Goal: Task Accomplishment & Management: Manage account settings

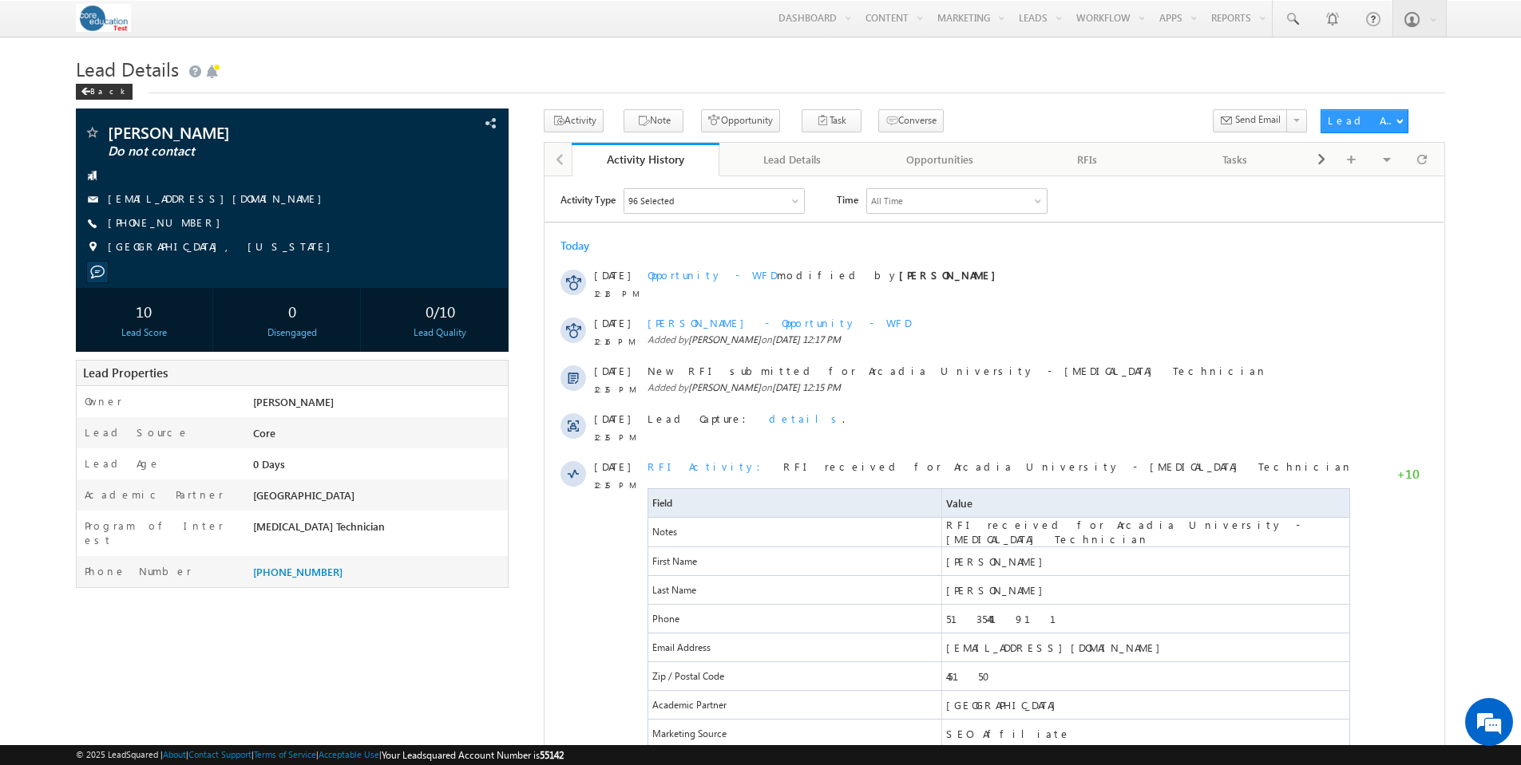
click at [1114, 70] on h1 "Lead Details" at bounding box center [760, 67] width 1369 height 31
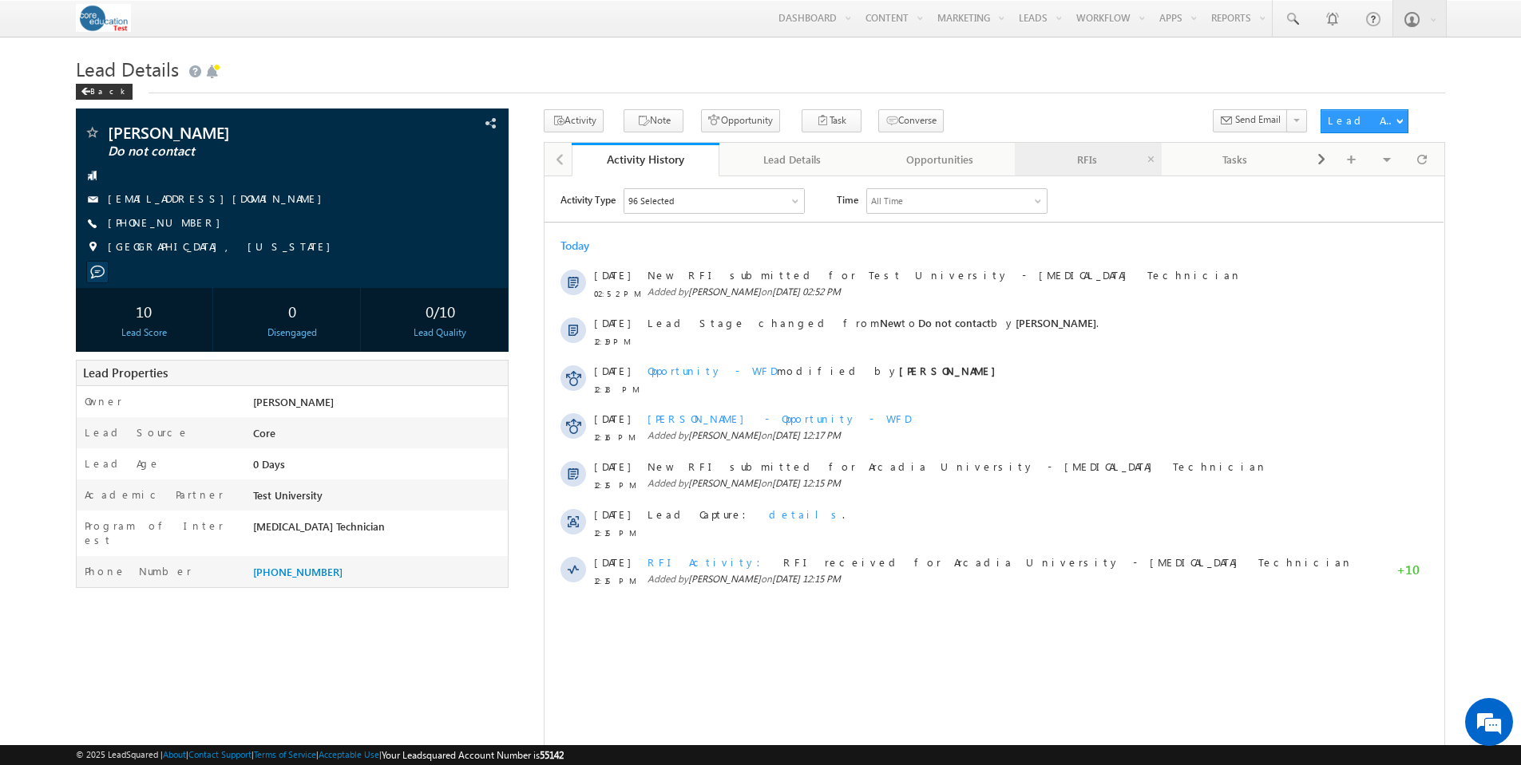
click at [1094, 160] on div "RFIs" at bounding box center [1087, 159] width 121 height 19
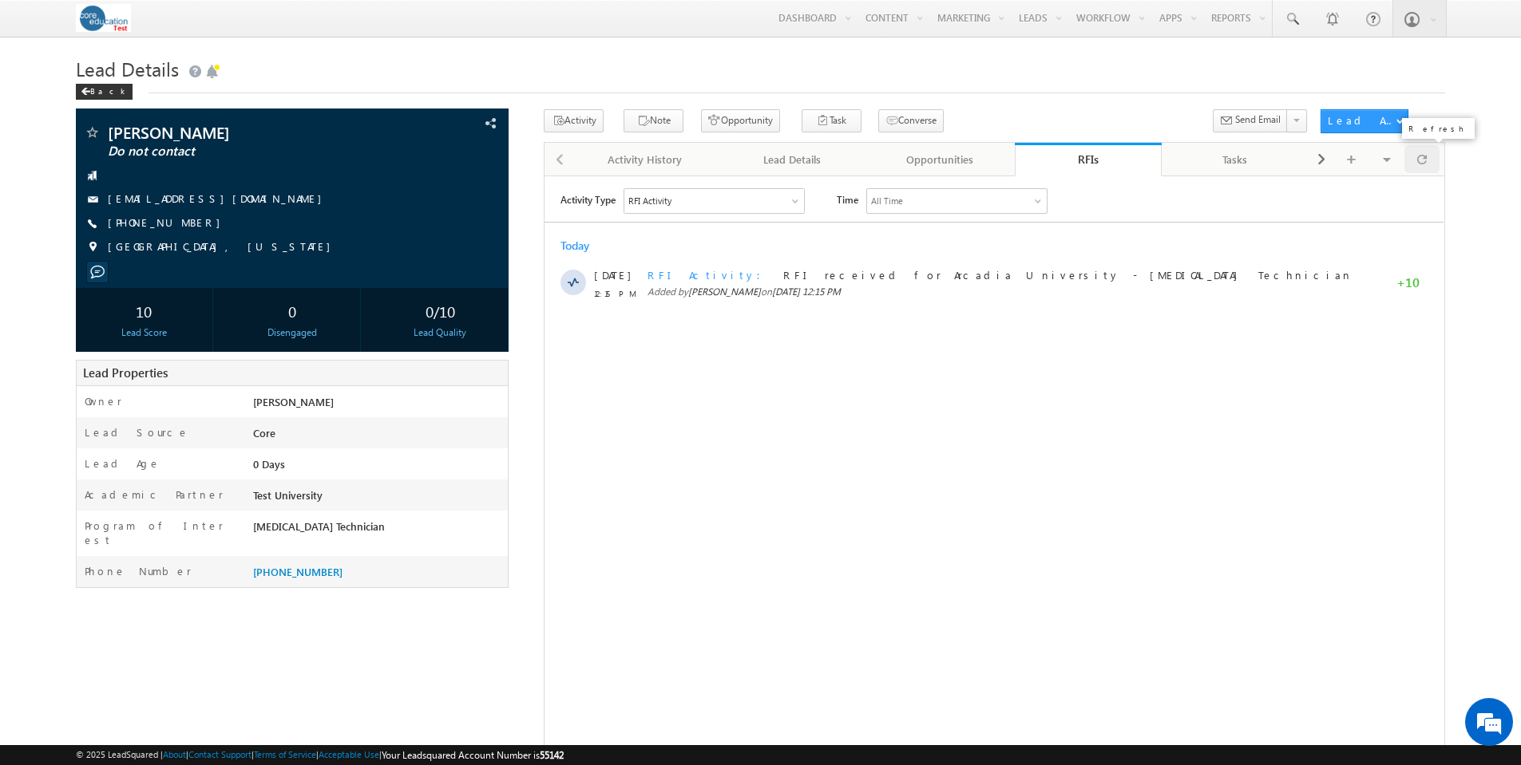
click at [1425, 158] on span at bounding box center [1422, 159] width 10 height 28
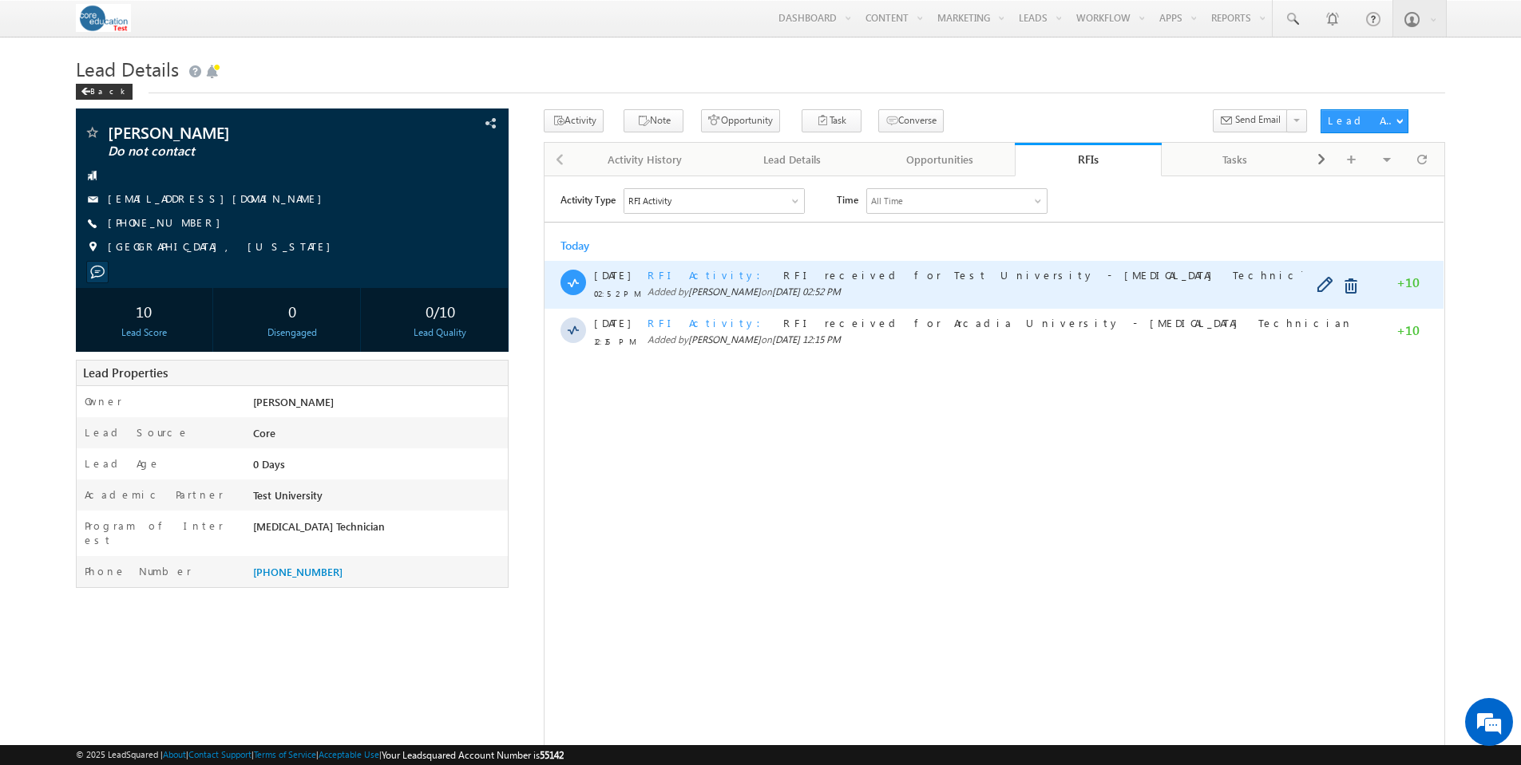
click at [660, 275] on span "RFI Activity" at bounding box center [708, 274] width 123 height 14
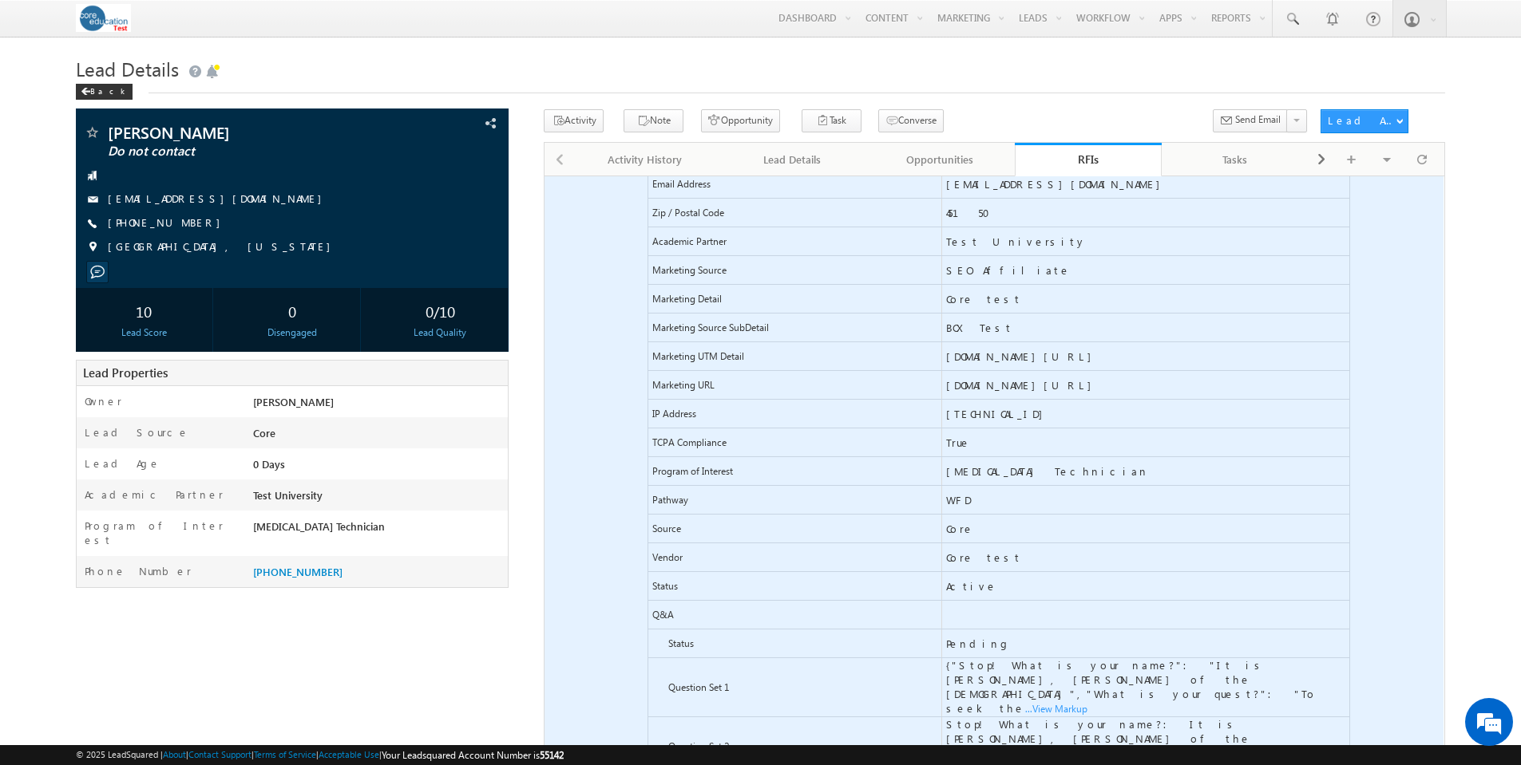
click at [544, 176] on span "...View Markup" at bounding box center [544, 176] width 0 height 0
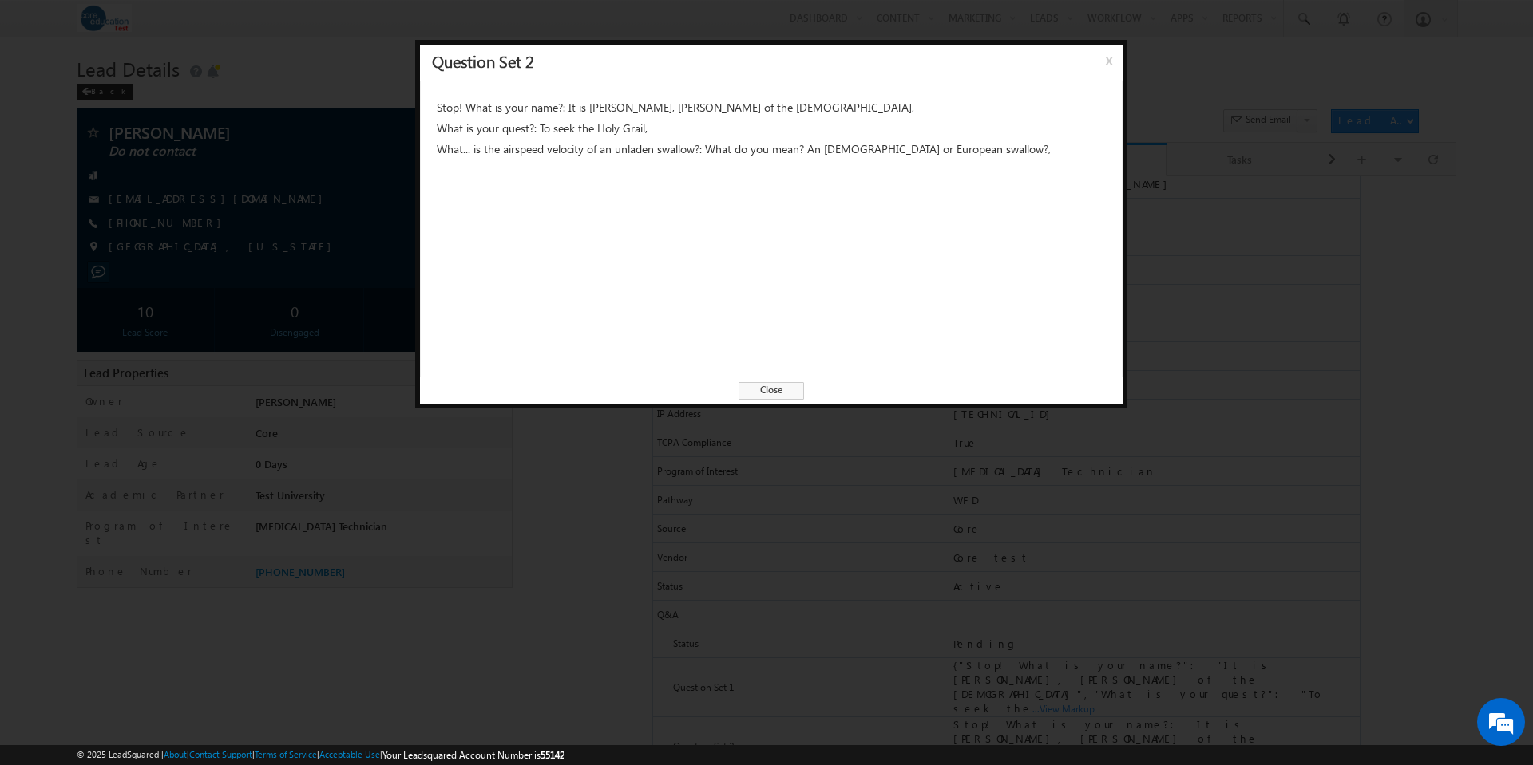
click at [775, 390] on span "Close" at bounding box center [770, 391] width 65 height 18
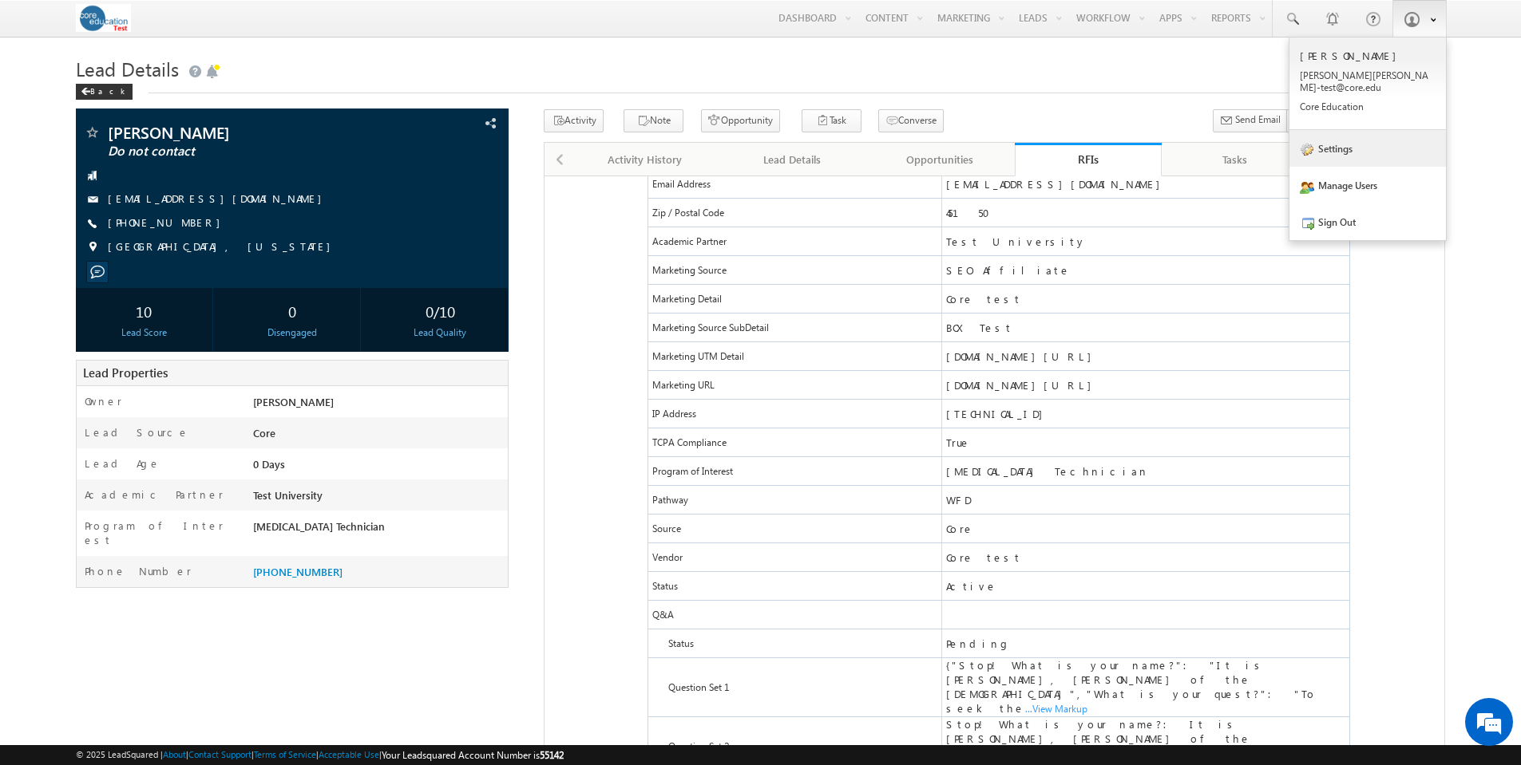
click at [1343, 140] on link "Settings" at bounding box center [1367, 148] width 156 height 37
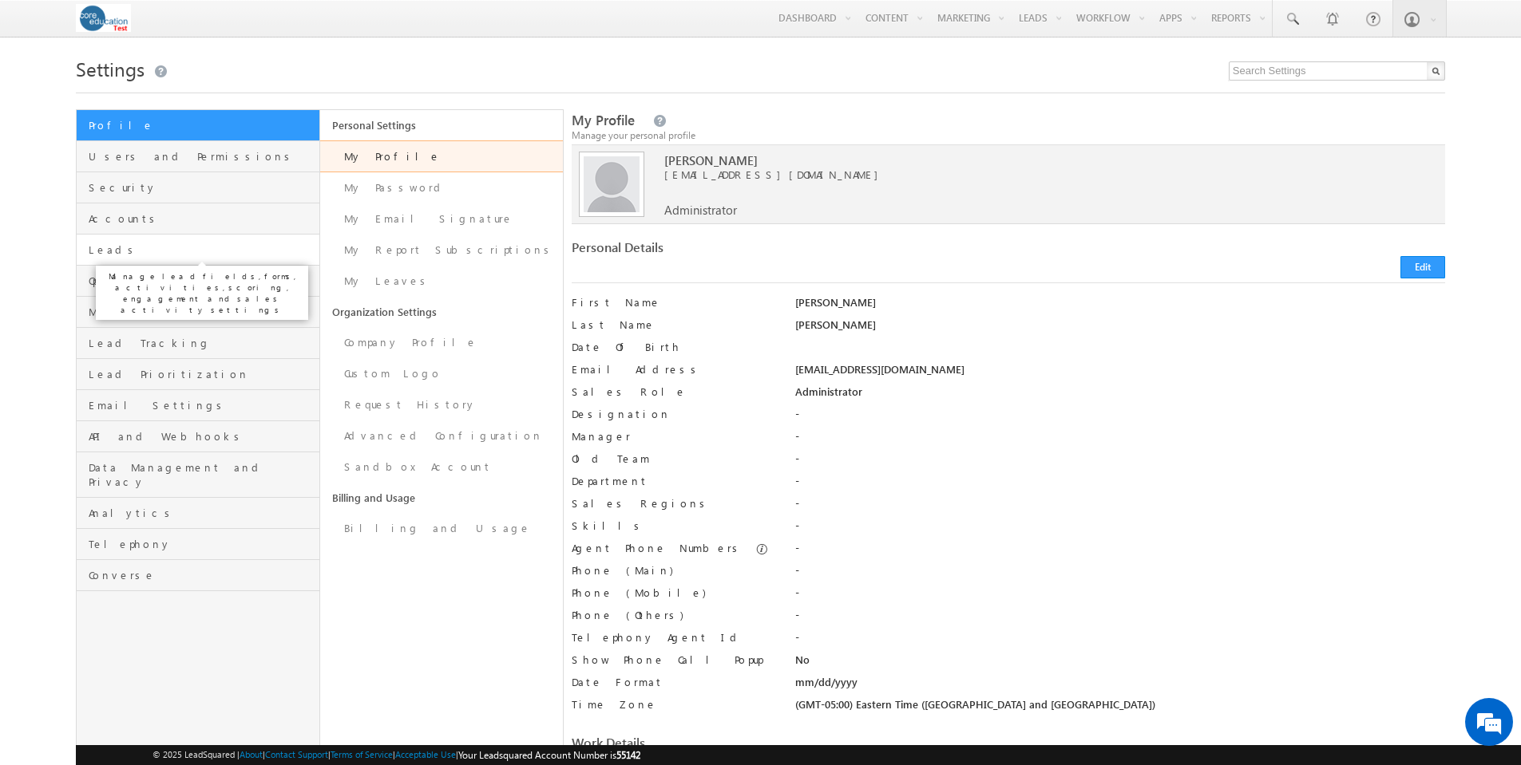
click at [102, 252] on span "Leads" at bounding box center [202, 250] width 226 height 14
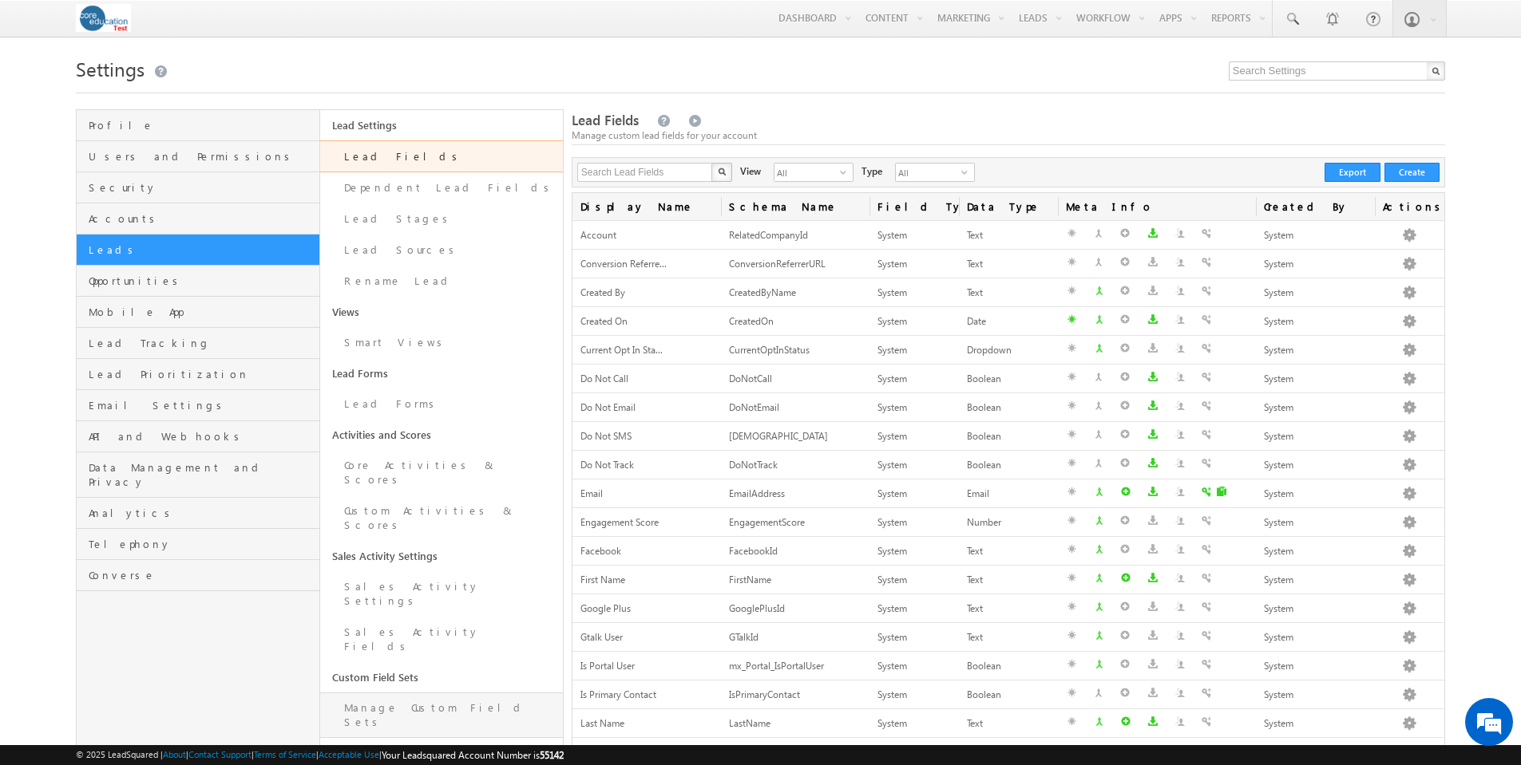
click at [409, 693] on link "Manage Custom Field Sets" at bounding box center [441, 715] width 243 height 45
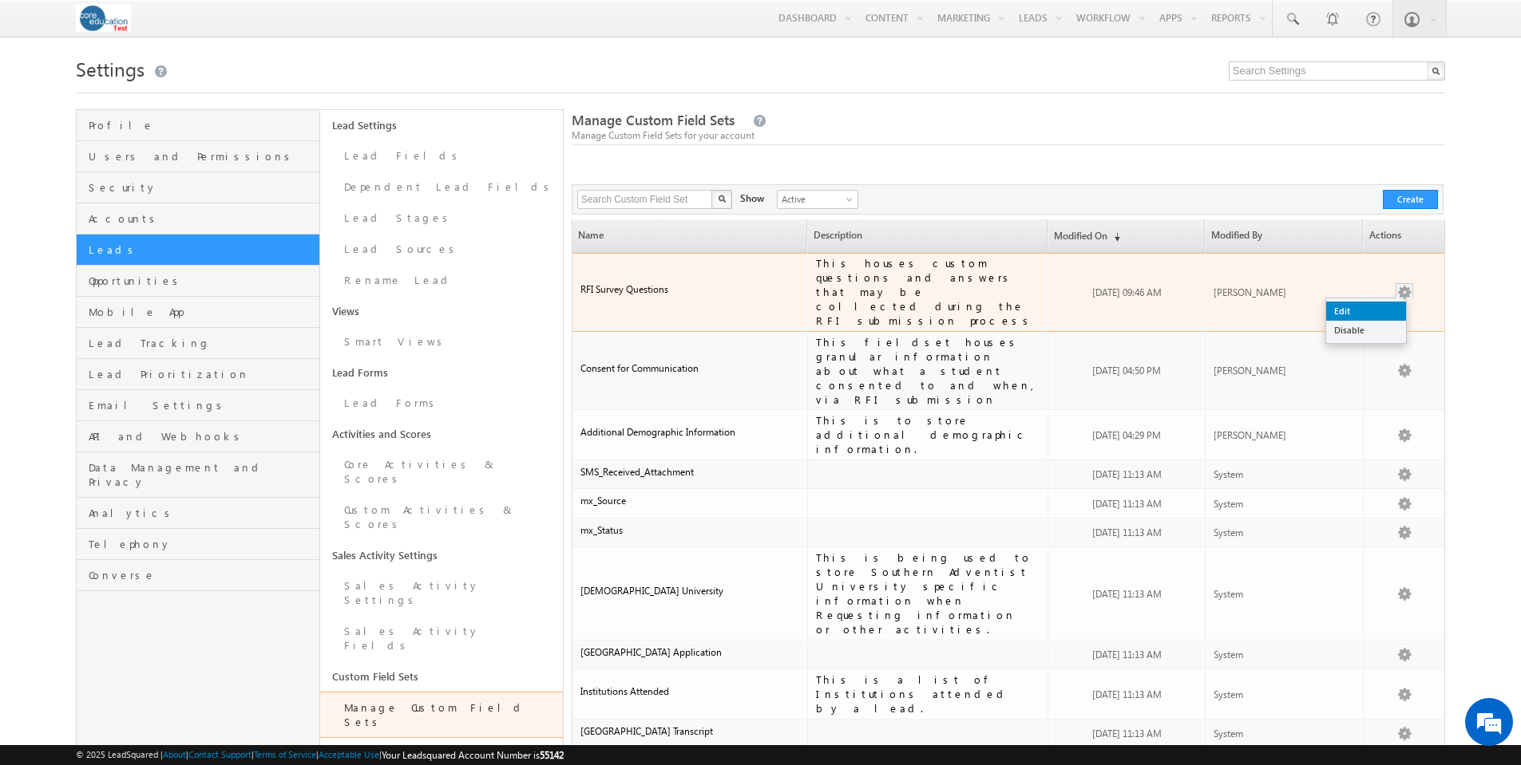
click at [1384, 302] on link "Edit" at bounding box center [1366, 311] width 80 height 19
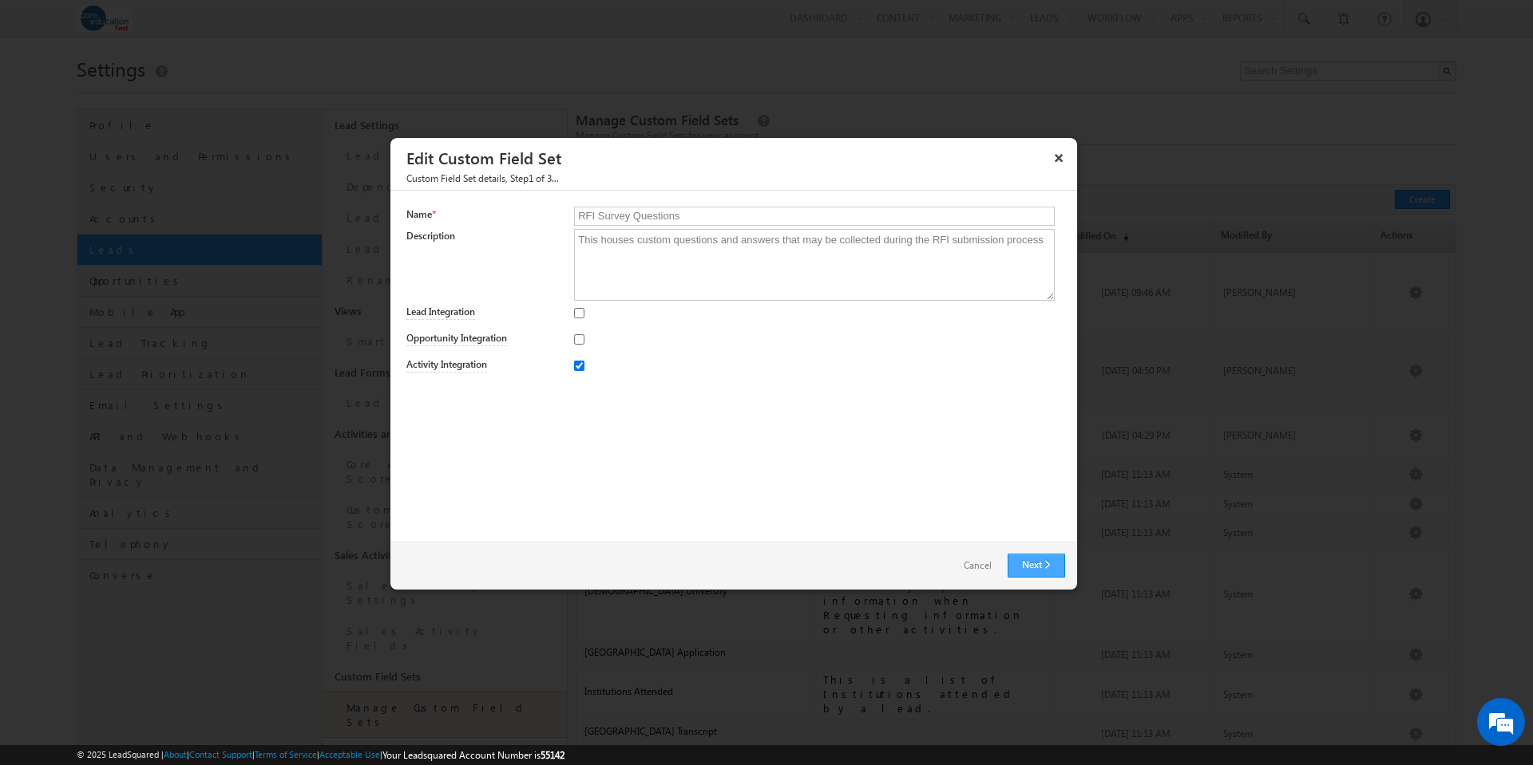
click at [1035, 562] on link "Next" at bounding box center [1035, 566] width 57 height 24
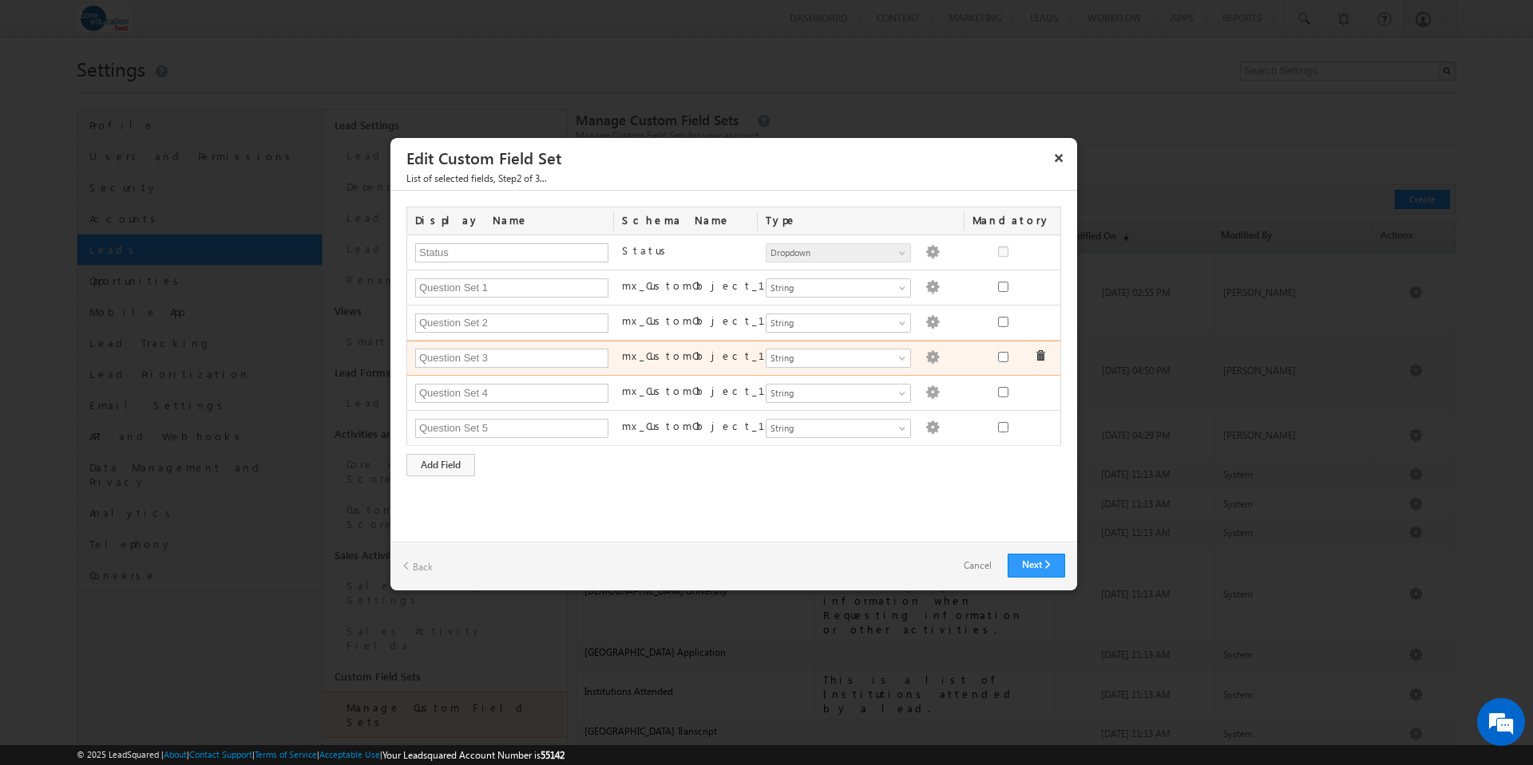
click at [1038, 354] on div "Remove field" at bounding box center [1073, 341] width 121 height 29
click at [1039, 354] on span at bounding box center [1039, 355] width 11 height 11
click at [1040, 356] on span at bounding box center [1039, 355] width 11 height 11
click at [1041, 358] on span at bounding box center [1039, 355] width 11 height 11
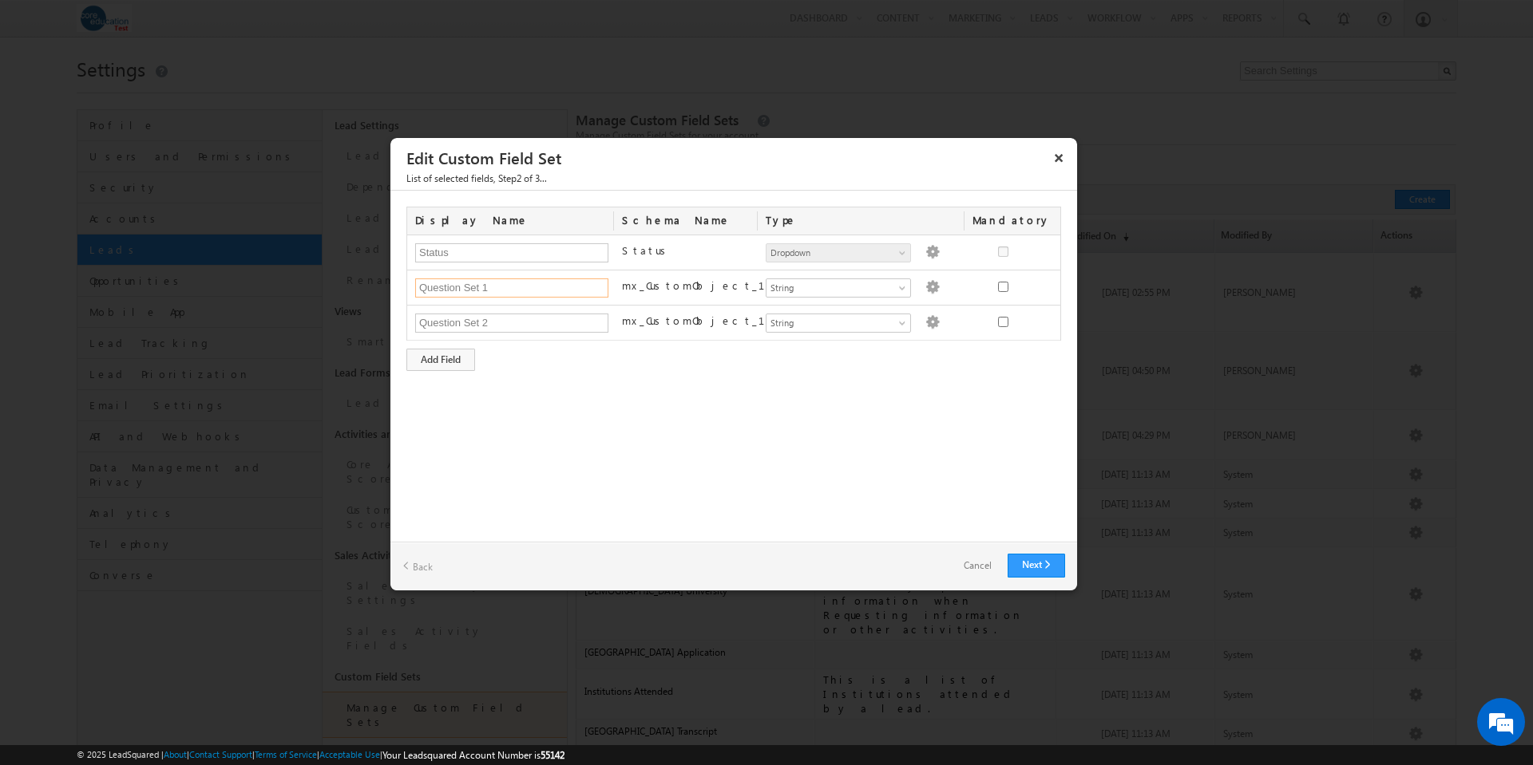
drag, startPoint x: 463, startPoint y: 286, endPoint x: 382, endPoint y: 282, distance: 80.7
click at [382, 282] on body "Menu Sara Kulakoski skula koski -test @core" at bounding box center [766, 569] width 1533 height 1139
type input "Questions and Answers - report"
drag, startPoint x: 570, startPoint y: 291, endPoint x: 377, endPoint y: 284, distance: 193.3
click at [377, 284] on body "Menu Sara Kulakoski skula koski -test @core" at bounding box center [766, 569] width 1533 height 1139
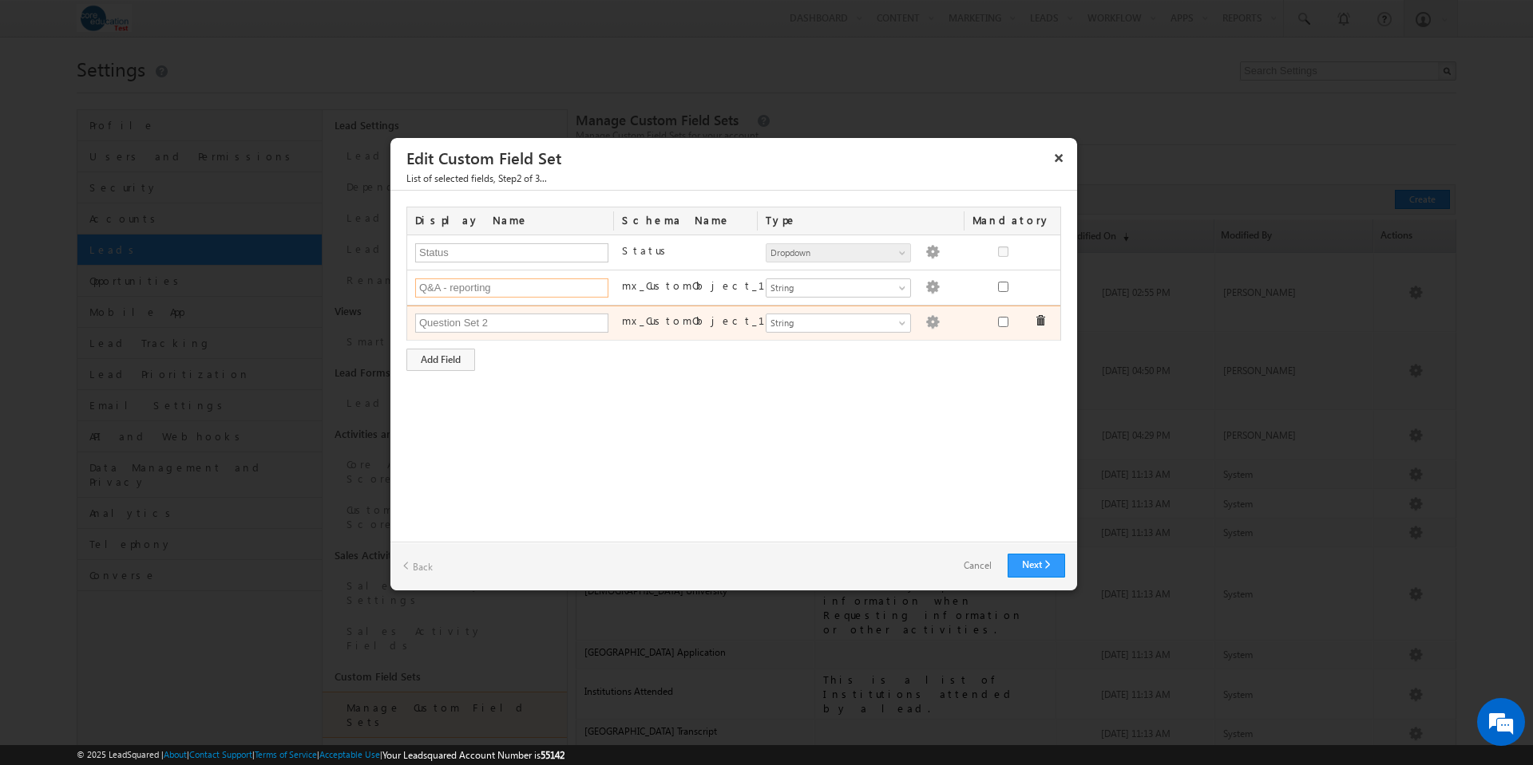
type input "Q&A - reporting"
drag, startPoint x: 499, startPoint y: 310, endPoint x: 498, endPoint y: 320, distance: 10.4
click at [498, 315] on div "Question Set 2 mx_CustomObject_122 Number String DateTime Date Dropdown User Fi…" at bounding box center [733, 323] width 653 height 34
click at [497, 322] on input "Question Set 2" at bounding box center [511, 323] width 193 height 19
drag, startPoint x: 504, startPoint y: 324, endPoint x: 389, endPoint y: 315, distance: 115.3
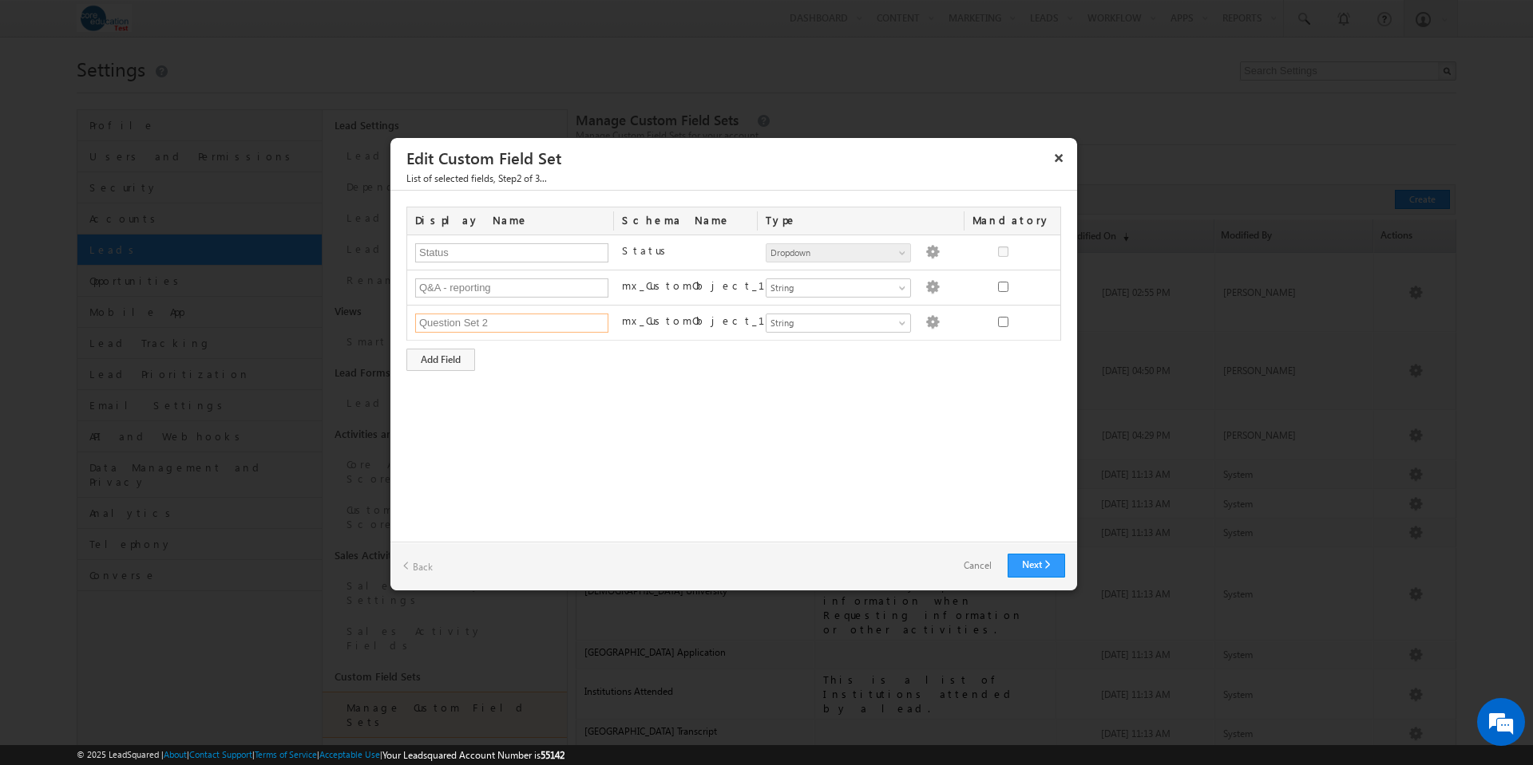
click at [390, 315] on div "× Edit Custom Field Set List of selected fields, Step2 of 3... Display Name Sch…" at bounding box center [734, 364] width 688 height 454
type input "Questions & Answers"
click at [1024, 571] on link "Next" at bounding box center [1035, 566] width 57 height 24
type input "Q&amp;A - reporting"
type input "Questions &amp; Answers"
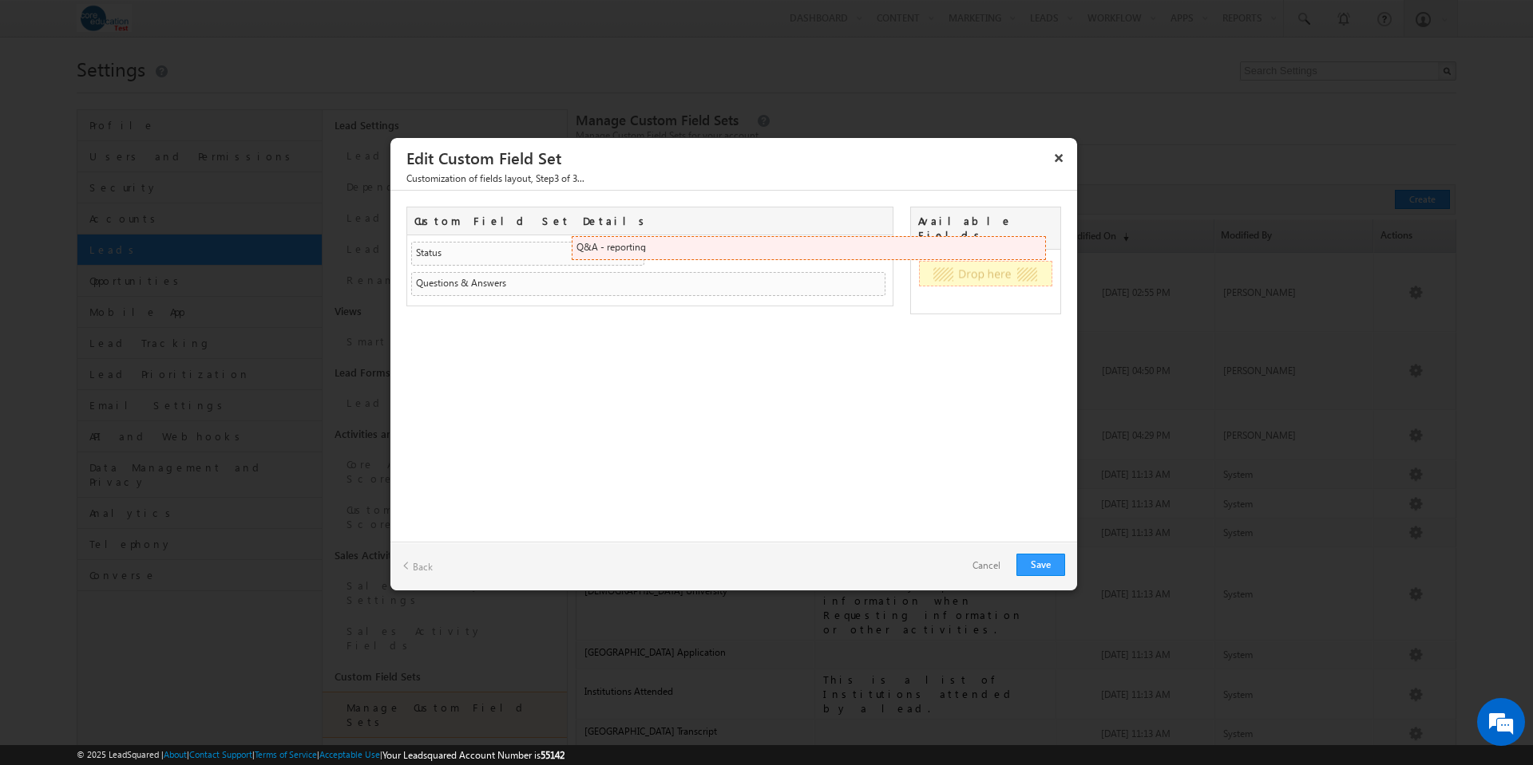
drag, startPoint x: 469, startPoint y: 285, endPoint x: 1030, endPoint y: 249, distance: 561.5
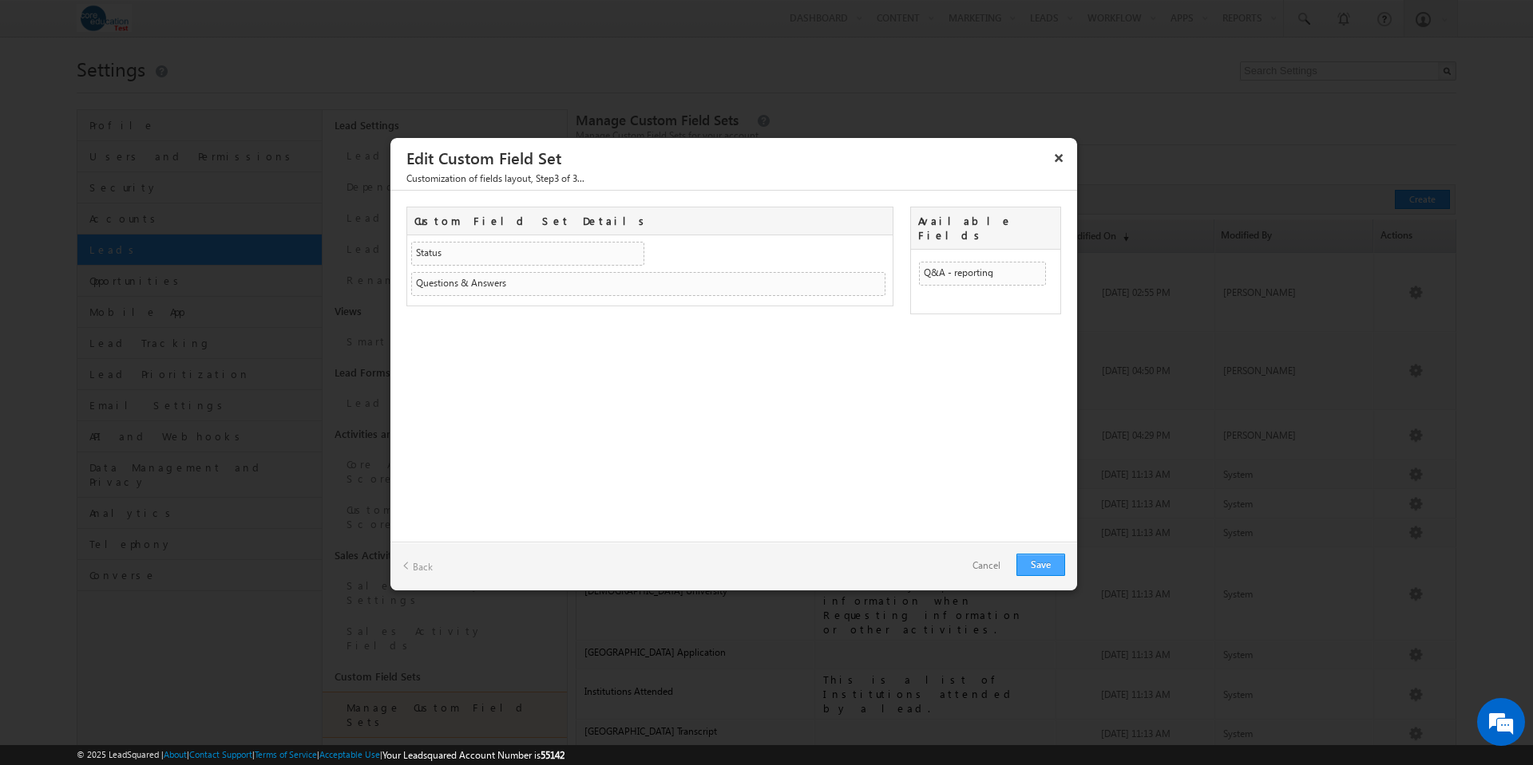
click at [1041, 566] on link "Save" at bounding box center [1040, 565] width 49 height 22
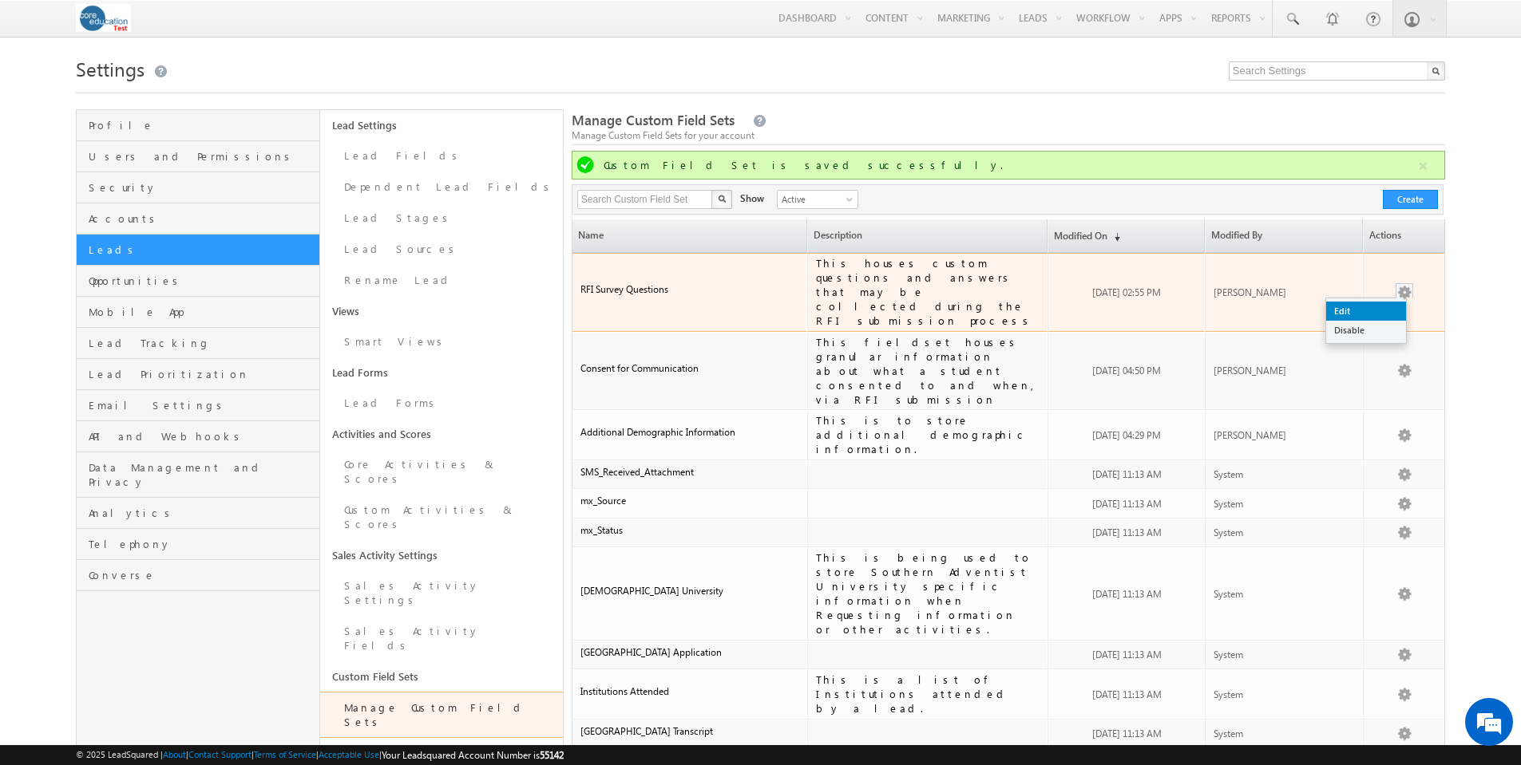
click at [1358, 302] on link "Edit" at bounding box center [1366, 311] width 80 height 19
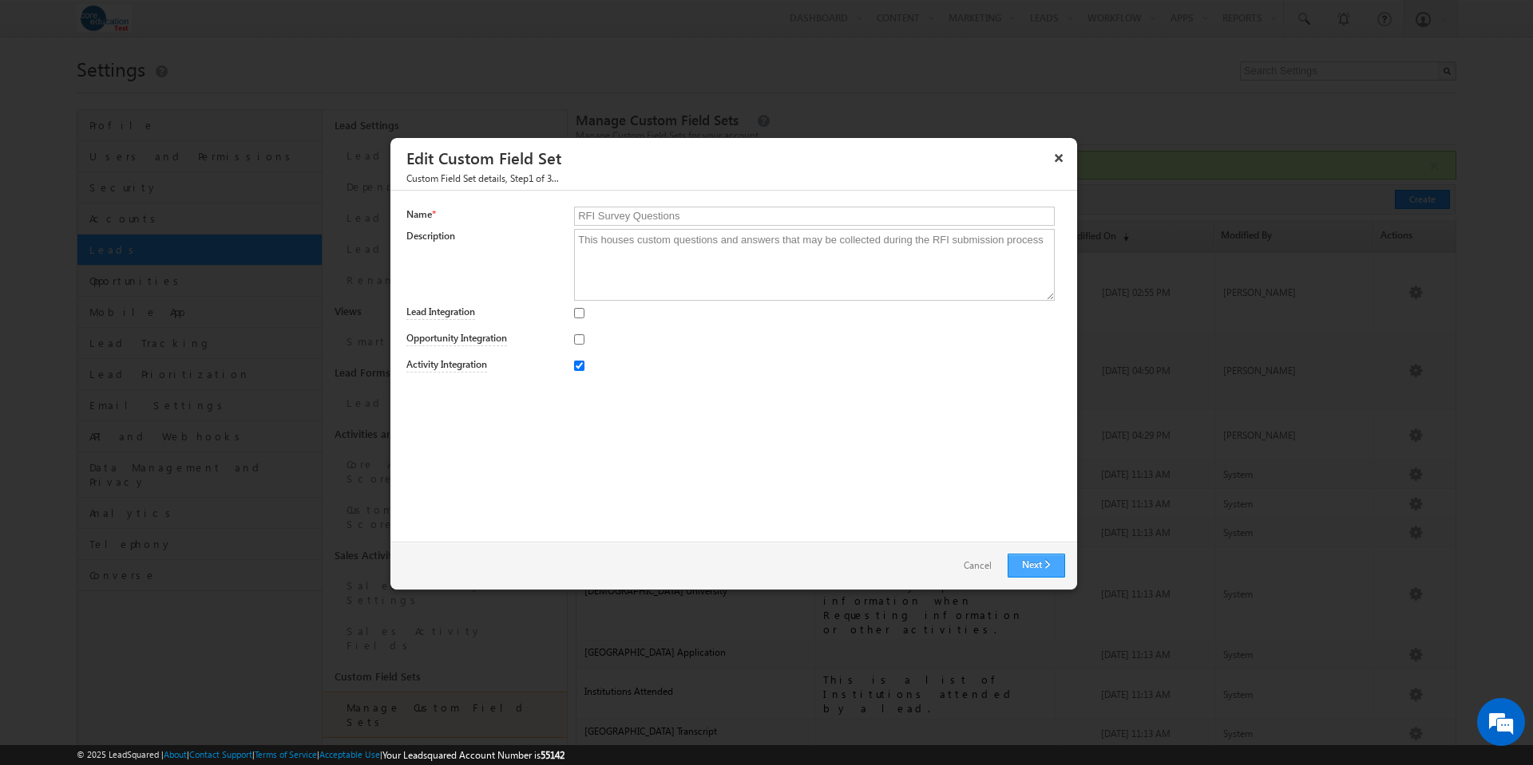
click at [1054, 562] on link "Next" at bounding box center [1035, 566] width 57 height 24
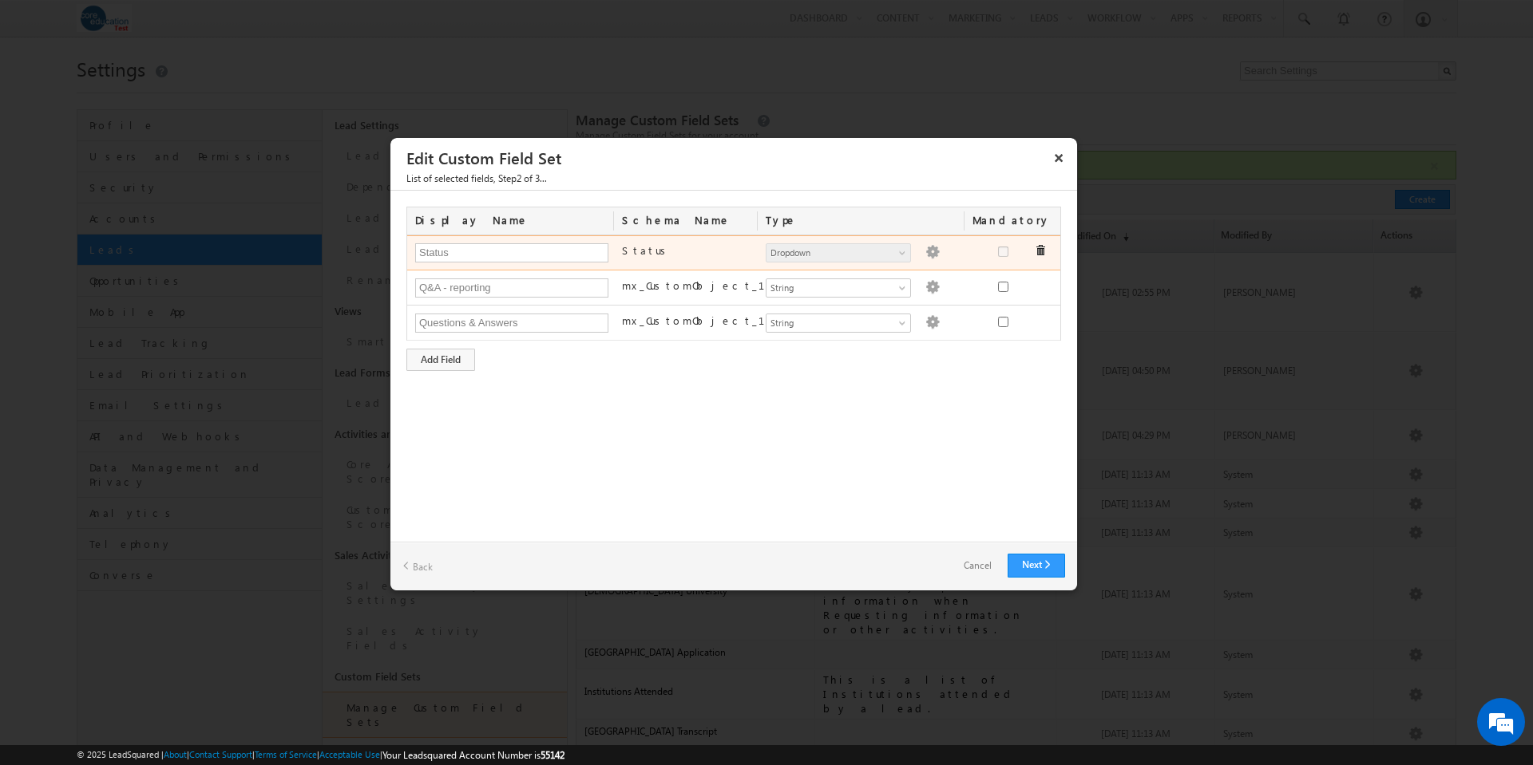
click at [931, 248] on div "Number String DateTime Date Dropdown User File Lead Dropdown Dropdown options a…" at bounding box center [860, 254] width 207 height 22
click at [925, 250] on img at bounding box center [932, 252] width 14 height 14
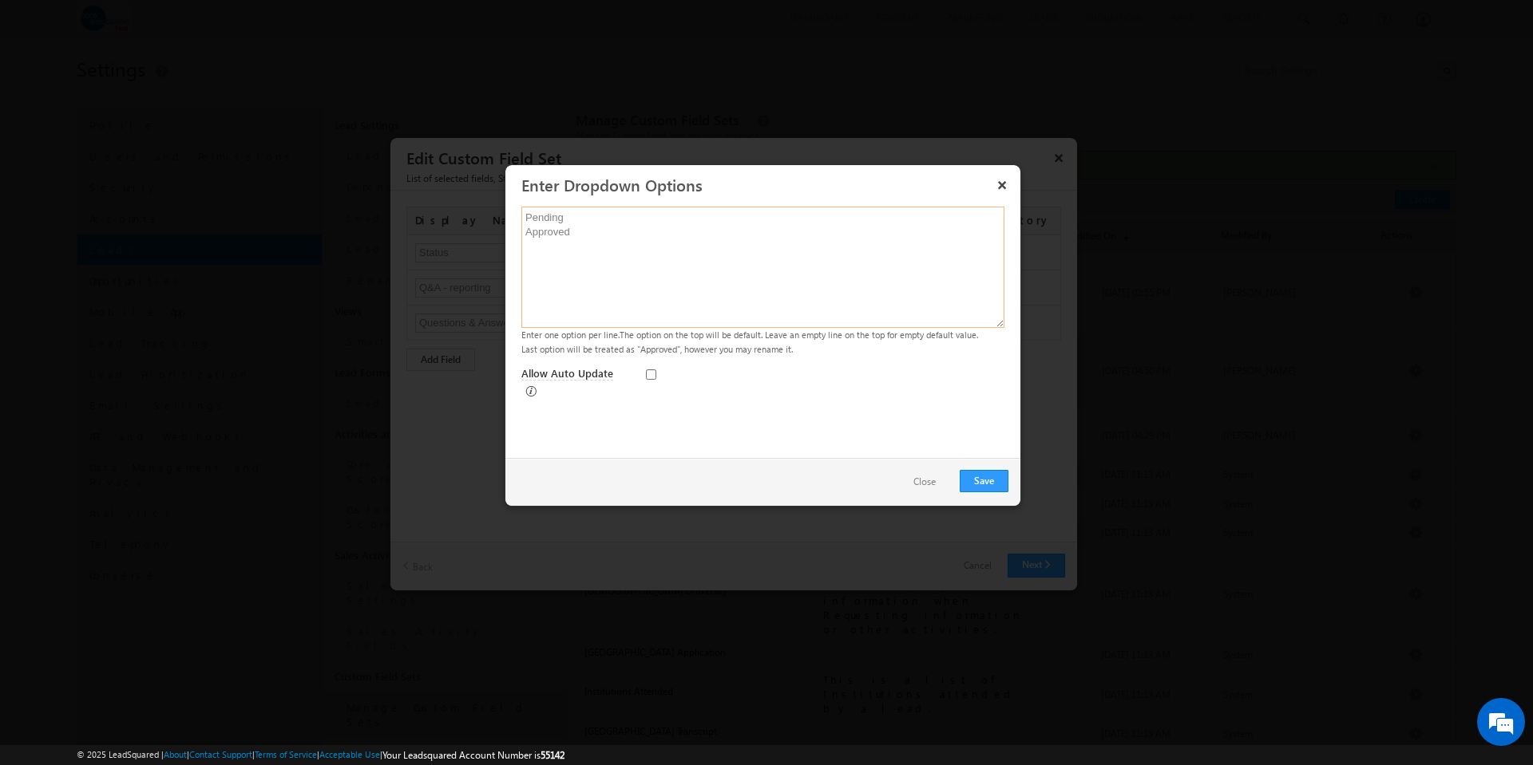
click at [587, 216] on textarea "Pending Approved" at bounding box center [762, 267] width 483 height 121
type textarea "Pending Approved"
click at [988, 476] on button "Save" at bounding box center [983, 481] width 49 height 22
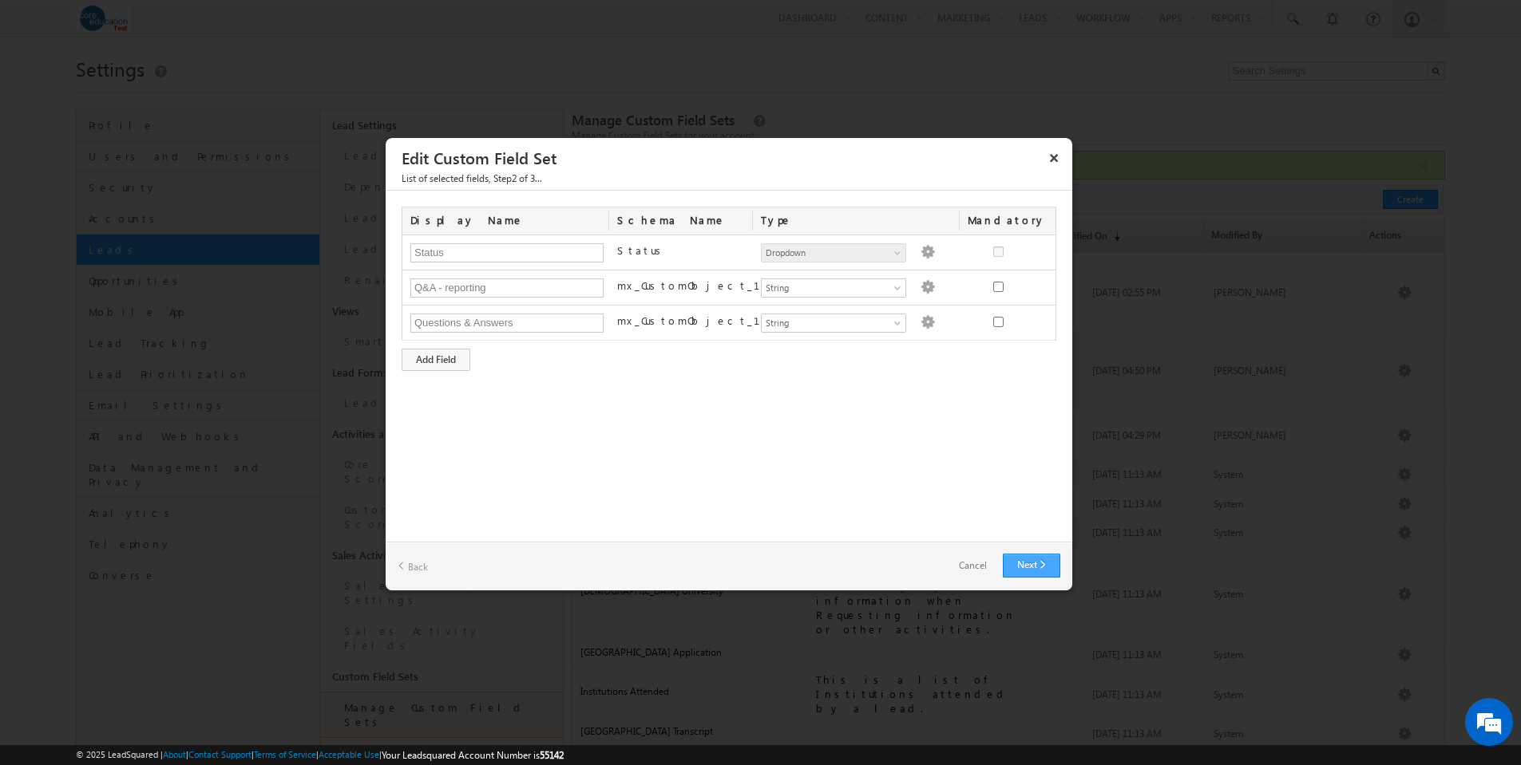
click at [1033, 570] on link "Next" at bounding box center [1031, 566] width 57 height 24
type input "Q&amp;A - reporting"
type input "Questions &amp; Answers"
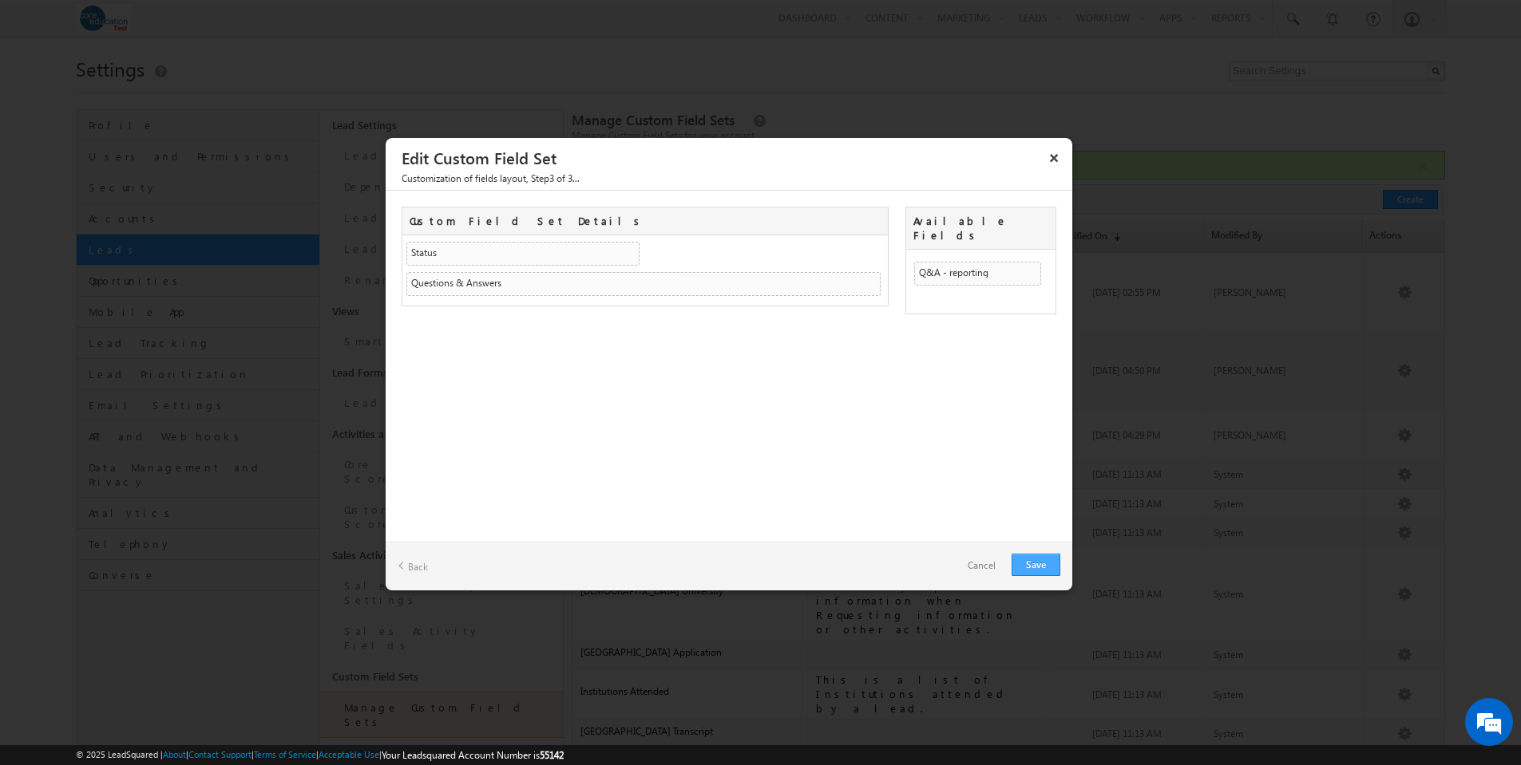
click at [1036, 563] on link "Save" at bounding box center [1035, 565] width 49 height 22
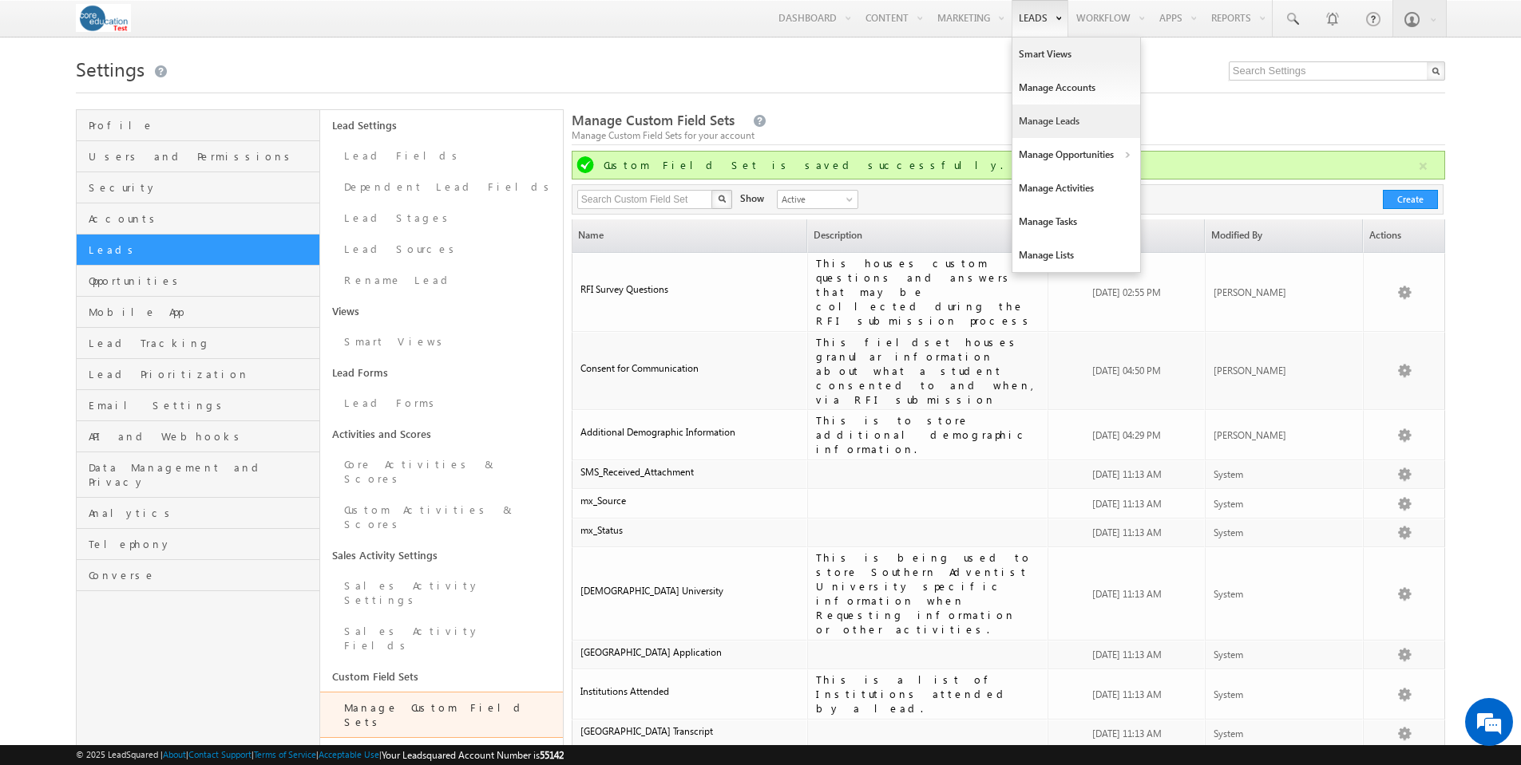
click at [1050, 123] on link "Manage Leads" at bounding box center [1076, 122] width 128 height 34
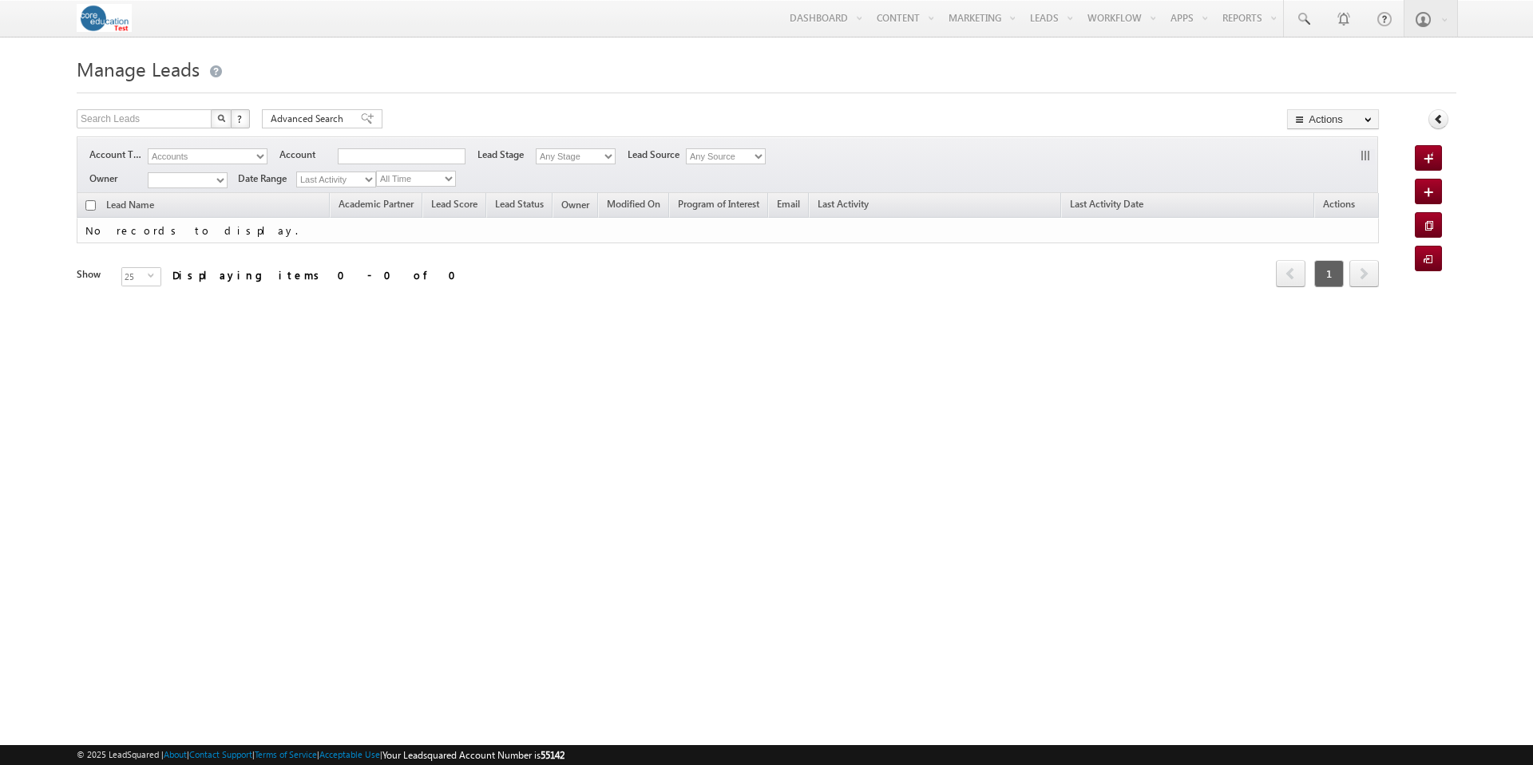
type input "5135441911"
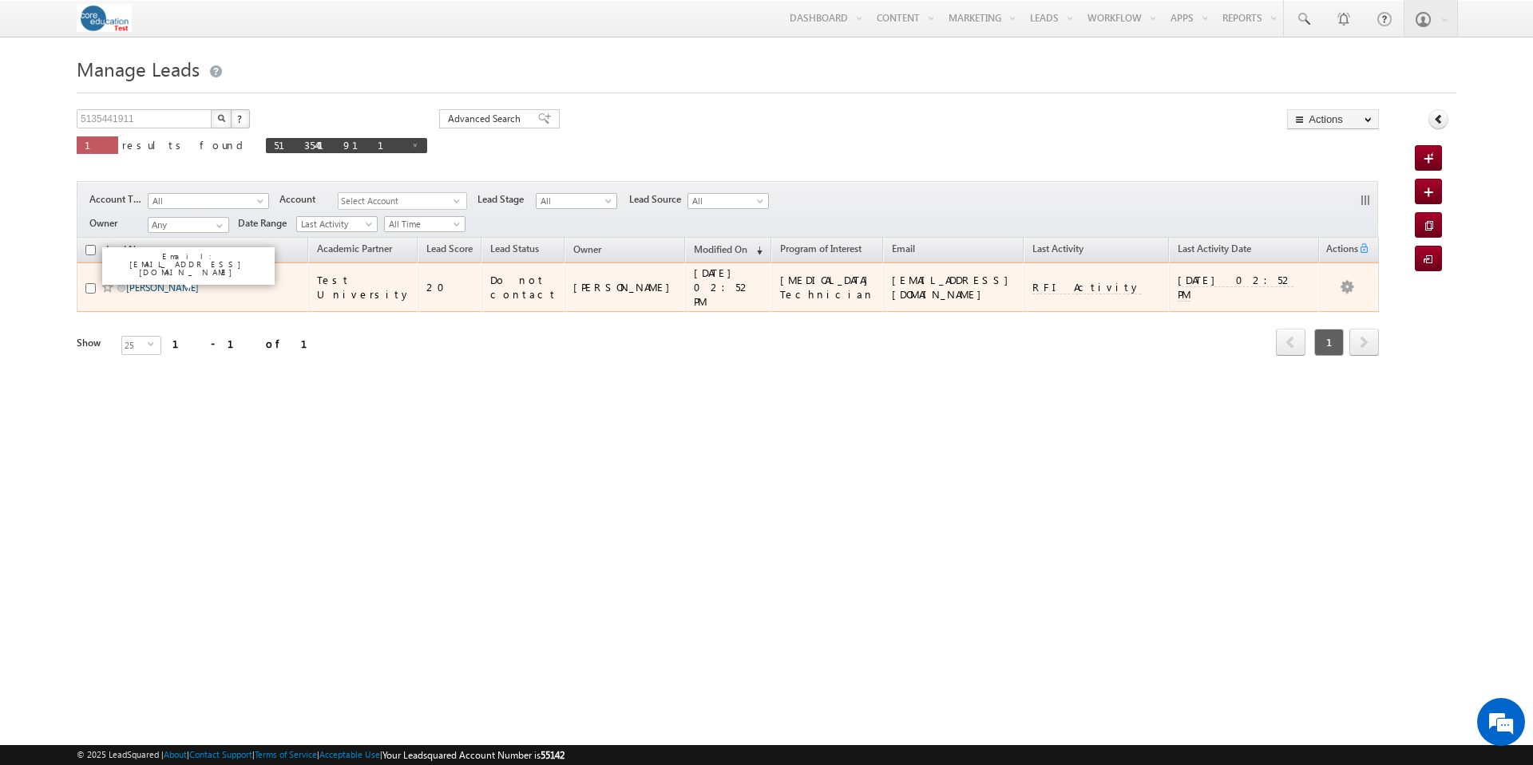
click at [165, 282] on link "[PERSON_NAME]" at bounding box center [162, 288] width 73 height 12
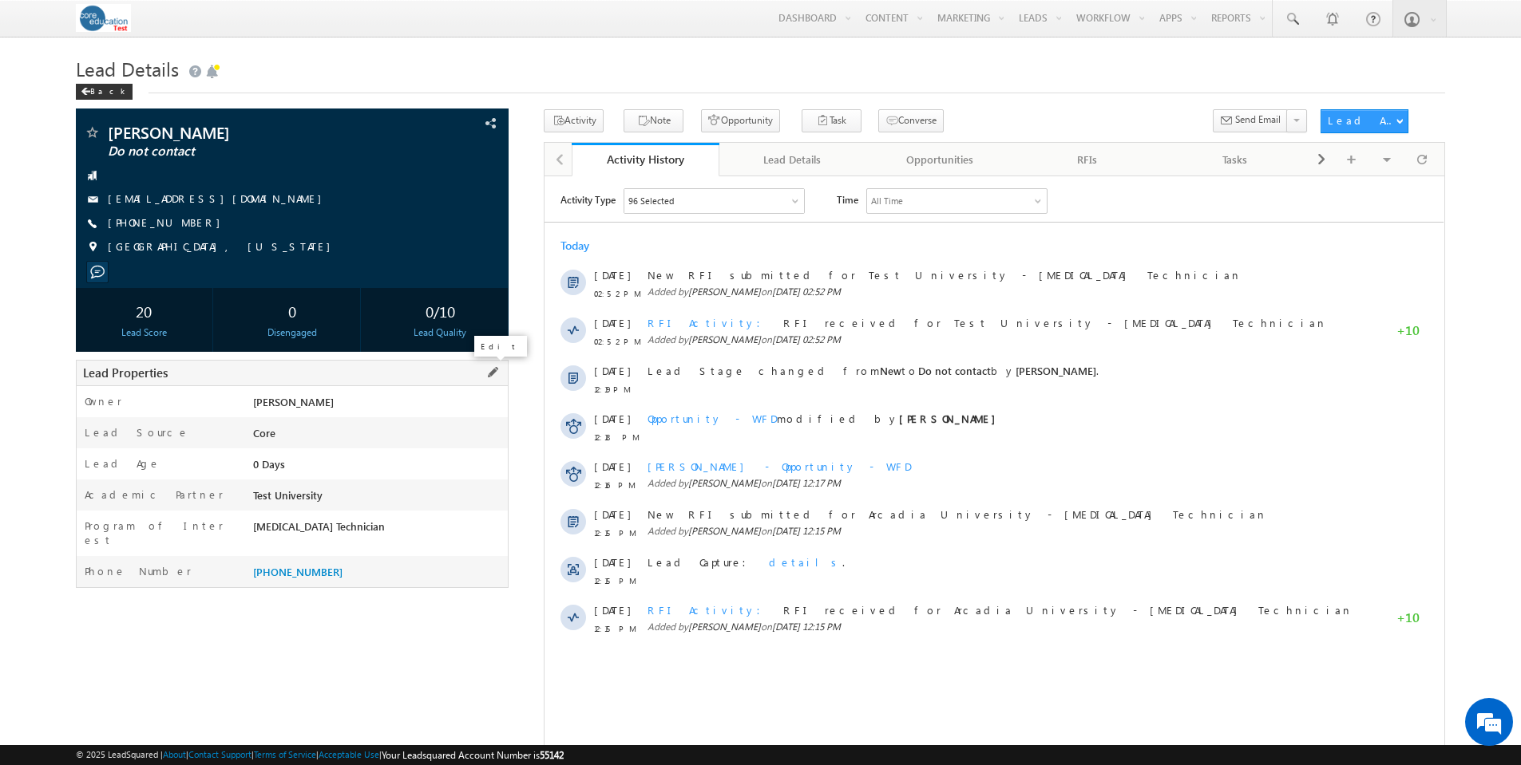
click at [489, 372] on span at bounding box center [493, 373] width 18 height 18
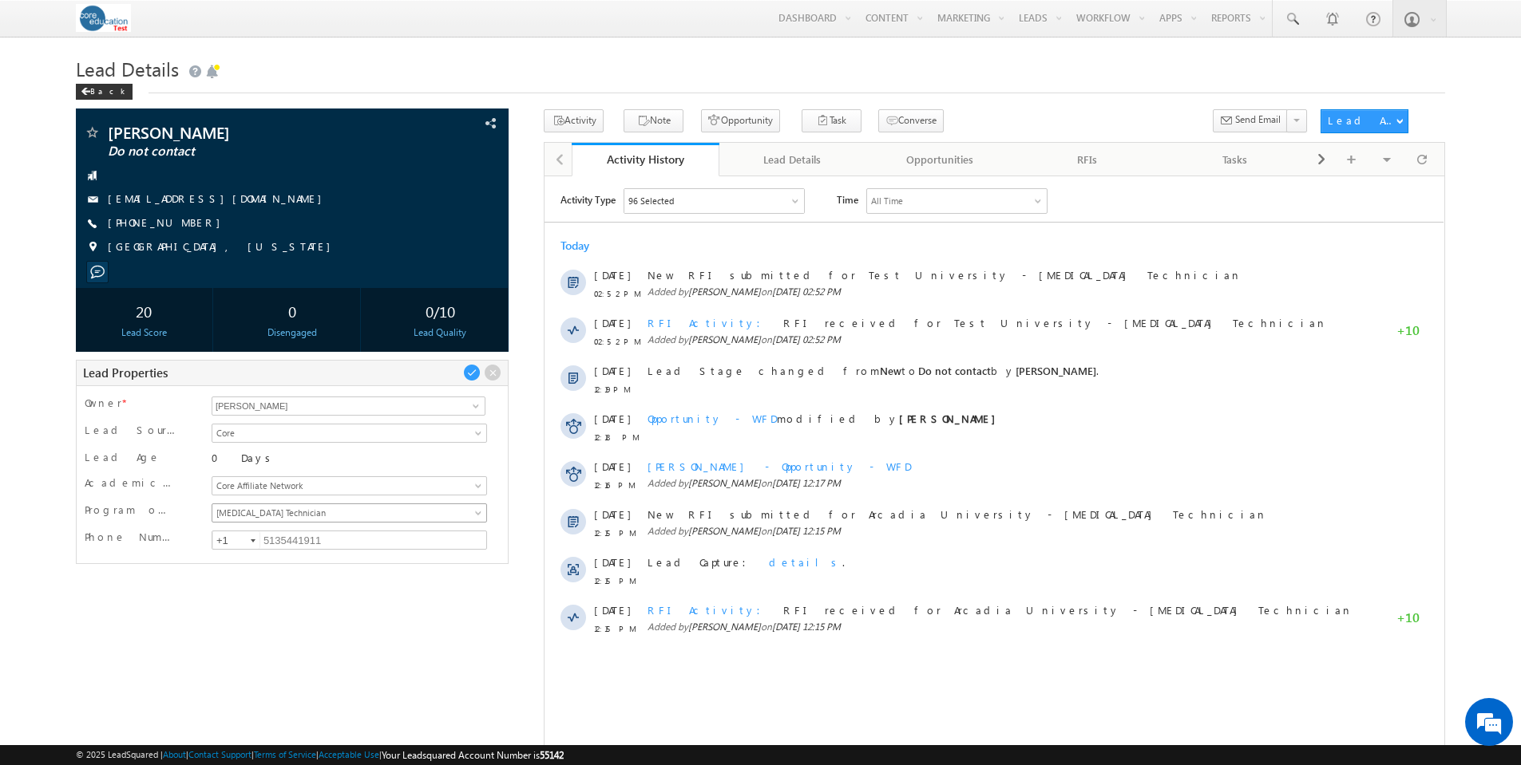
scroll to position [14, 0]
click at [478, 511] on span at bounding box center [479, 516] width 13 height 13
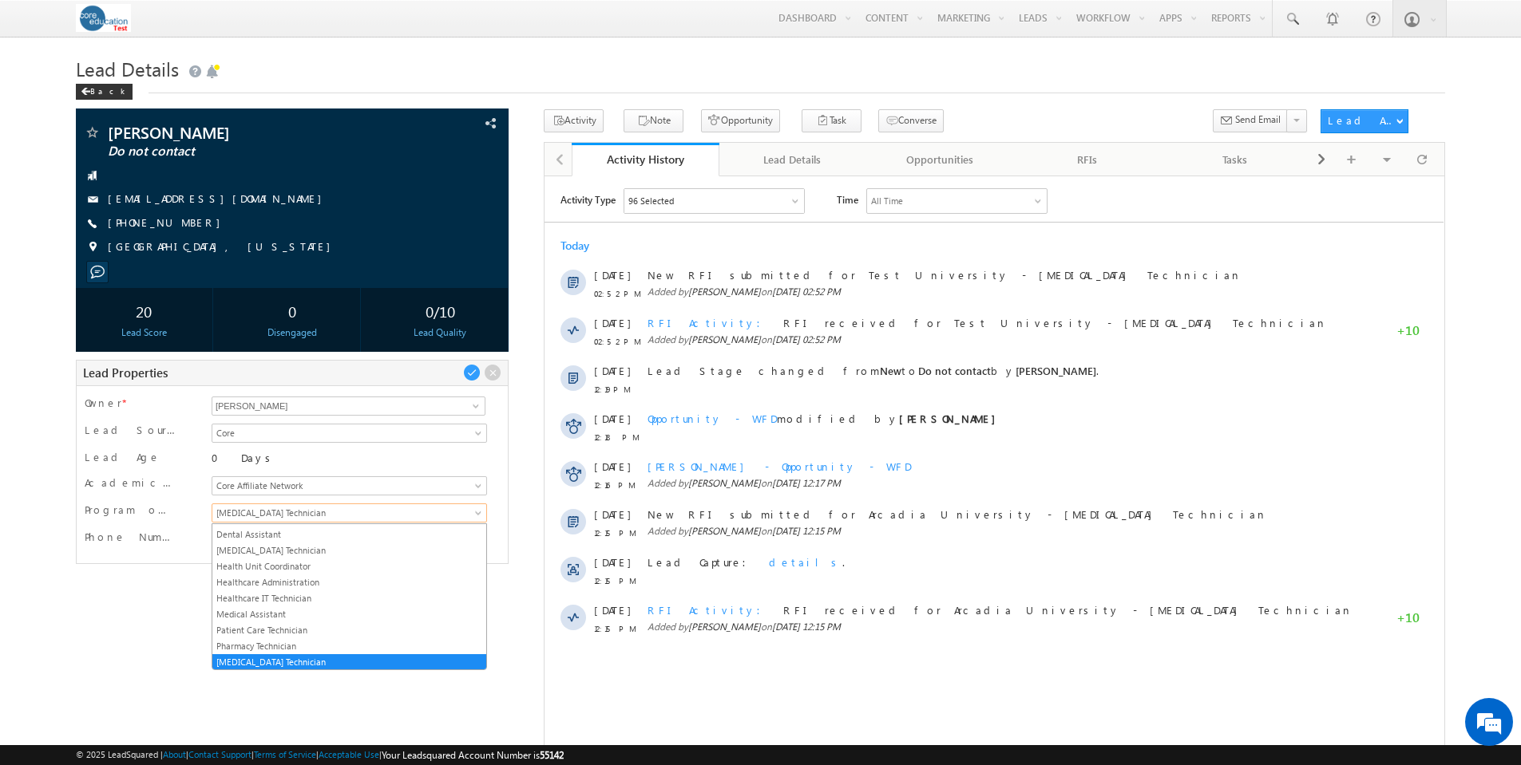
click at [478, 511] on span at bounding box center [479, 516] width 13 height 13
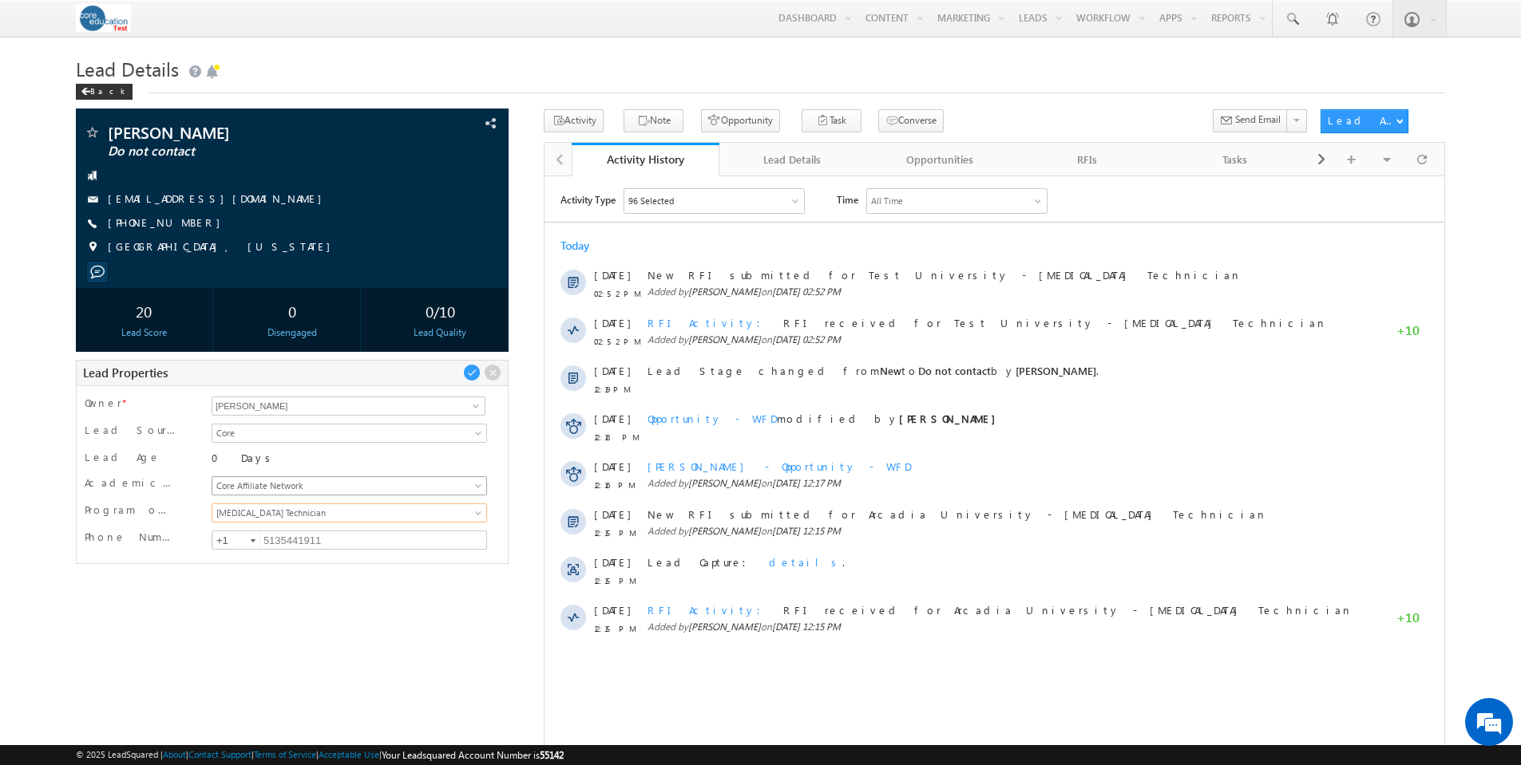
scroll to position [0, 0]
click at [478, 483] on span at bounding box center [479, 489] width 13 height 13
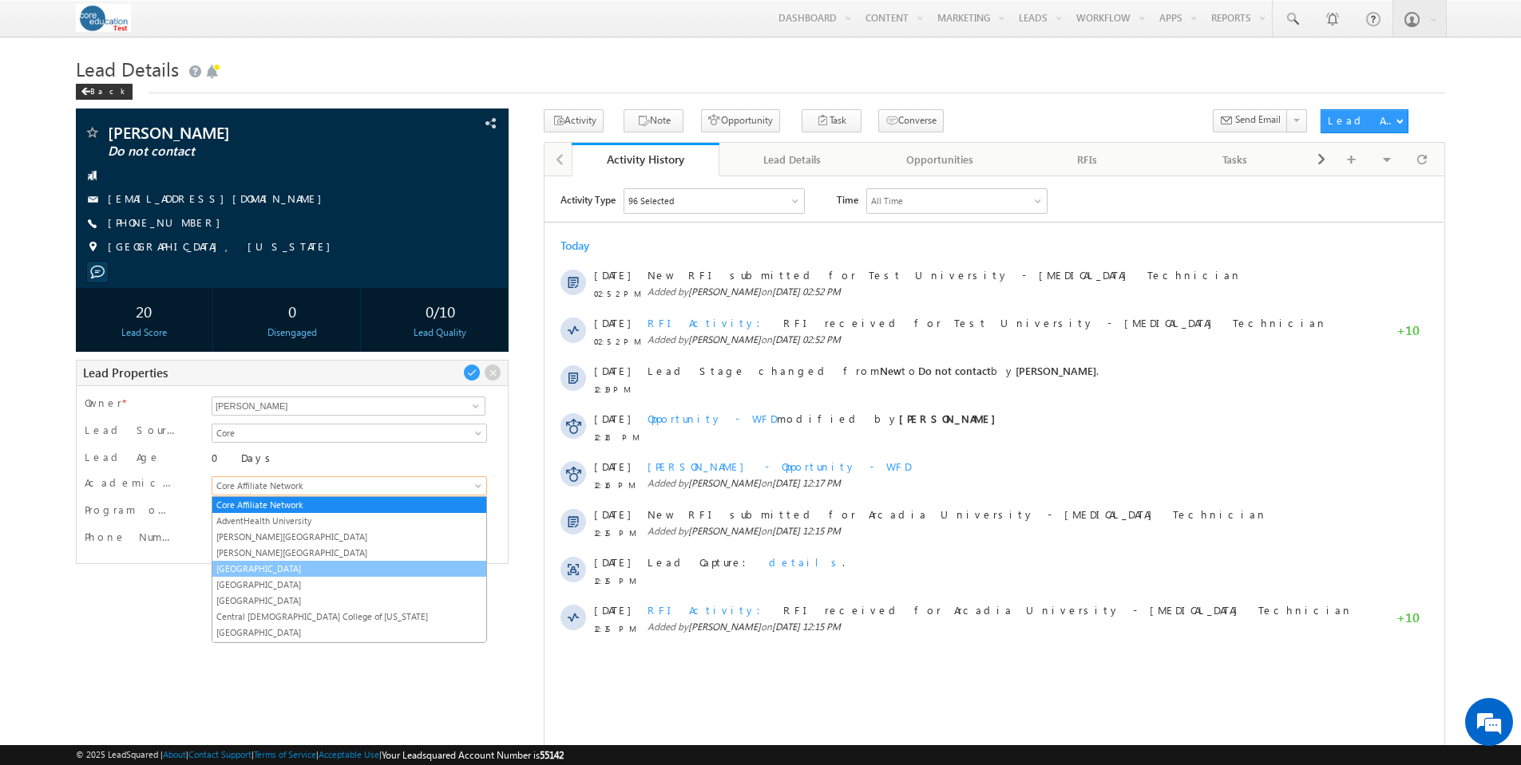
click at [296, 566] on link "Arcadia University" at bounding box center [349, 569] width 274 height 14
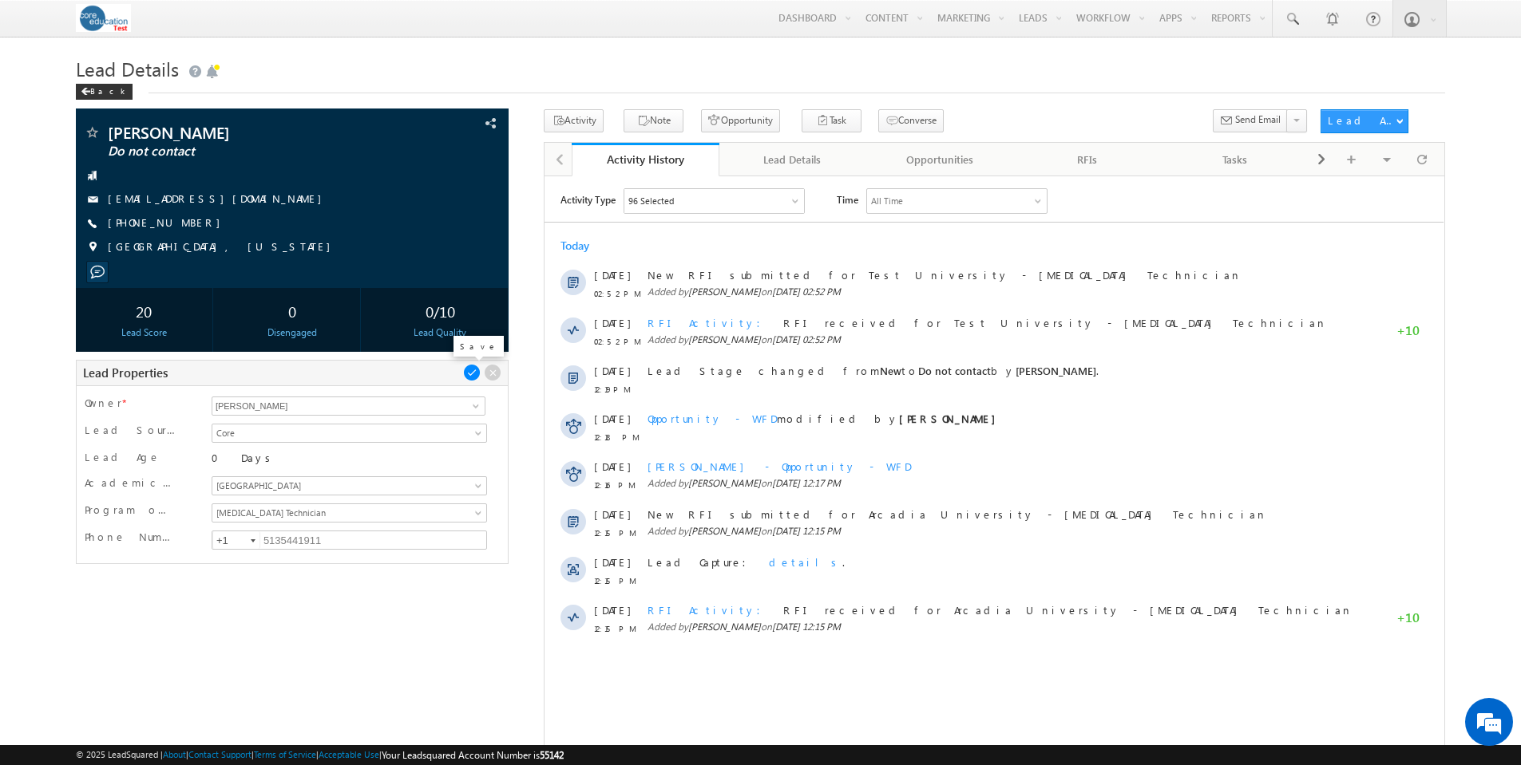
click at [474, 369] on span at bounding box center [472, 373] width 18 height 18
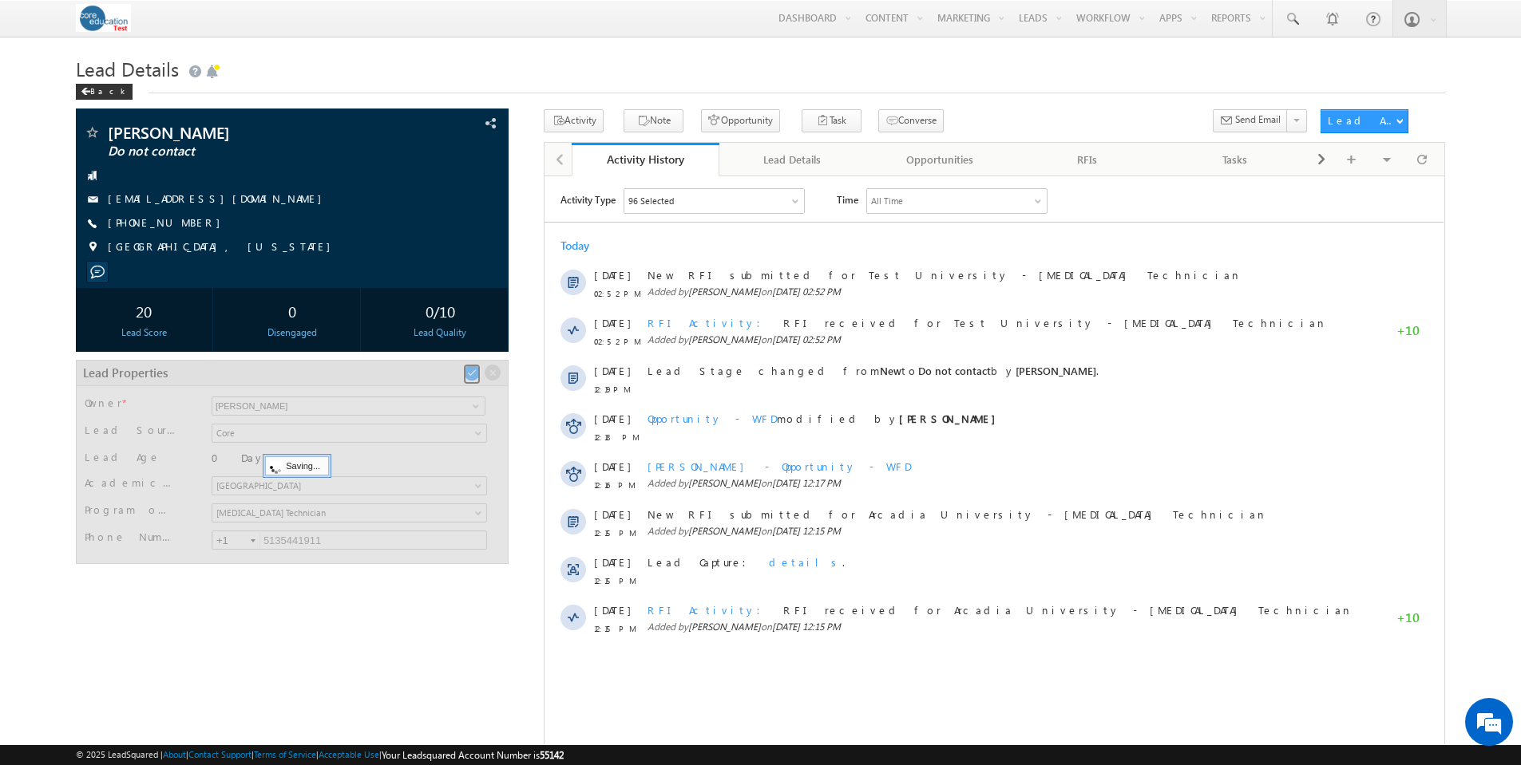
scroll to position [13, 0]
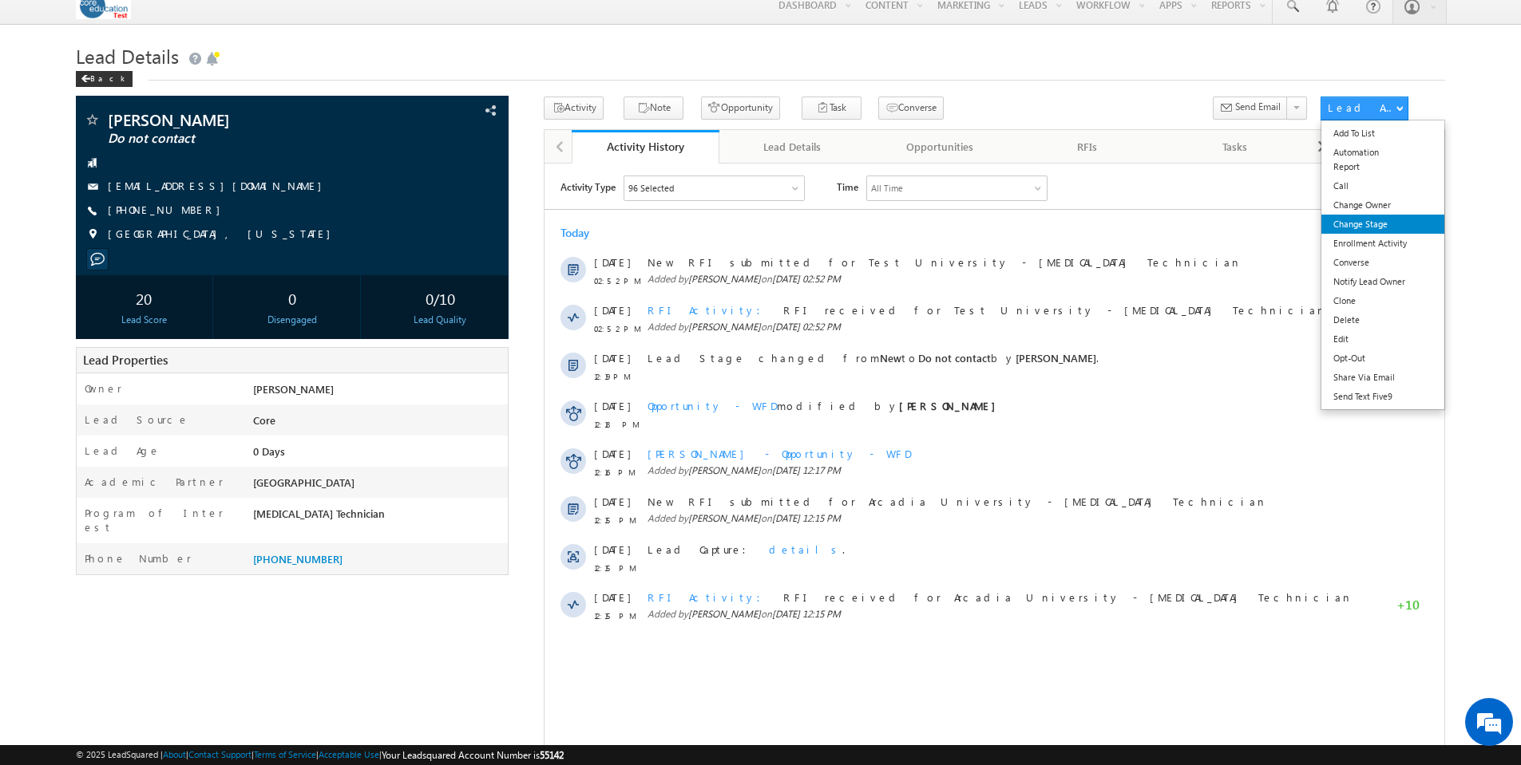
click at [1374, 222] on link "Change Stage" at bounding box center [1382, 224] width 123 height 19
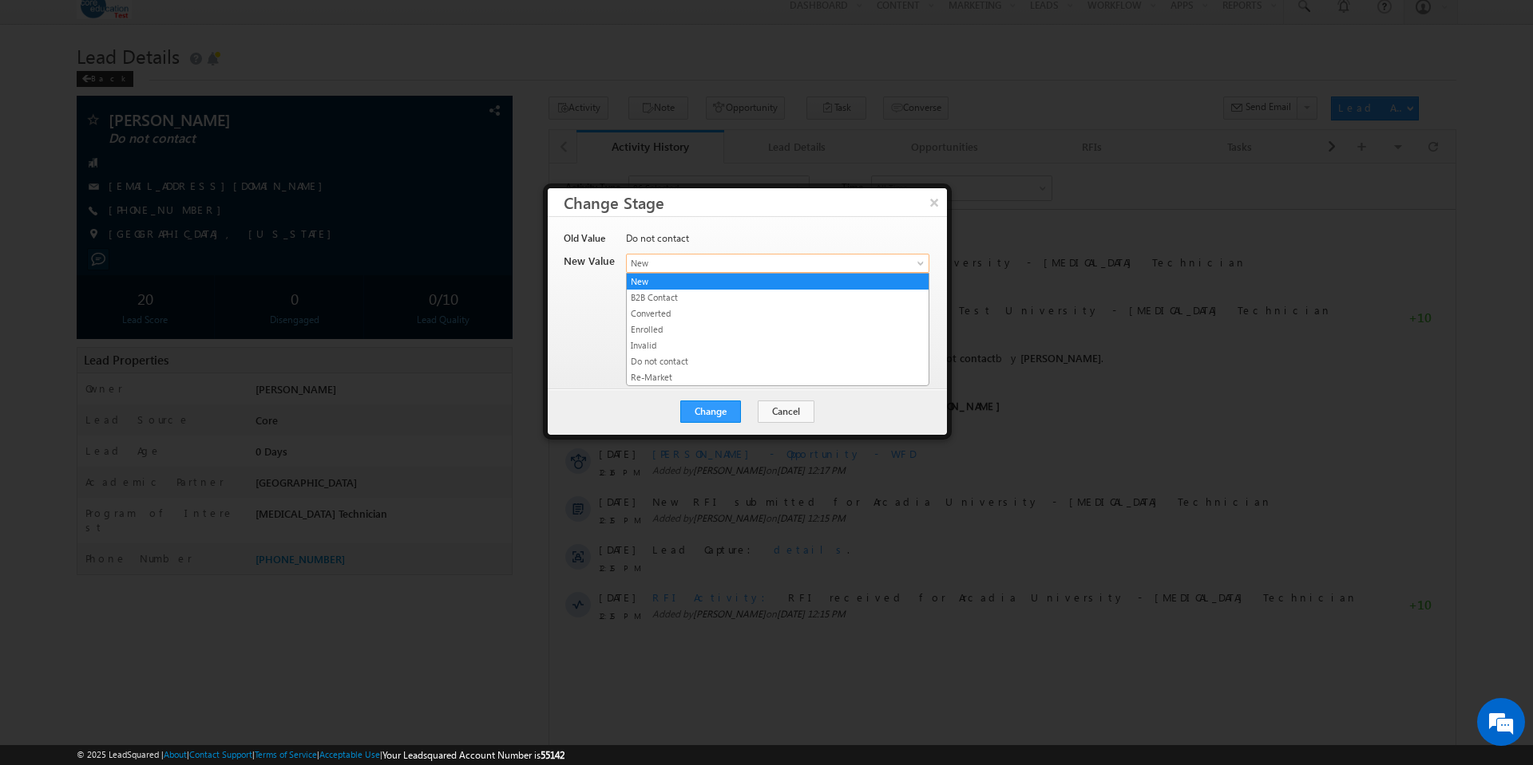
click at [726, 263] on span "New" at bounding box center [751, 263] width 249 height 14
click at [692, 371] on link "Re-Market" at bounding box center [778, 377] width 302 height 14
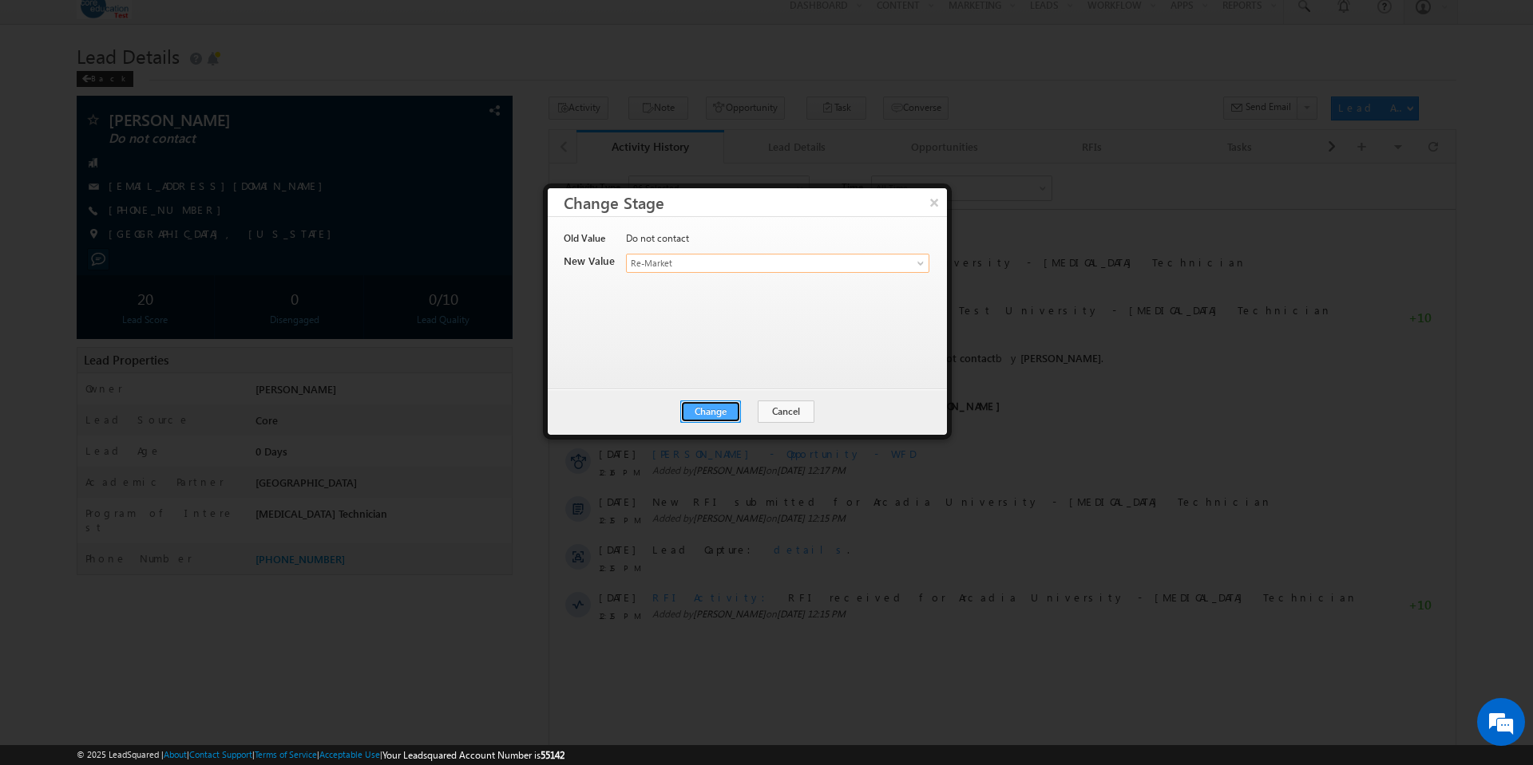
click at [710, 409] on button "Change" at bounding box center [710, 412] width 61 height 22
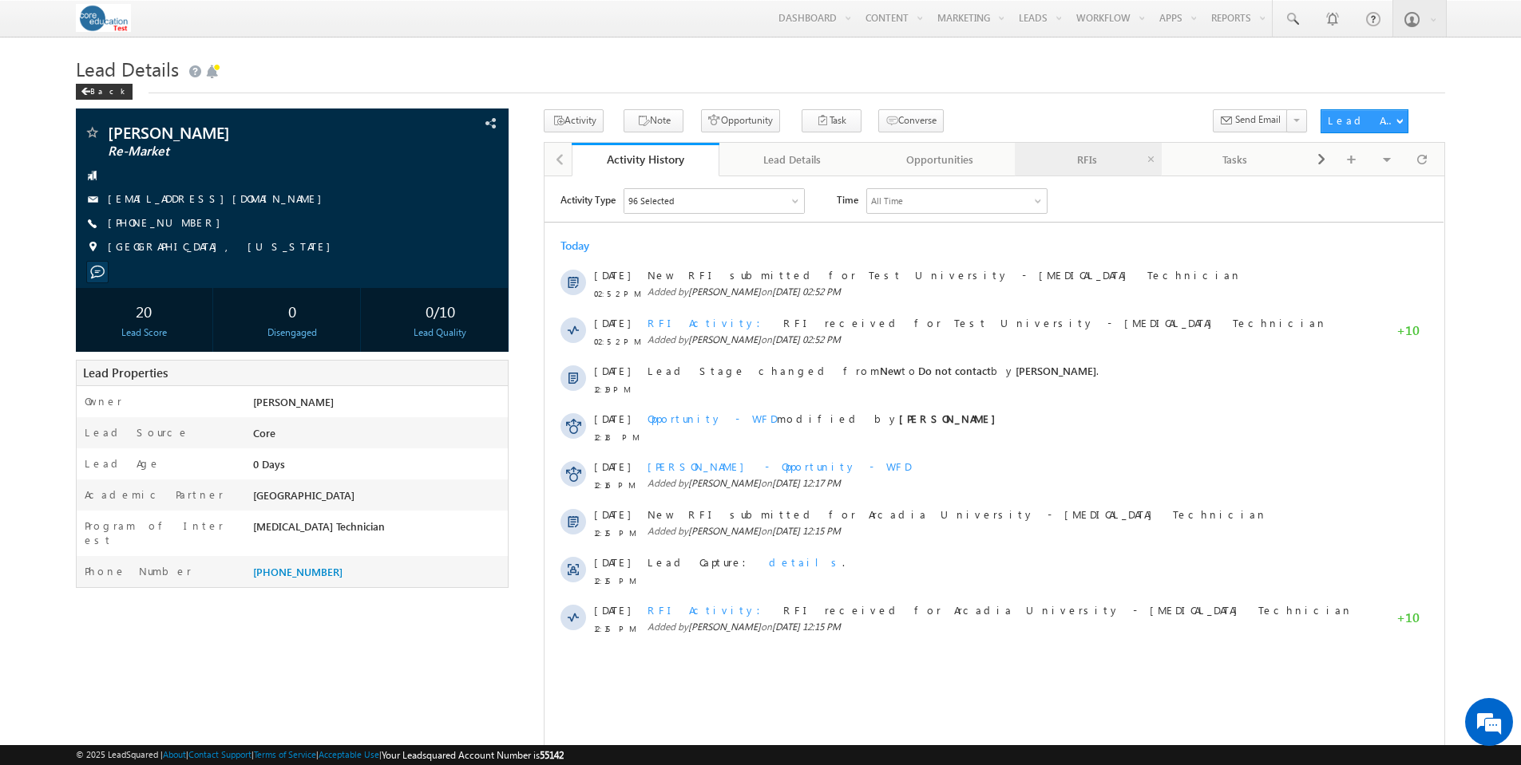
click at [1094, 163] on div "RFIs" at bounding box center [1087, 159] width 121 height 19
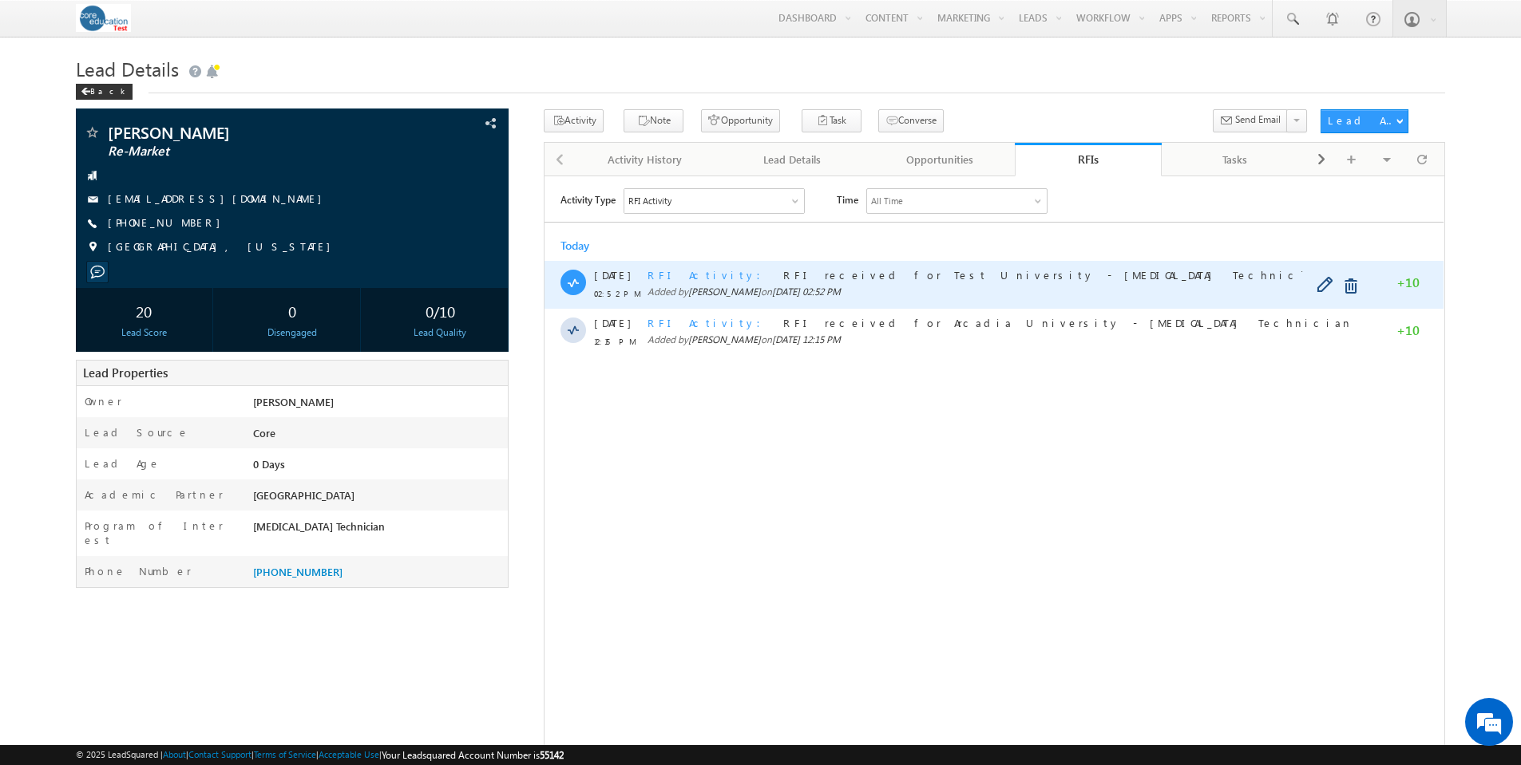
click at [682, 270] on span "RFI Activity" at bounding box center [708, 274] width 123 height 14
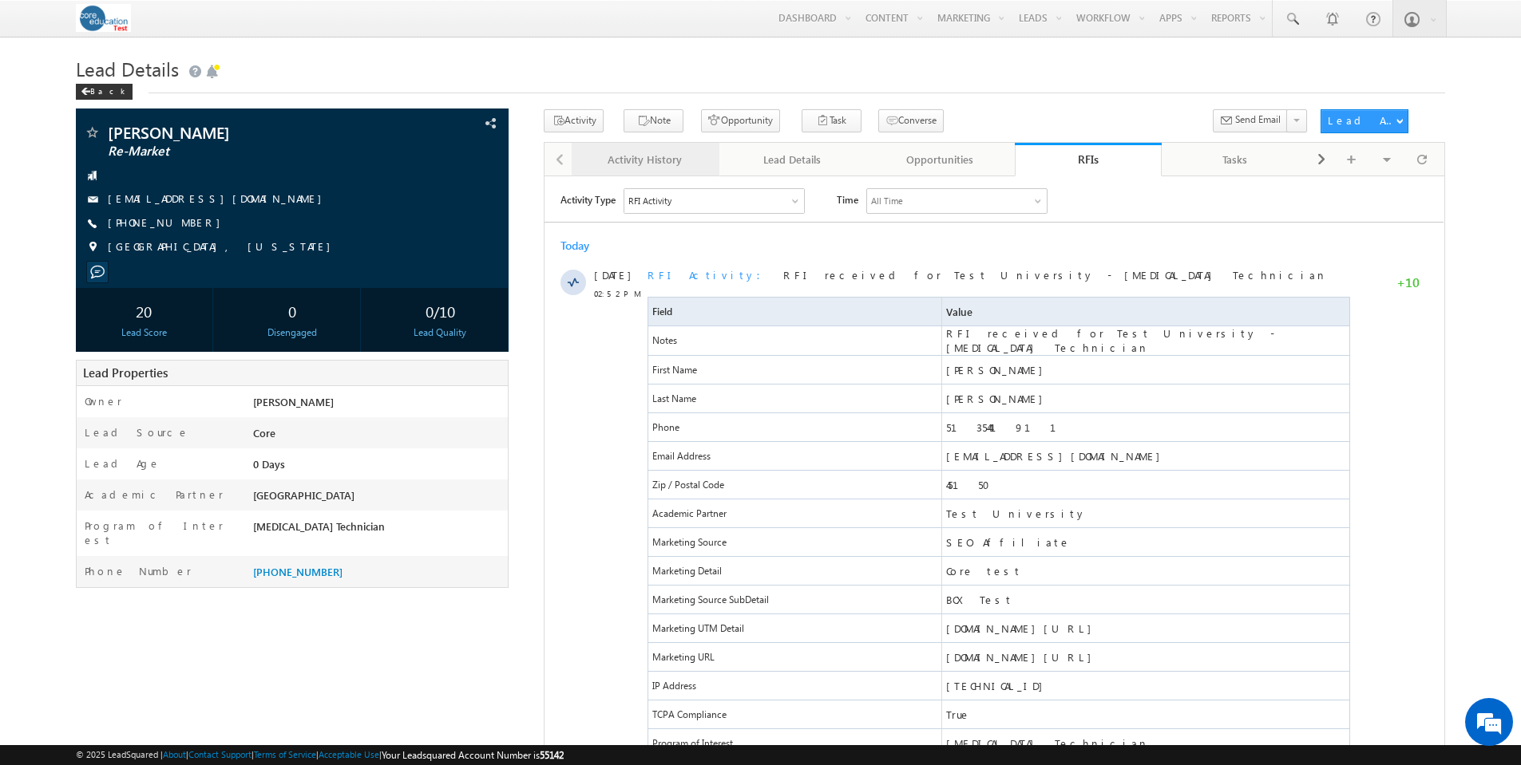
click at [664, 160] on div "Activity History" at bounding box center [644, 159] width 121 height 19
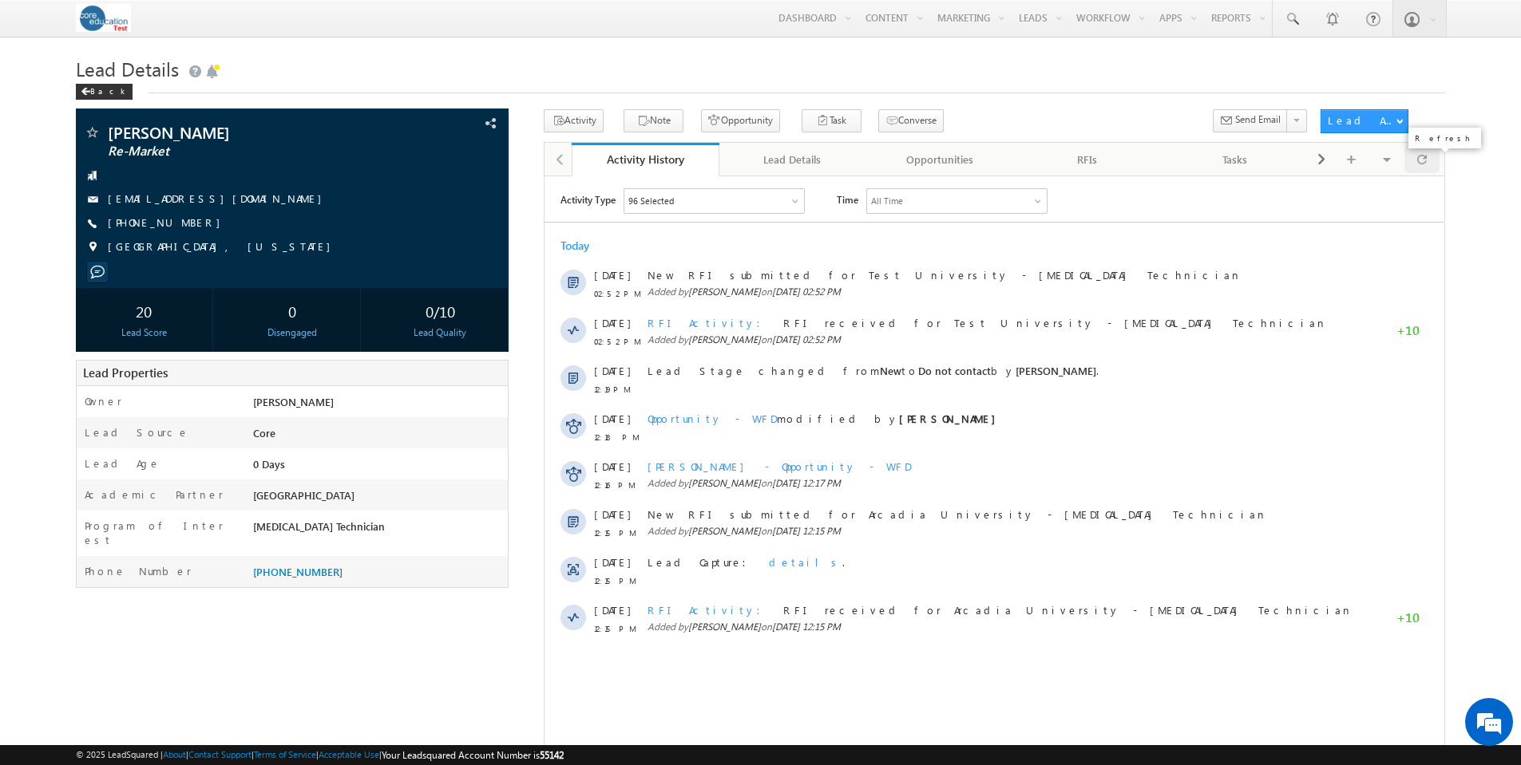
click at [1422, 167] on span at bounding box center [1422, 159] width 10 height 28
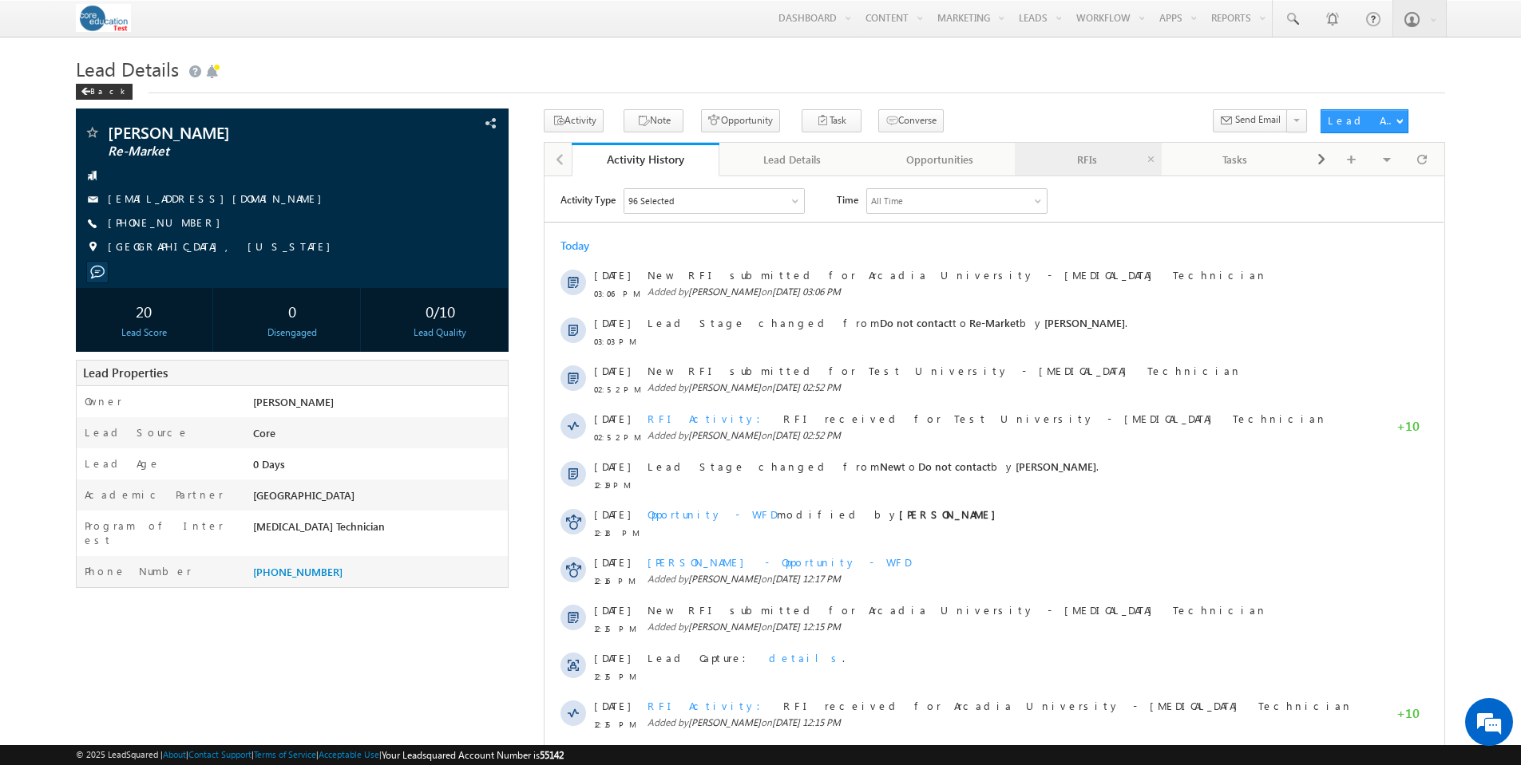
click at [1082, 161] on div "RFIs" at bounding box center [1087, 159] width 121 height 19
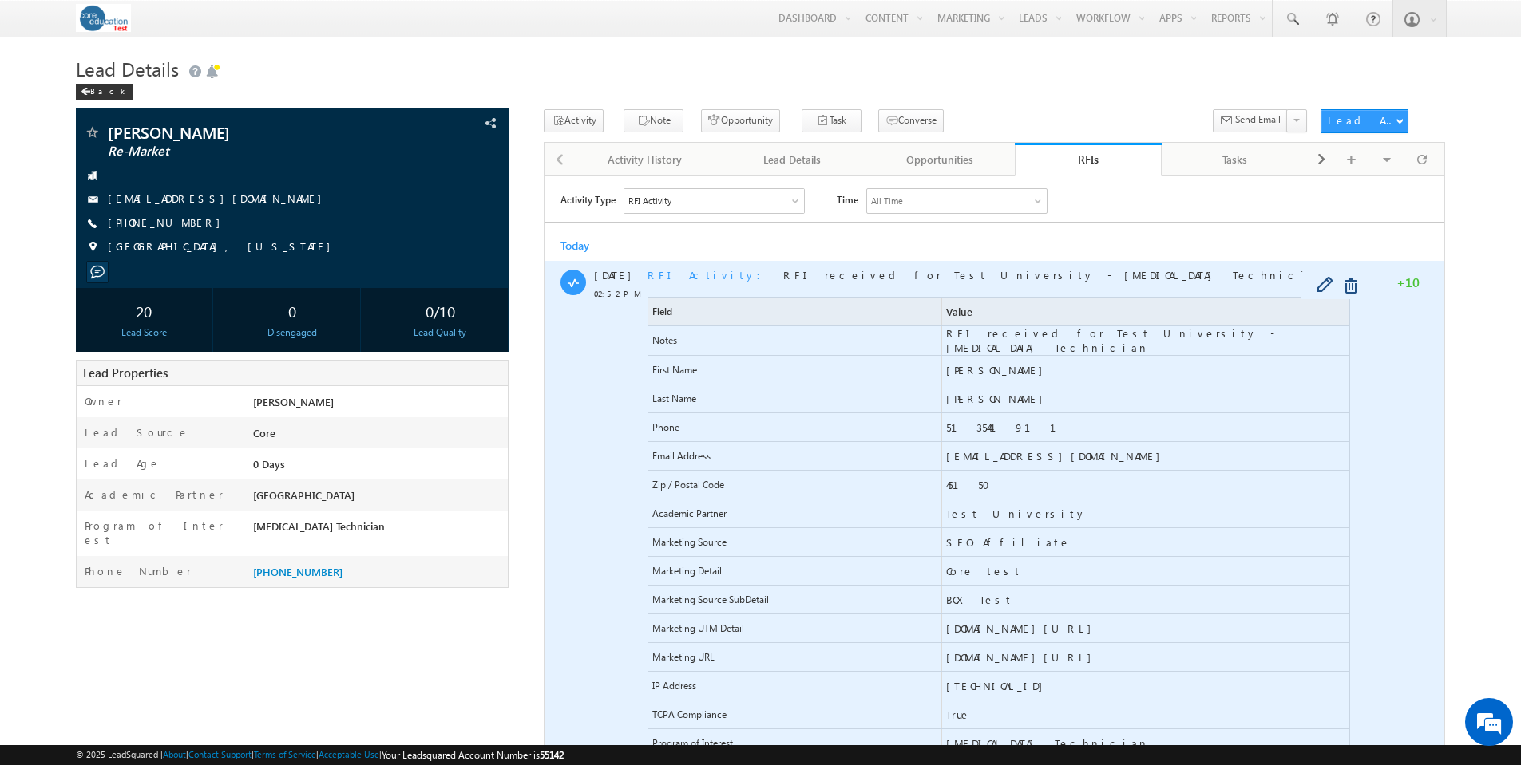
click at [679, 273] on span "RFI Activity" at bounding box center [708, 274] width 123 height 14
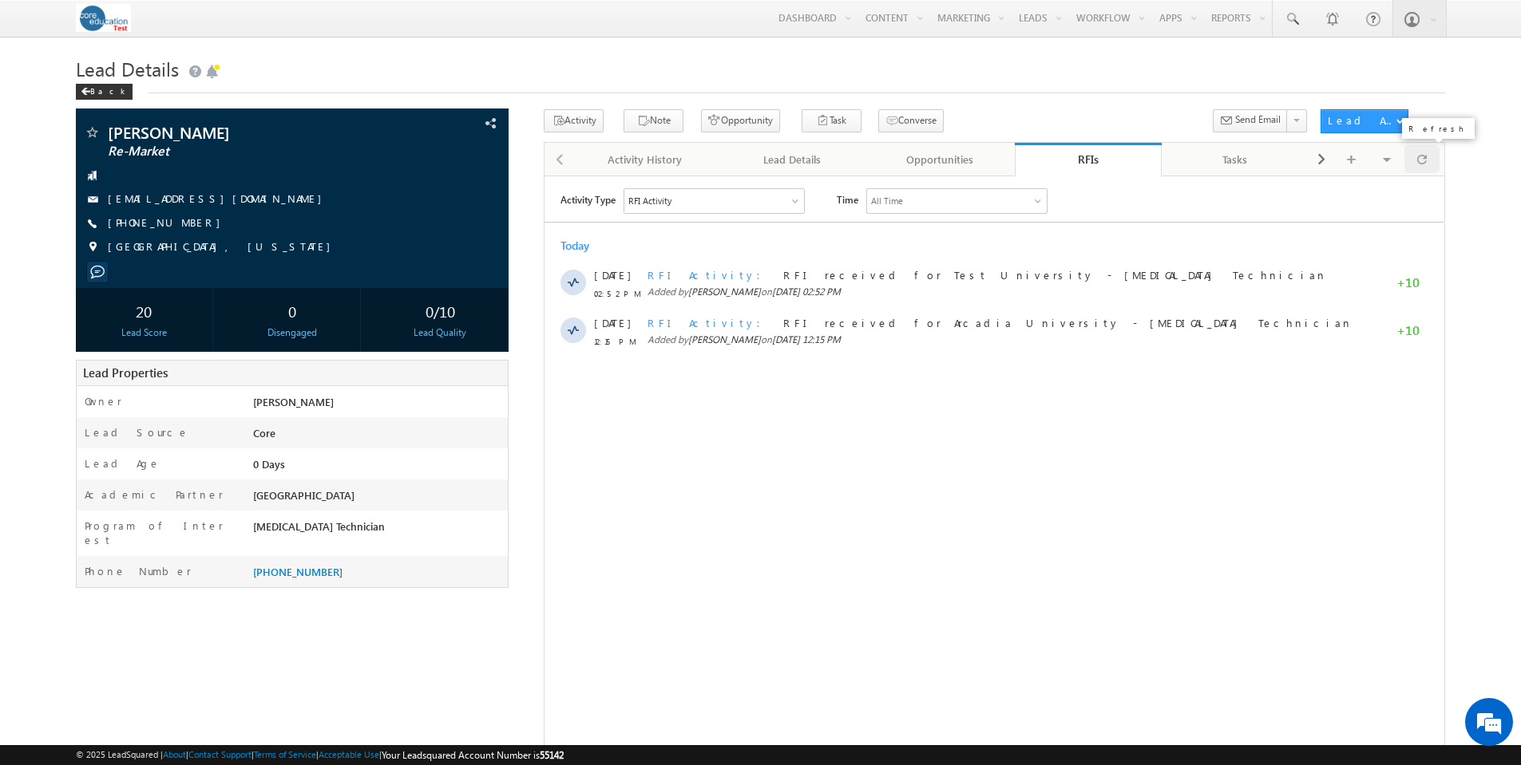
click at [1427, 159] on div at bounding box center [1421, 159] width 35 height 28
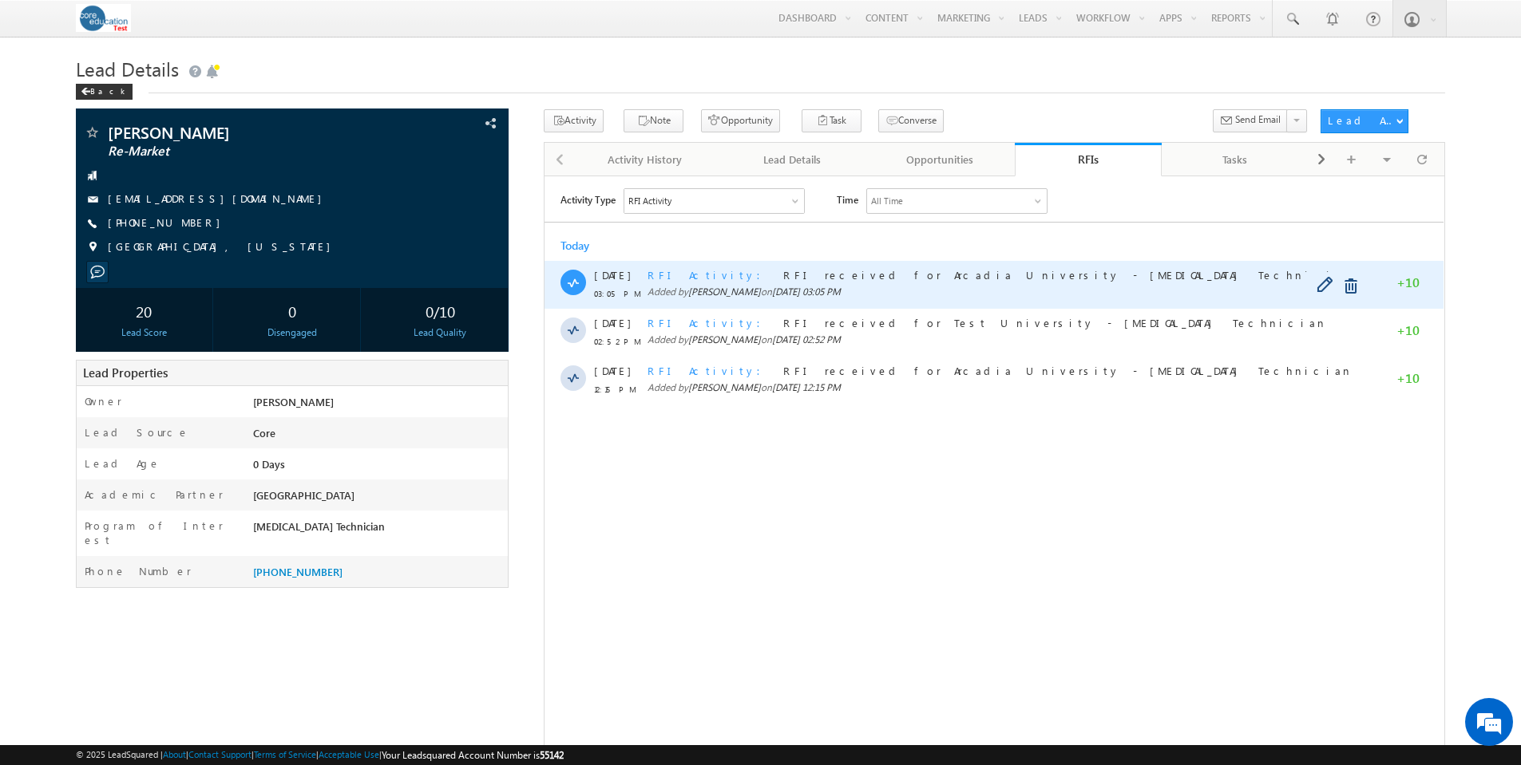
click at [650, 272] on span "RFI Activity" at bounding box center [708, 274] width 123 height 14
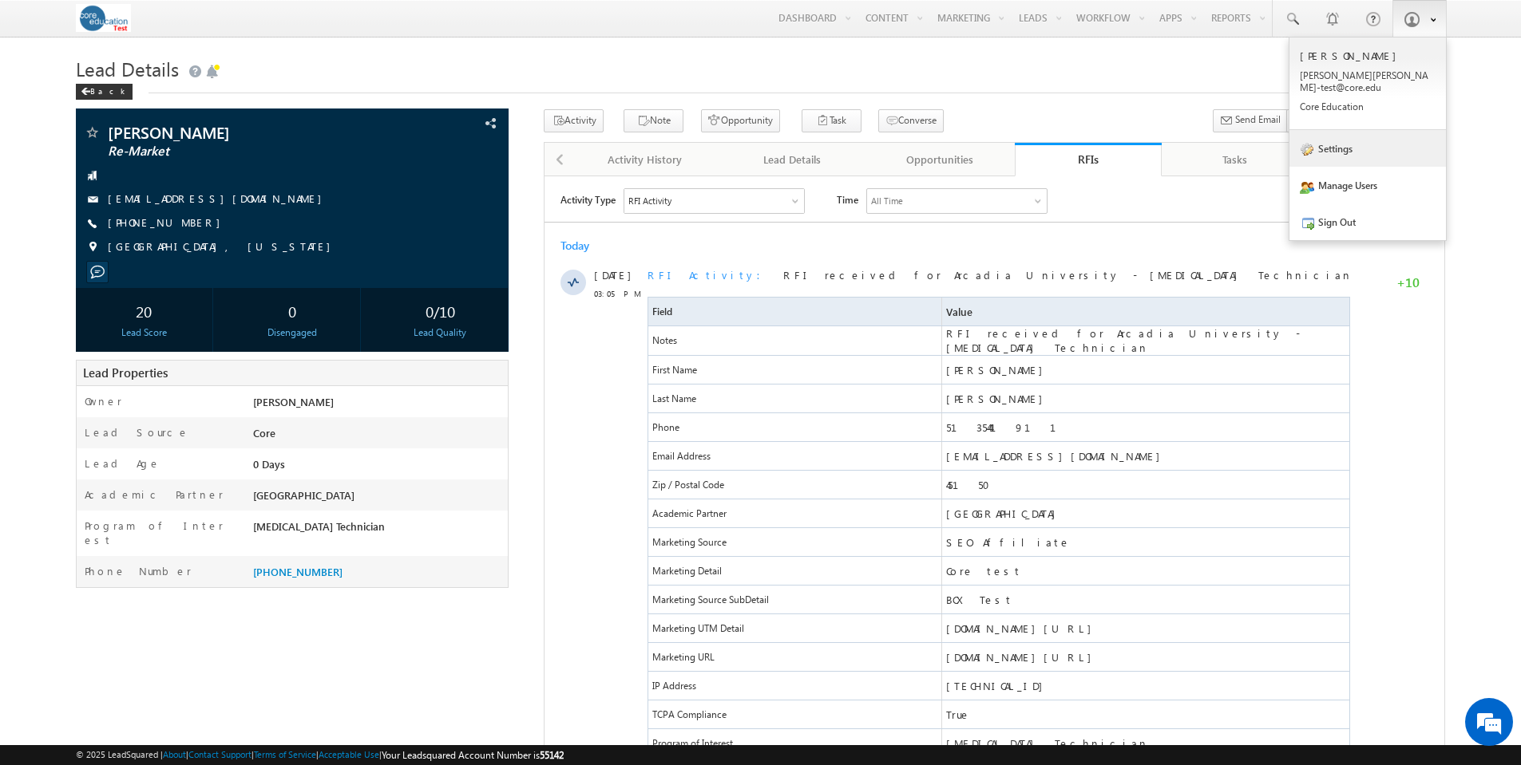
click at [1353, 140] on link "Settings" at bounding box center [1367, 148] width 156 height 37
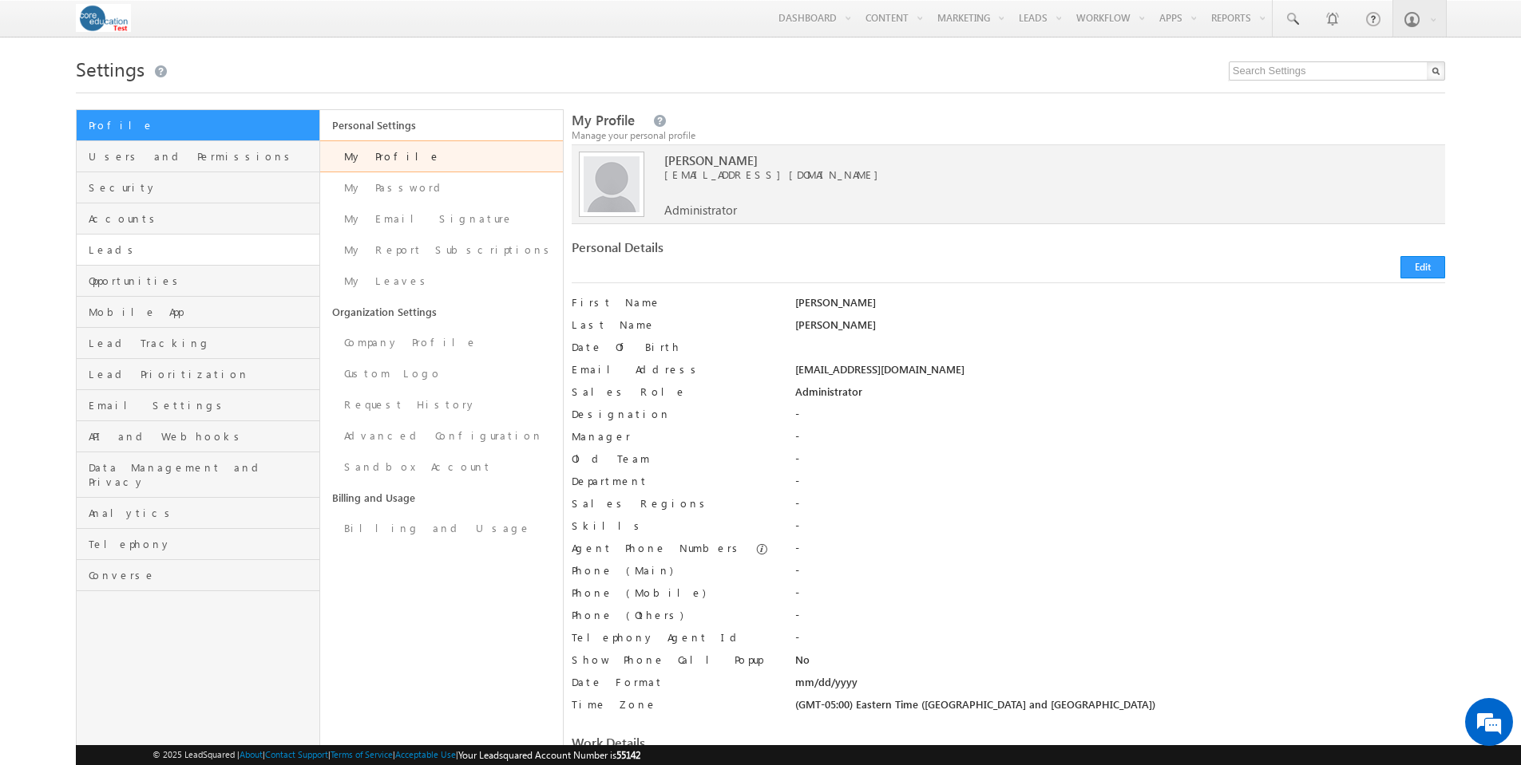
click at [115, 250] on span "Leads" at bounding box center [202, 250] width 226 height 14
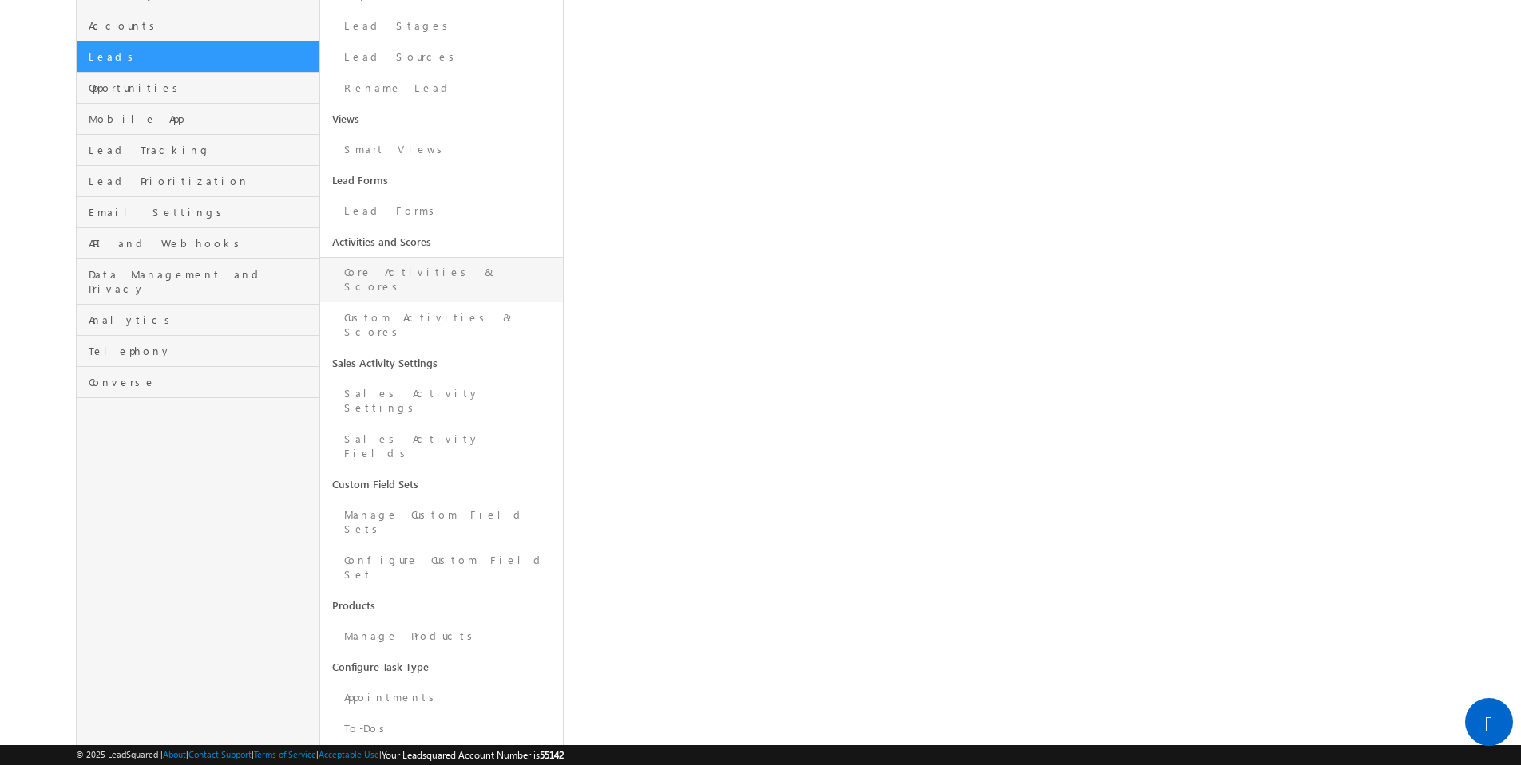
scroll to position [213, 0]
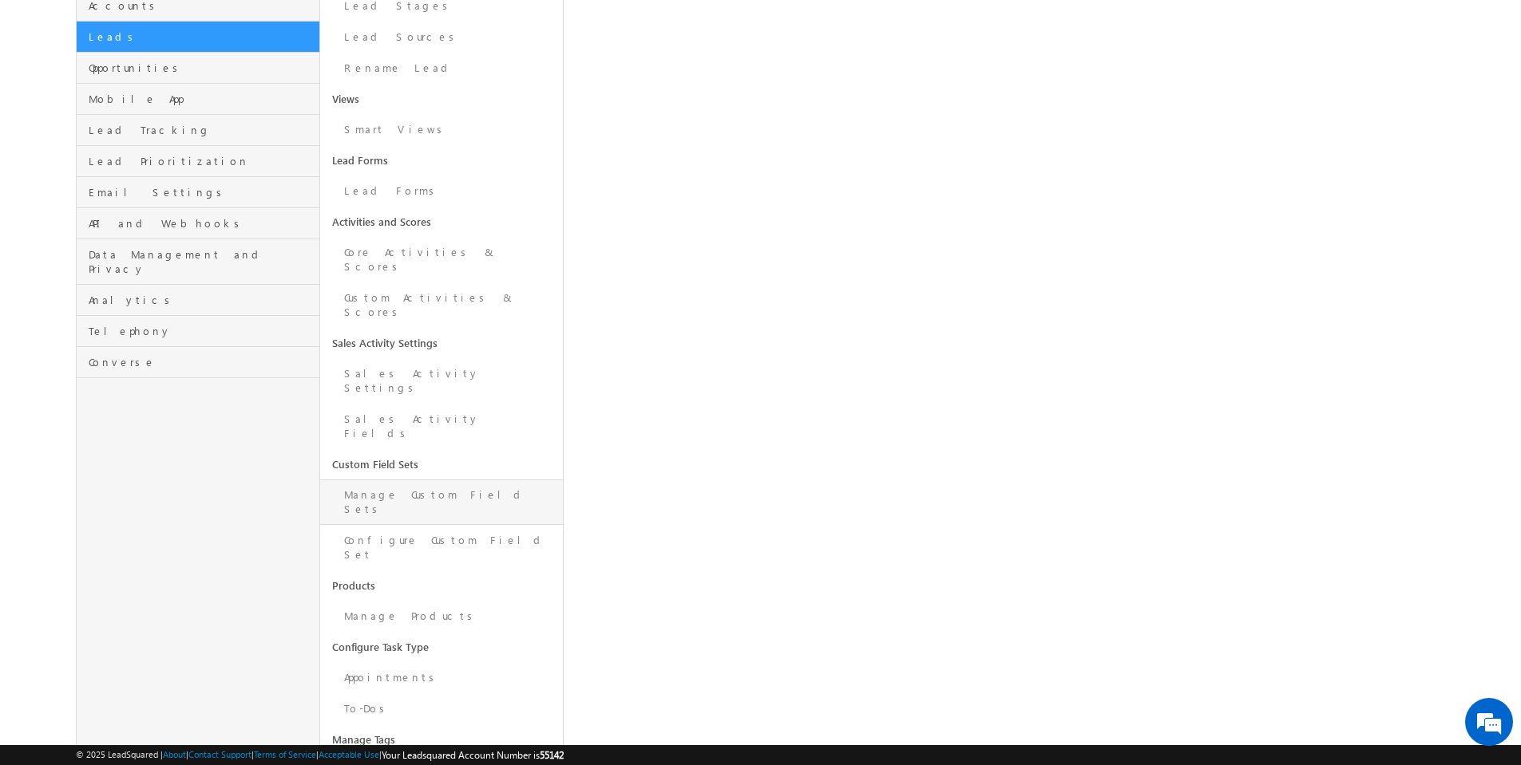
click at [396, 480] on link "Manage Custom Field Sets" at bounding box center [441, 502] width 243 height 45
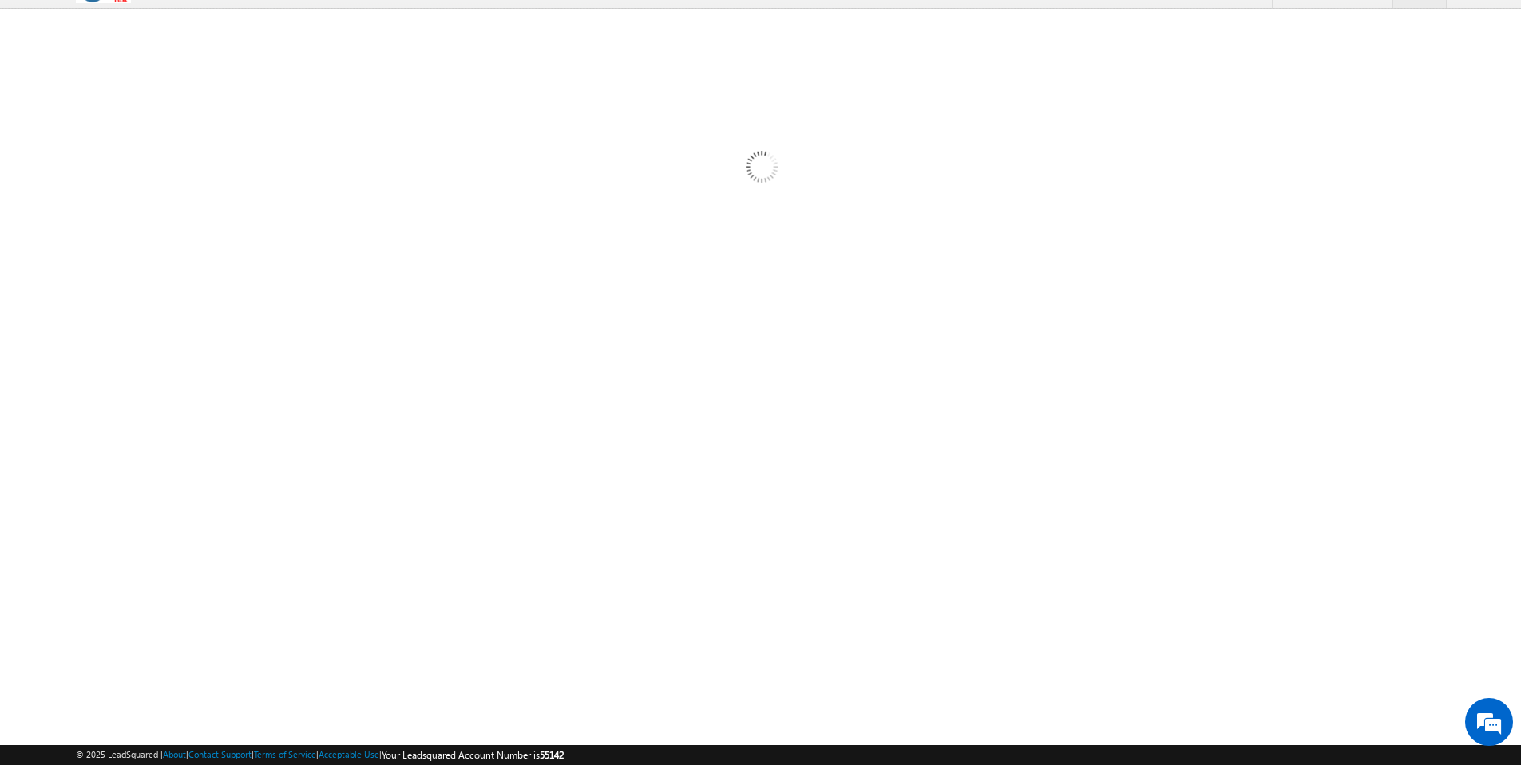
scroll to position [30, 0]
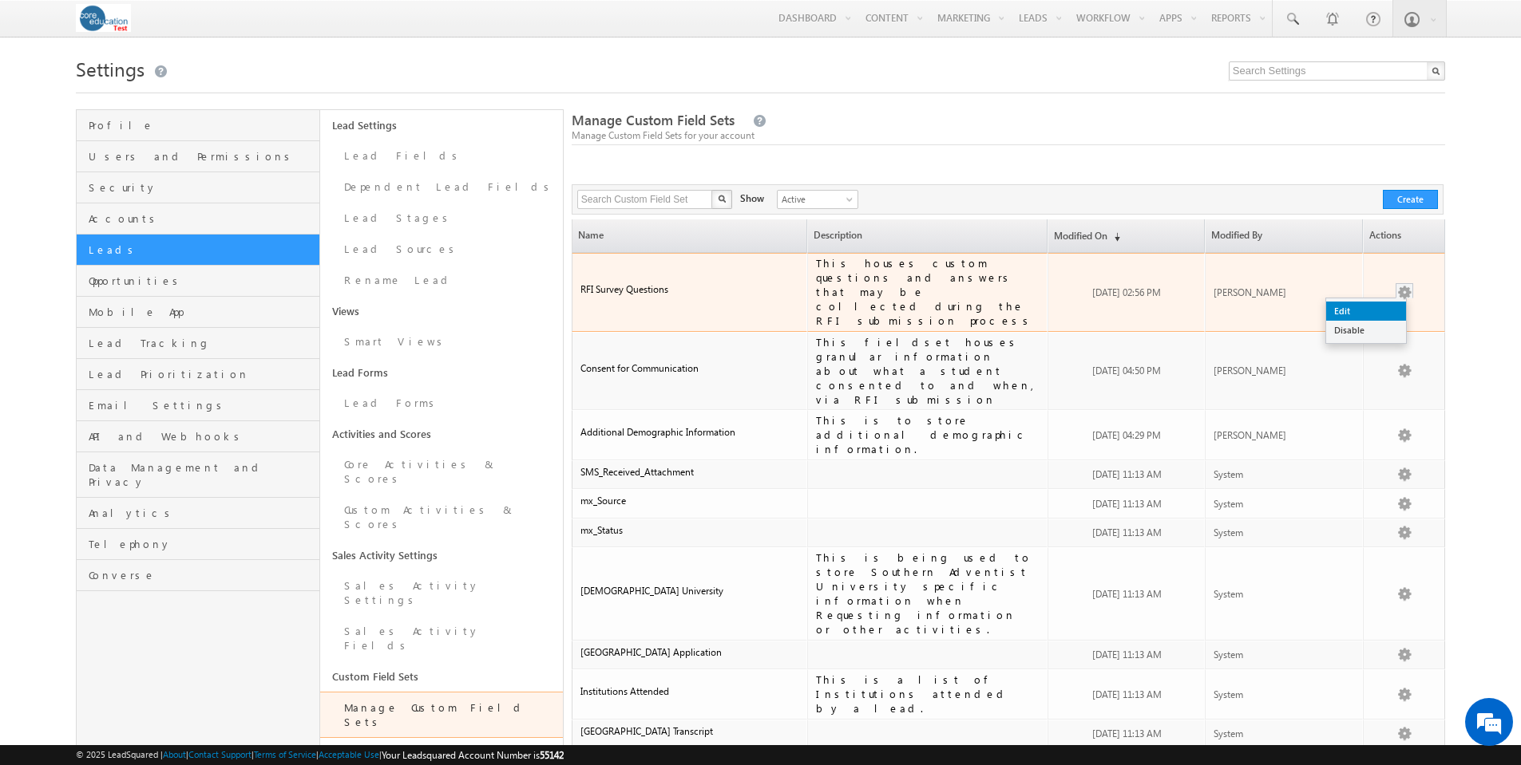
click at [1355, 302] on link "Edit" at bounding box center [1366, 311] width 80 height 19
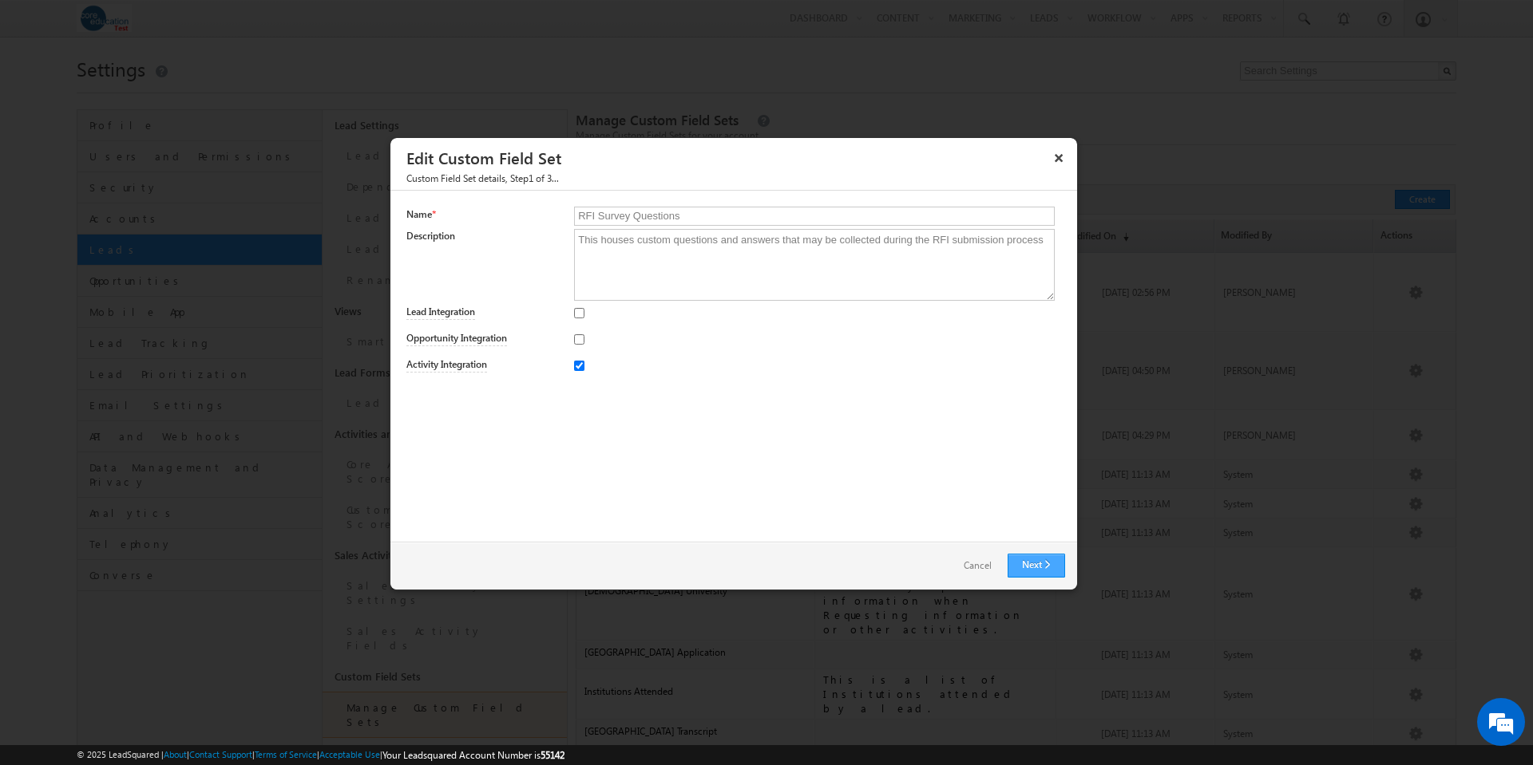
click at [1053, 566] on link "Next" at bounding box center [1035, 566] width 57 height 24
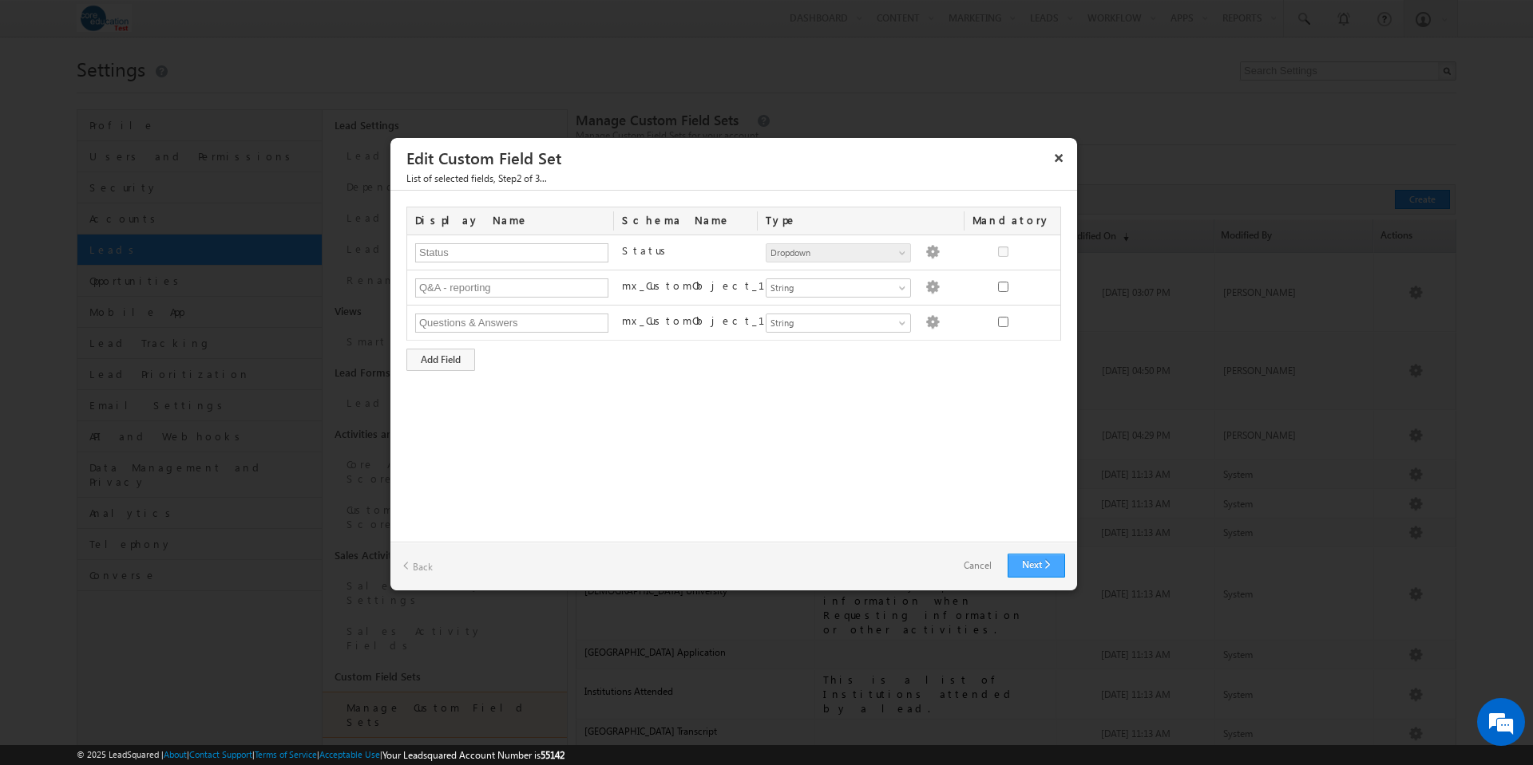
click at [1046, 568] on link "Next" at bounding box center [1035, 566] width 57 height 24
type input "Q&amp;A - reporting"
type input "Questions &amp; Answers"
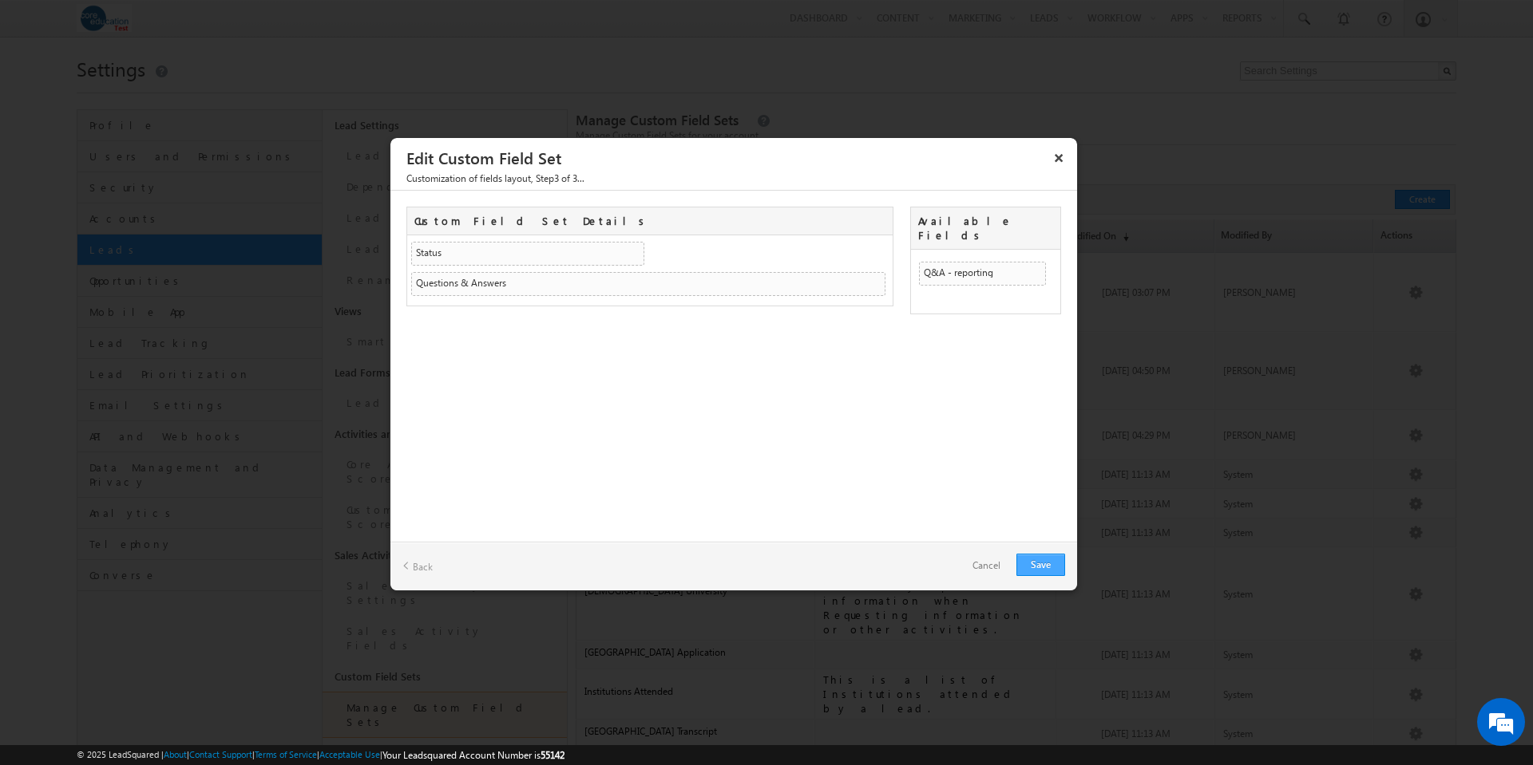
click at [1046, 568] on link "Save" at bounding box center [1040, 565] width 49 height 22
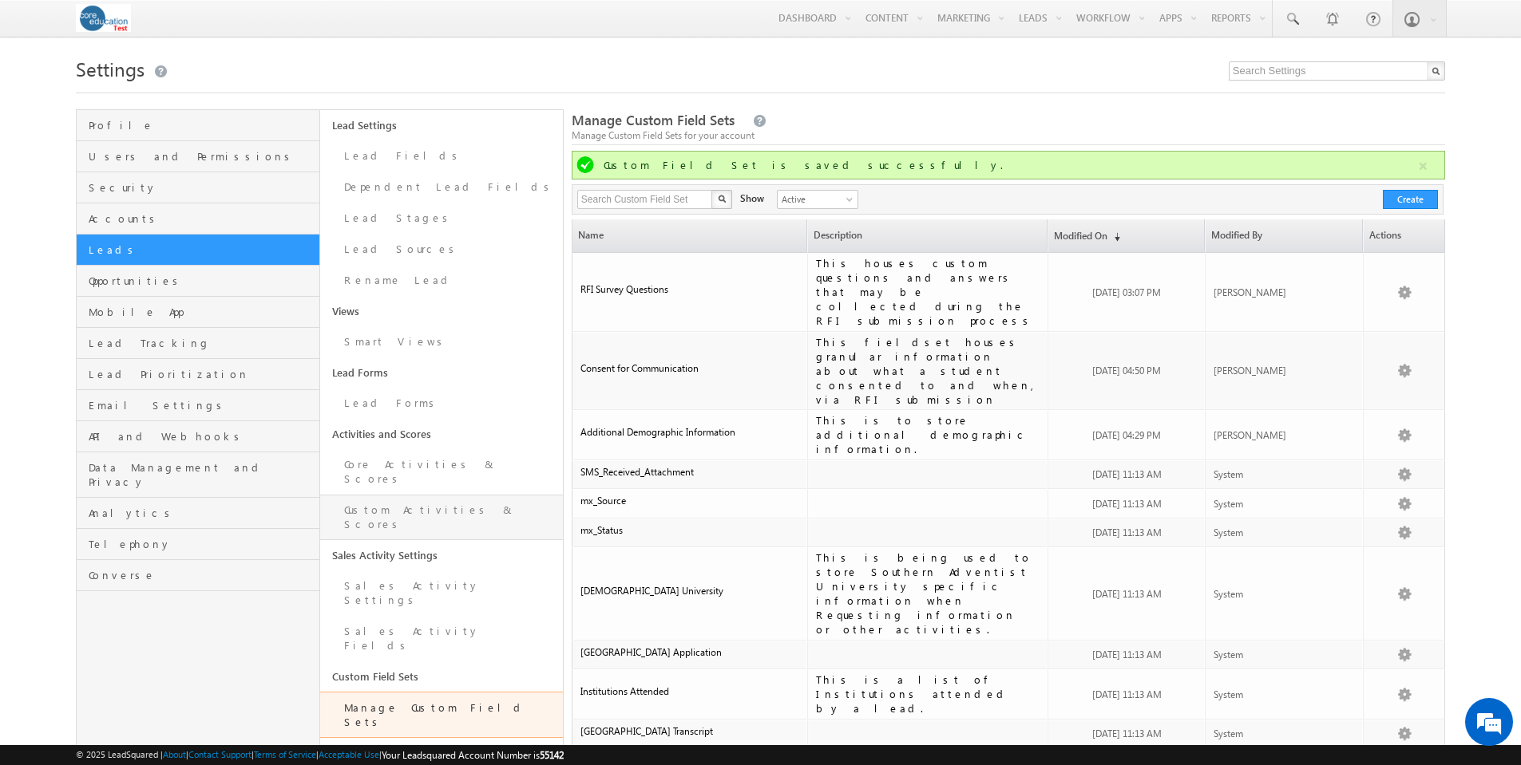
click at [385, 495] on link "Custom Activities & Scores" at bounding box center [441, 517] width 243 height 45
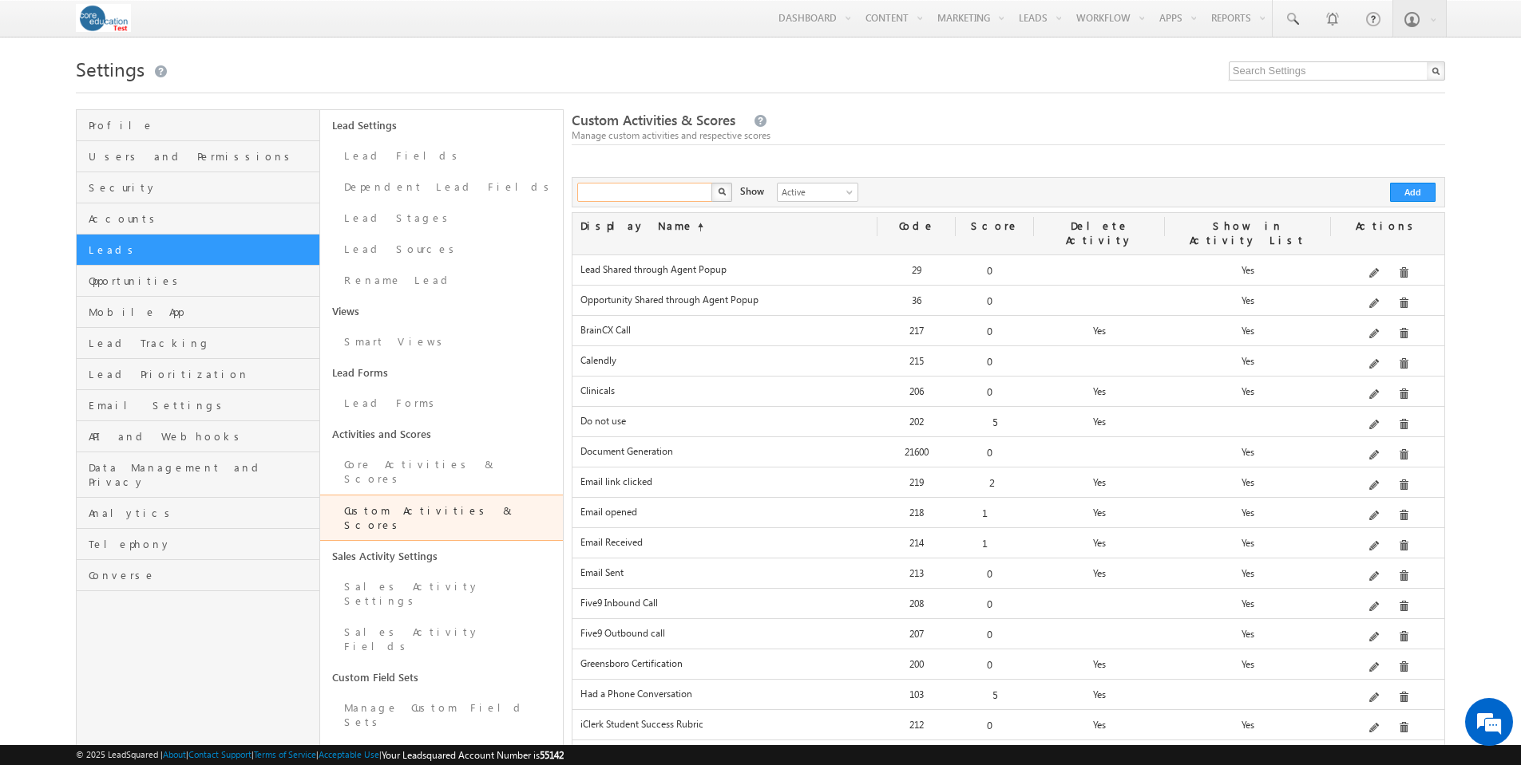
click at [678, 192] on input "text" at bounding box center [645, 192] width 136 height 19
type input "rfi"
click at [722, 196] on button "button" at bounding box center [721, 192] width 21 height 19
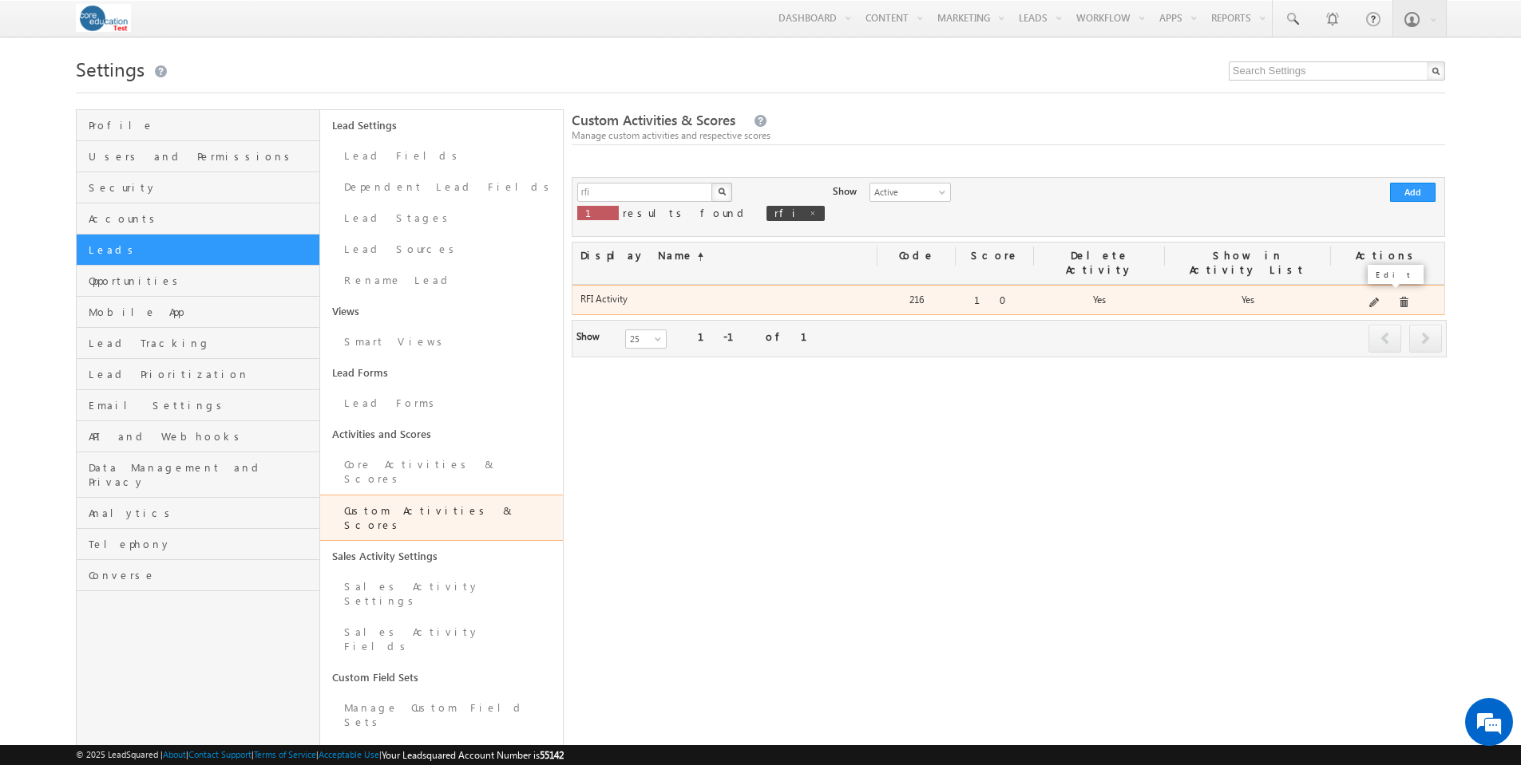
click at [1378, 298] on span at bounding box center [1375, 304] width 12 height 12
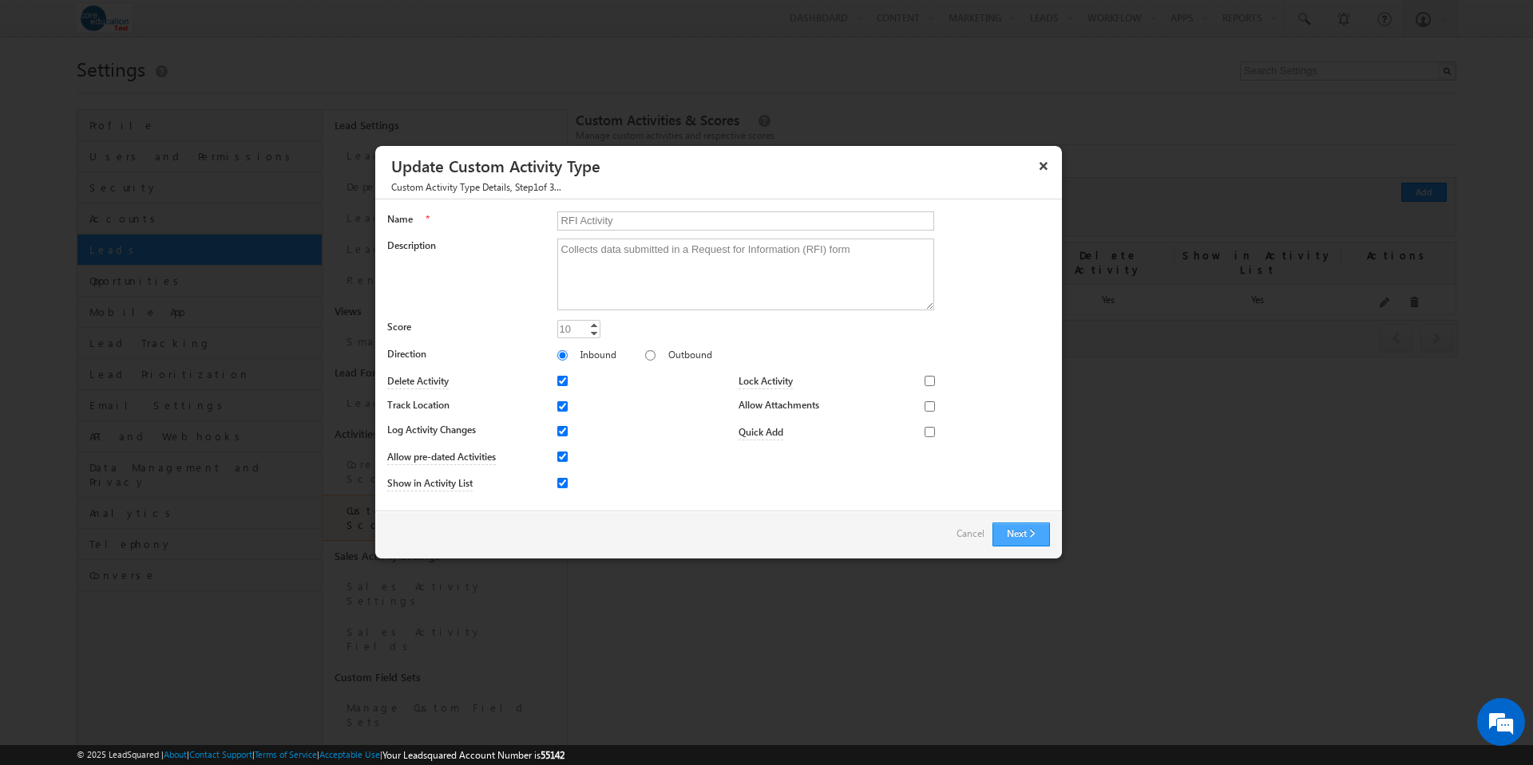
click at [1018, 532] on button "Next" at bounding box center [1020, 535] width 57 height 24
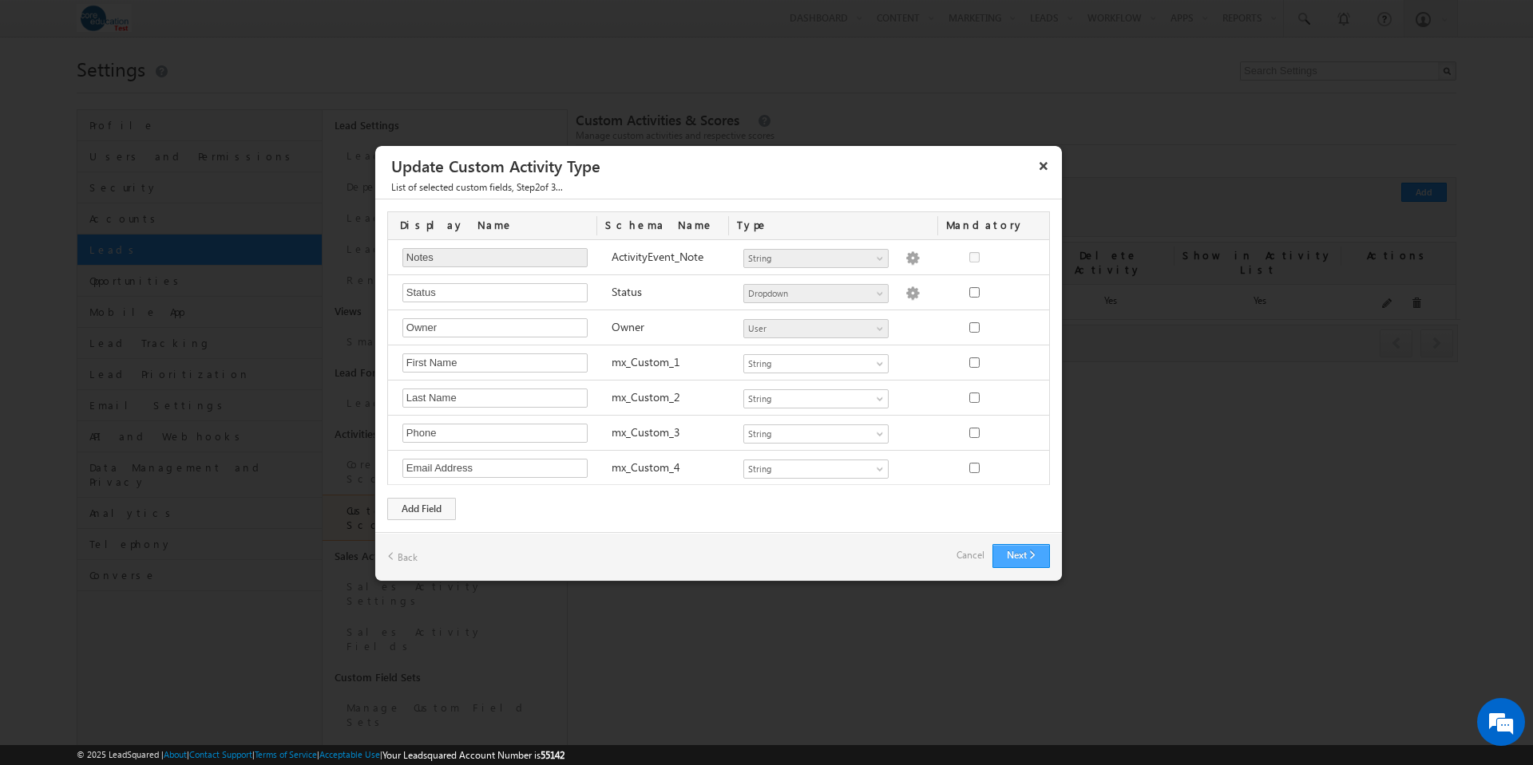
click at [1024, 557] on button "Next" at bounding box center [1020, 556] width 57 height 24
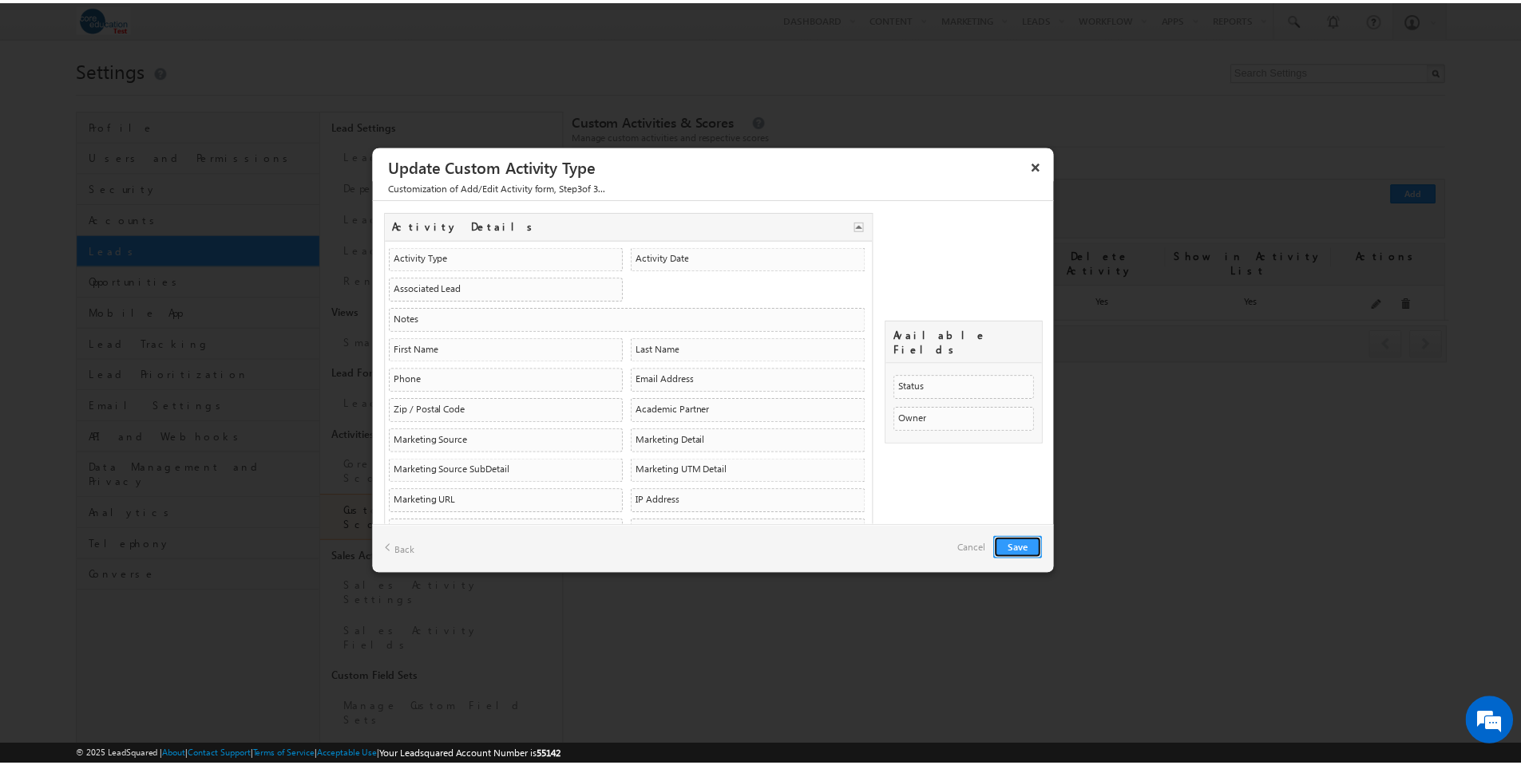
scroll to position [311, 0]
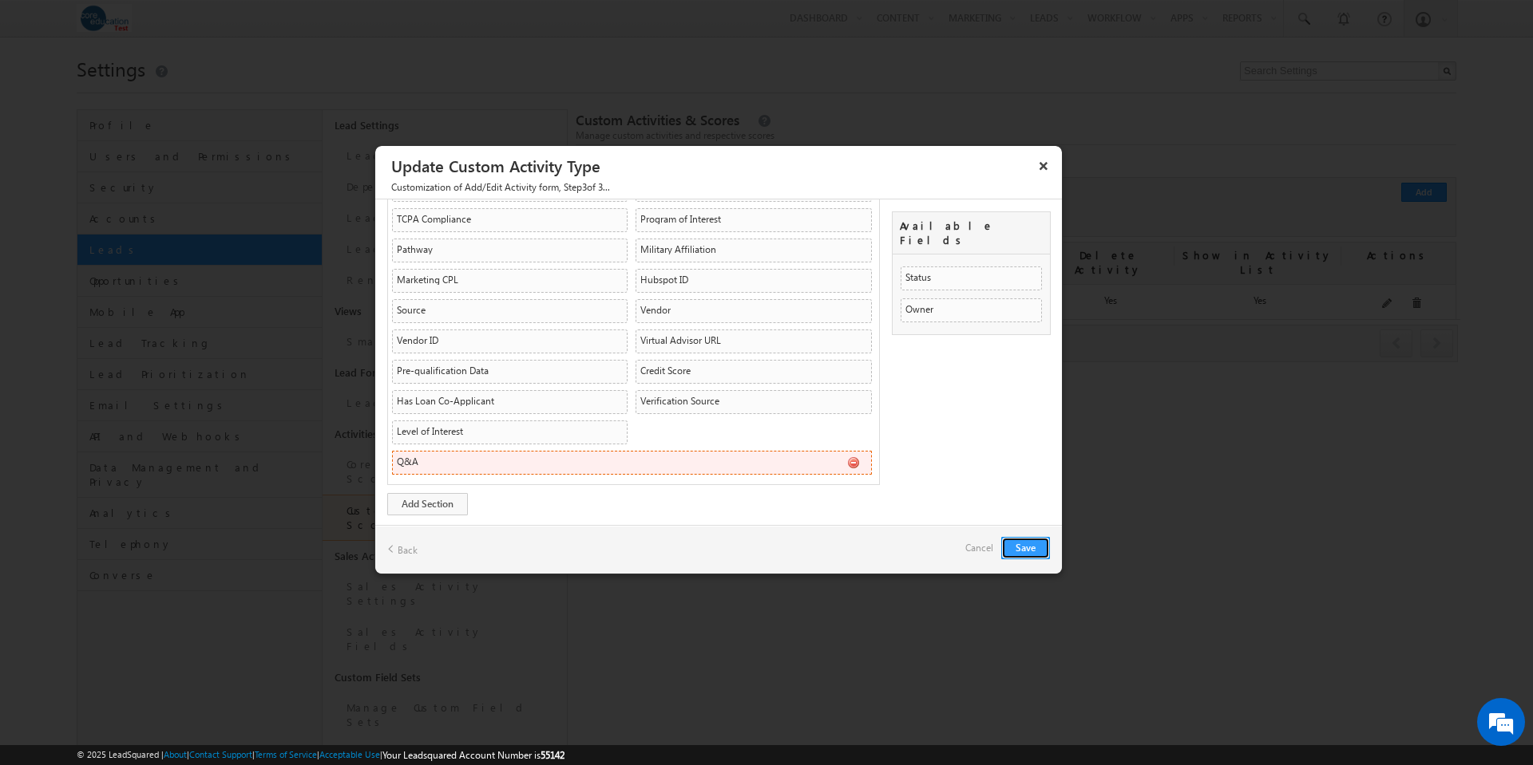
click at [548, 463] on li "Q&A mx_Custom_28 CustomObject CustomObject" at bounding box center [632, 463] width 480 height 24
click at [409, 459] on div "Q&A" at bounding box center [408, 462] width 22 height 10
click at [983, 549] on link "Cancel" at bounding box center [979, 548] width 28 height 22
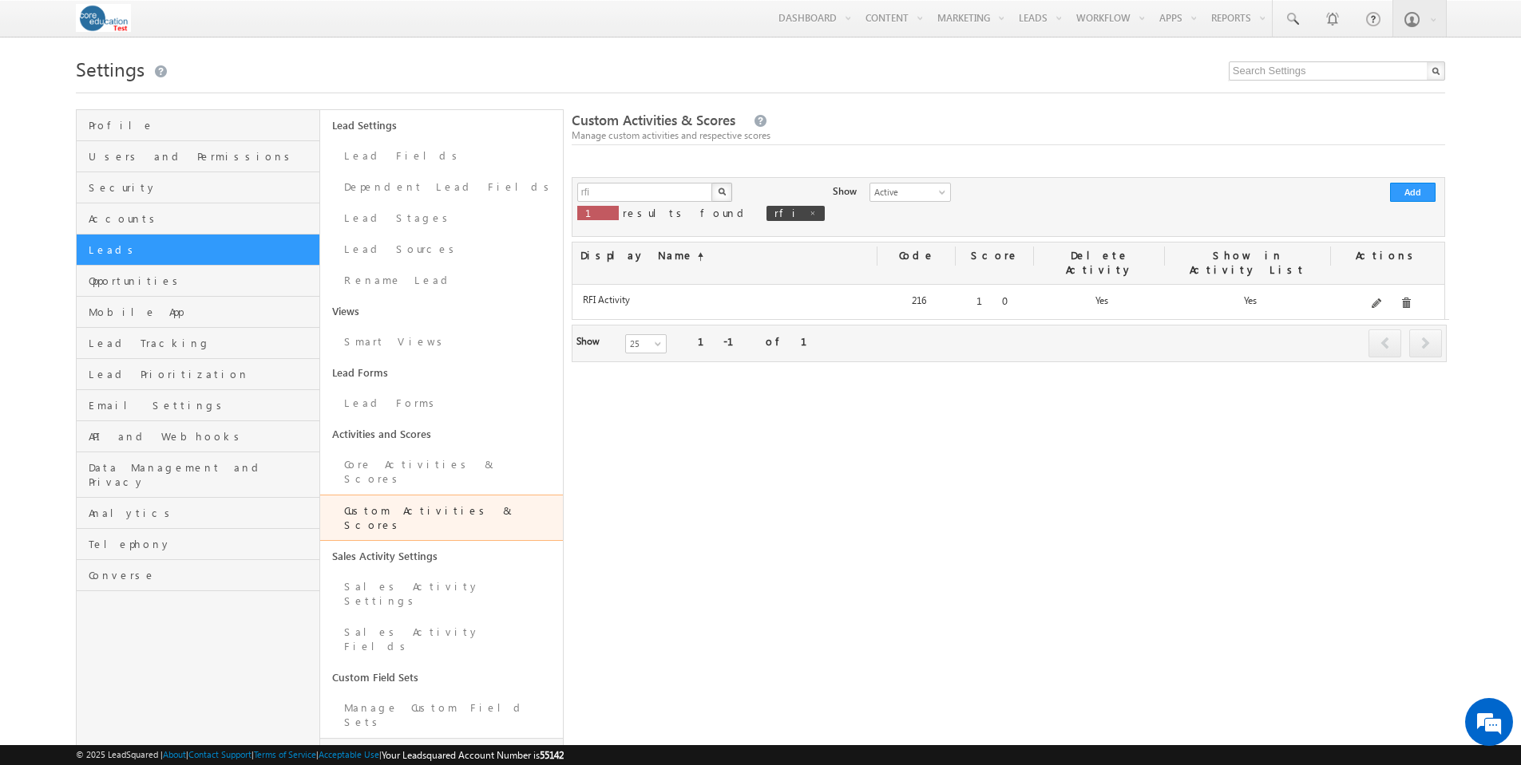
click at [389, 738] on link "Configure Custom Field Set" at bounding box center [441, 760] width 243 height 45
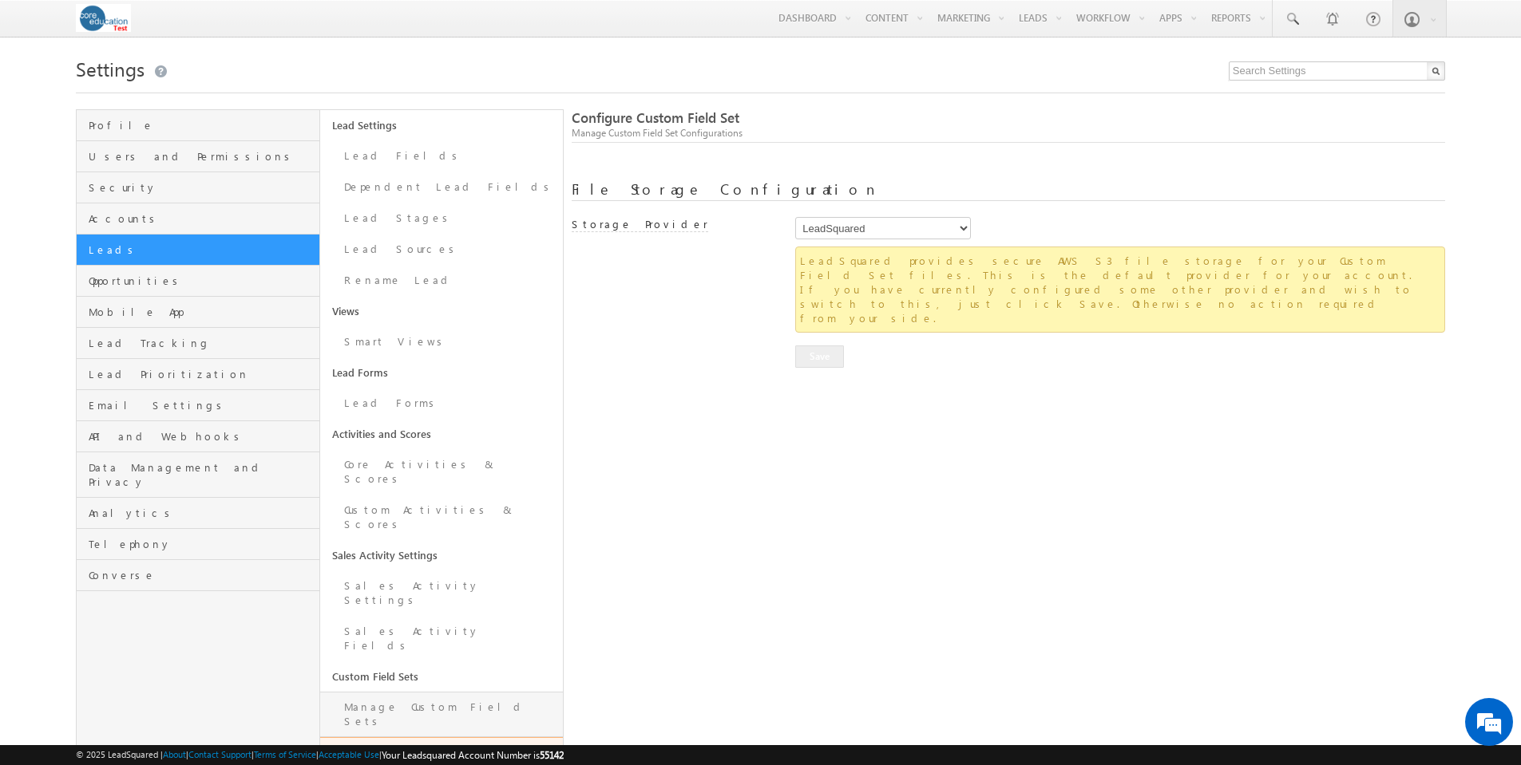
click at [397, 692] on link "Manage Custom Field Sets" at bounding box center [441, 714] width 243 height 45
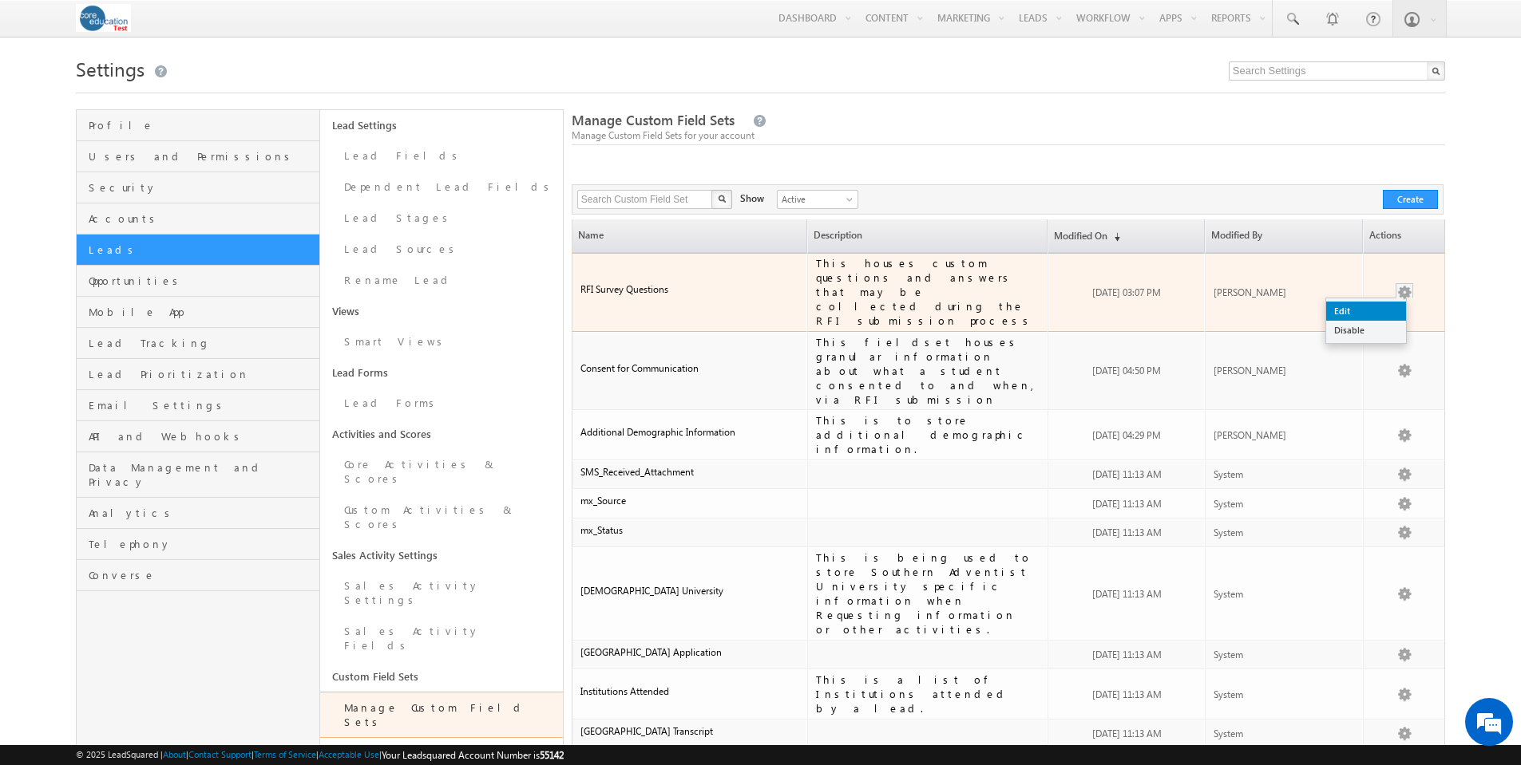
click at [1392, 302] on link "Edit" at bounding box center [1366, 311] width 80 height 19
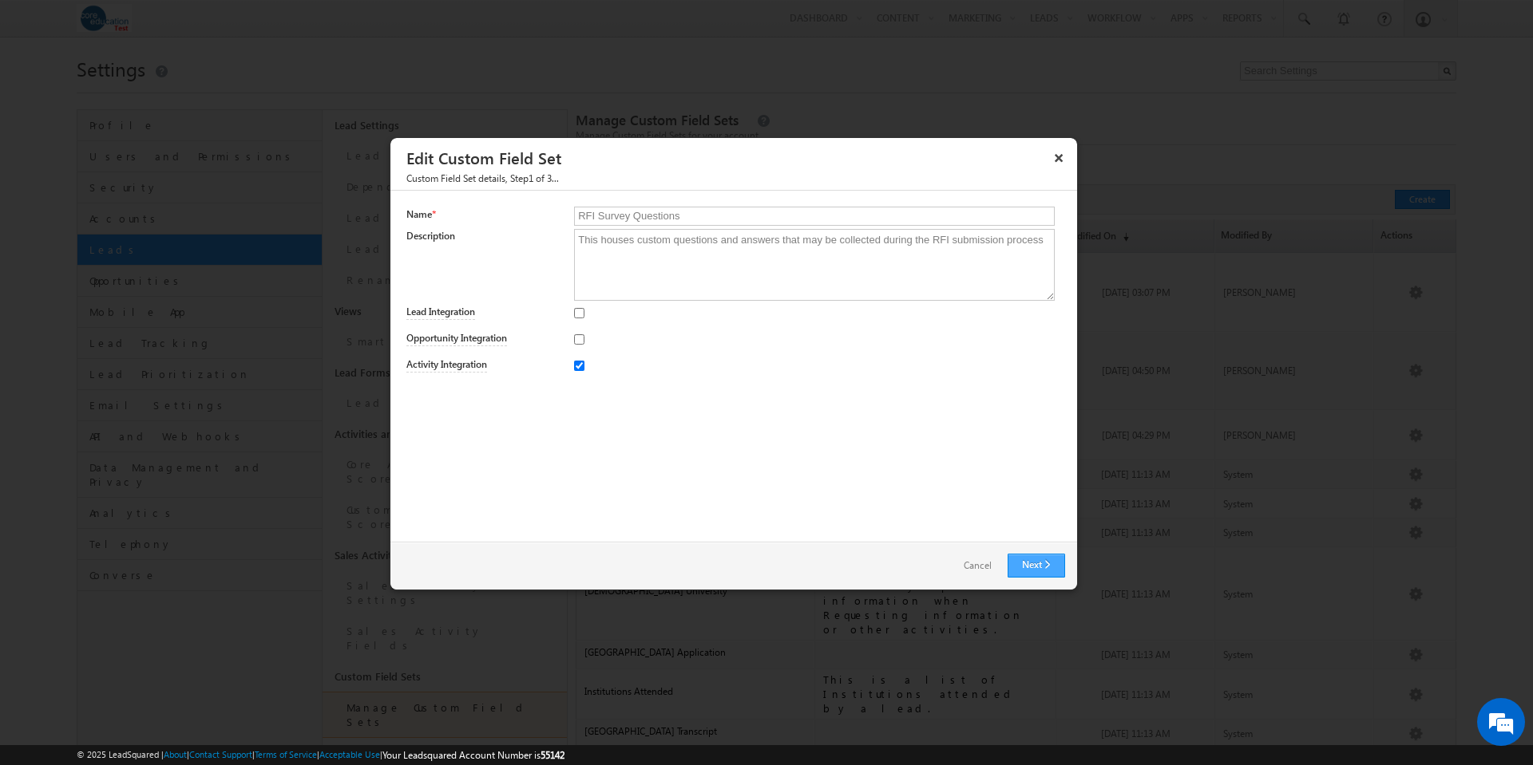
click at [1038, 564] on link "Next" at bounding box center [1035, 566] width 57 height 24
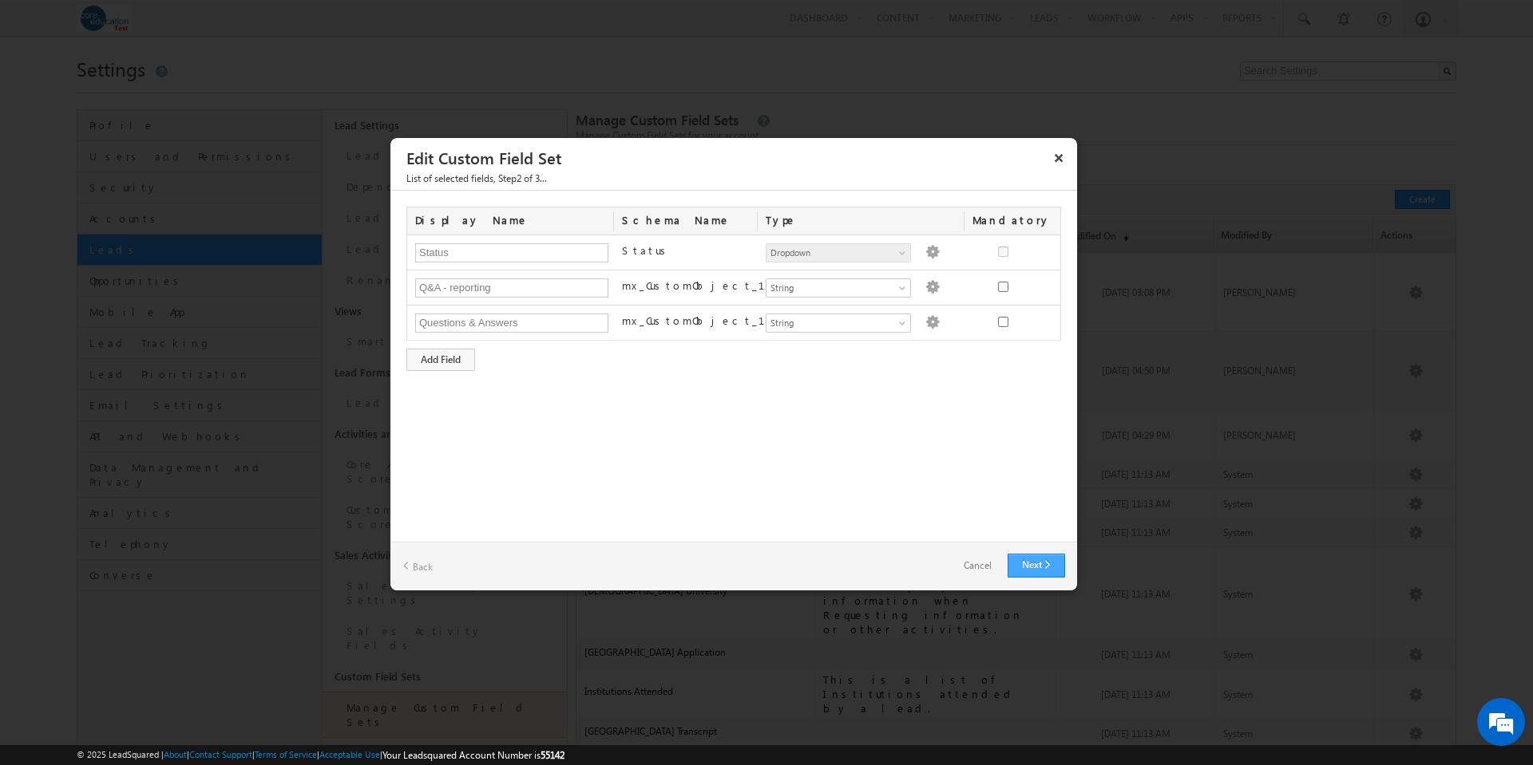
click at [1039, 565] on link "Next" at bounding box center [1035, 566] width 57 height 24
type input "Q&amp;A - reporting"
type input "Questions &amp; Answers"
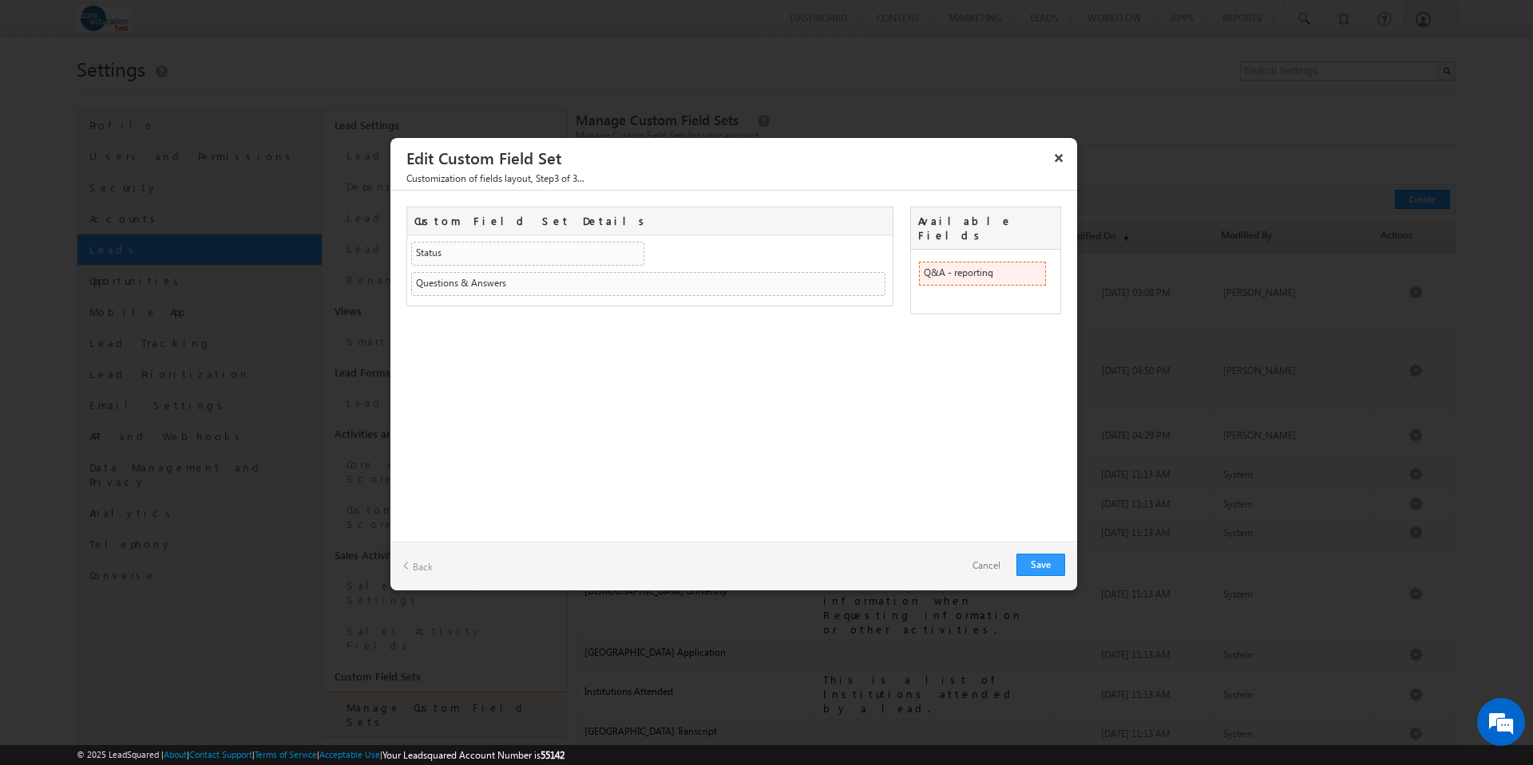
click at [975, 268] on div "Q&A - reporting" at bounding box center [957, 273] width 69 height 10
click at [915, 368] on div "Custom Field Set Details Status Status SearchableDropdown false Questions & Ans…" at bounding box center [733, 366] width 686 height 351
click at [988, 564] on link "Cancel" at bounding box center [986, 566] width 60 height 23
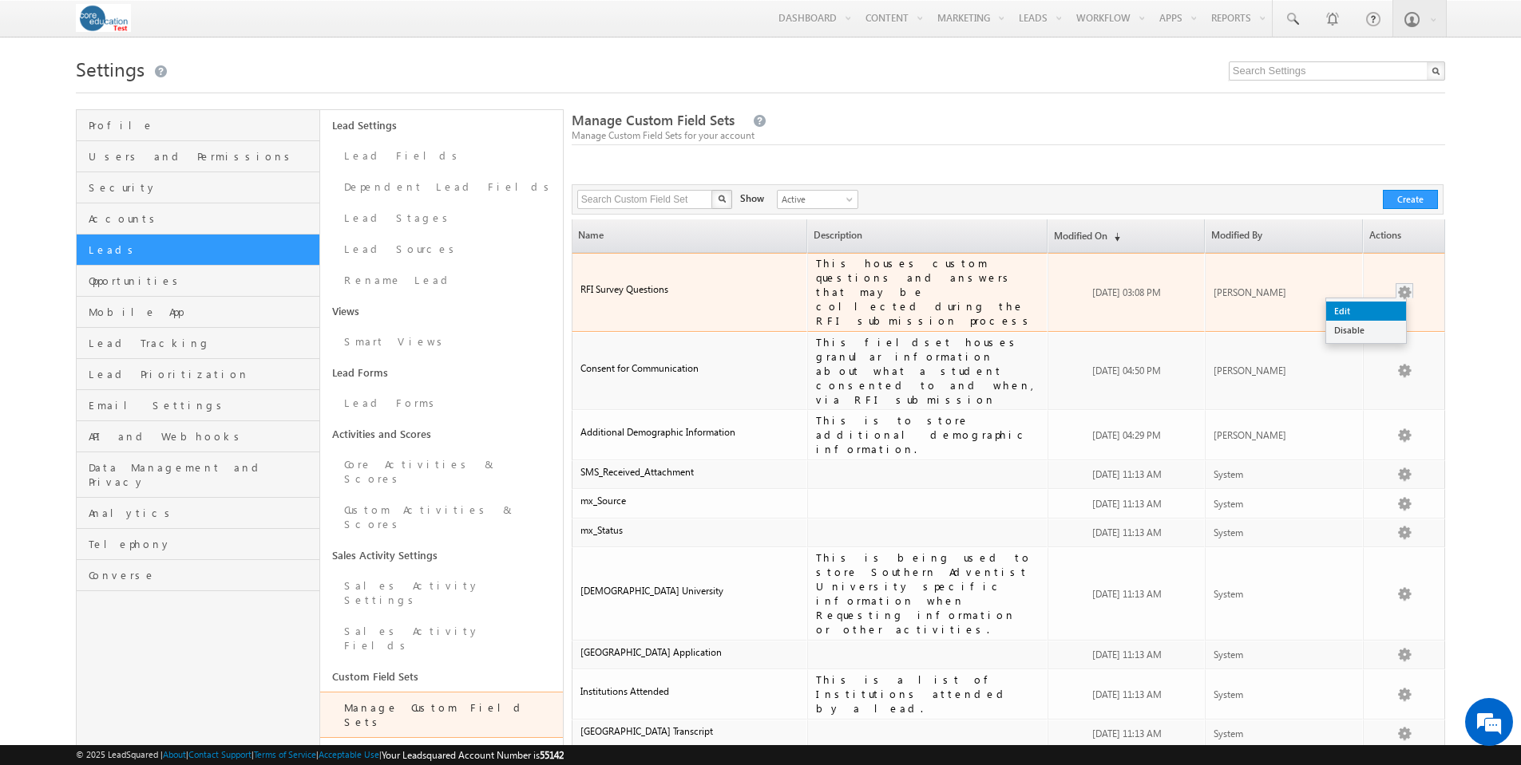
click at [1367, 302] on link "Edit" at bounding box center [1366, 311] width 80 height 19
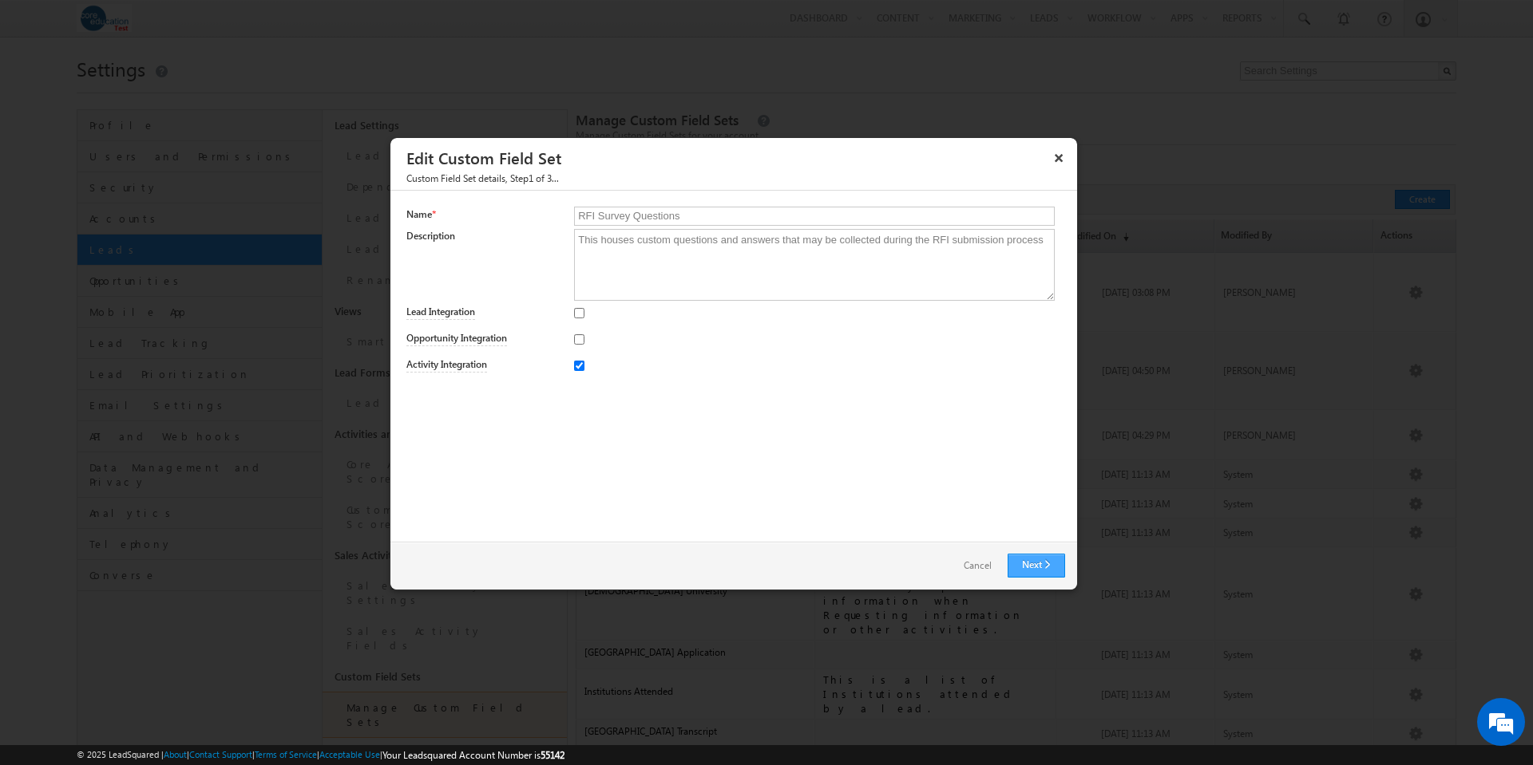
click at [1038, 569] on link "Next" at bounding box center [1035, 566] width 57 height 24
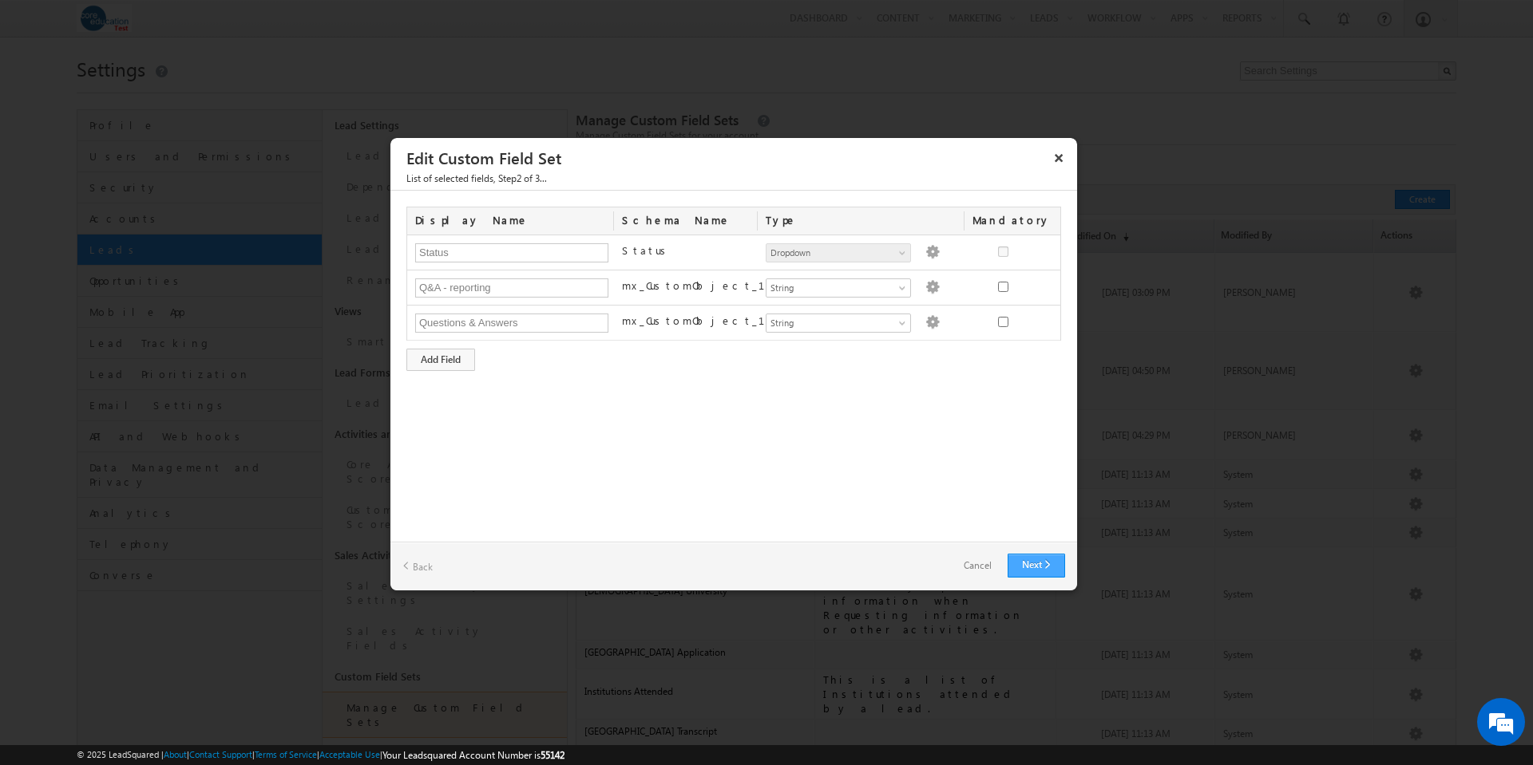
click at [1040, 563] on link "Next" at bounding box center [1035, 566] width 57 height 24
type input "Q&amp;A - reporting"
type input "Questions &amp; Answers"
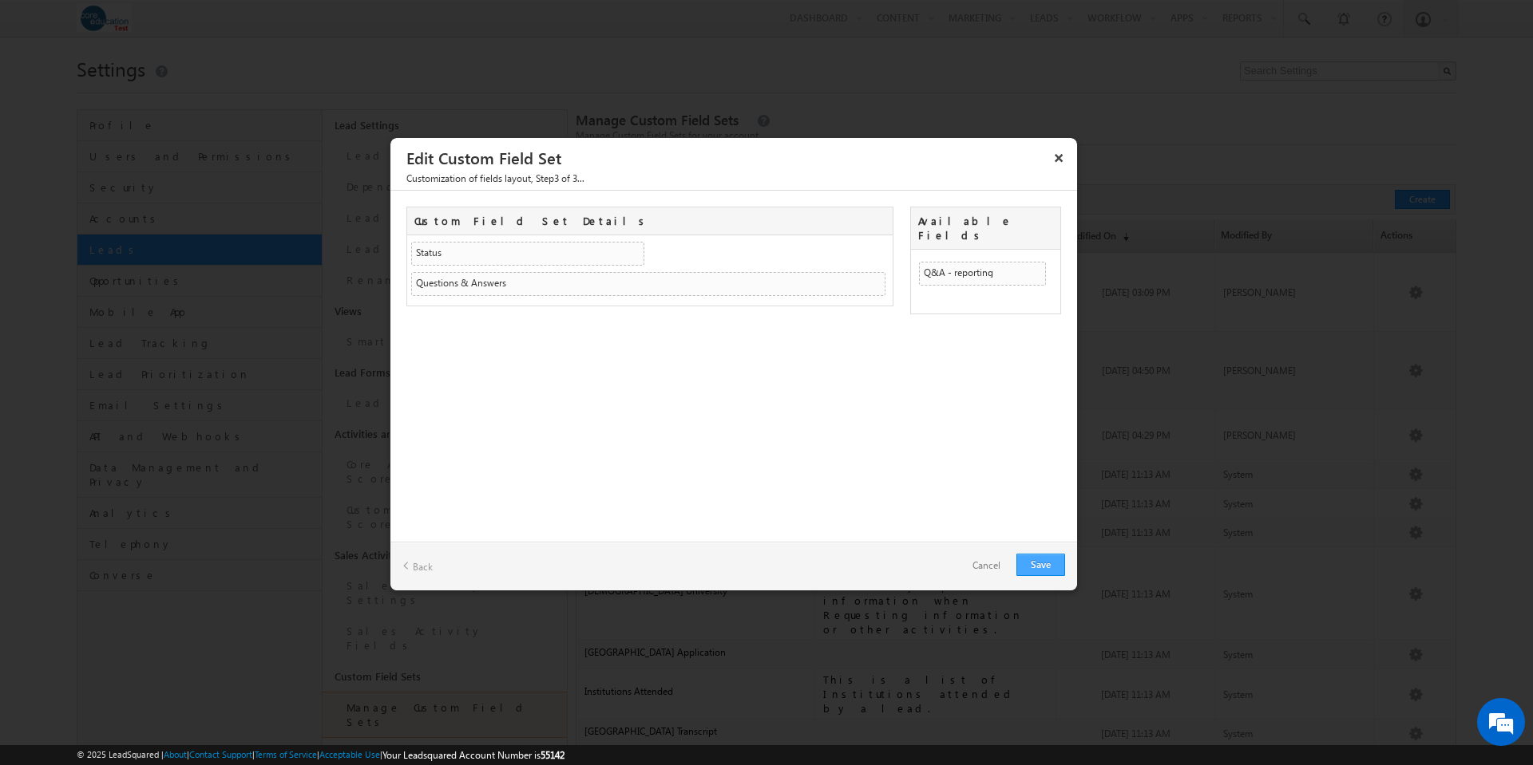
click at [1047, 568] on link "Save" at bounding box center [1040, 565] width 49 height 22
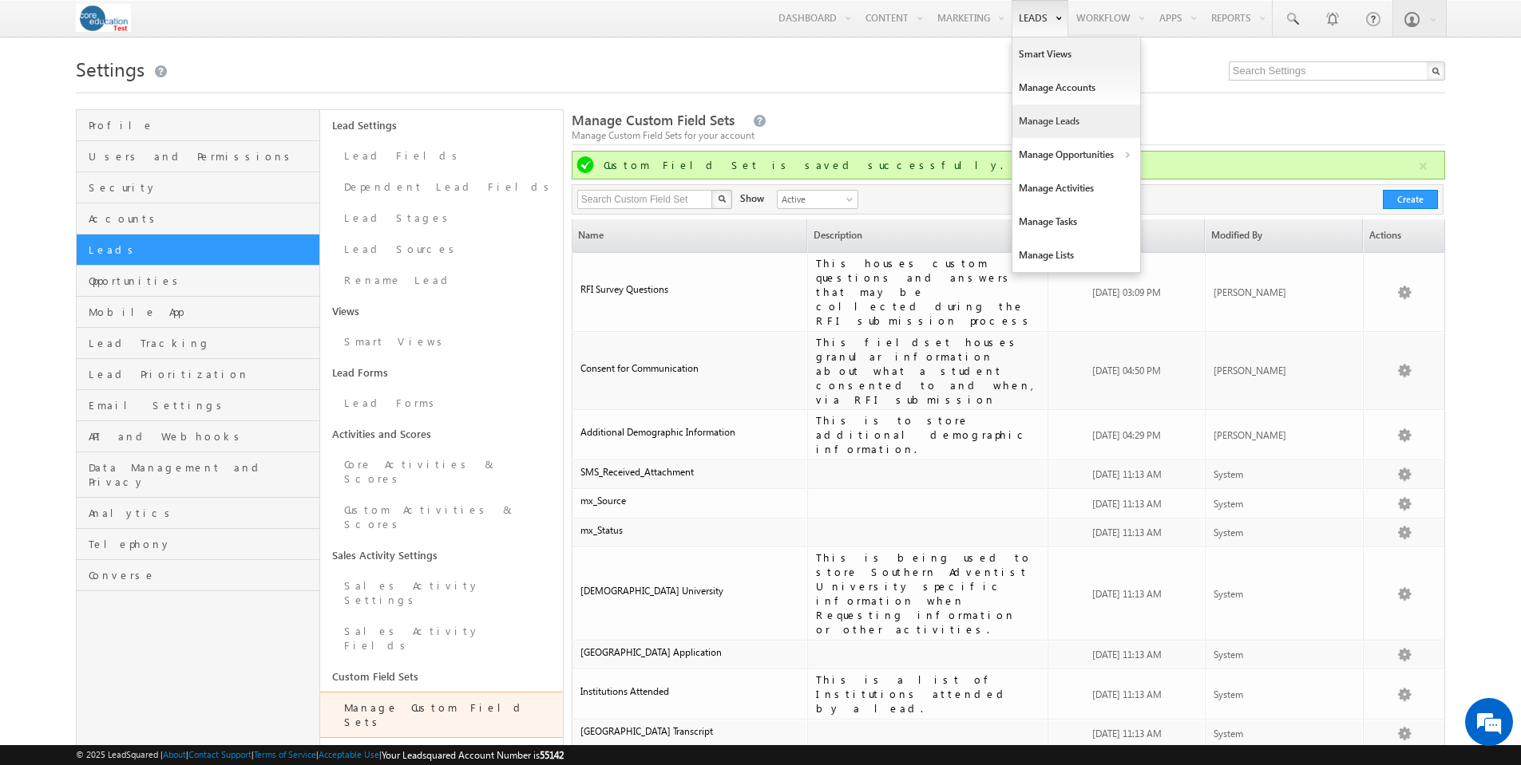
click at [1041, 123] on link "Manage Leads" at bounding box center [1076, 122] width 128 height 34
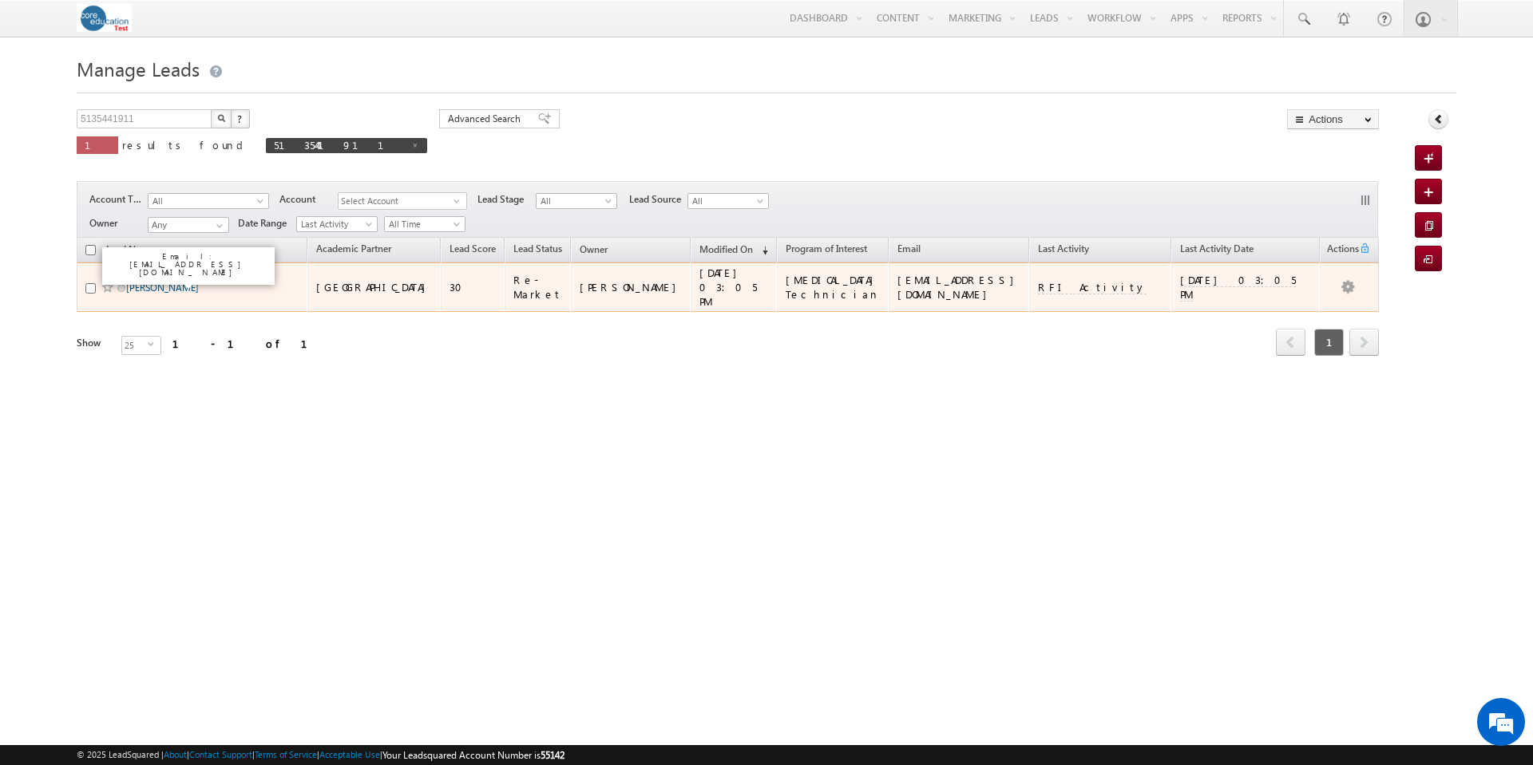
click at [164, 282] on link "[PERSON_NAME]" at bounding box center [162, 288] width 73 height 12
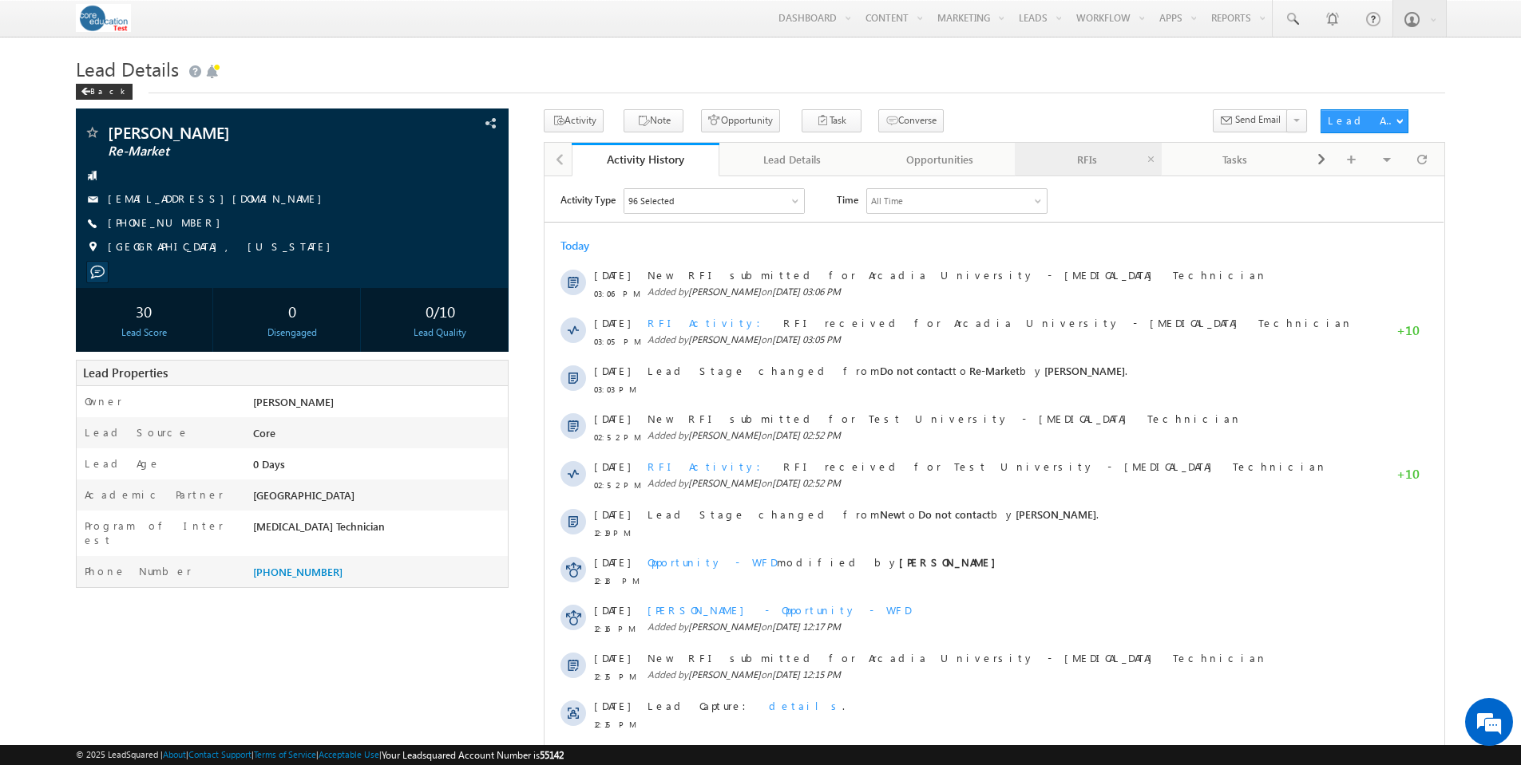
click at [1086, 161] on div "RFIs" at bounding box center [1087, 159] width 121 height 19
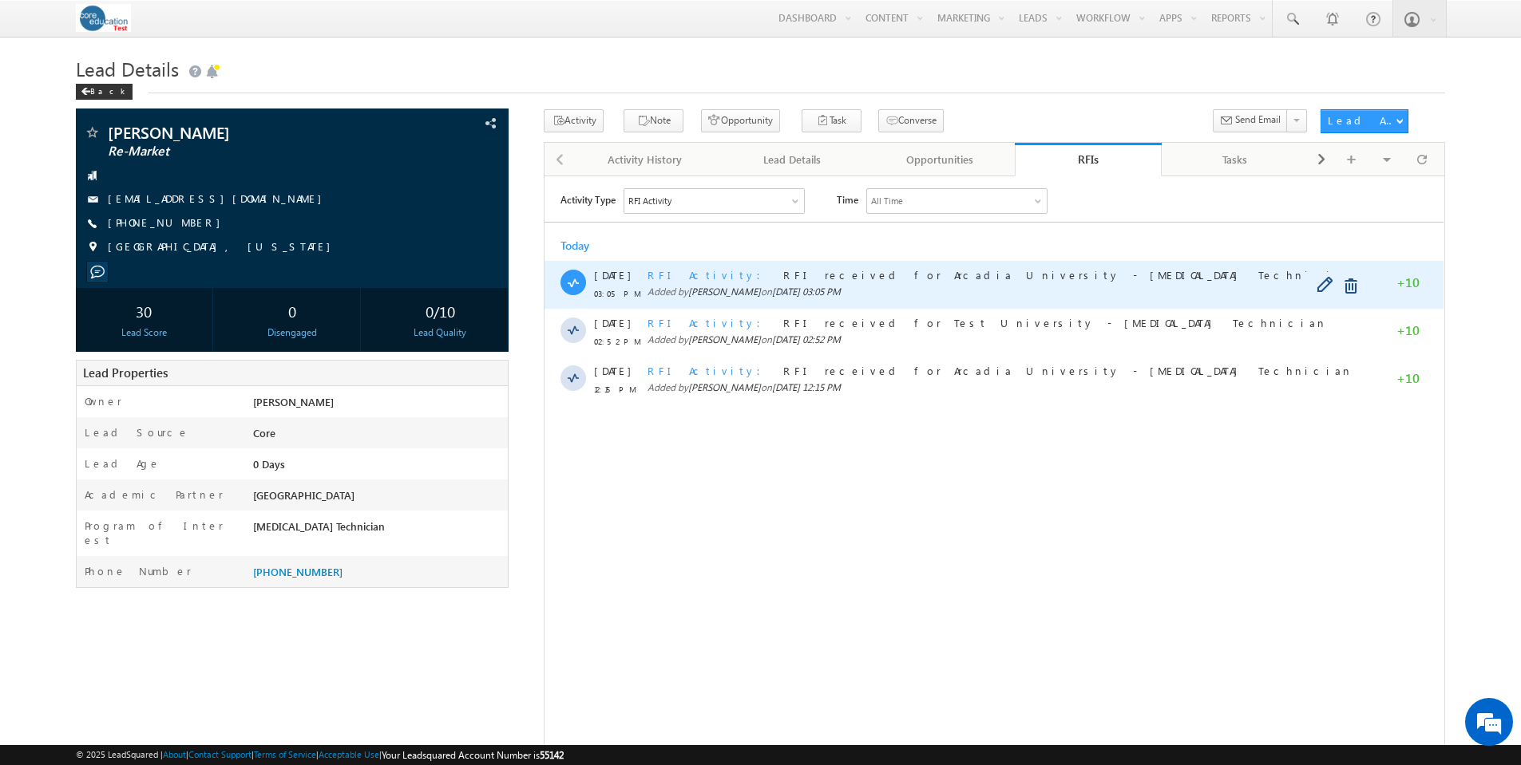
click at [680, 277] on span "RFI Activity" at bounding box center [708, 274] width 123 height 14
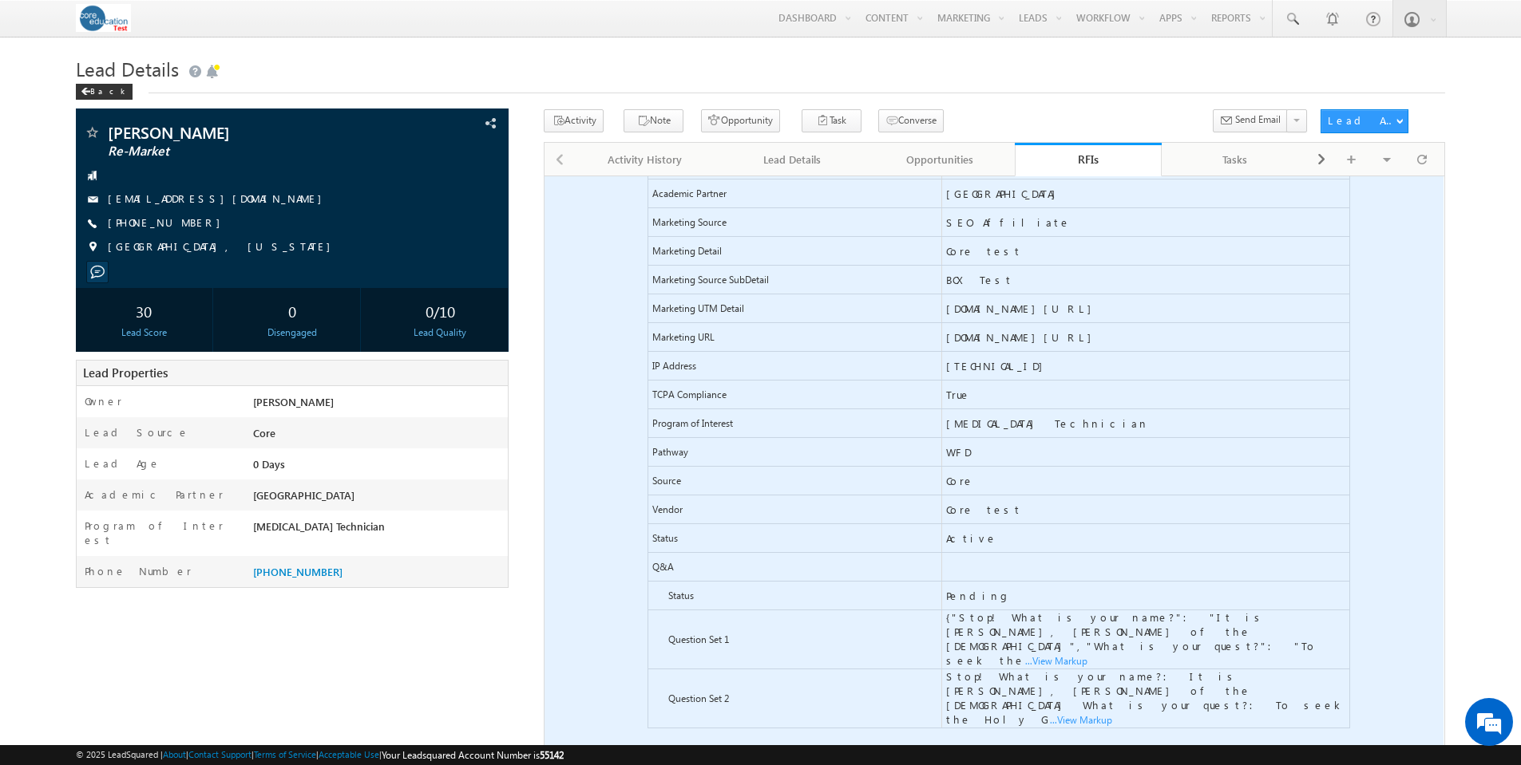
click at [544, 176] on span "...View Markup" at bounding box center [544, 176] width 0 height 0
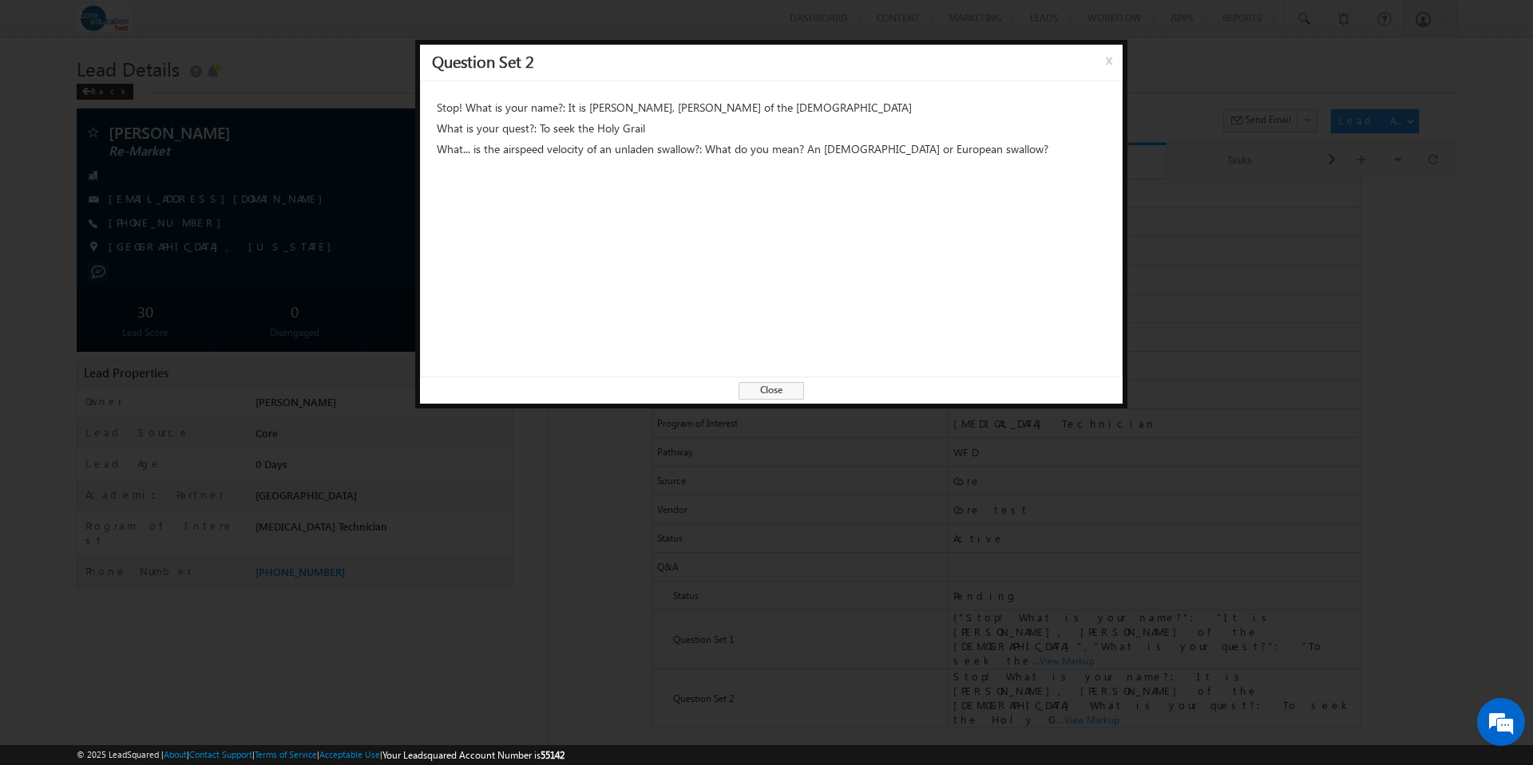
click at [773, 388] on span "Close" at bounding box center [770, 391] width 65 height 18
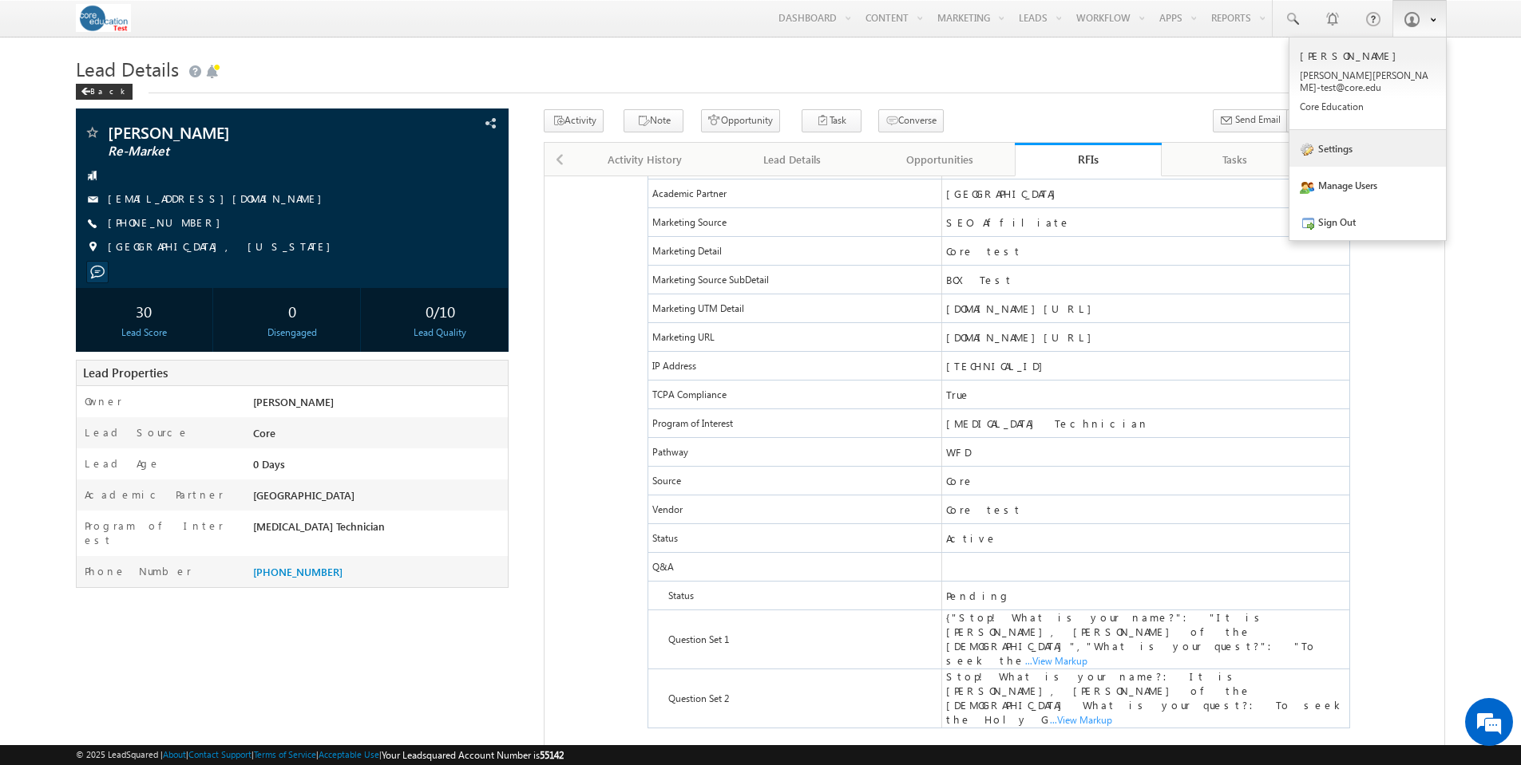
click at [1330, 136] on link "Settings" at bounding box center [1367, 148] width 156 height 37
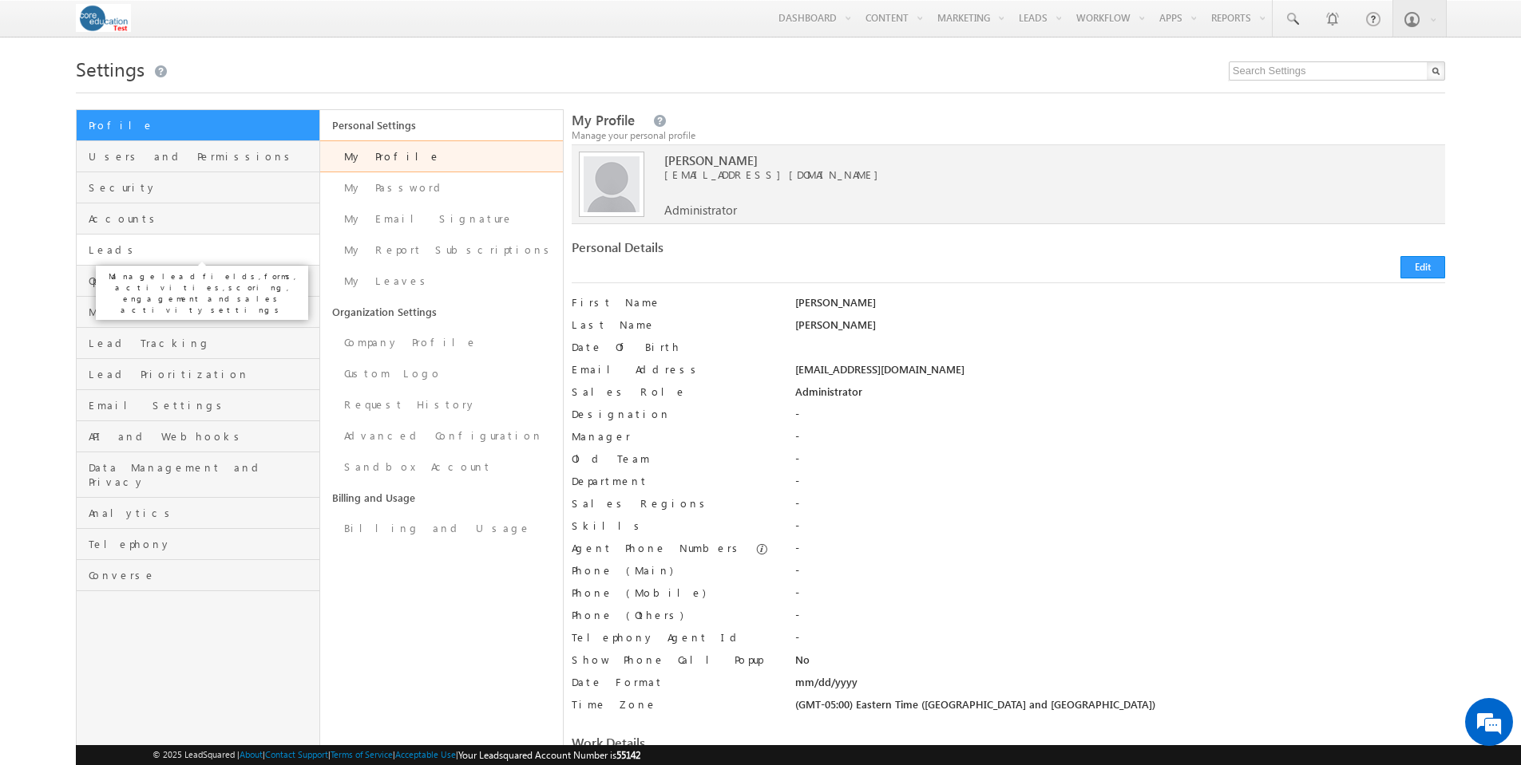
click at [105, 253] on span "Leads" at bounding box center [202, 250] width 226 height 14
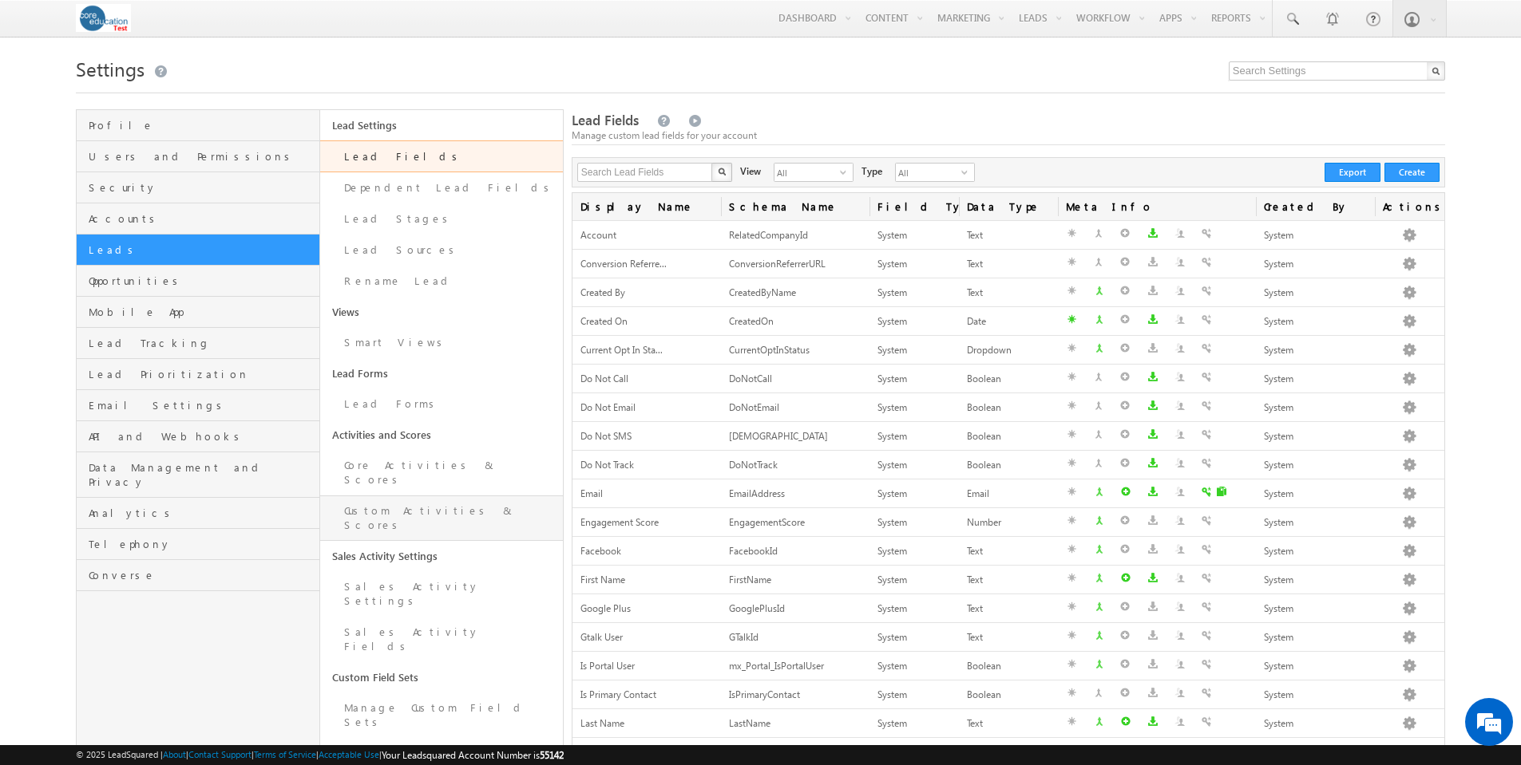
click at [391, 496] on link "Custom Activities & Scores" at bounding box center [441, 518] width 243 height 45
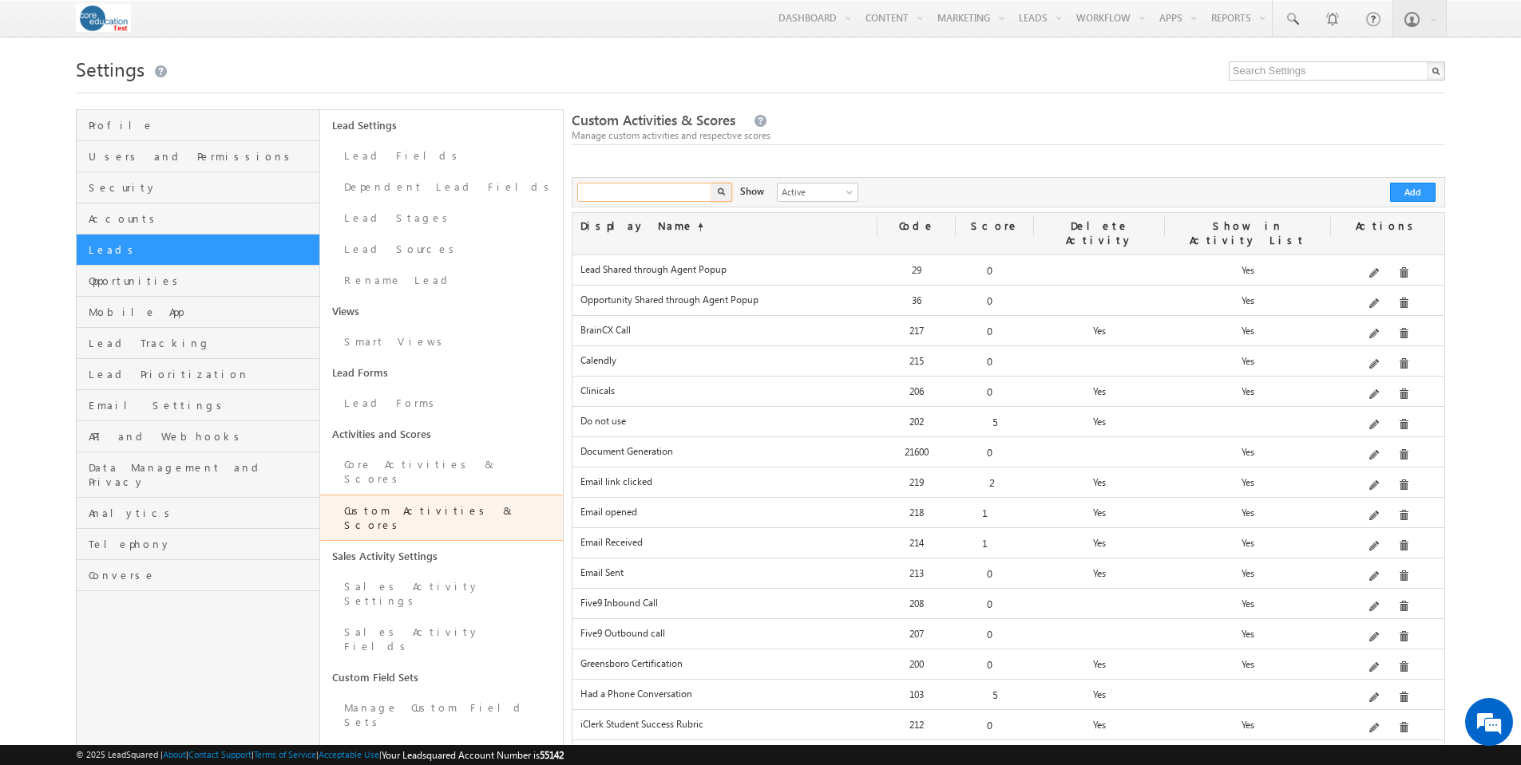
click at [663, 187] on input "text" at bounding box center [645, 192] width 136 height 19
type input "rfi"
click at [719, 192] on img "button" at bounding box center [721, 192] width 8 height 8
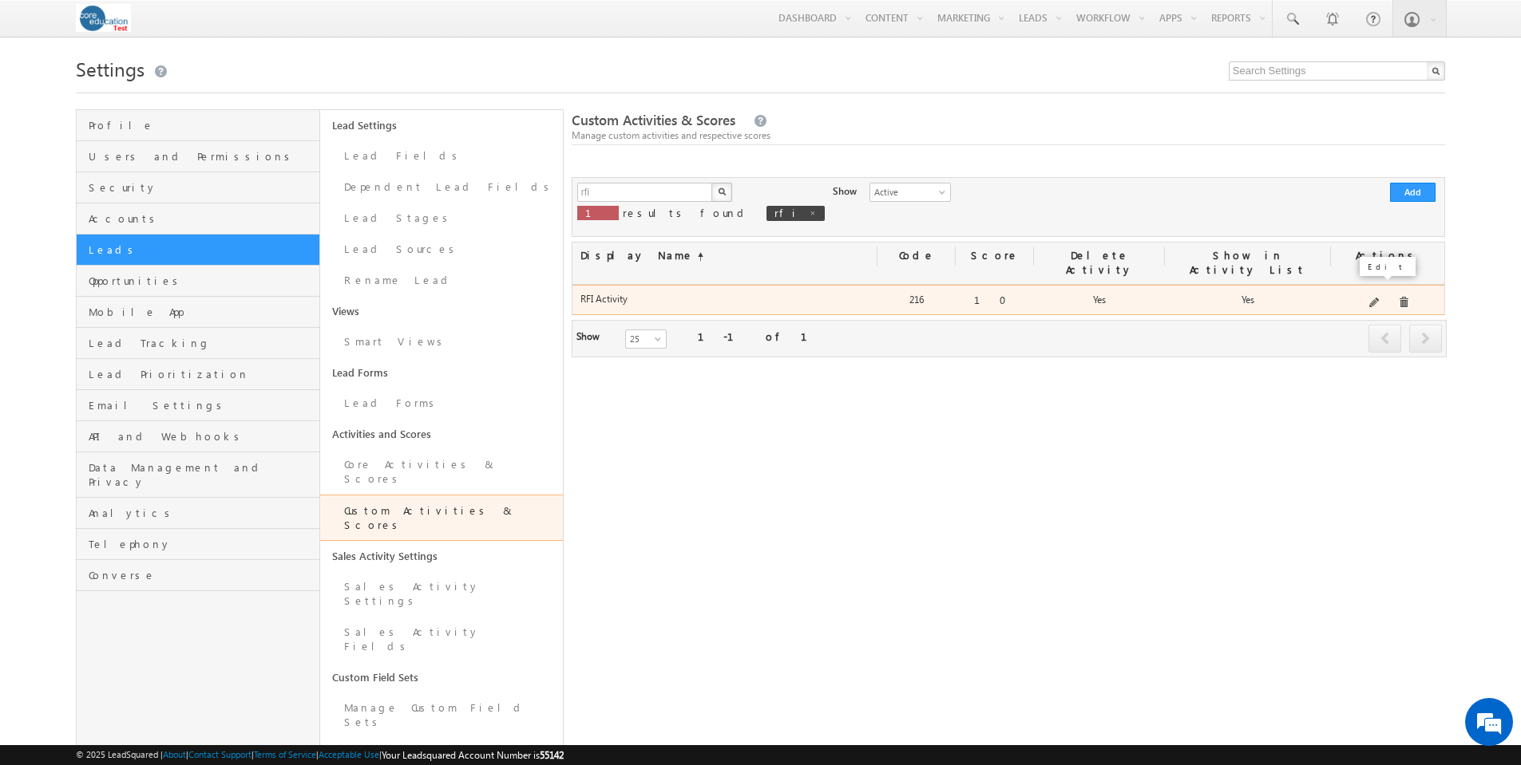
click at [1378, 298] on span at bounding box center [1375, 304] width 12 height 12
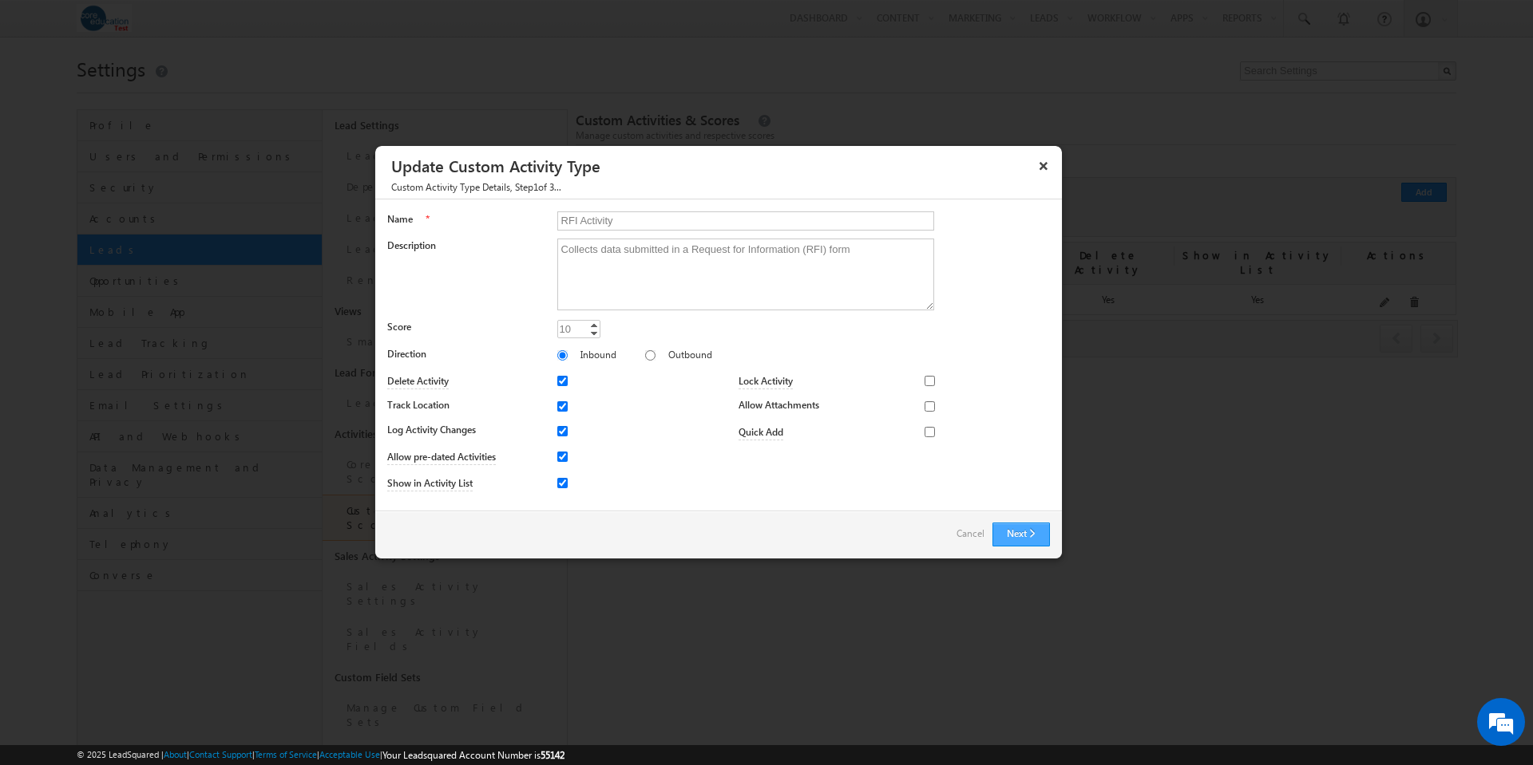
click at [1027, 533] on button "Next" at bounding box center [1020, 535] width 57 height 24
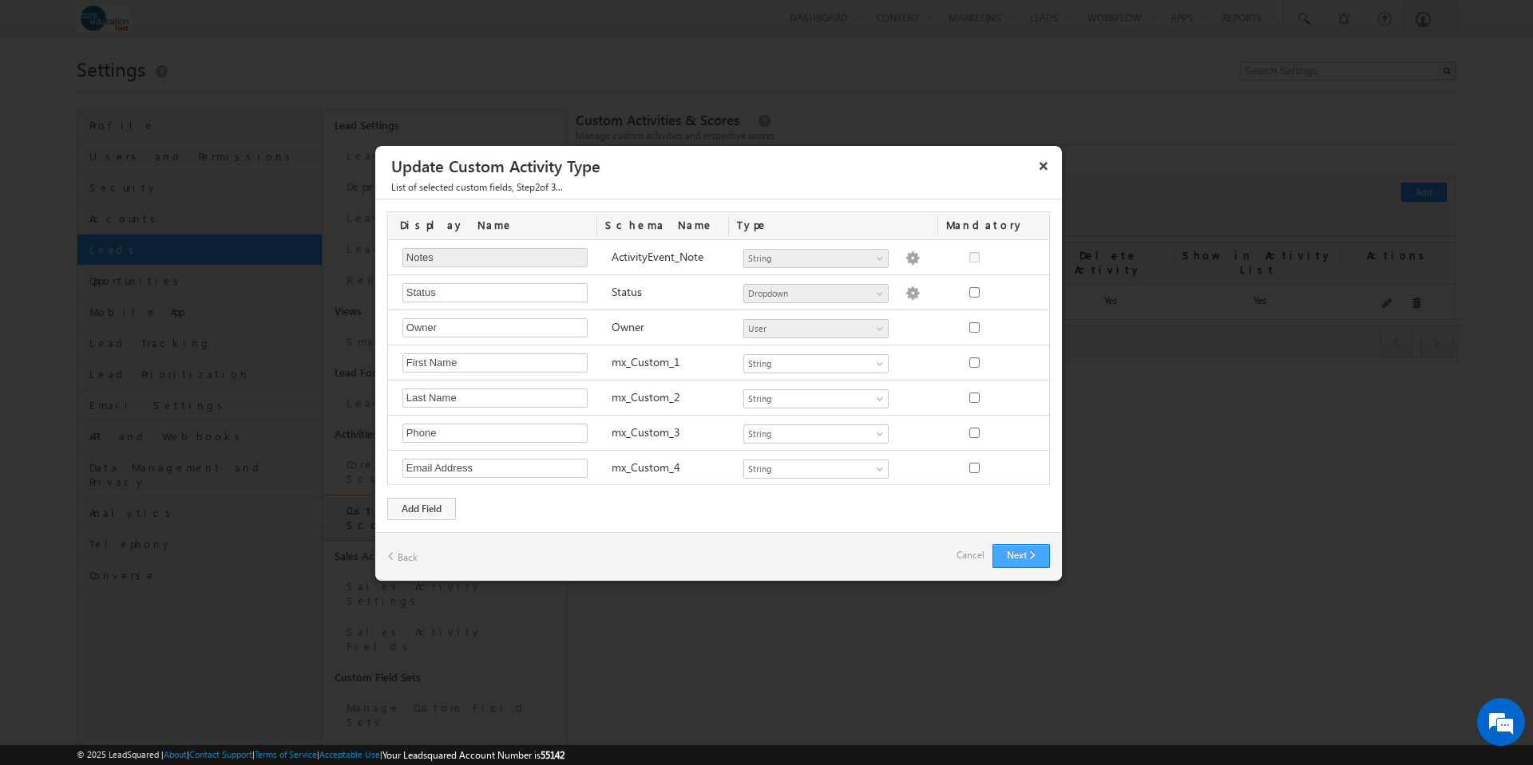
click at [1021, 563] on button "Next" at bounding box center [1020, 556] width 57 height 24
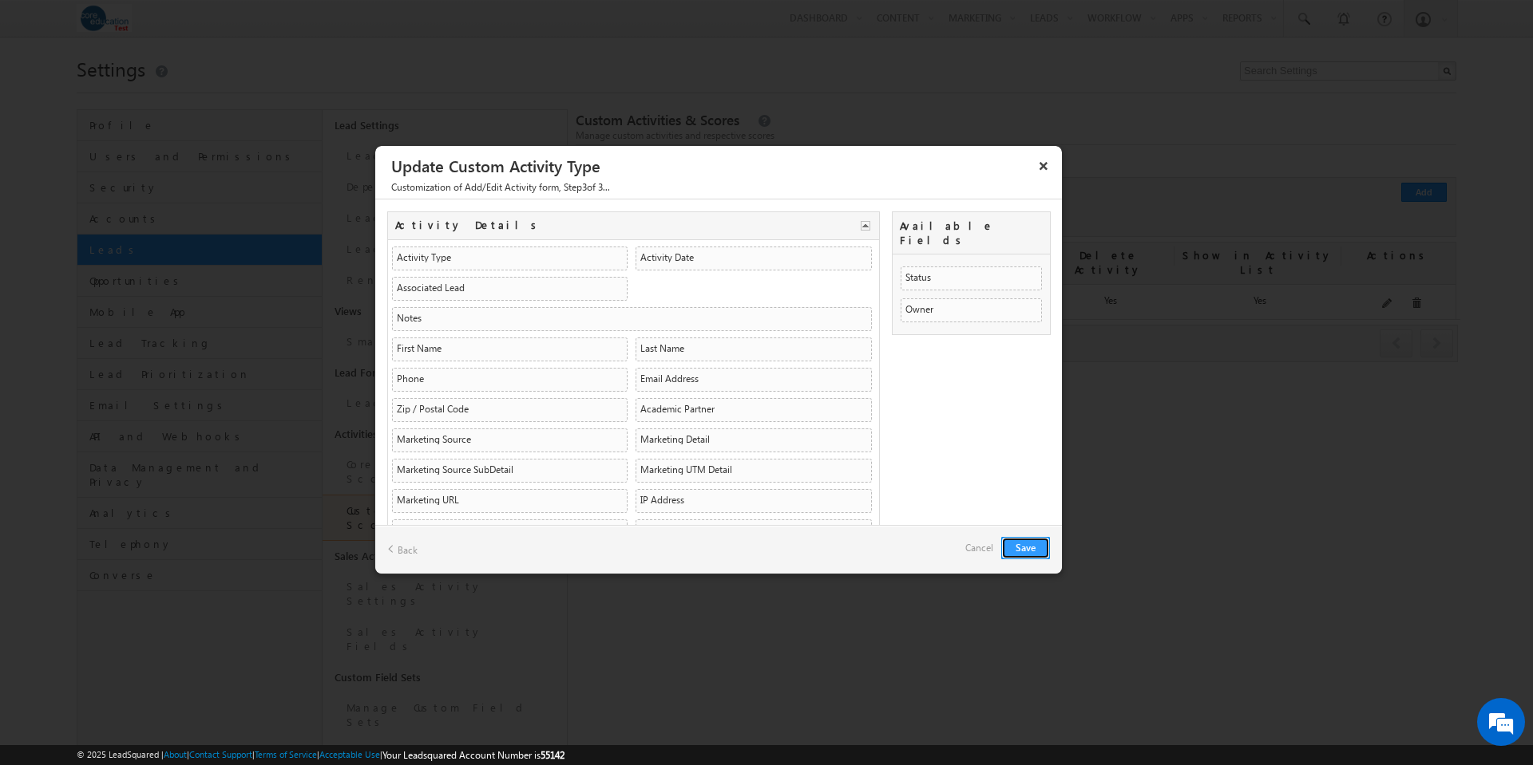
scroll to position [311, 0]
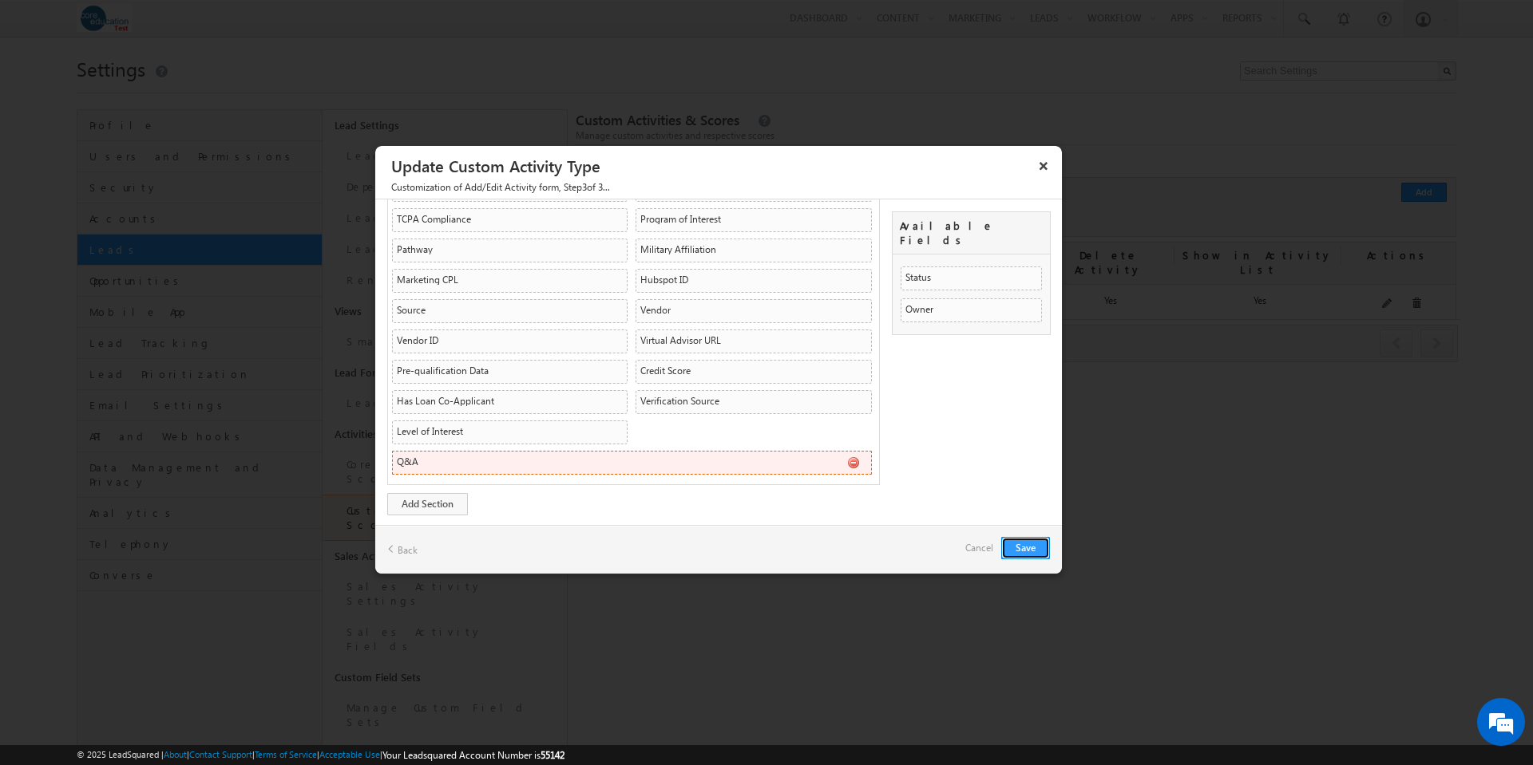
click at [494, 463] on li "Q&A mx_Custom_28 CustomObject CustomObject" at bounding box center [632, 463] width 480 height 24
click at [409, 548] on link "Back" at bounding box center [402, 549] width 30 height 25
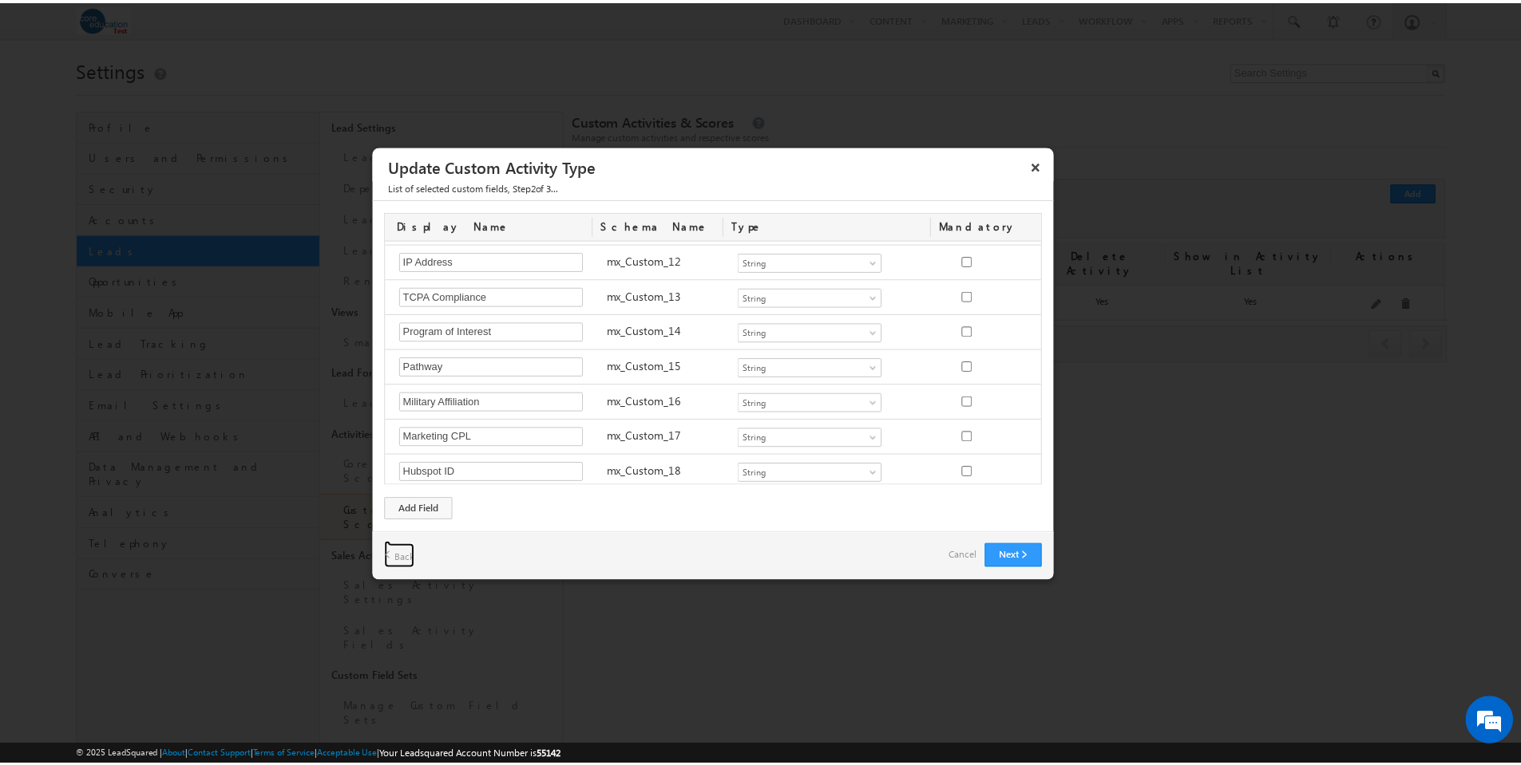
scroll to position [844, 0]
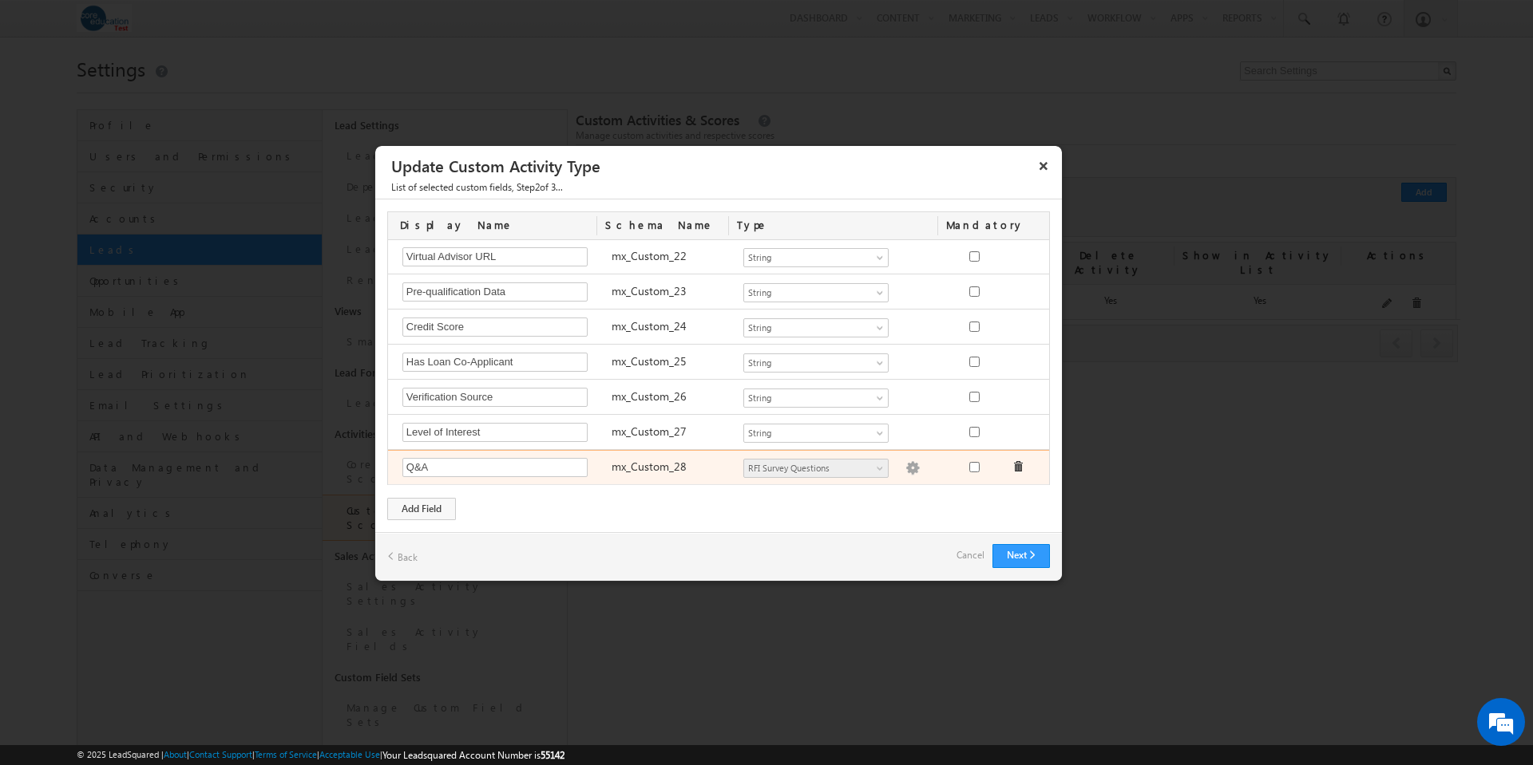
click at [905, 469] on img at bounding box center [912, 468] width 14 height 14
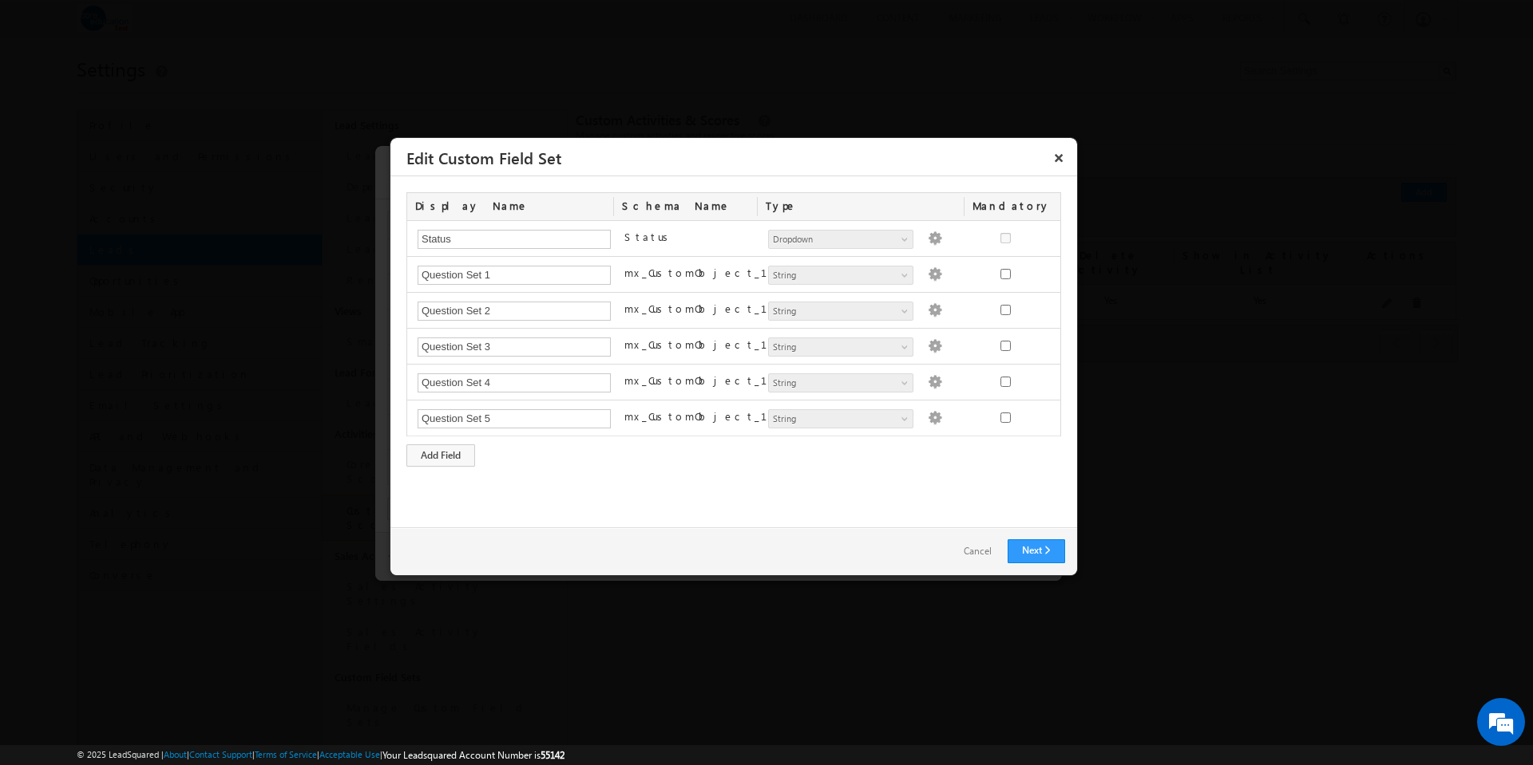
click at [975, 552] on link "Cancel" at bounding box center [977, 551] width 60 height 23
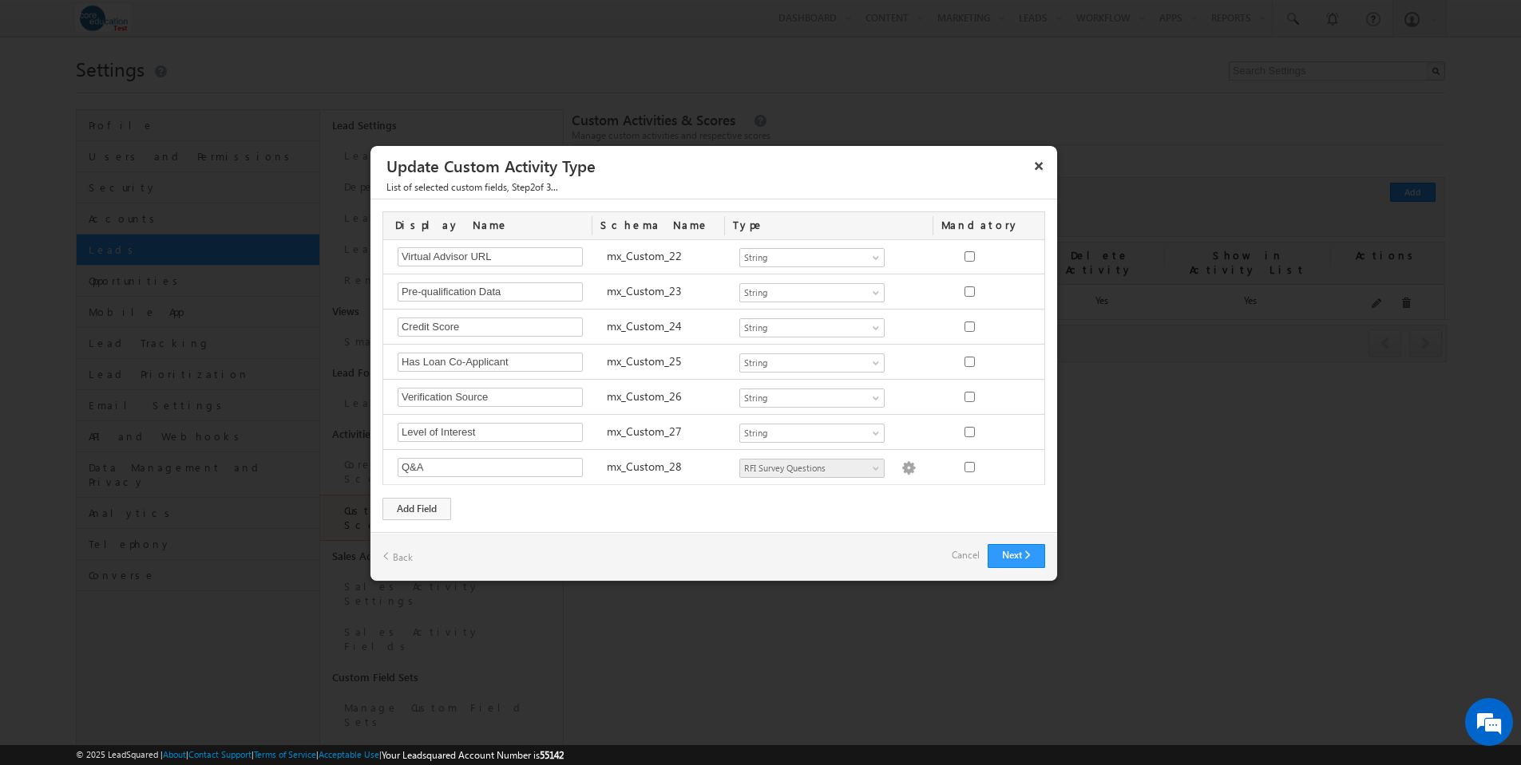
click at [963, 555] on link "Cancel" at bounding box center [965, 555] width 28 height 22
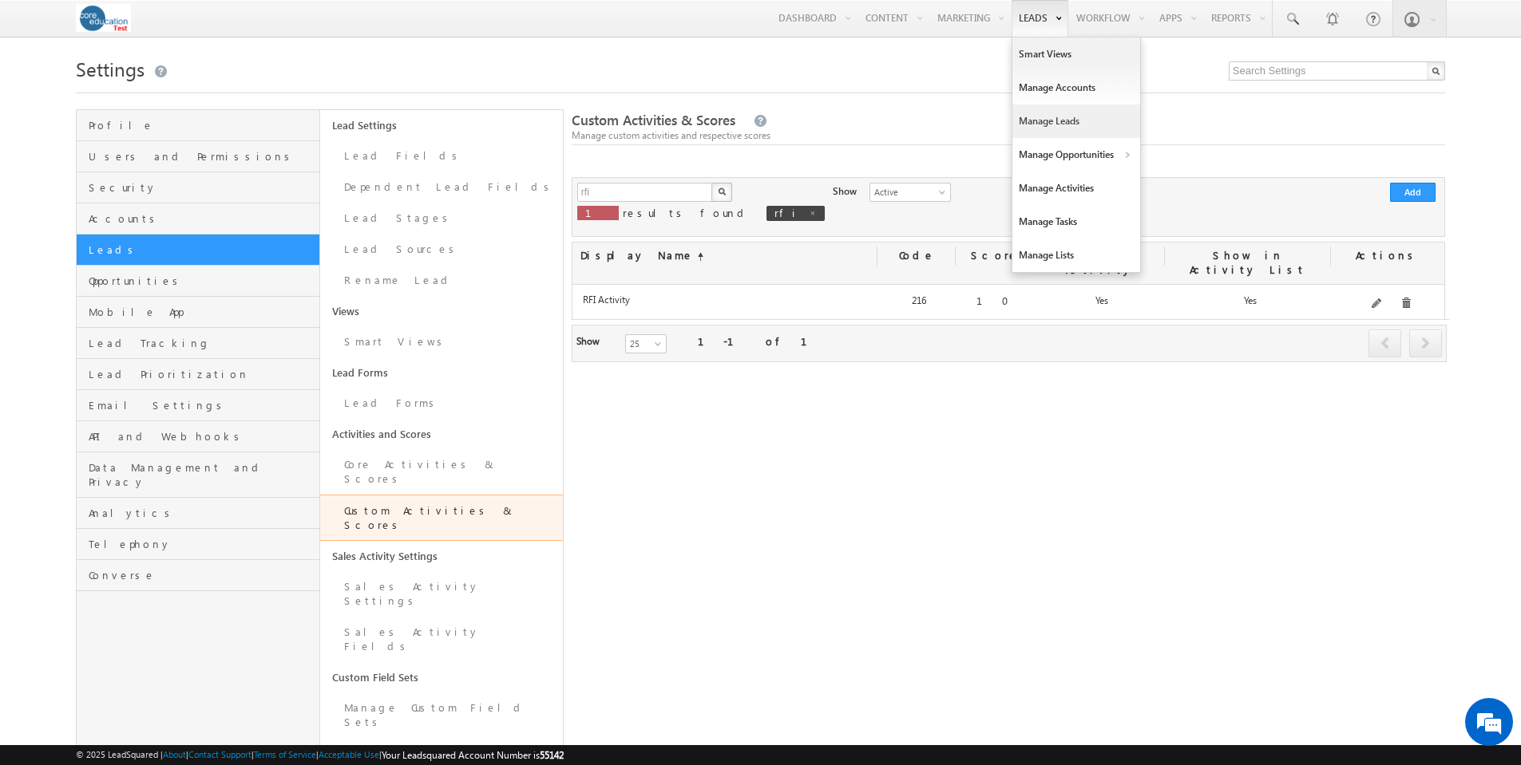
click at [1048, 129] on link "Manage Leads" at bounding box center [1076, 122] width 128 height 34
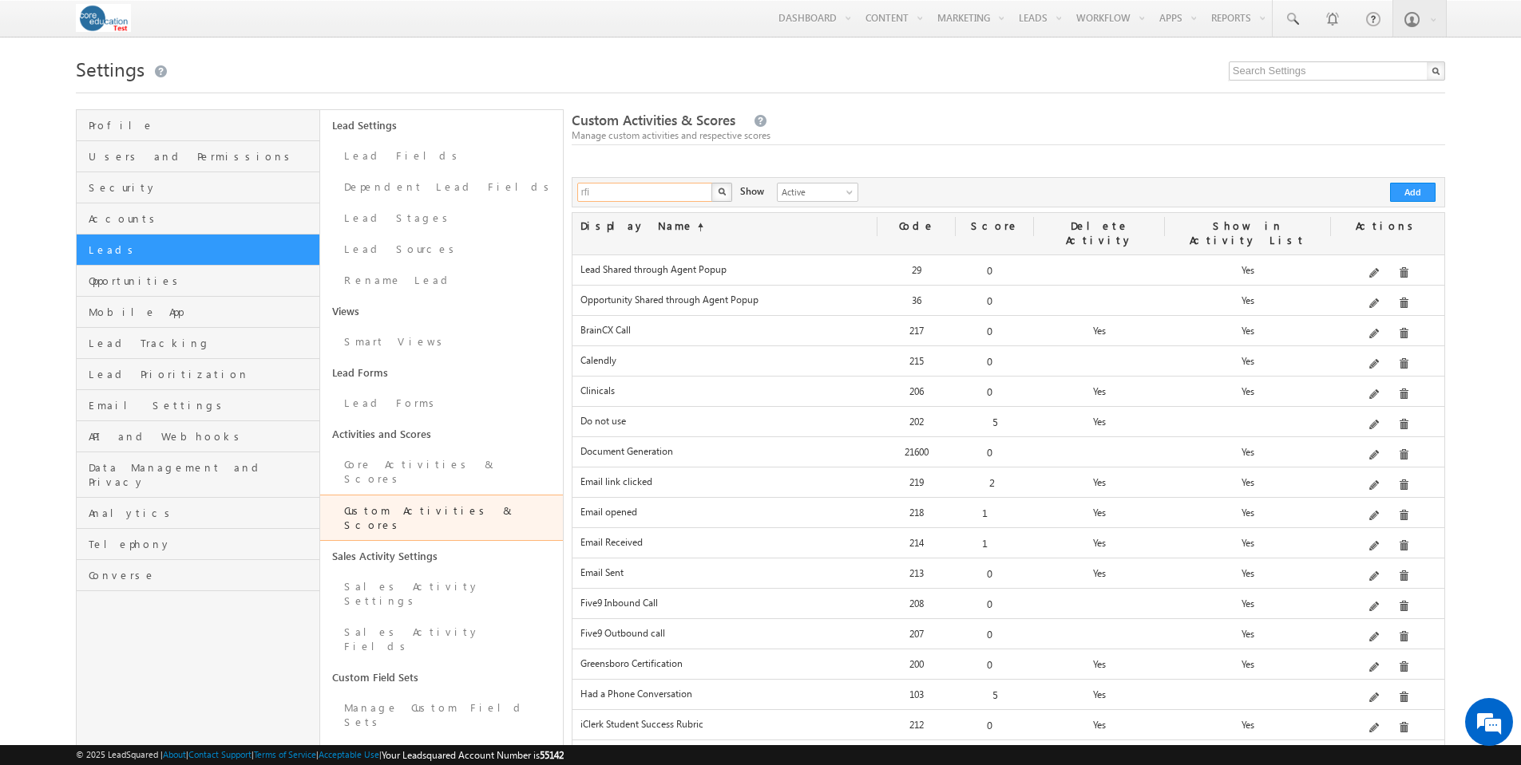
click at [630, 184] on input "rfi" at bounding box center [645, 192] width 136 height 19
click at [721, 190] on img "button" at bounding box center [722, 192] width 8 height 8
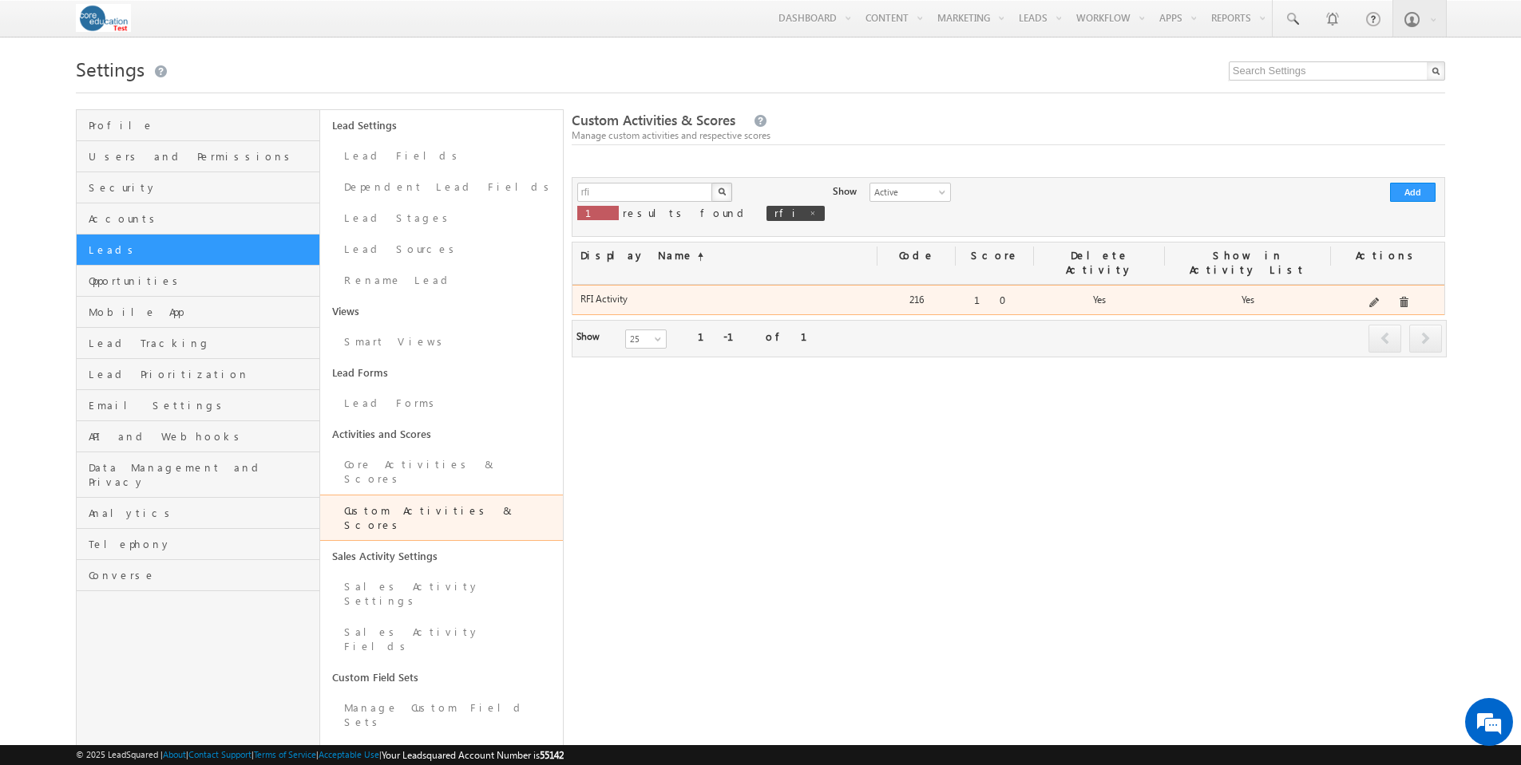
click at [1371, 292] on div "Collects data submitted in a Request for Information (RFI) form" at bounding box center [1387, 303] width 113 height 22
click at [1378, 298] on span at bounding box center [1375, 304] width 12 height 12
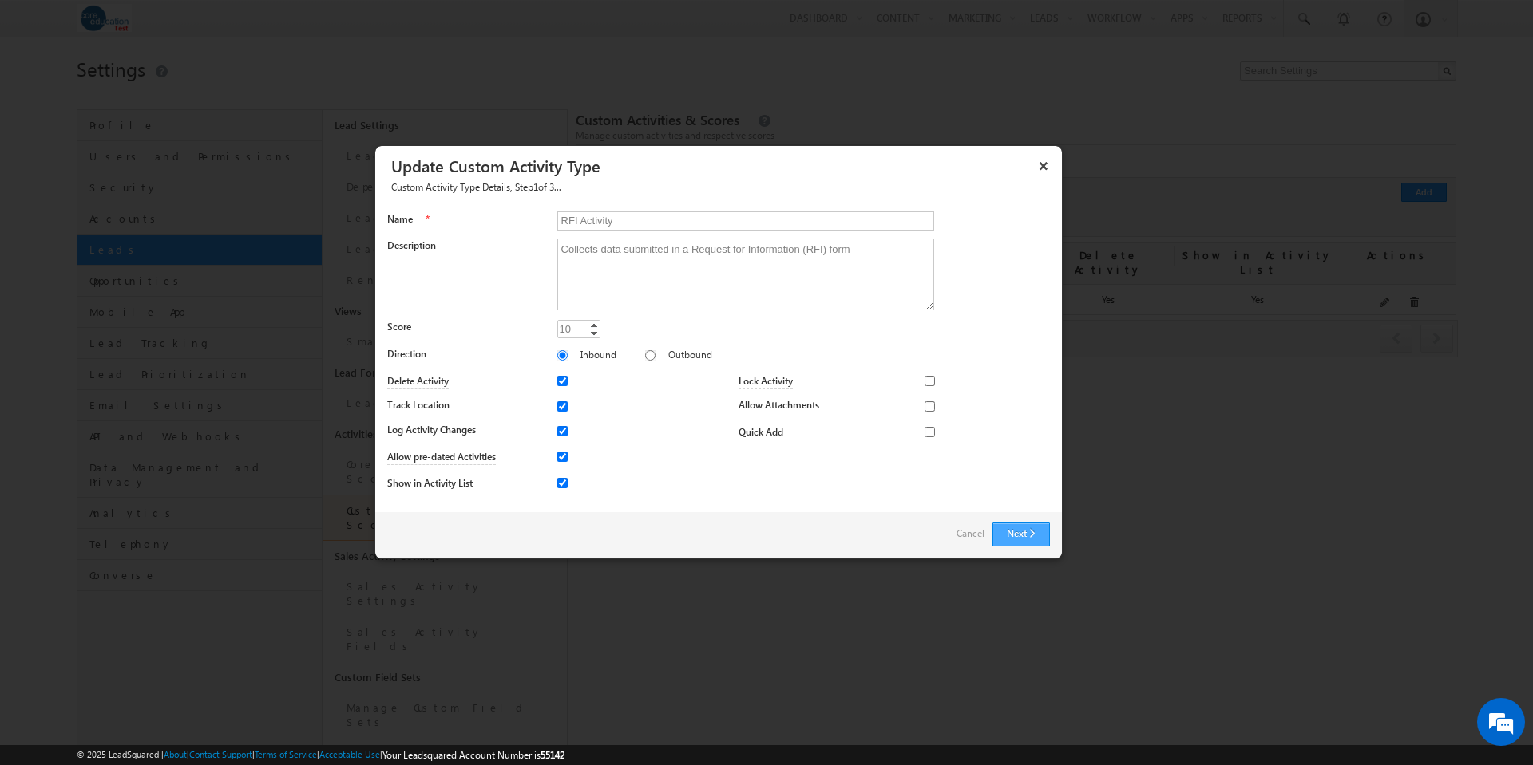
click at [1013, 532] on button "Next" at bounding box center [1020, 535] width 57 height 24
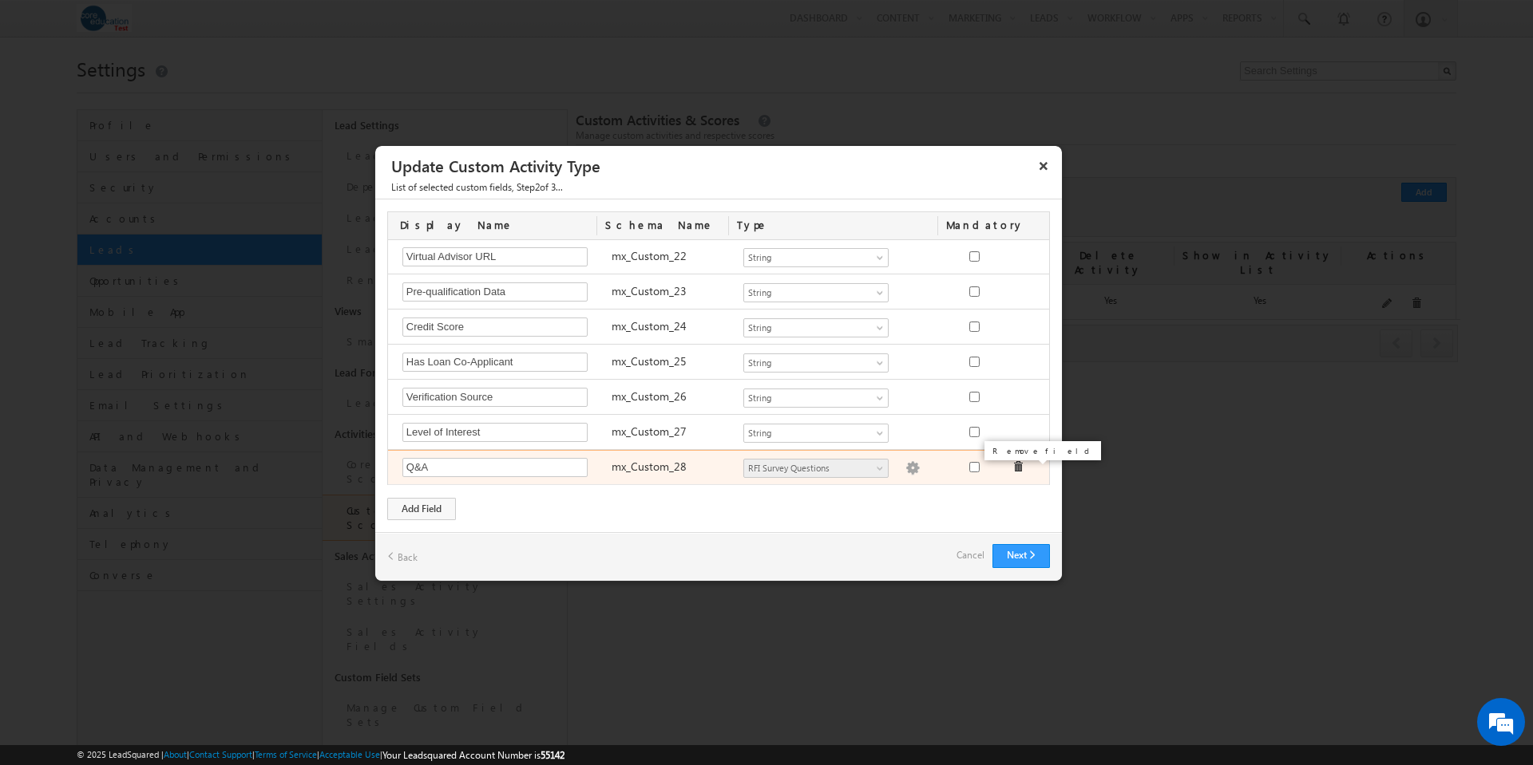
click at [1012, 466] on span at bounding box center [1017, 466] width 11 height 11
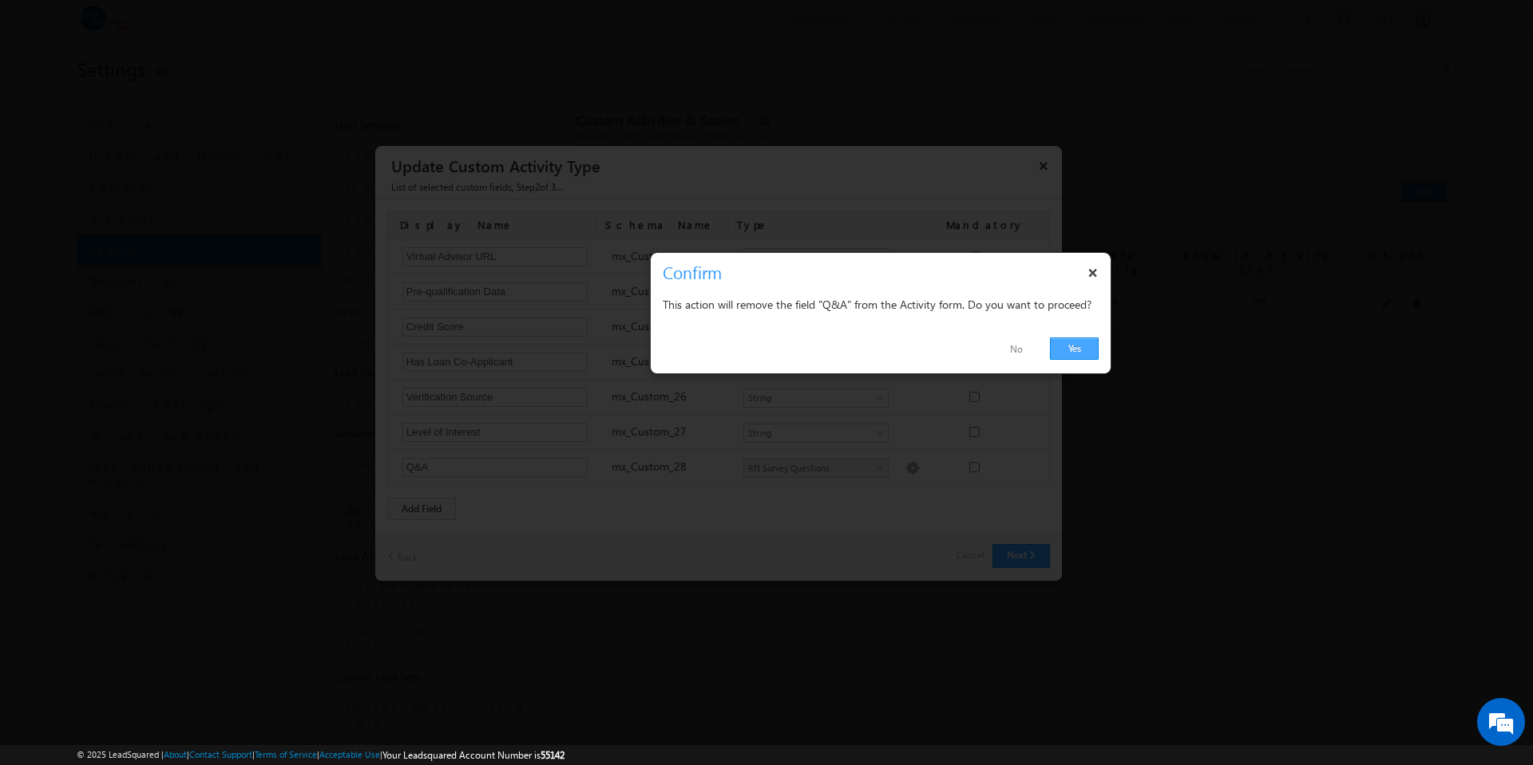
click at [1086, 350] on link "Yes" at bounding box center [1074, 349] width 49 height 22
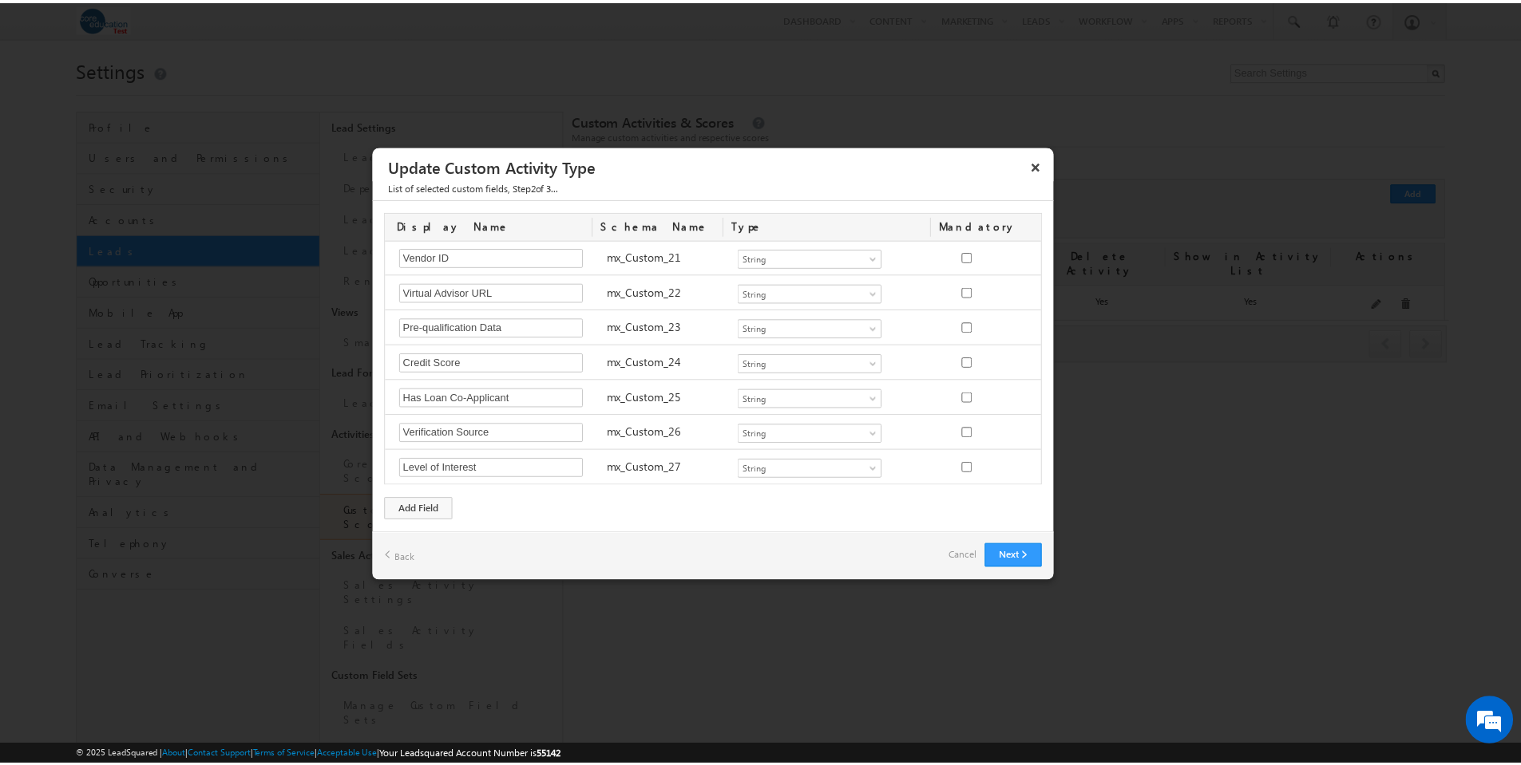
scroll to position [809, 0]
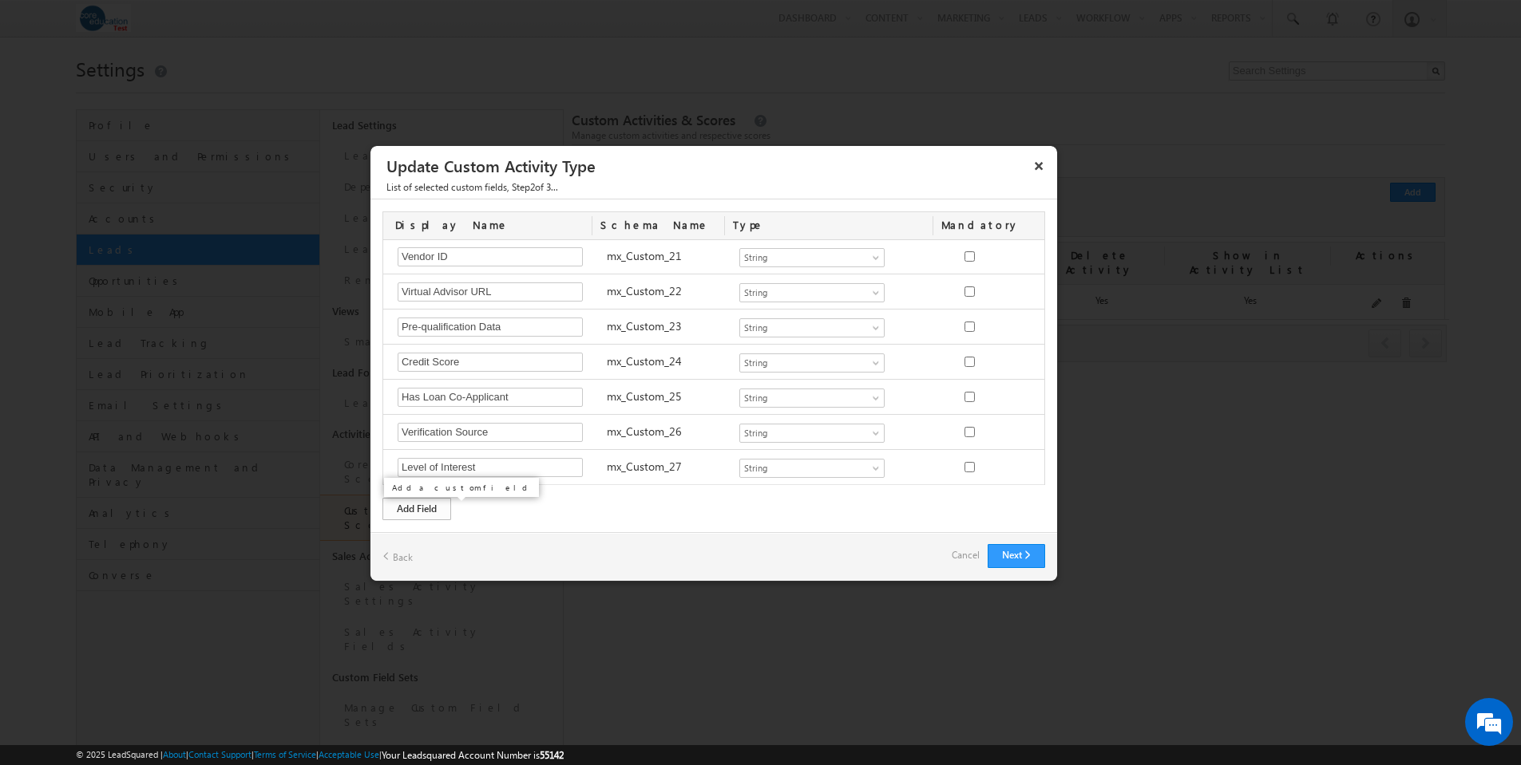
click at [415, 515] on div "Add Field" at bounding box center [416, 509] width 69 height 22
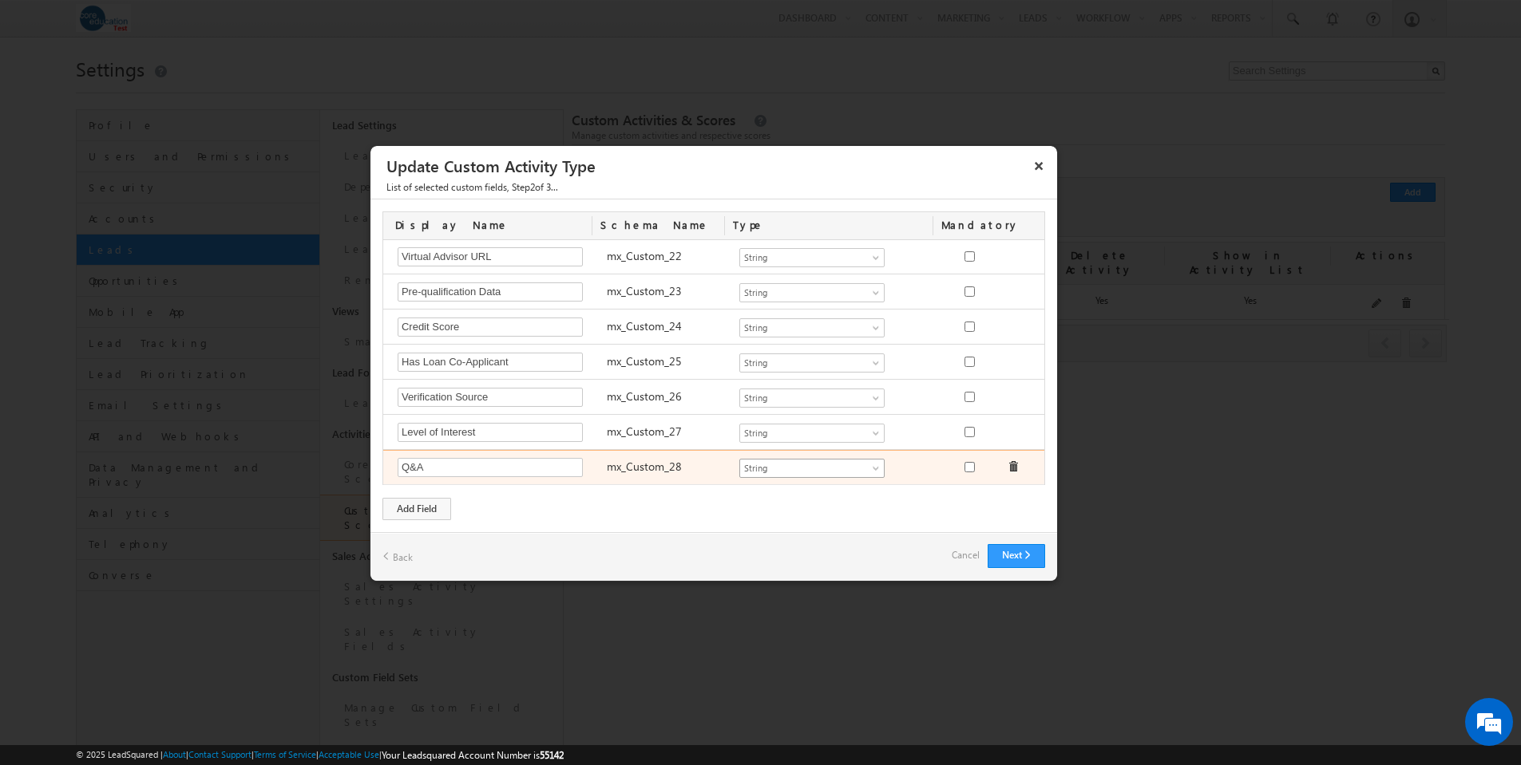
type input "Q&A"
click at [875, 465] on span at bounding box center [877, 471] width 13 height 13
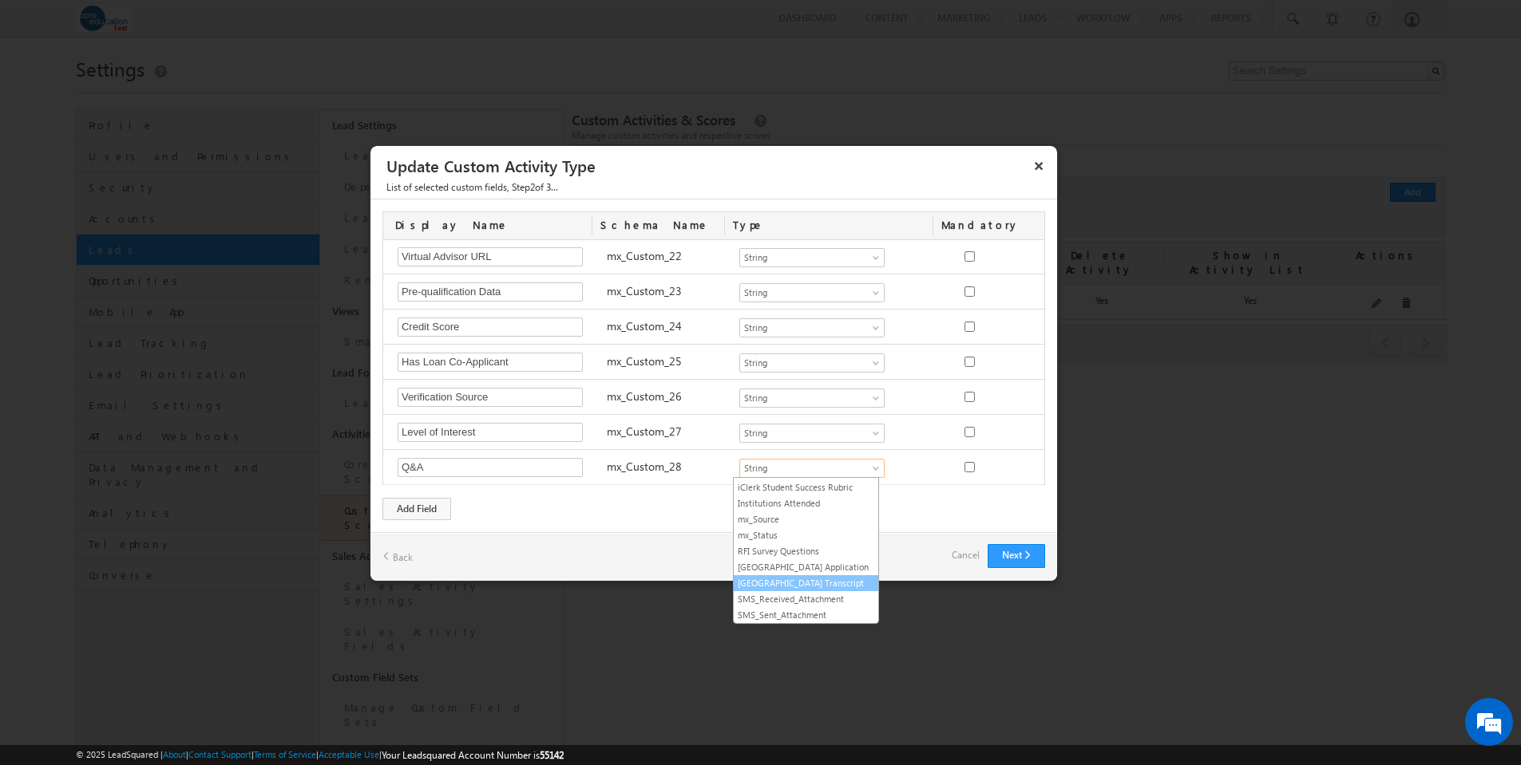
scroll to position [340, 0]
click at [784, 528] on link "RFI Survey Questions" at bounding box center [806, 535] width 144 height 14
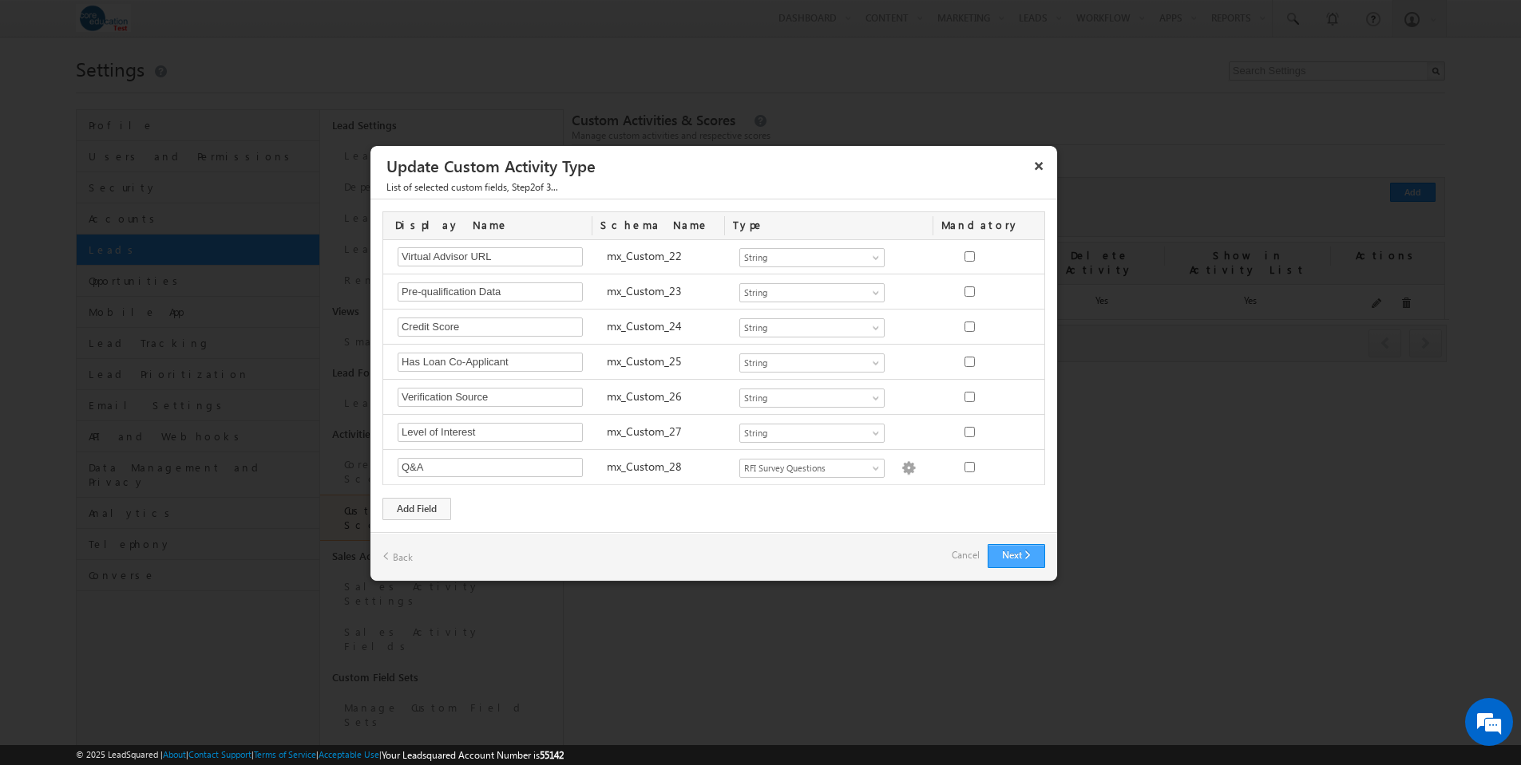
click at [1015, 556] on button "Next" at bounding box center [1015, 556] width 57 height 24
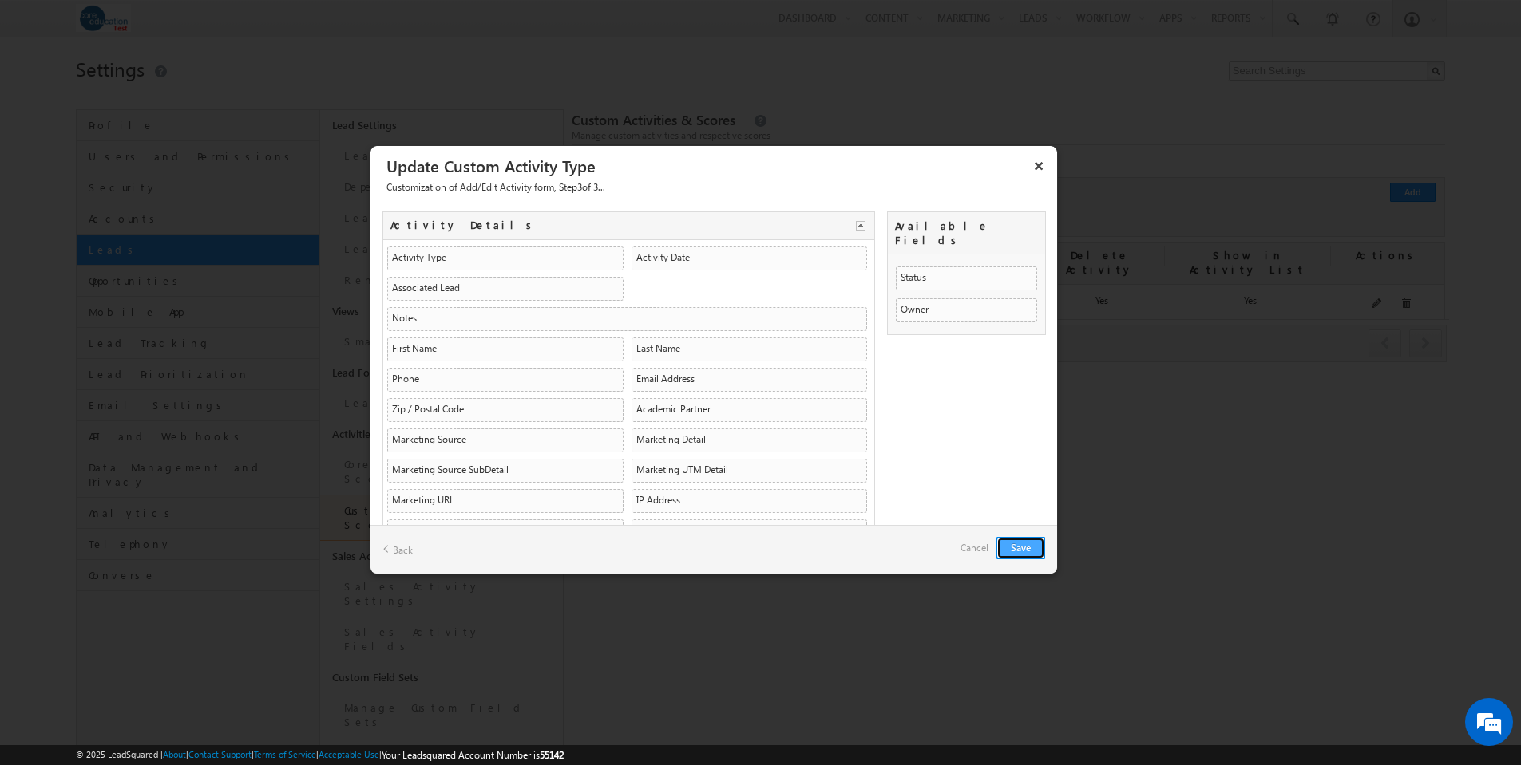
click at [1022, 544] on button "Save" at bounding box center [1020, 548] width 49 height 22
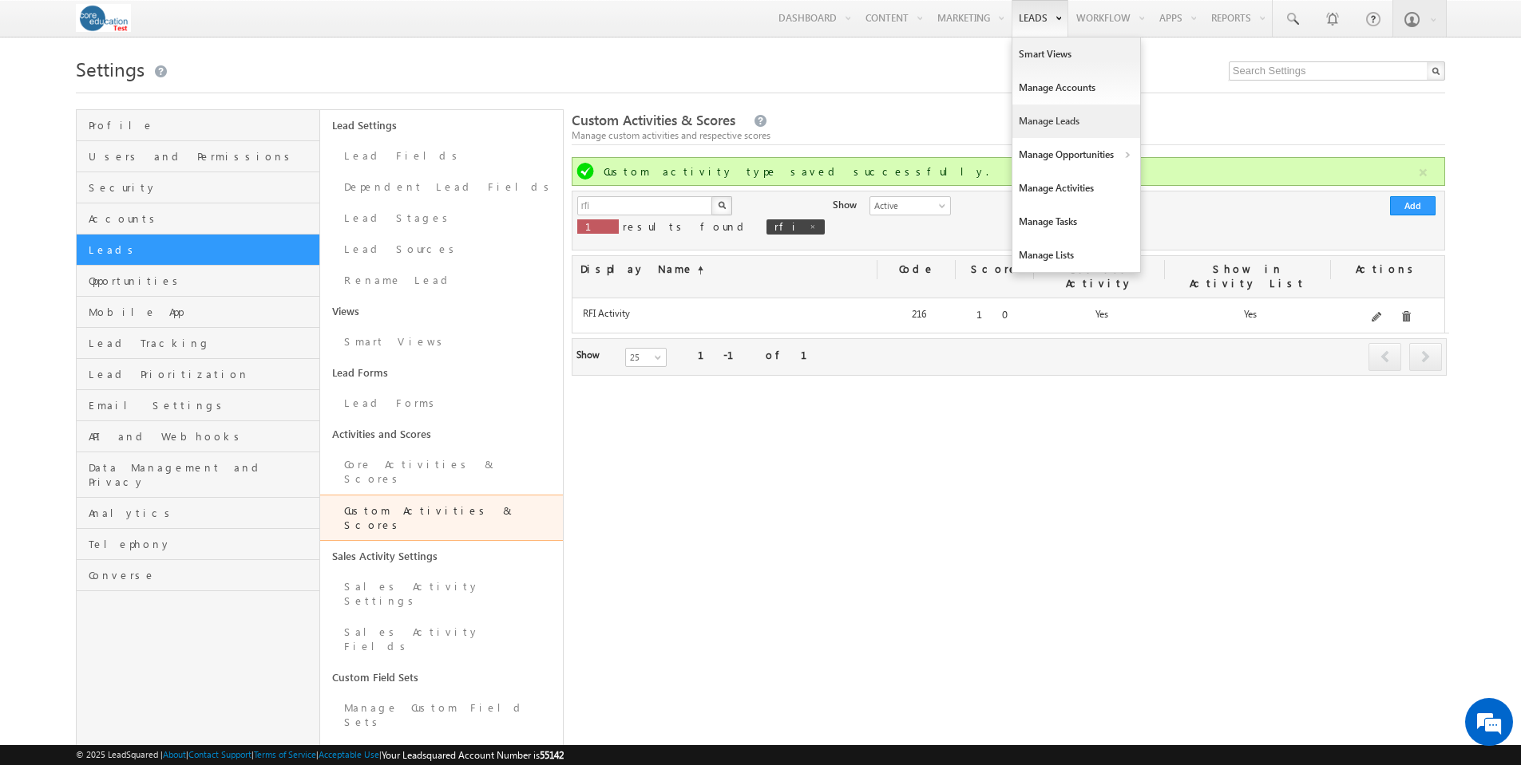
click at [1035, 121] on link "Manage Leads" at bounding box center [1076, 122] width 128 height 34
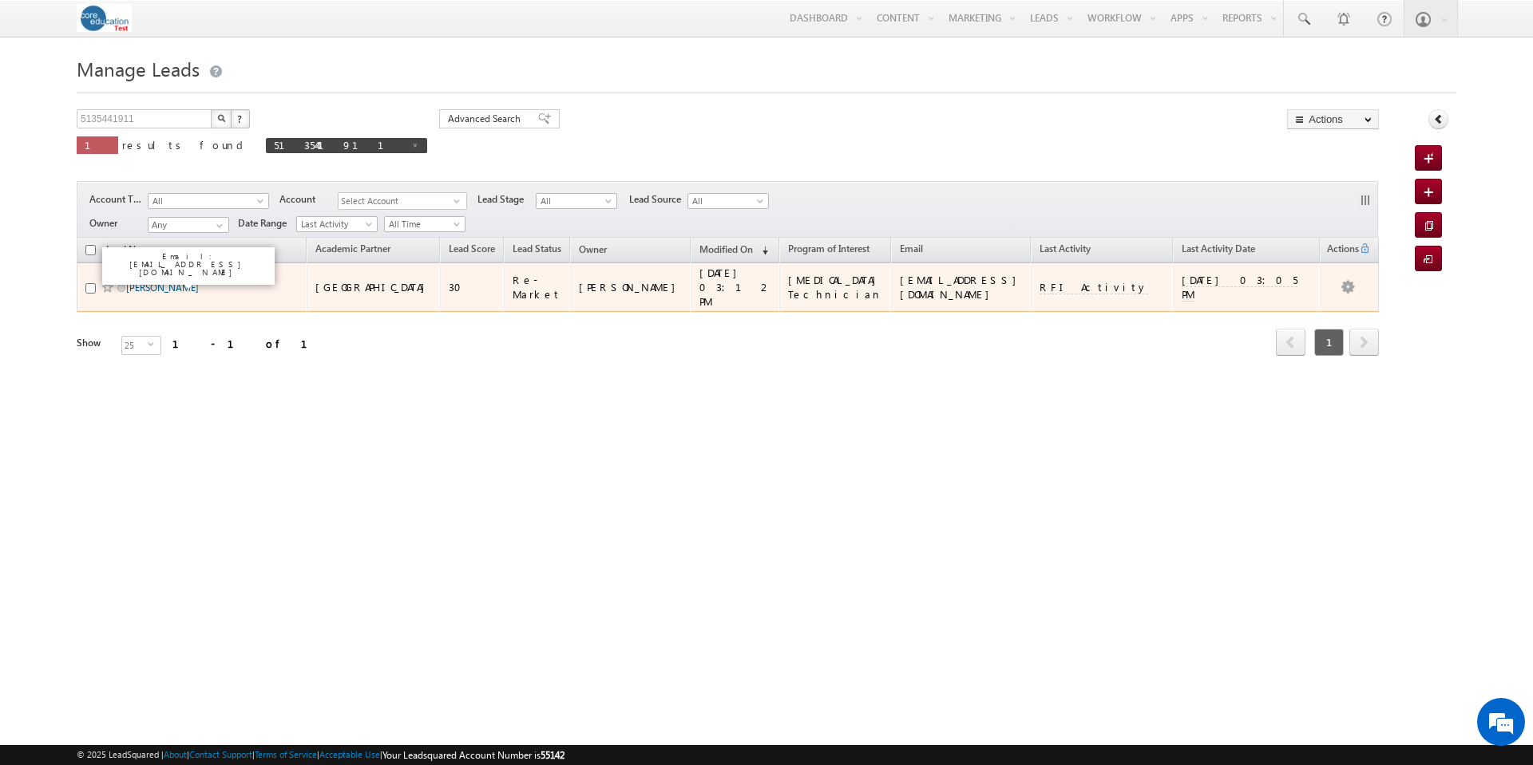
click at [172, 282] on link "[PERSON_NAME]" at bounding box center [162, 288] width 73 height 12
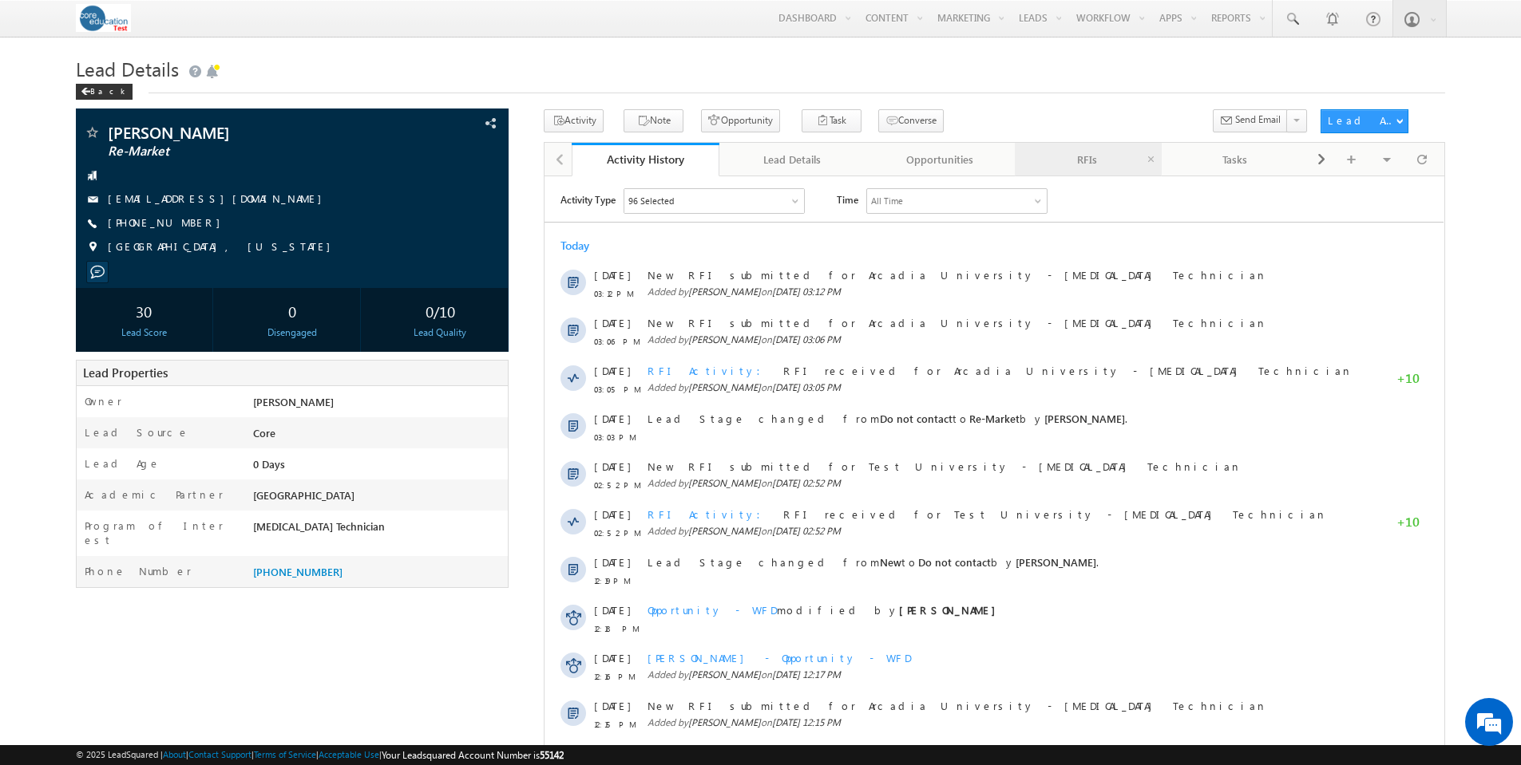
click at [1111, 165] on div "RFIs" at bounding box center [1087, 159] width 121 height 19
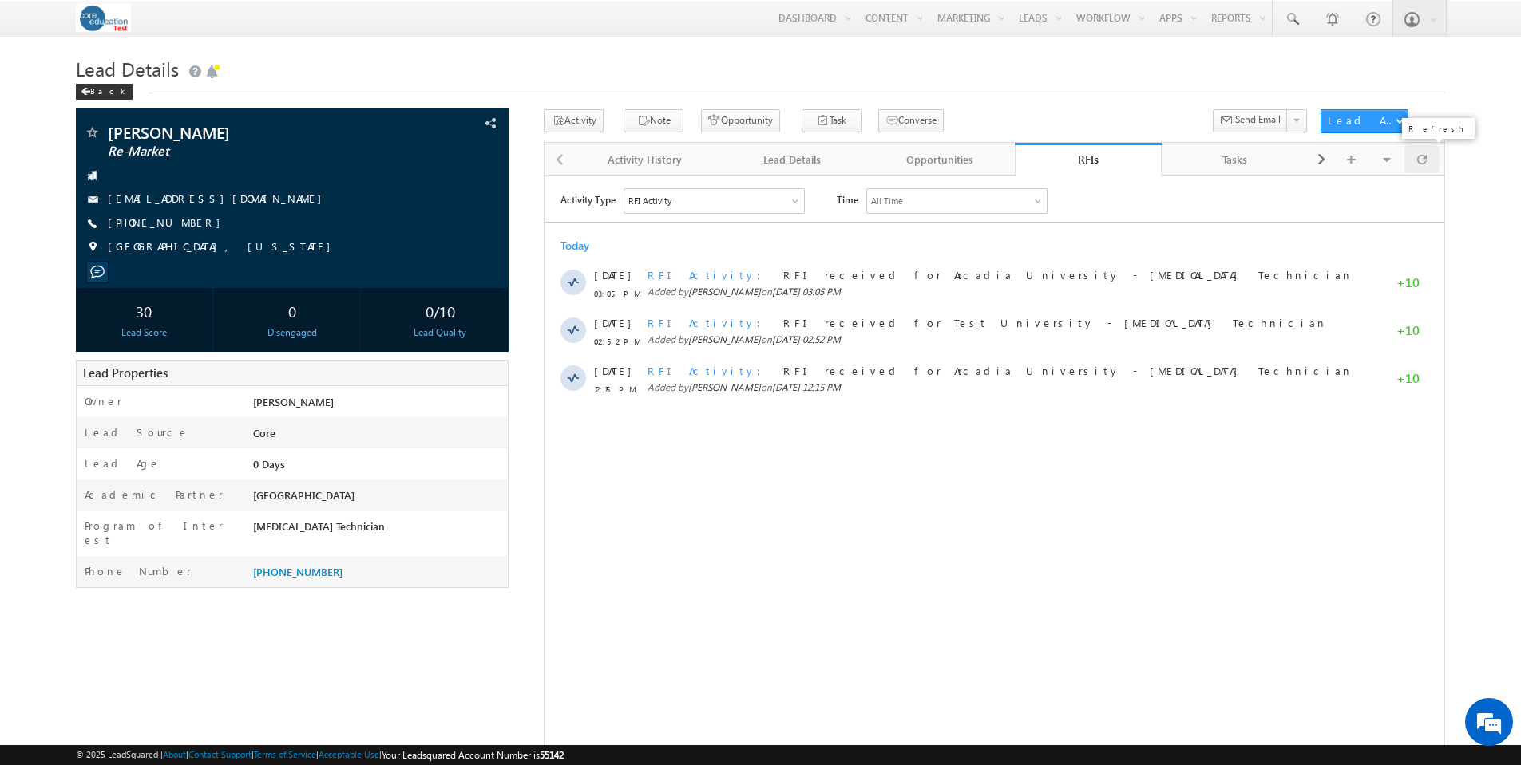
click at [1422, 153] on span at bounding box center [1422, 159] width 10 height 28
click at [1424, 153] on span at bounding box center [1422, 159] width 10 height 28
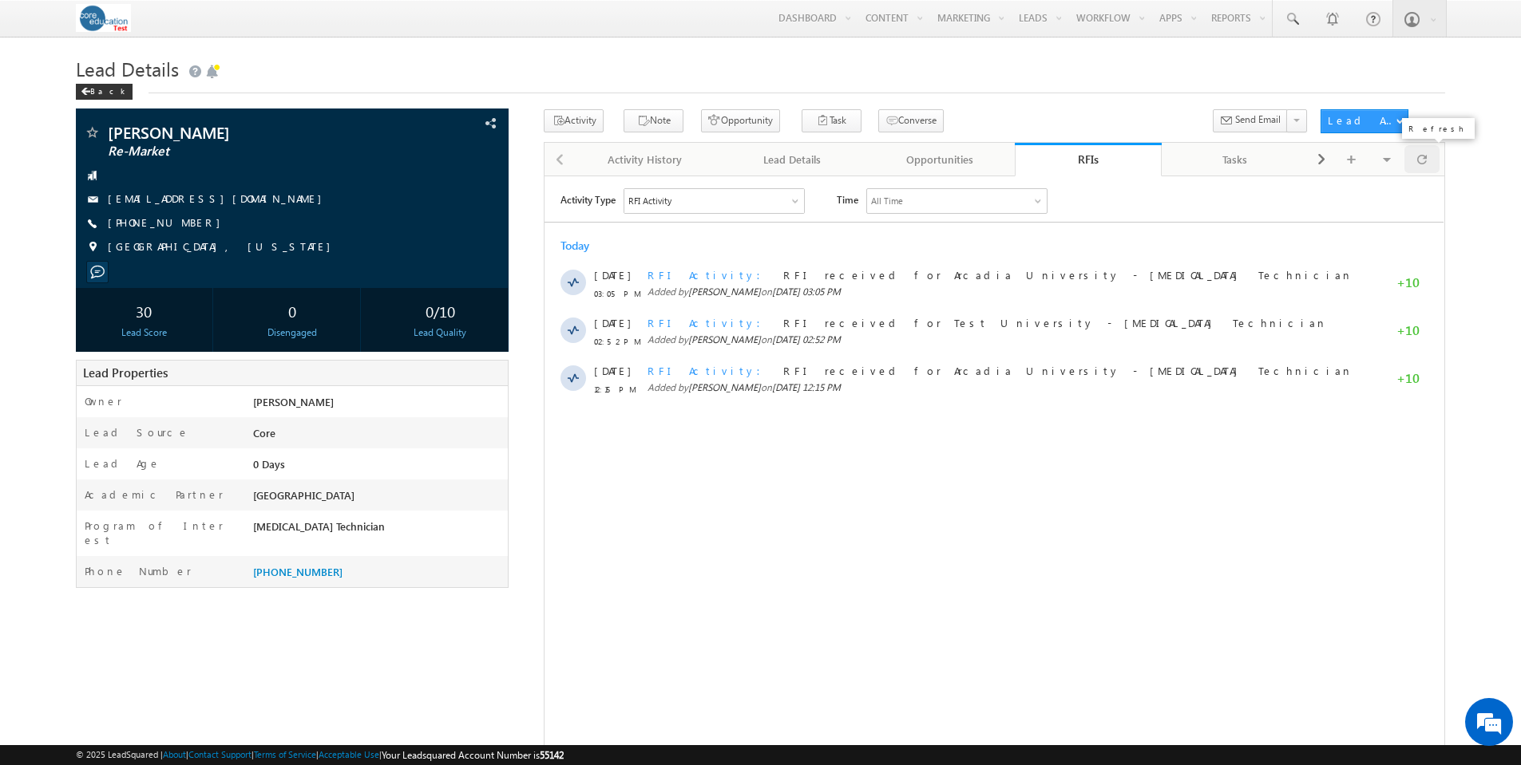
click at [1424, 153] on span at bounding box center [1422, 159] width 10 height 28
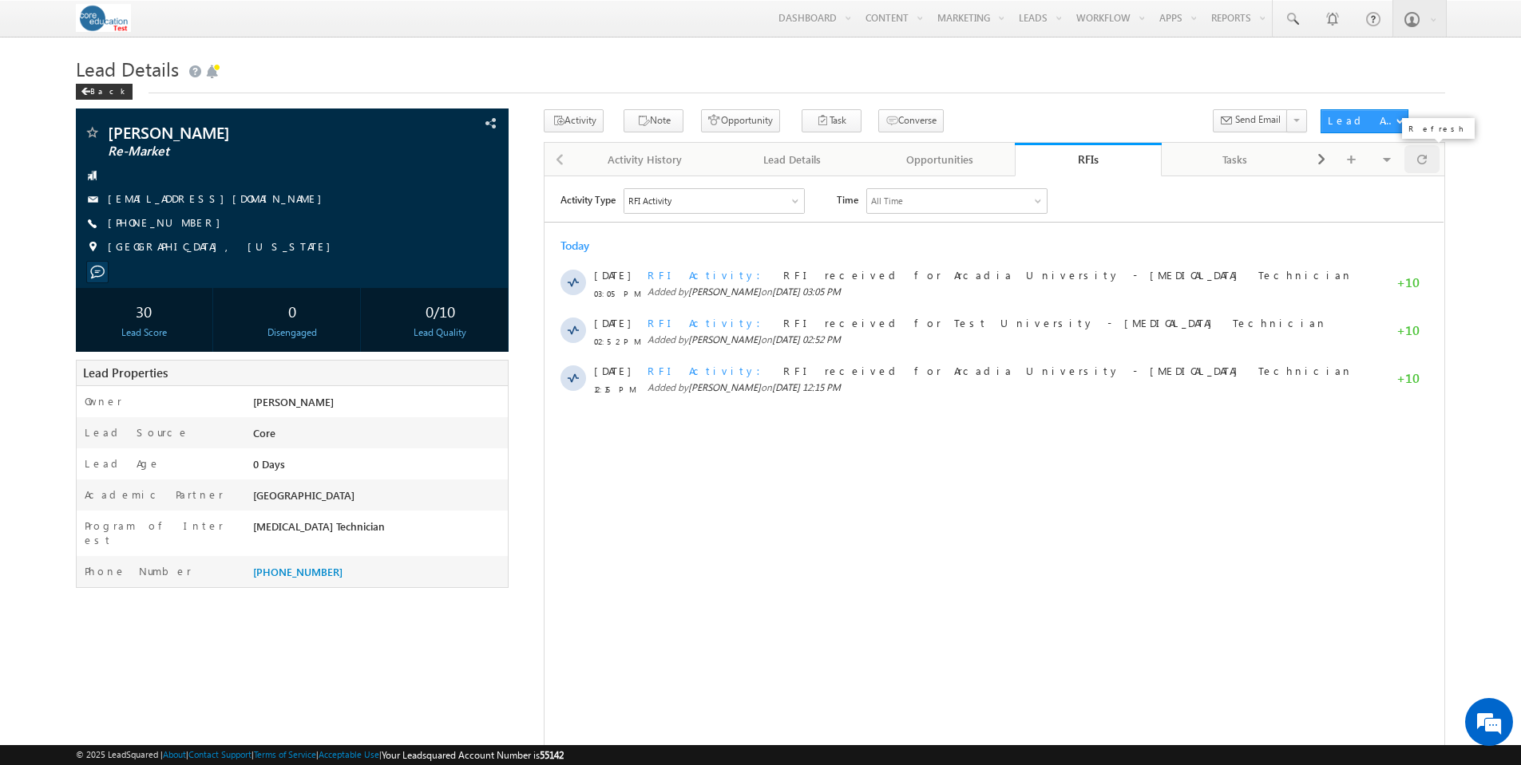
click at [1424, 153] on span at bounding box center [1422, 159] width 10 height 28
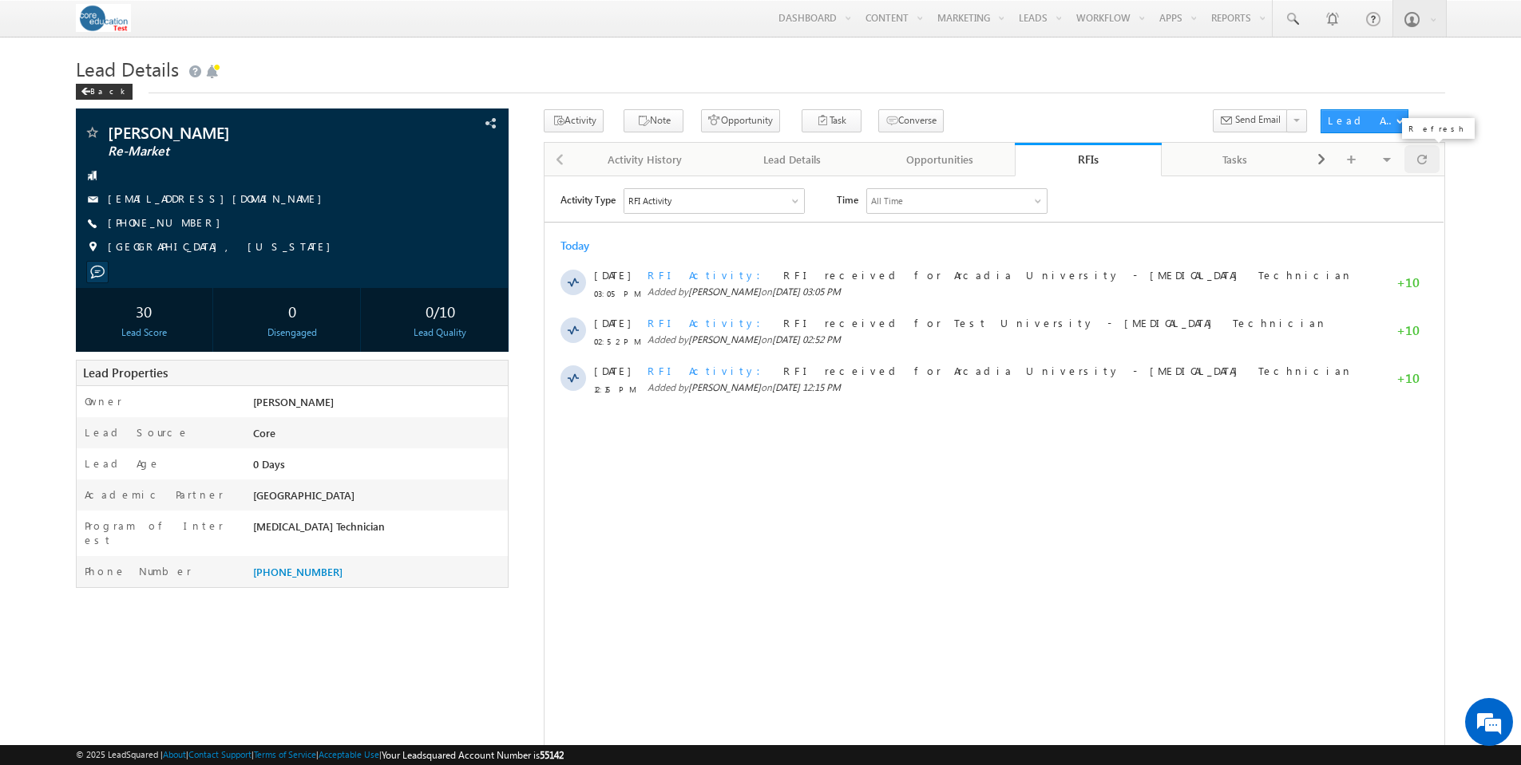
click at [1424, 153] on span at bounding box center [1422, 159] width 10 height 28
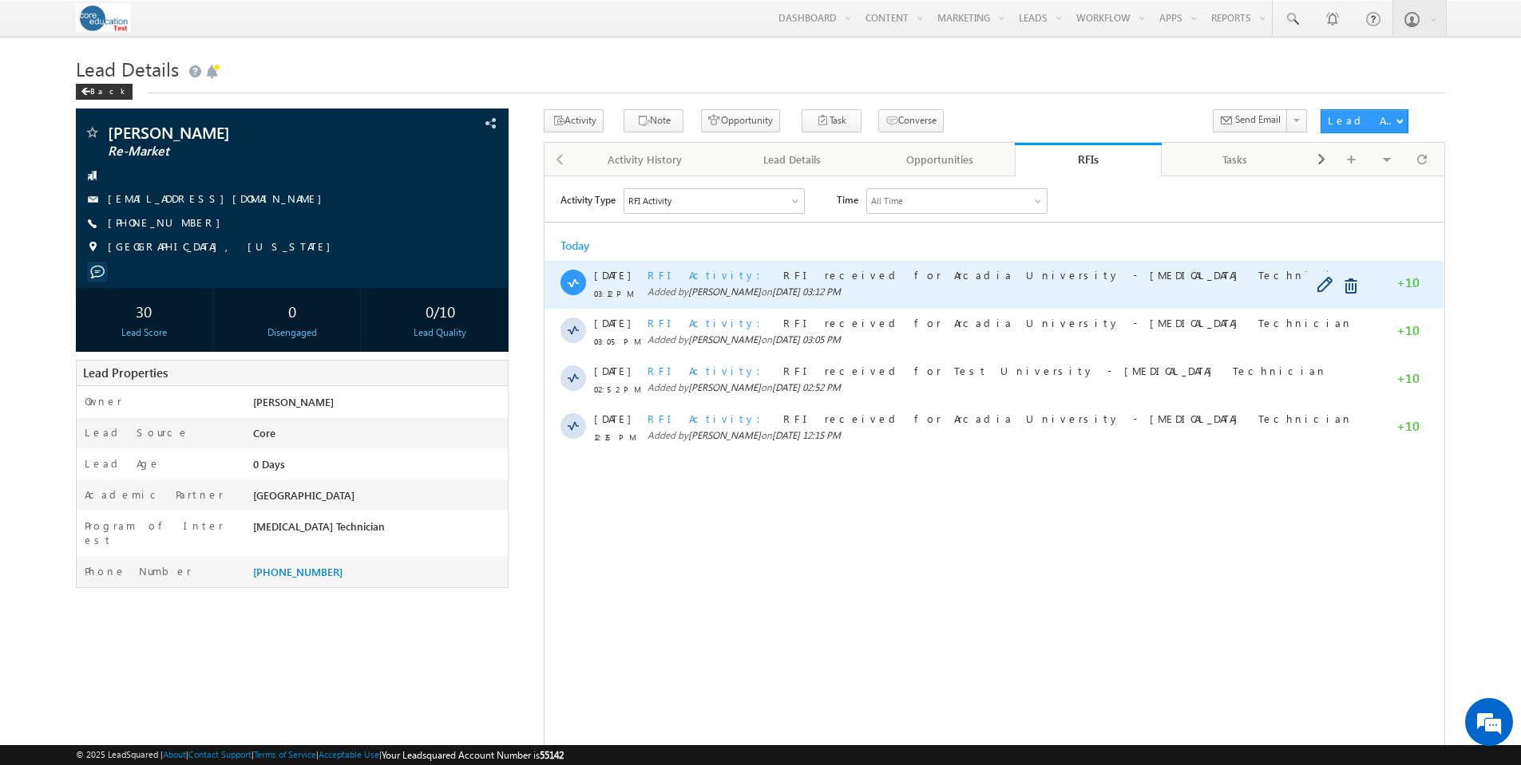
click at [662, 271] on span "RFI Activity" at bounding box center [708, 274] width 123 height 14
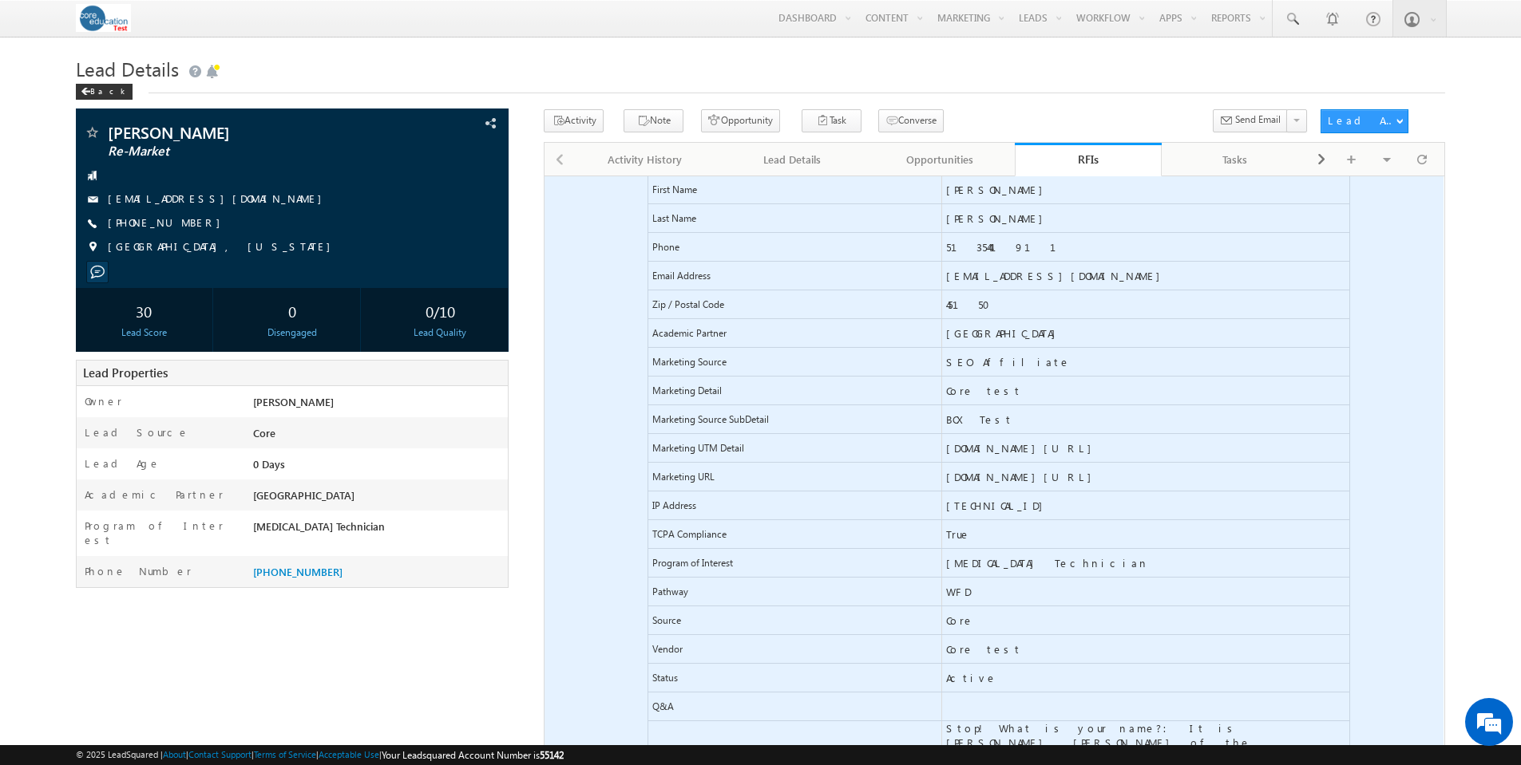
scroll to position [310, 0]
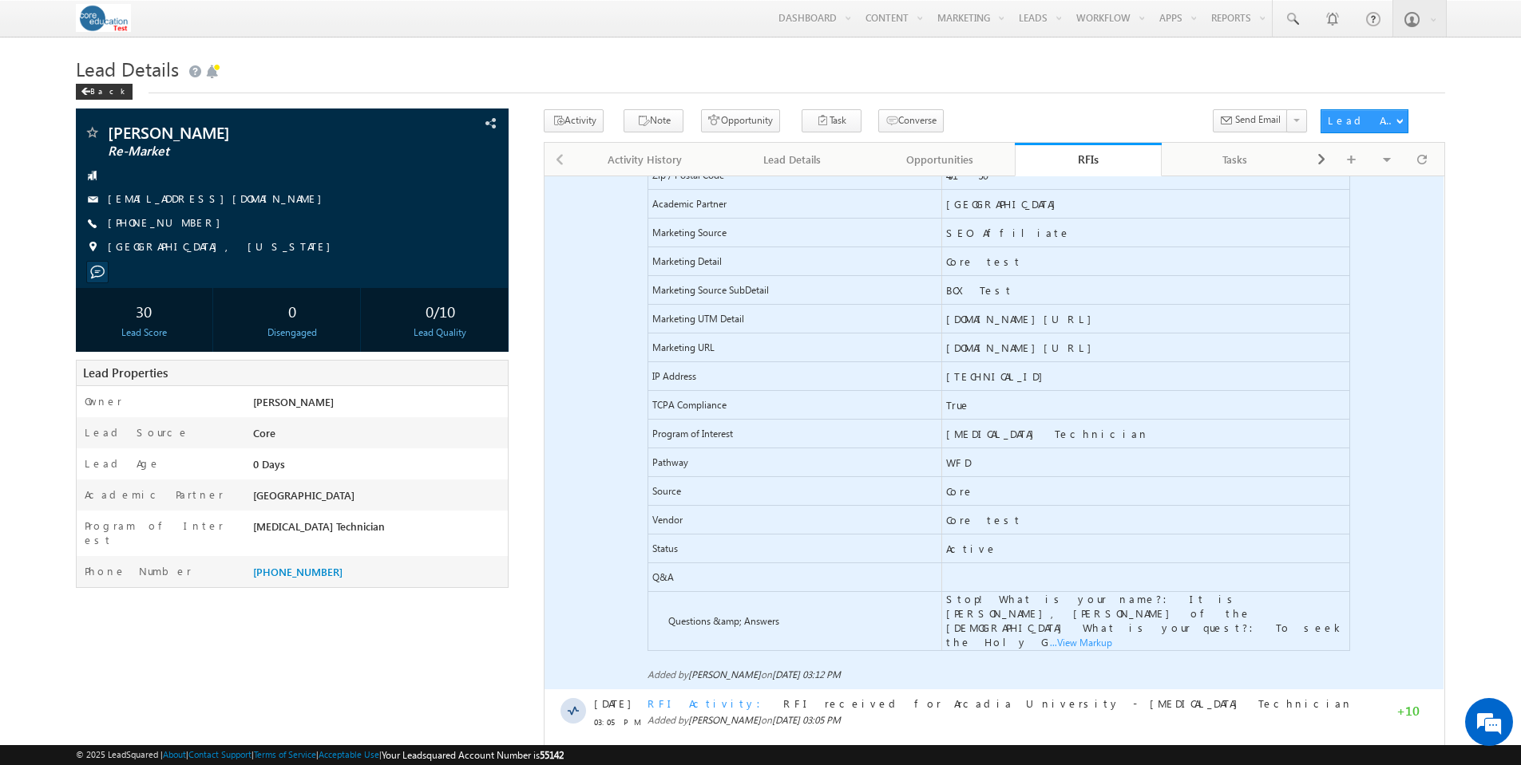
click at [544, 176] on span "...View Markup" at bounding box center [544, 176] width 0 height 0
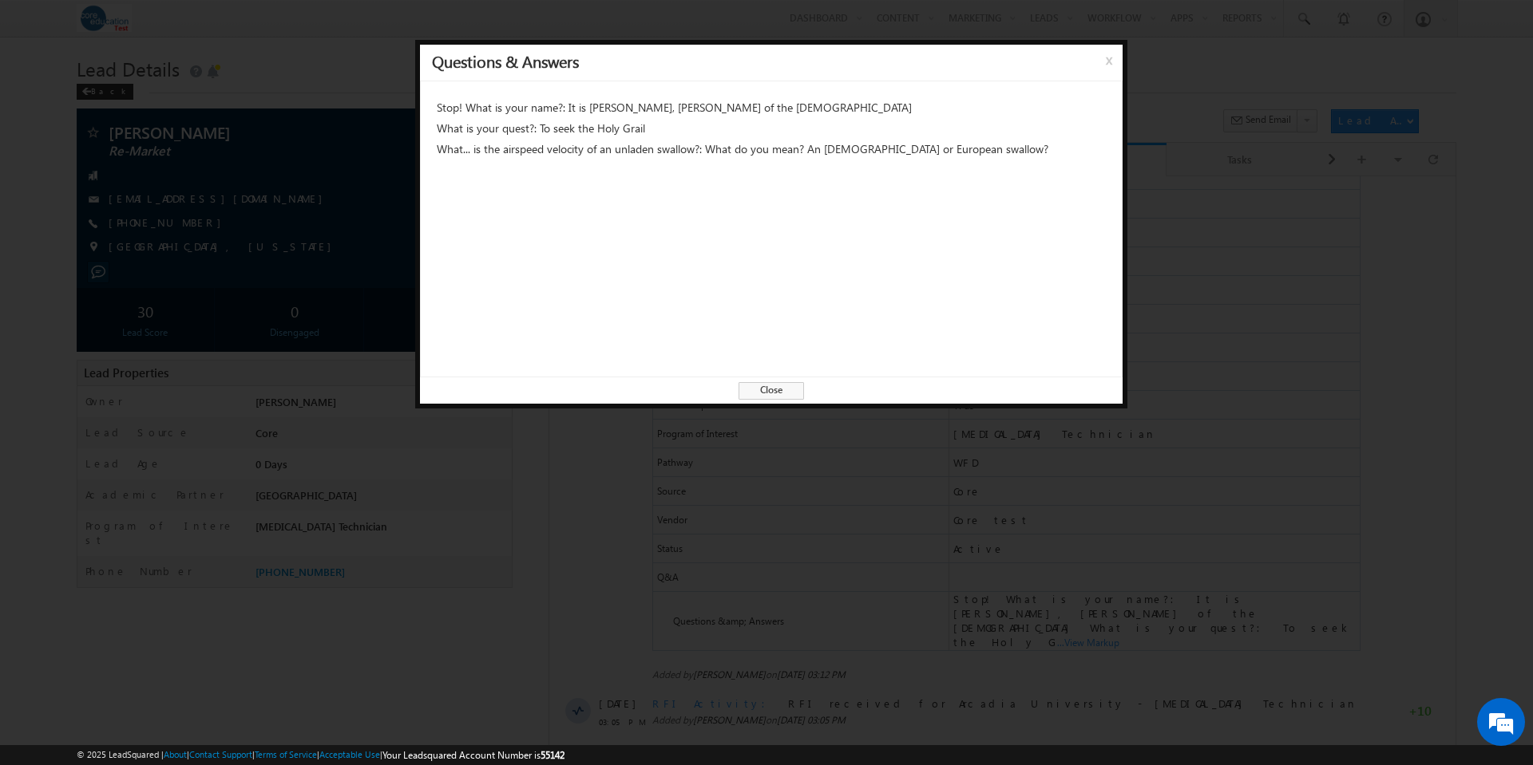
click at [776, 390] on span "Close" at bounding box center [770, 391] width 65 height 18
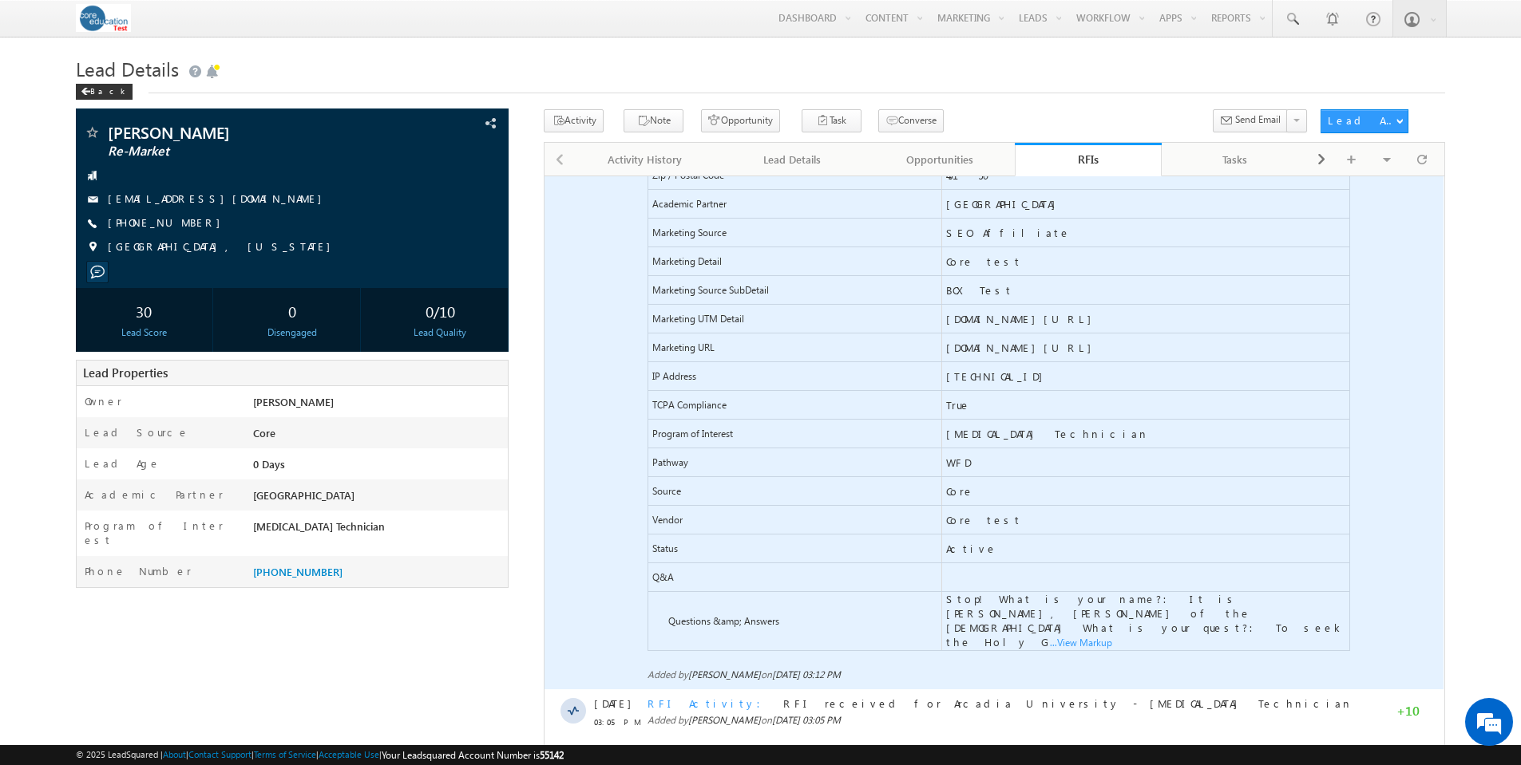
scroll to position [0, 0]
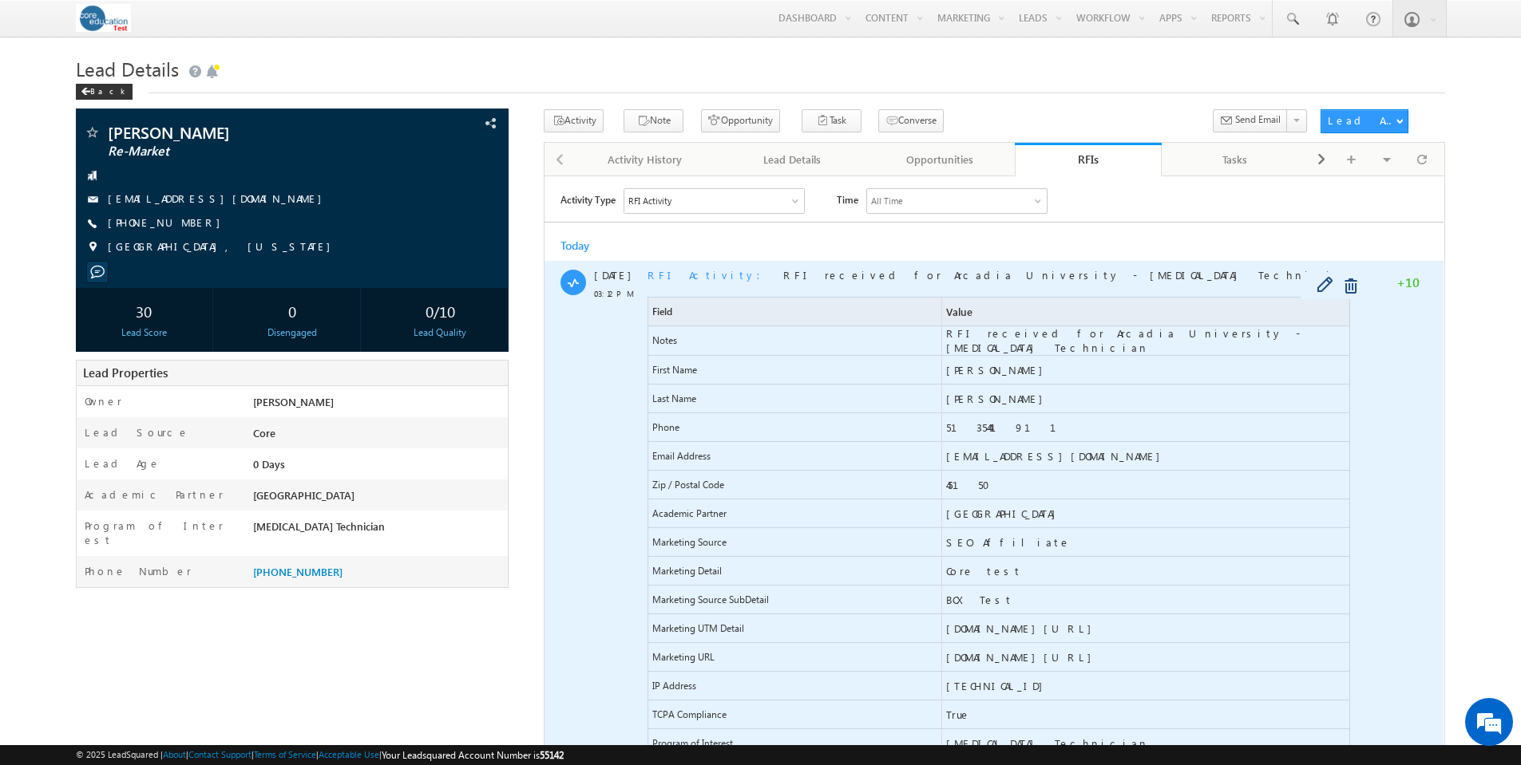
click at [658, 277] on span "RFI Activity" at bounding box center [708, 274] width 123 height 14
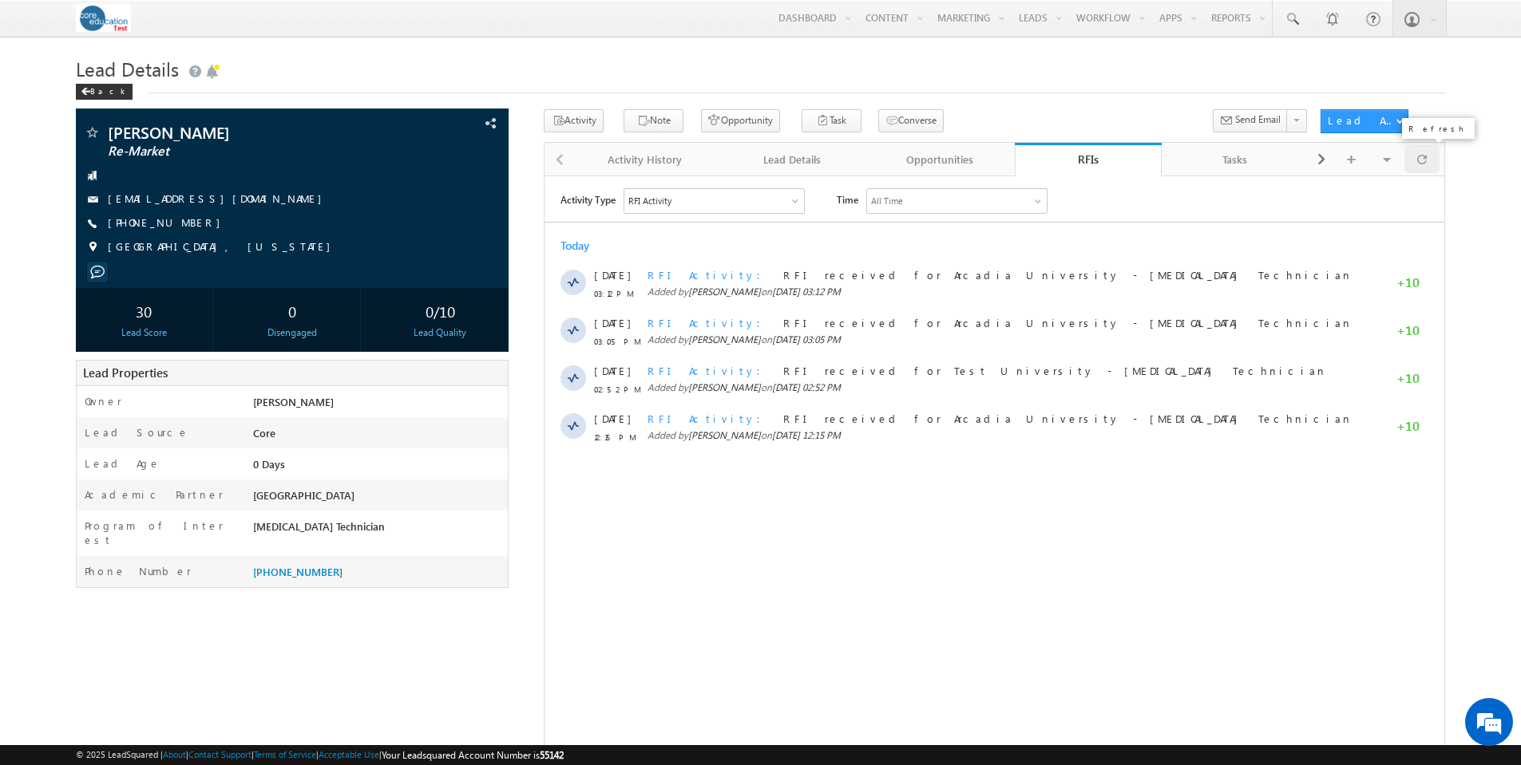
click at [1426, 161] on span at bounding box center [1422, 159] width 10 height 28
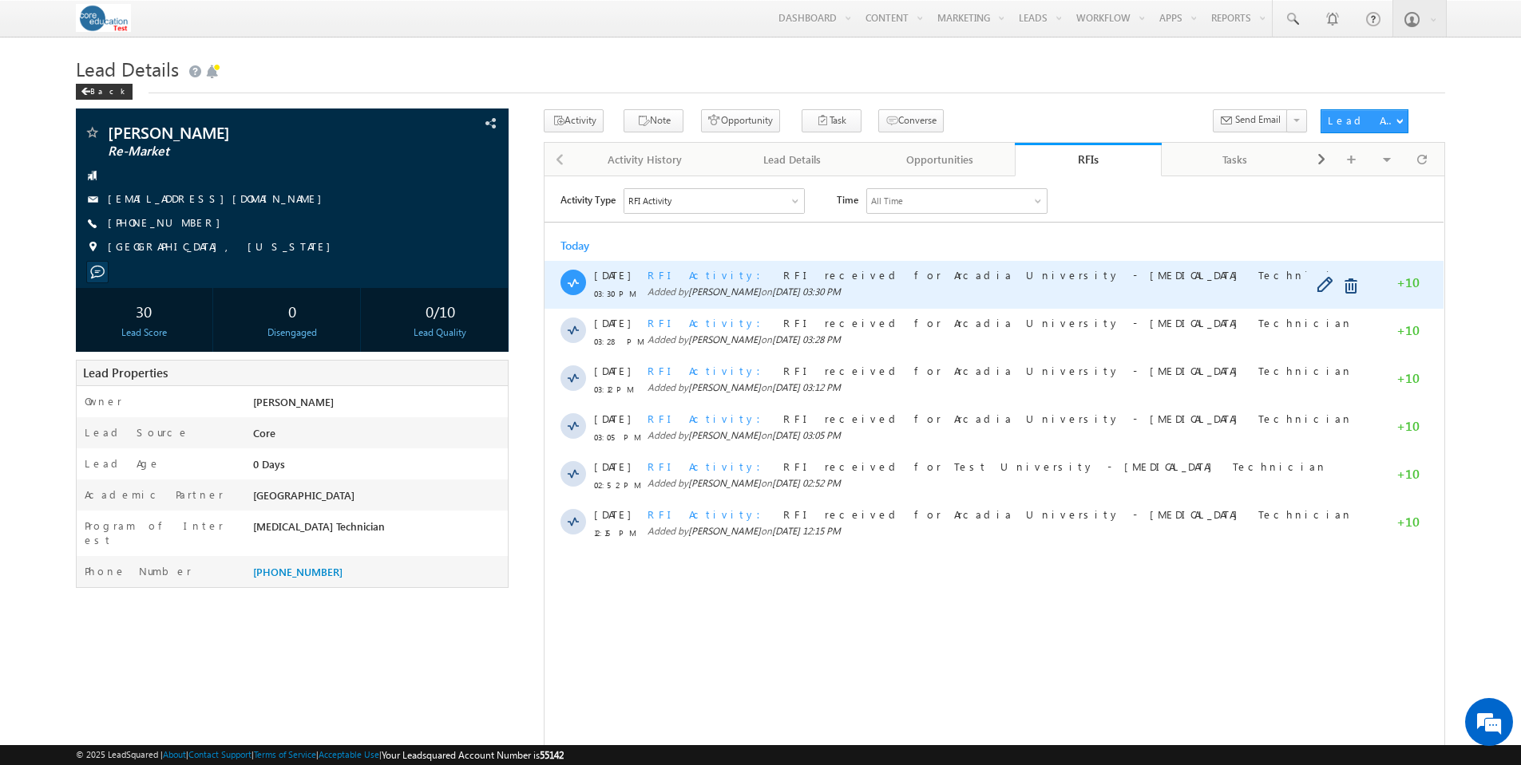
click at [668, 272] on span "RFI Activity" at bounding box center [708, 274] width 123 height 14
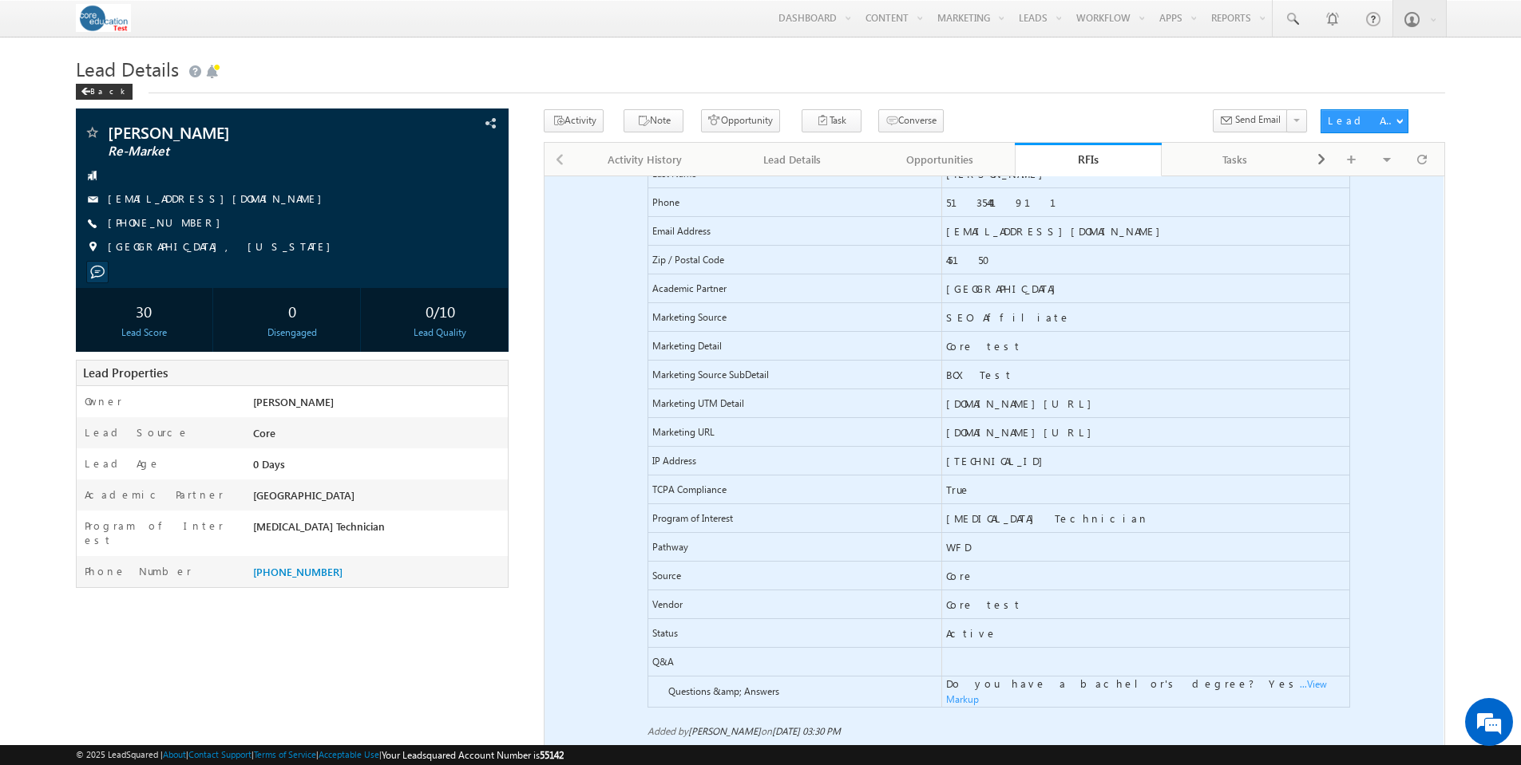
scroll to position [405, 0]
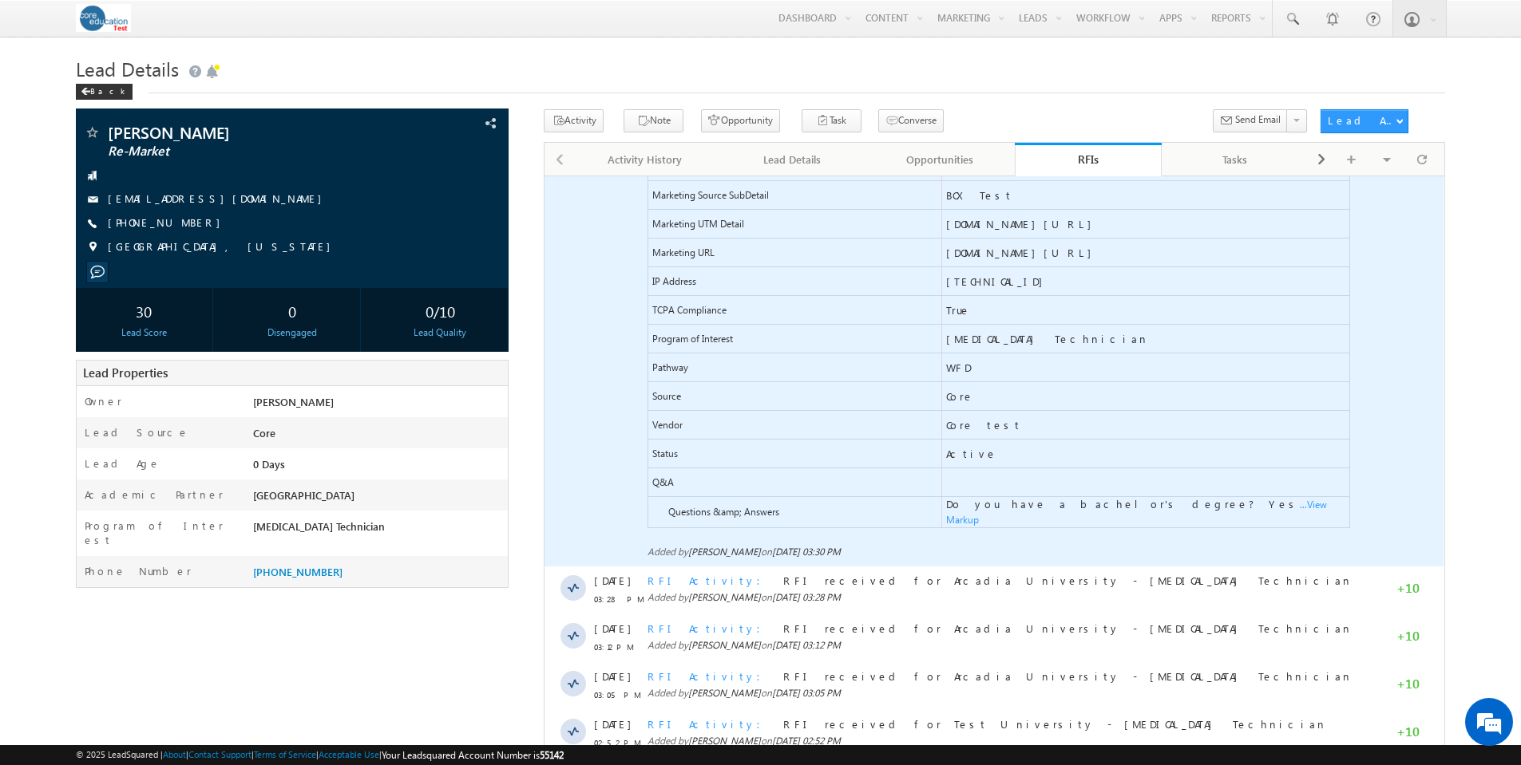
click at [544, 176] on span "...View Markup" at bounding box center [544, 176] width 0 height 0
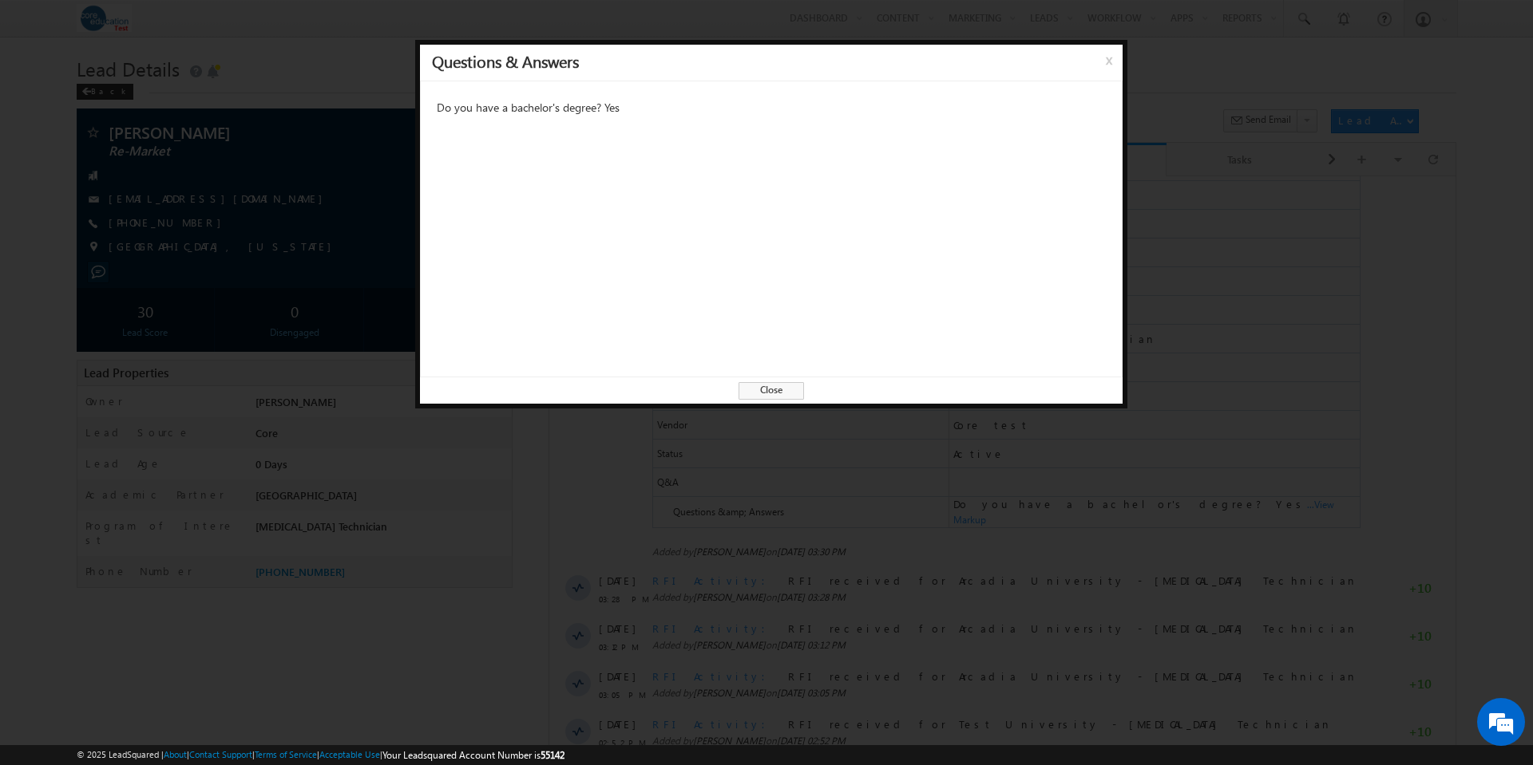
click at [792, 389] on span "Close" at bounding box center [770, 391] width 65 height 18
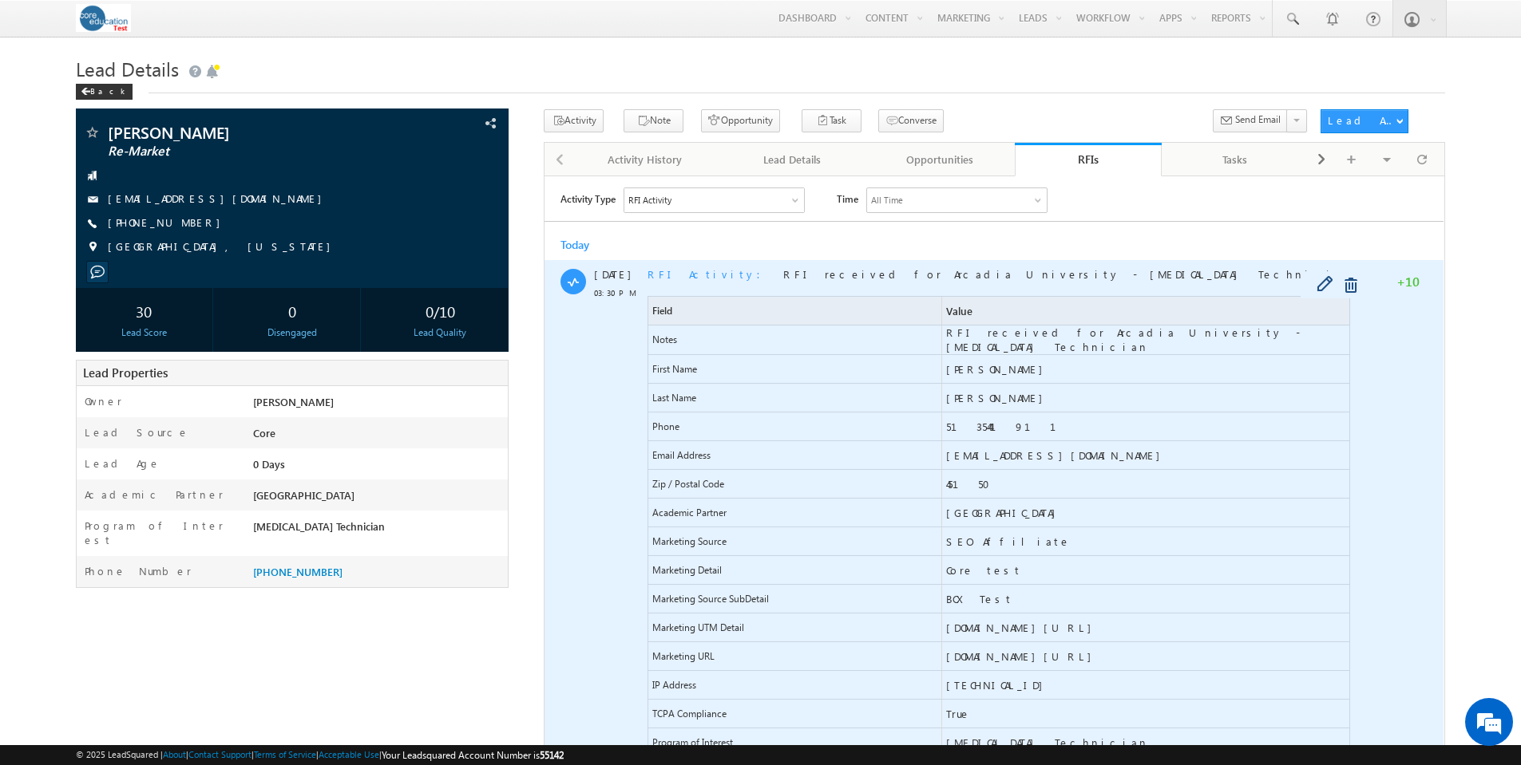
scroll to position [0, 0]
click at [673, 271] on span "RFI Activity" at bounding box center [708, 274] width 123 height 14
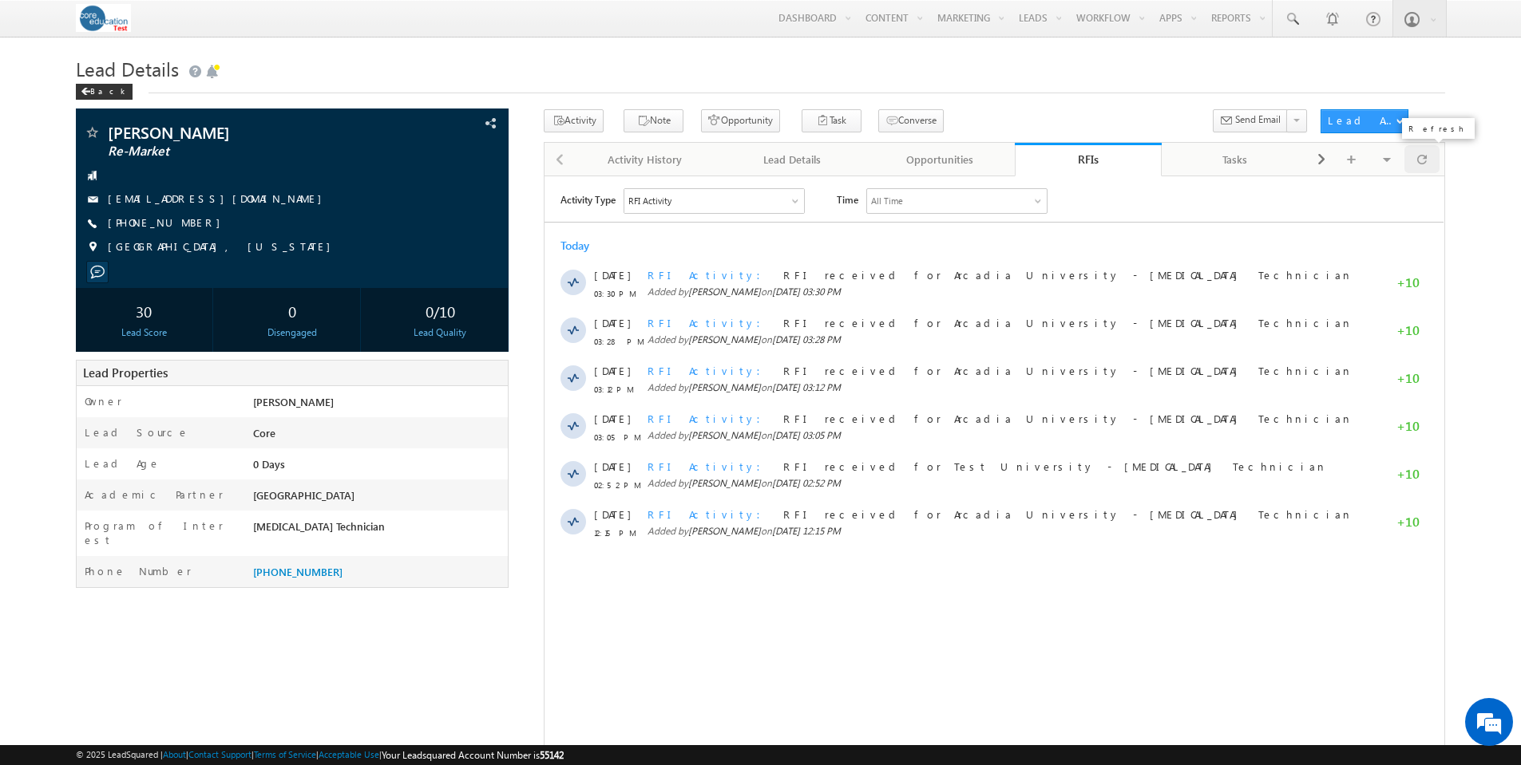
click at [1426, 164] on div at bounding box center [1421, 159] width 35 height 28
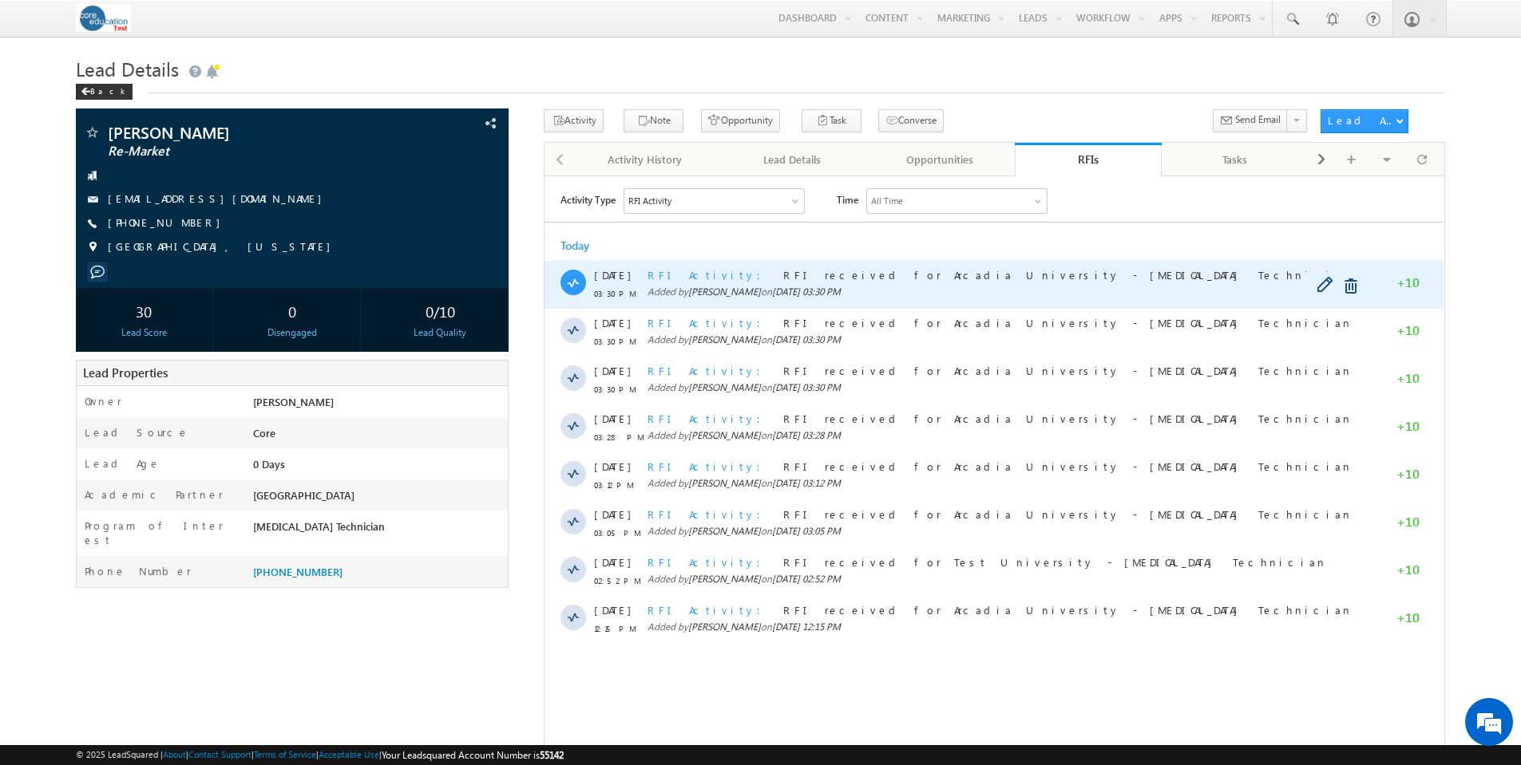
click at [690, 275] on span "RFI Activity" at bounding box center [708, 274] width 123 height 14
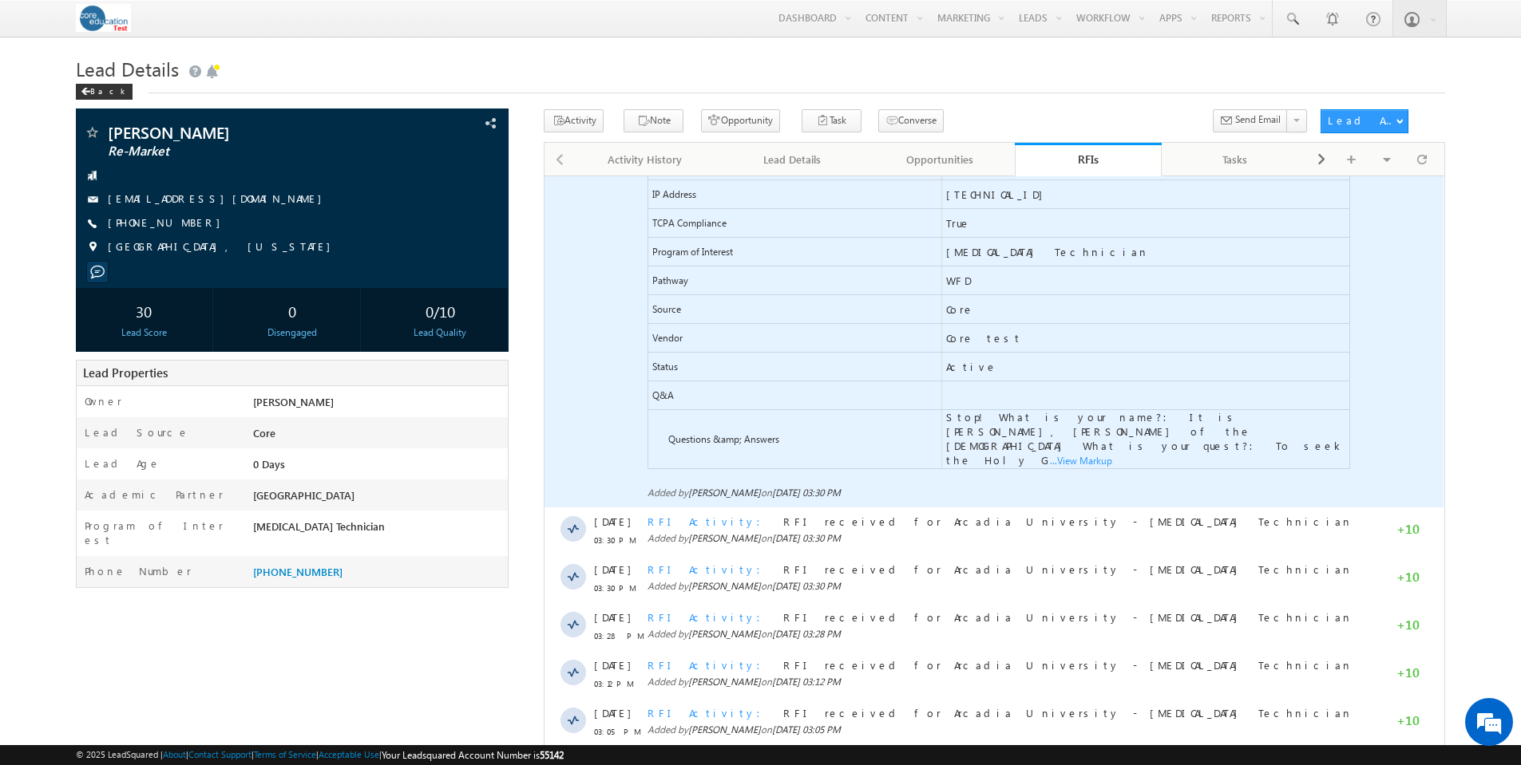
scroll to position [501, 0]
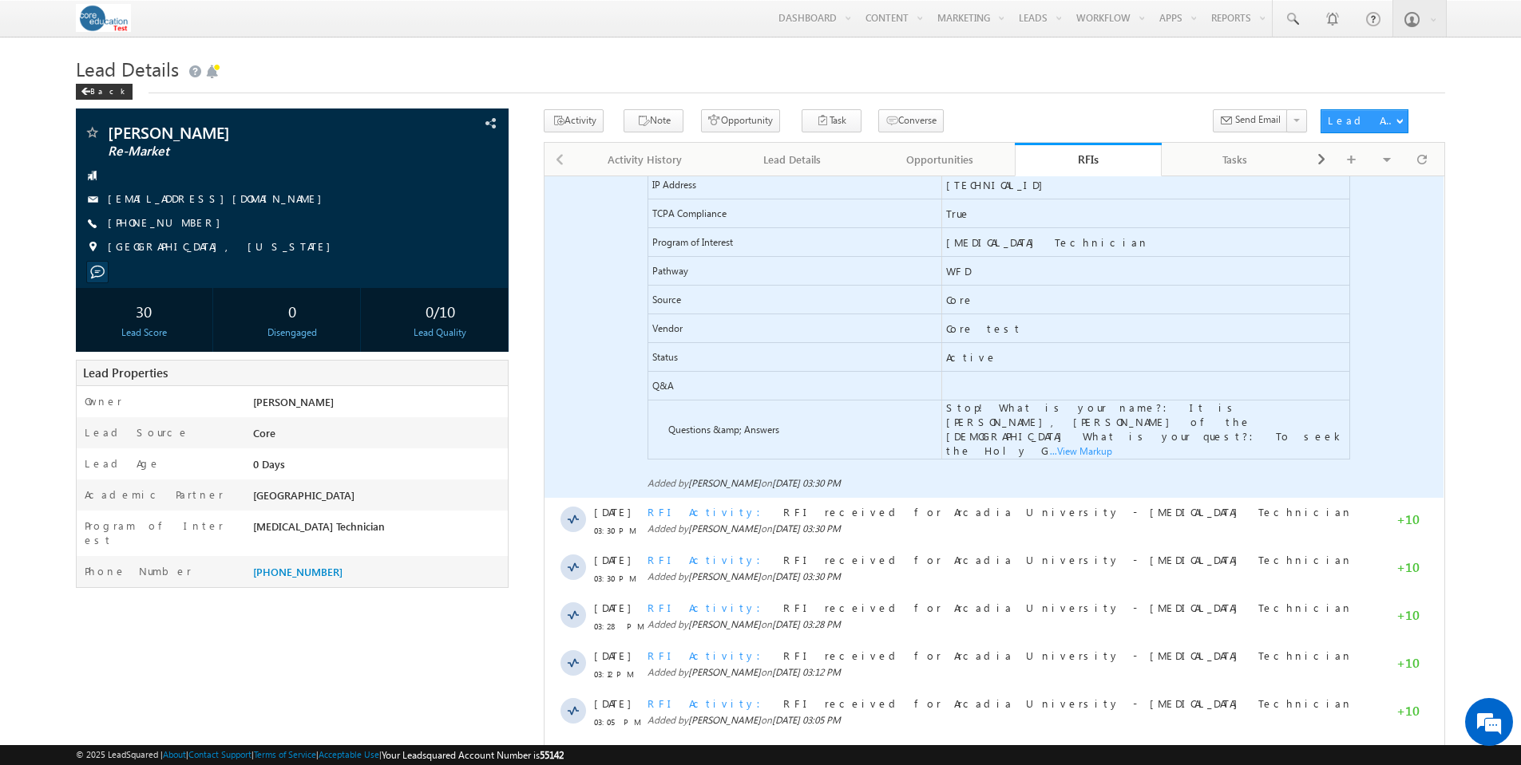
click at [544, 176] on span "...View Markup" at bounding box center [544, 176] width 0 height 0
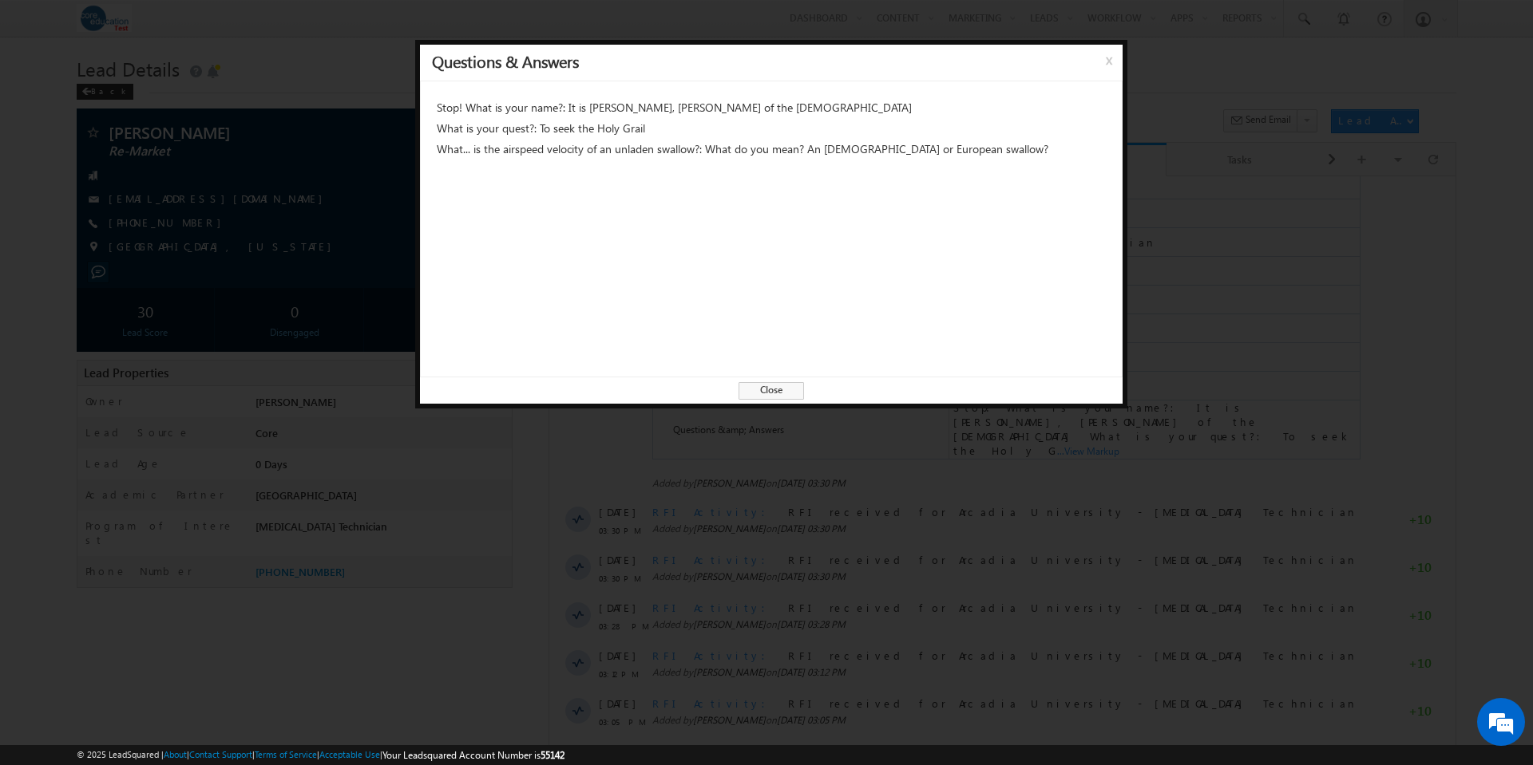
click at [770, 402] on div "Questions & Answers x Stop! What is your name?: It is Arthur, King of the Brito…" at bounding box center [771, 224] width 712 height 369
click at [772, 394] on span "Close" at bounding box center [770, 391] width 65 height 18
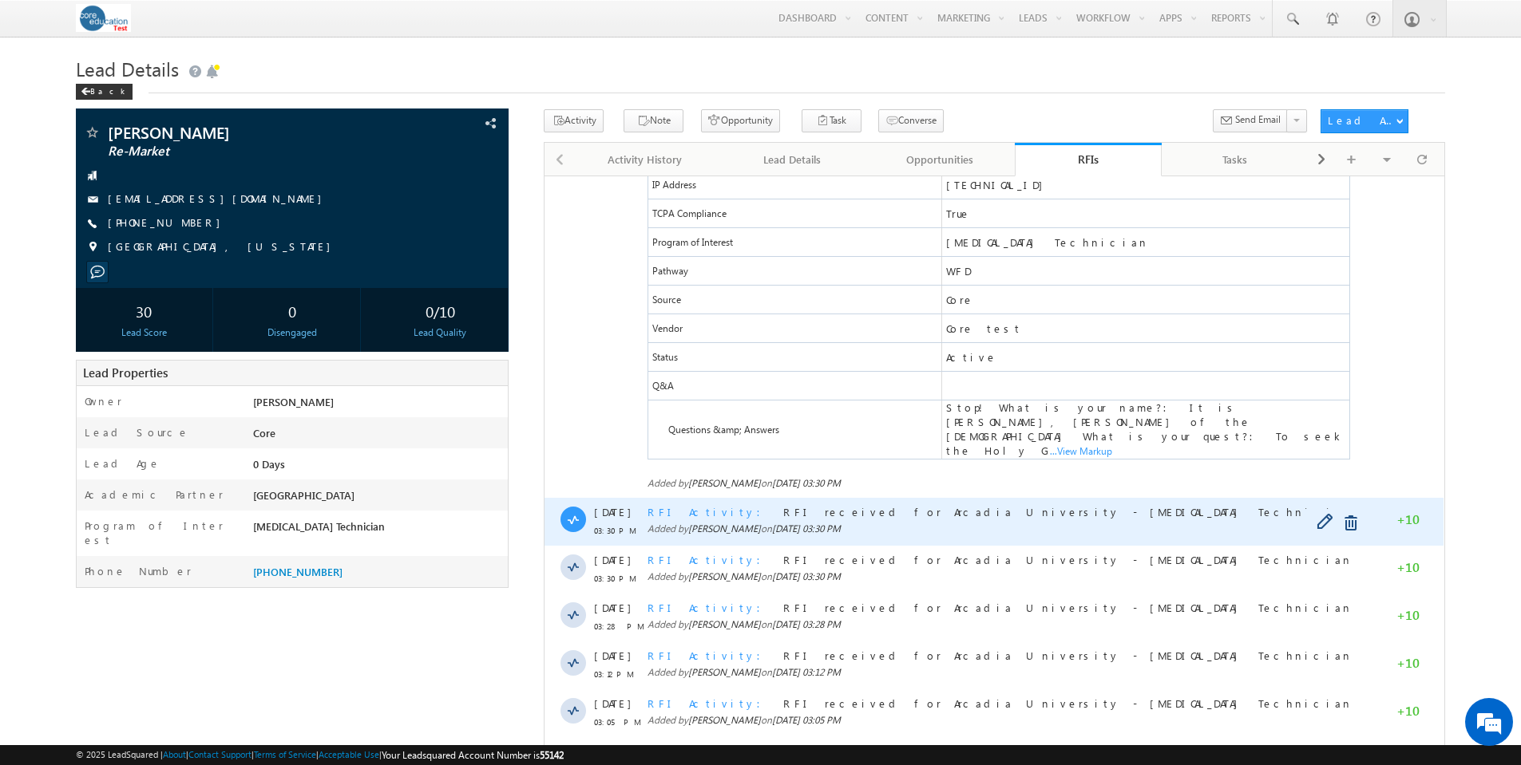
scroll to position [0, 0]
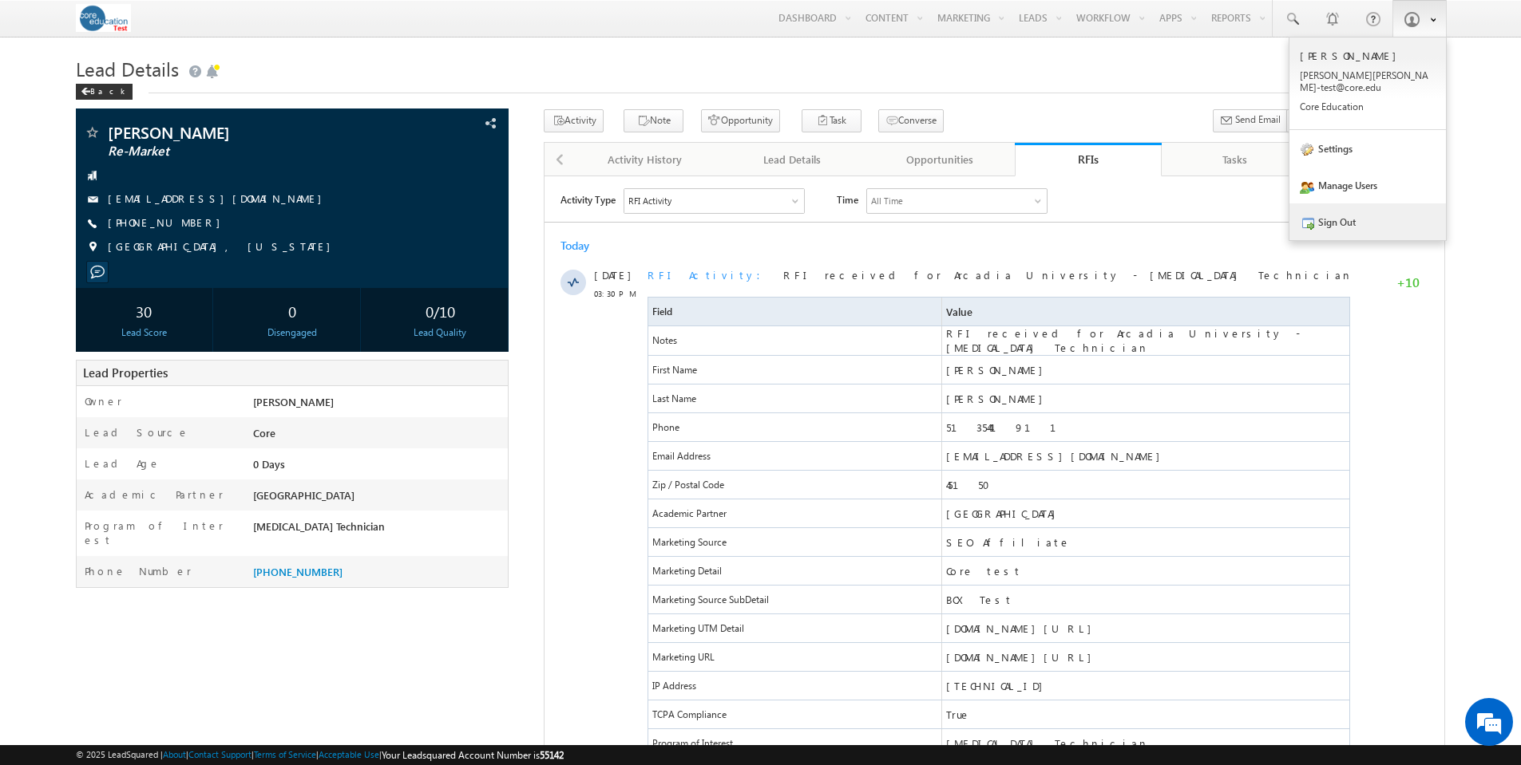
click at [1356, 209] on link "Sign Out" at bounding box center [1367, 222] width 156 height 37
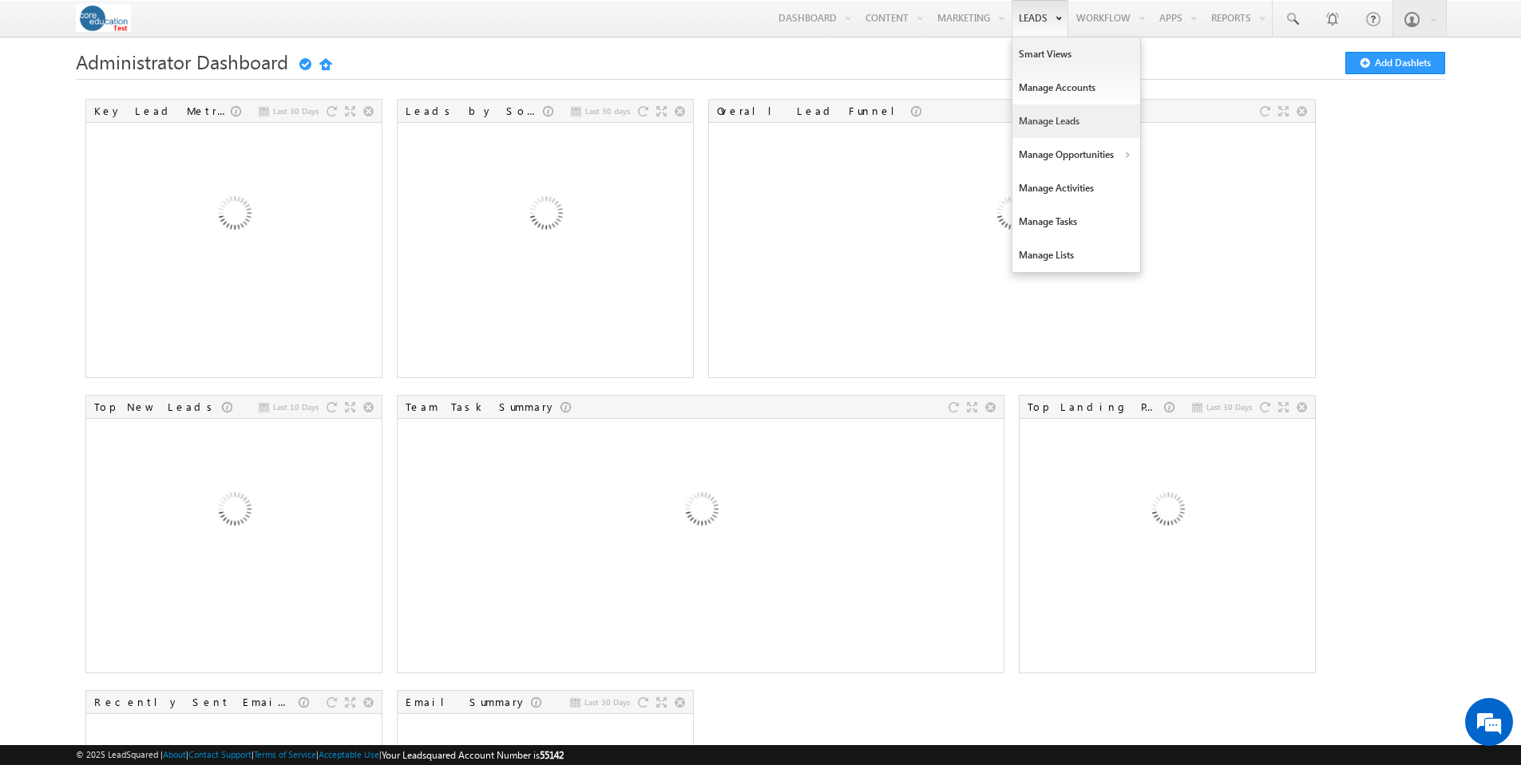
click at [1049, 117] on link "Manage Leads" at bounding box center [1076, 122] width 128 height 34
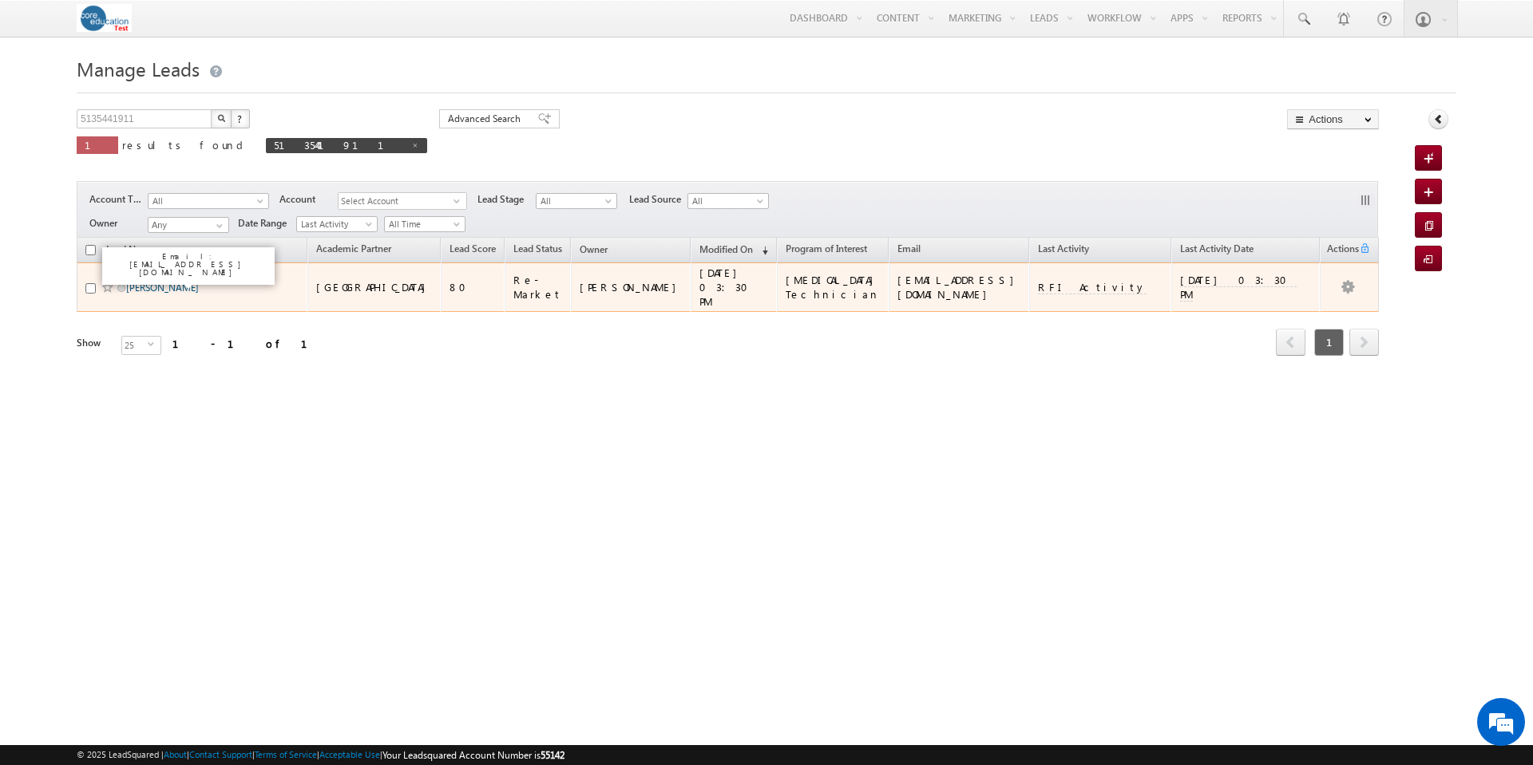
click at [176, 282] on link "[PERSON_NAME]" at bounding box center [162, 288] width 73 height 12
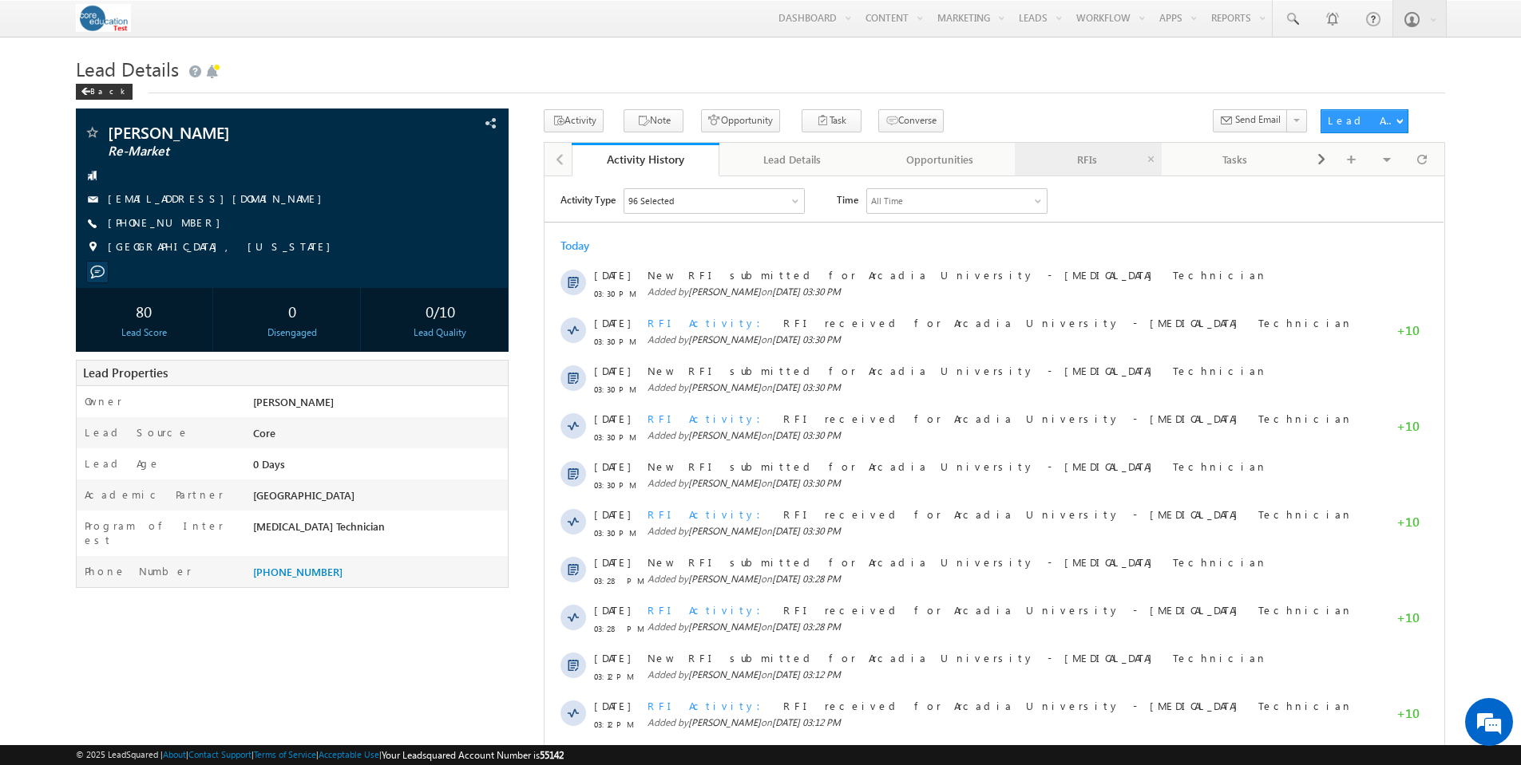
click at [1103, 155] on div "RFIs" at bounding box center [1087, 159] width 121 height 19
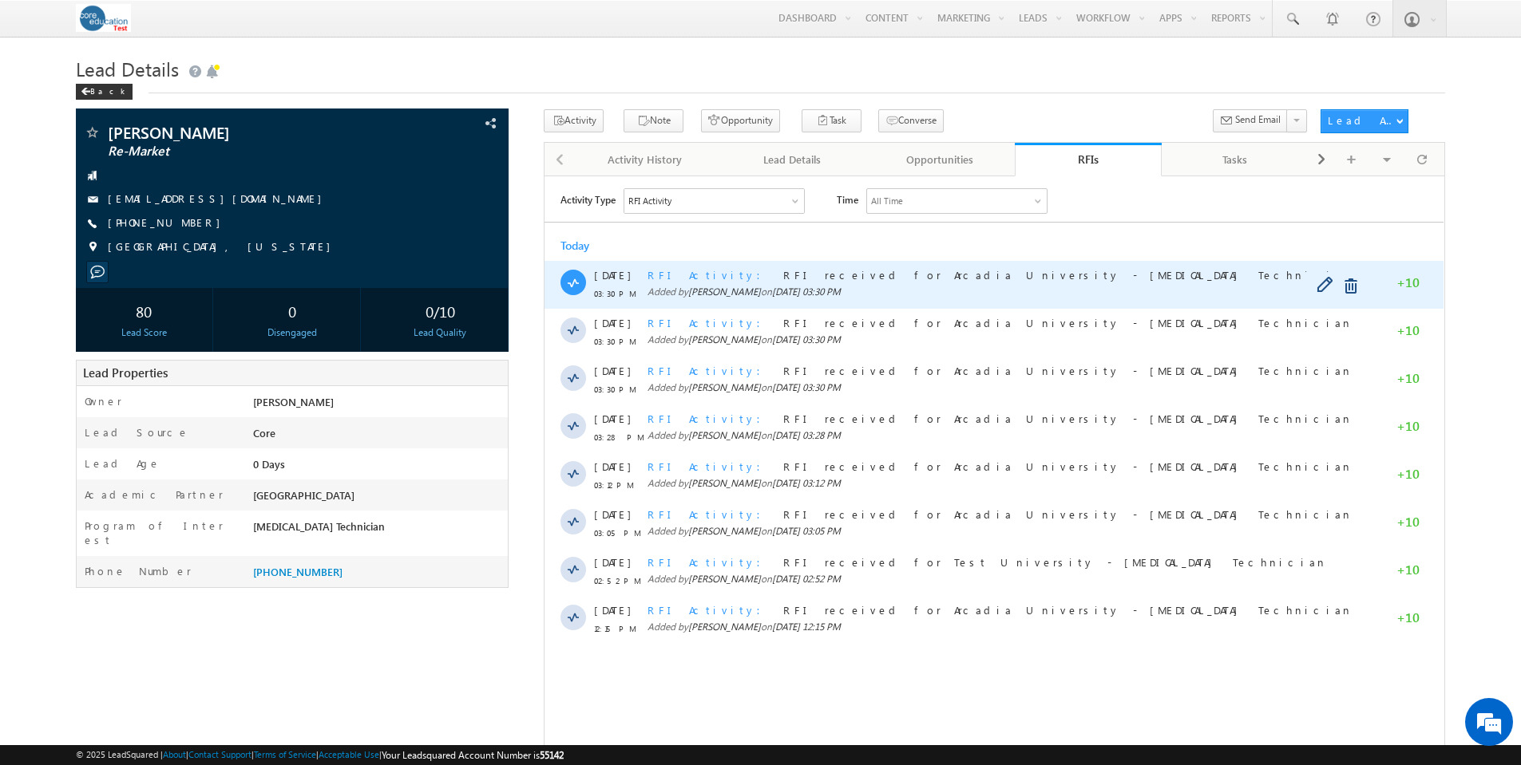
click at [670, 272] on span "RFI Activity" at bounding box center [708, 274] width 123 height 14
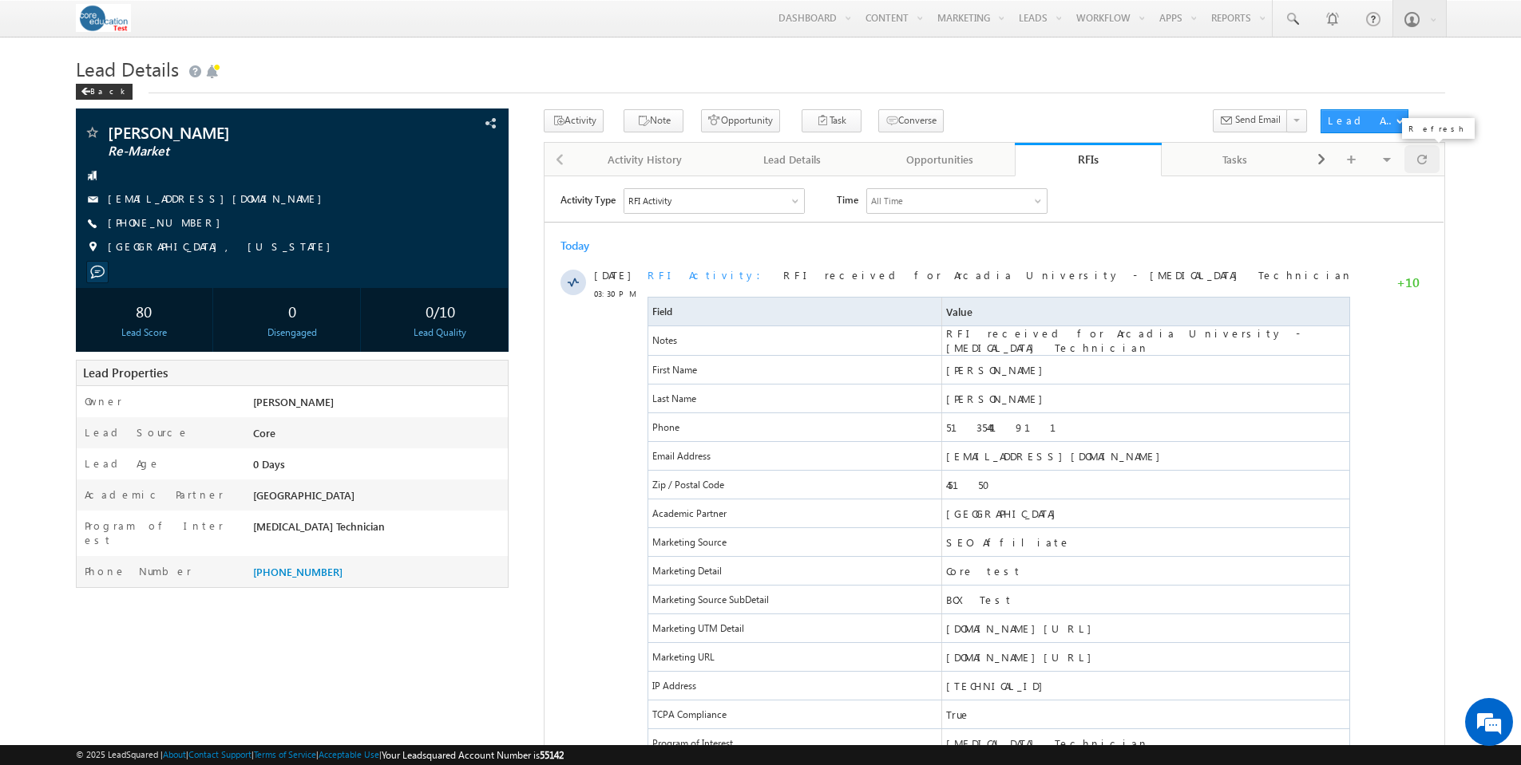
click at [1422, 159] on span at bounding box center [1422, 159] width 10 height 28
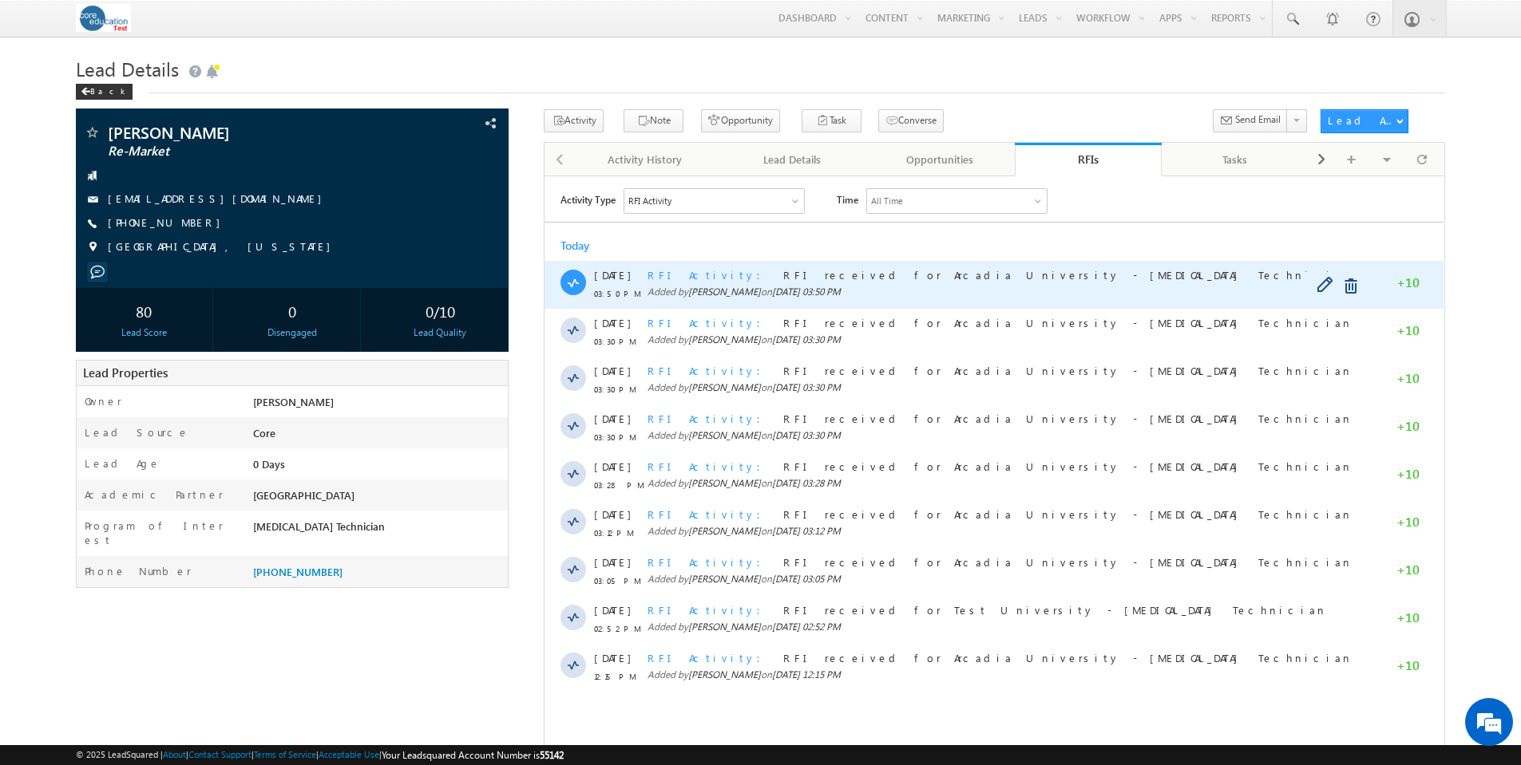
click at [666, 270] on span "RFI Activity" at bounding box center [708, 274] width 123 height 14
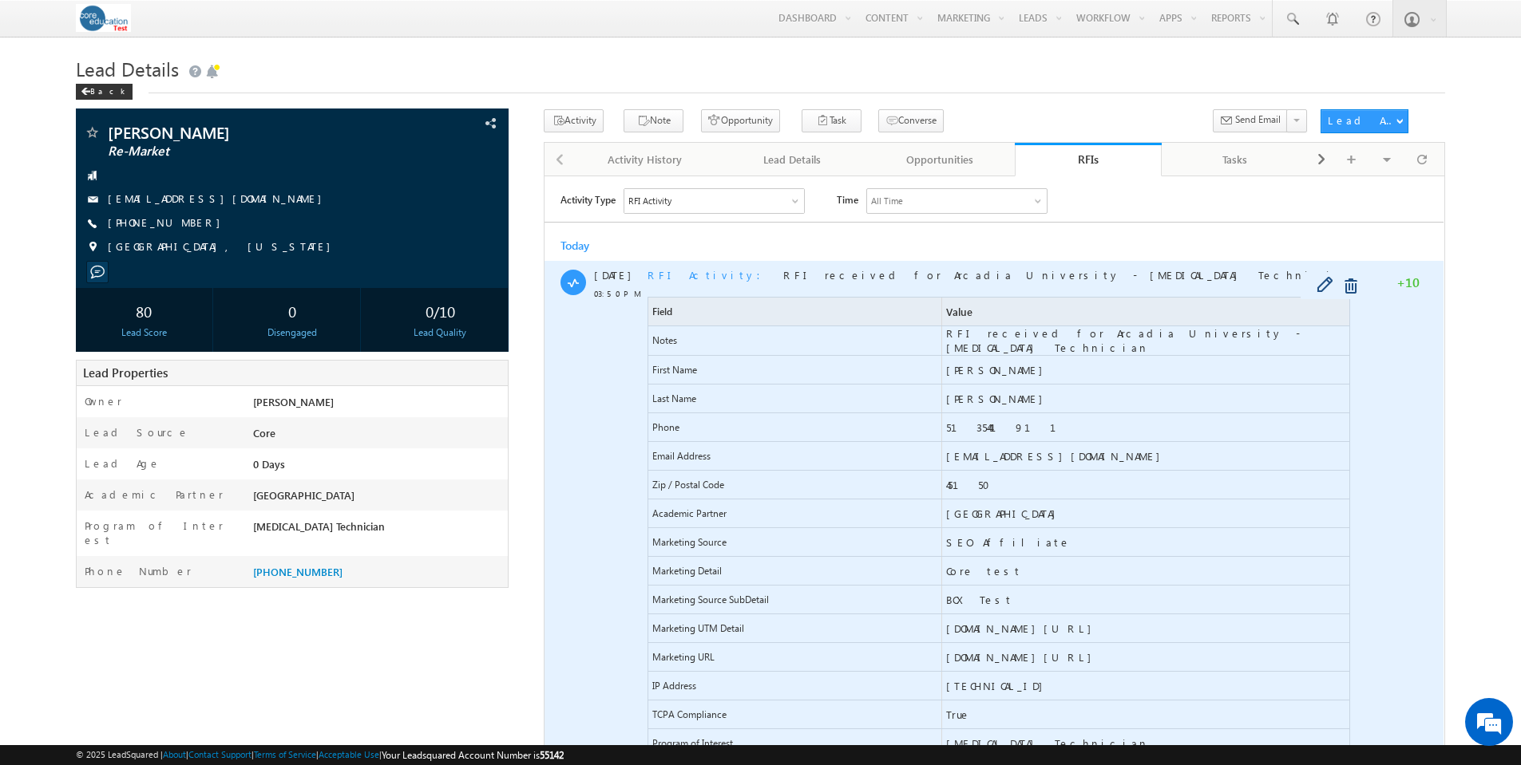
scroll to position [549, 0]
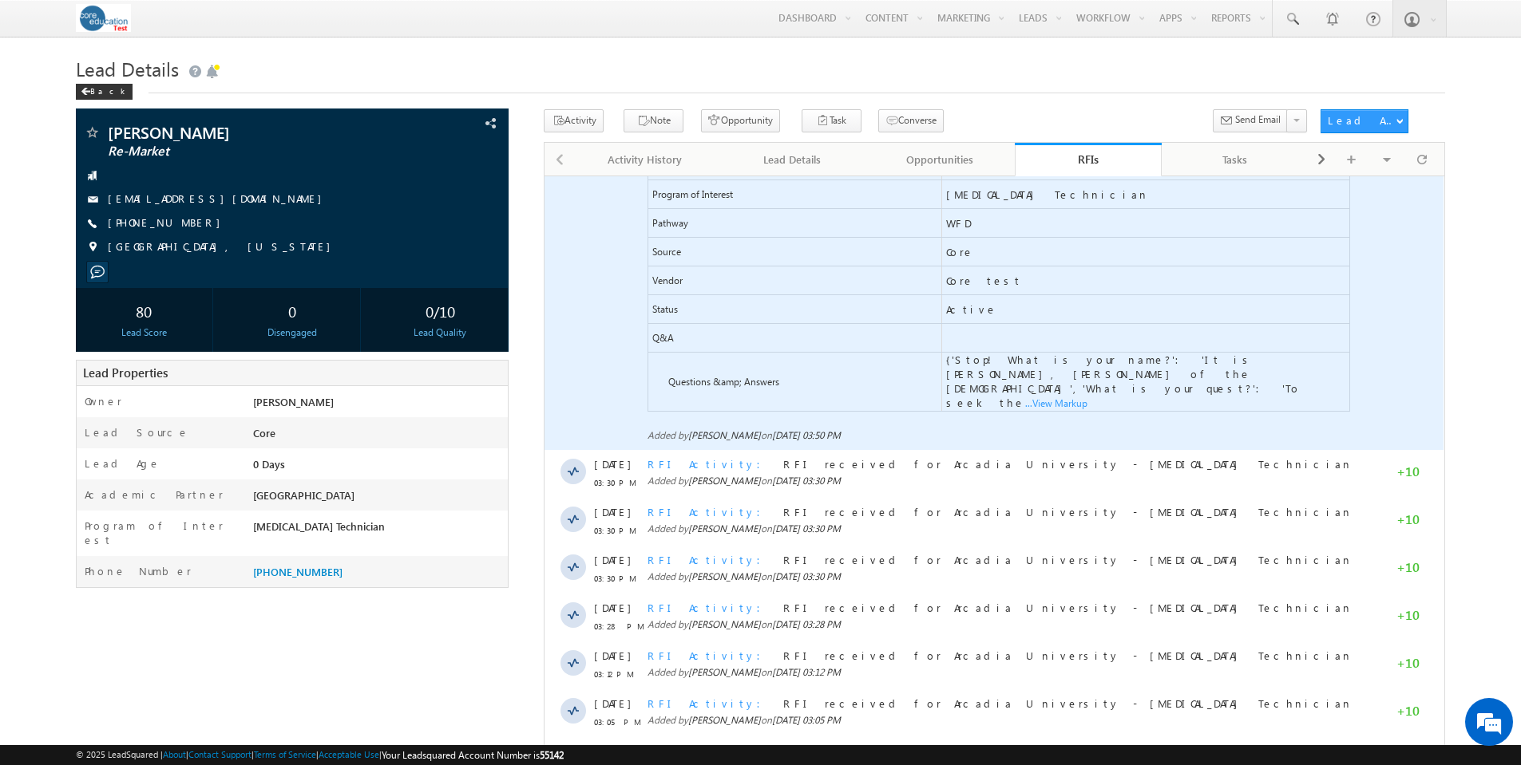
click at [544, 176] on span "...View Markup" at bounding box center [544, 176] width 0 height 0
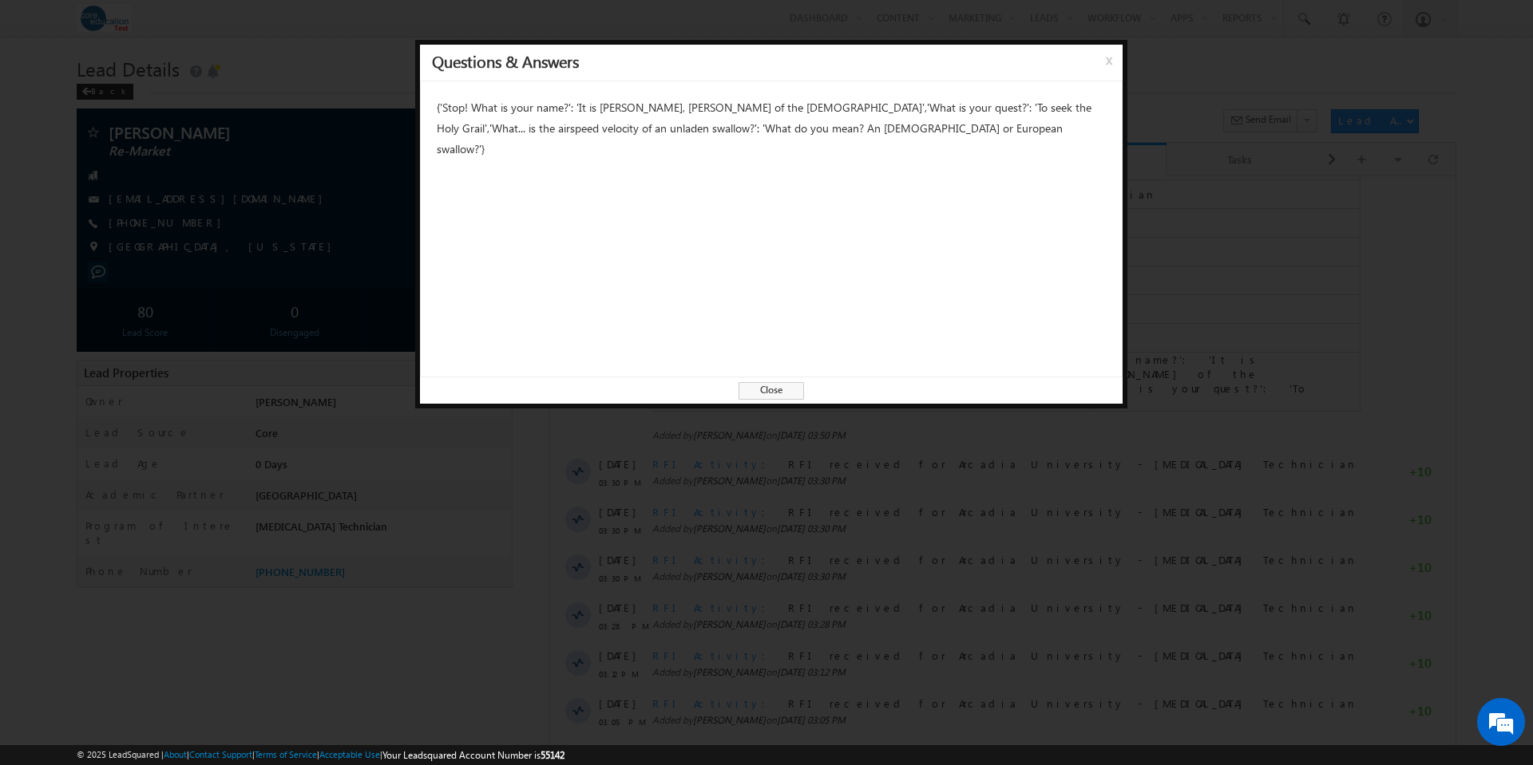
click at [770, 391] on span "Close" at bounding box center [770, 391] width 65 height 18
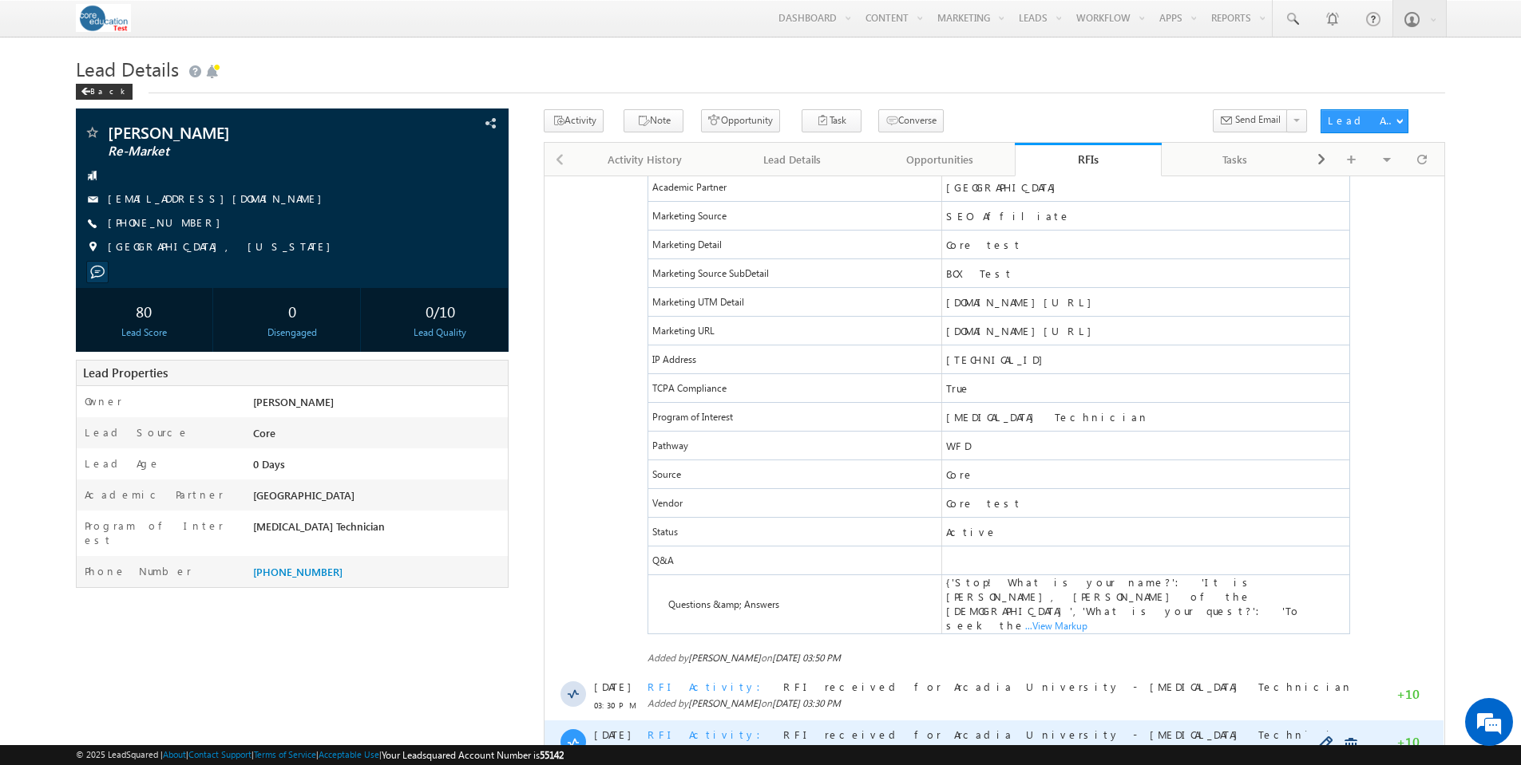
scroll to position [22, 0]
